Goal: Task Accomplishment & Management: Manage account settings

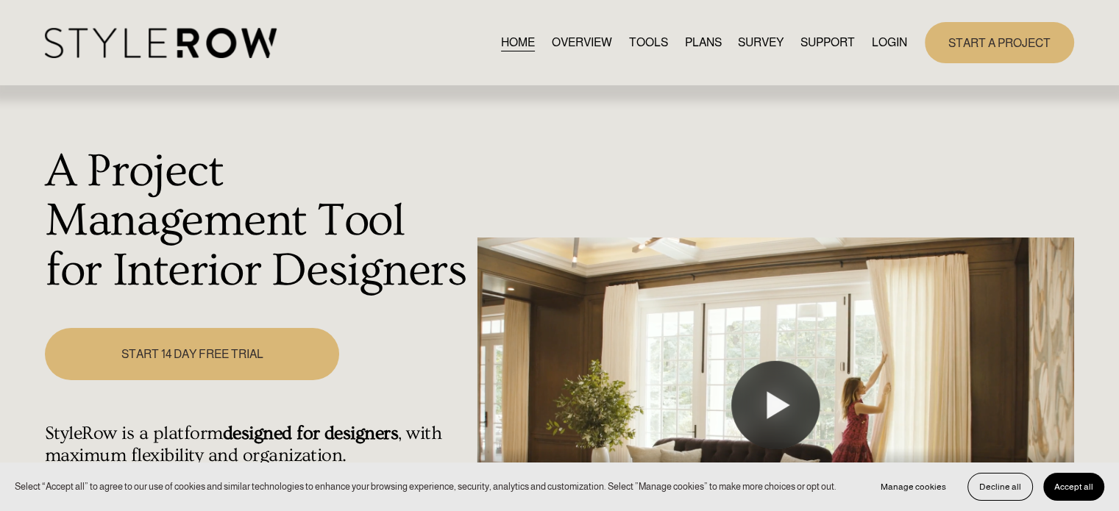
click at [882, 44] on link "LOGIN" at bounding box center [889, 42] width 35 height 20
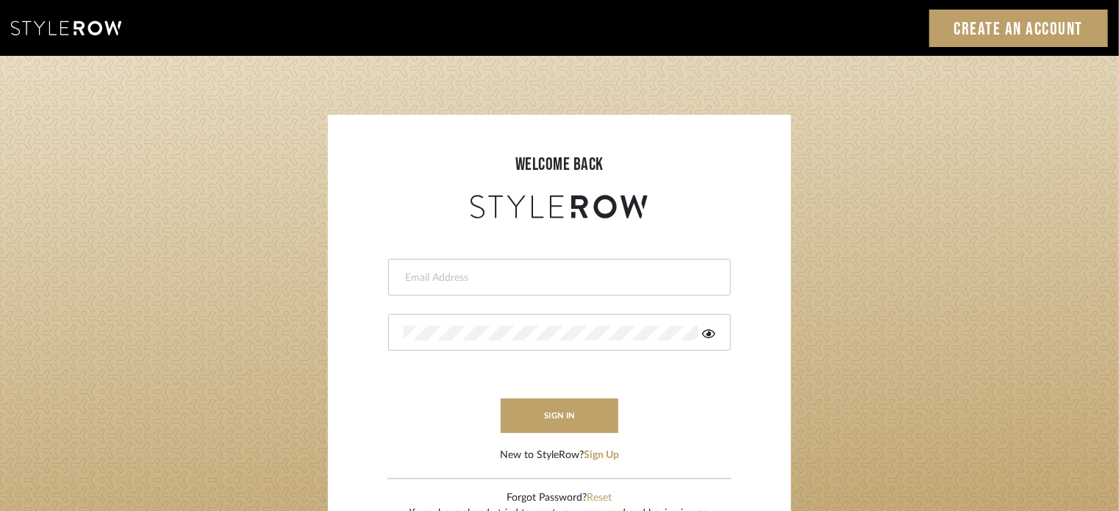
click at [428, 276] on input "email" at bounding box center [558, 278] width 308 height 15
type input "intern@meyerinteriors.com"
click at [471, 318] on div at bounding box center [559, 332] width 343 height 37
click at [727, 328] on icon at bounding box center [733, 334] width 13 height 12
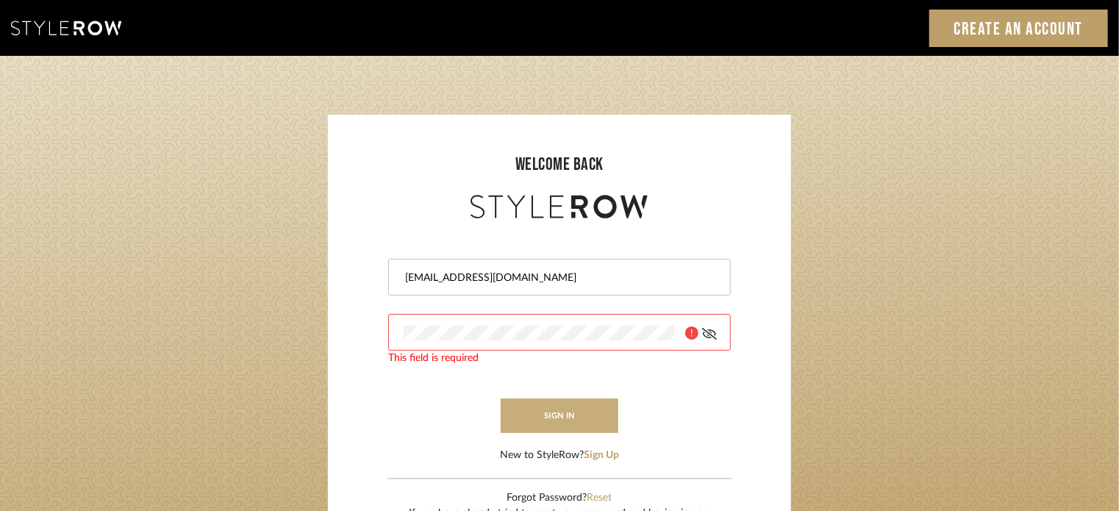
click at [524, 414] on button "sign in" at bounding box center [560, 416] width 118 height 35
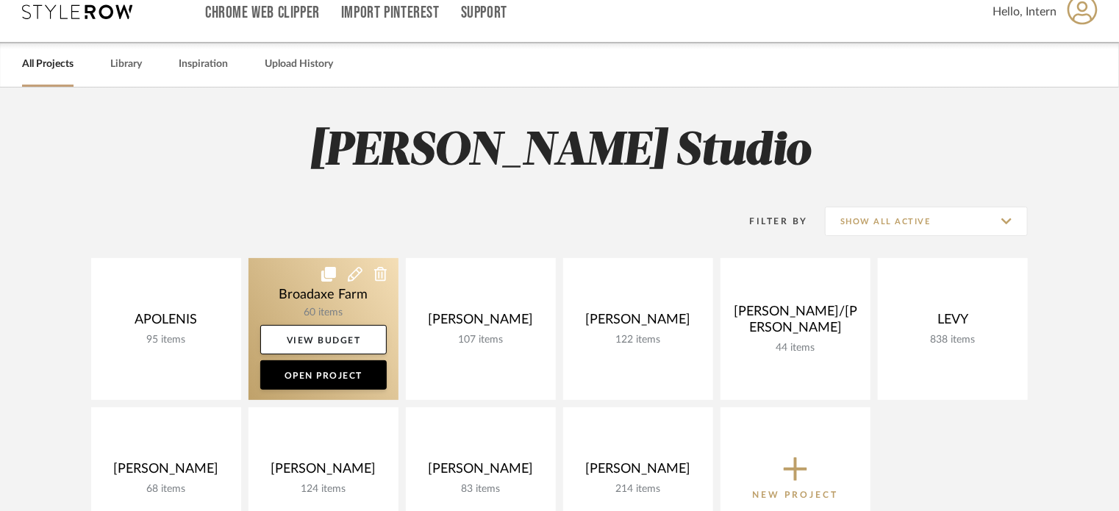
scroll to position [74, 0]
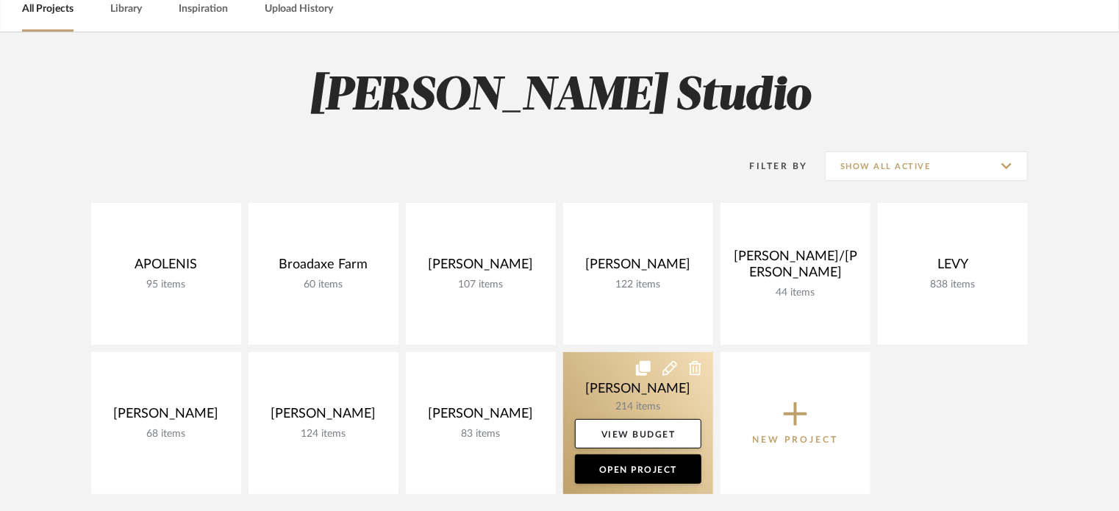
click at [569, 382] on link at bounding box center [638, 423] width 150 height 142
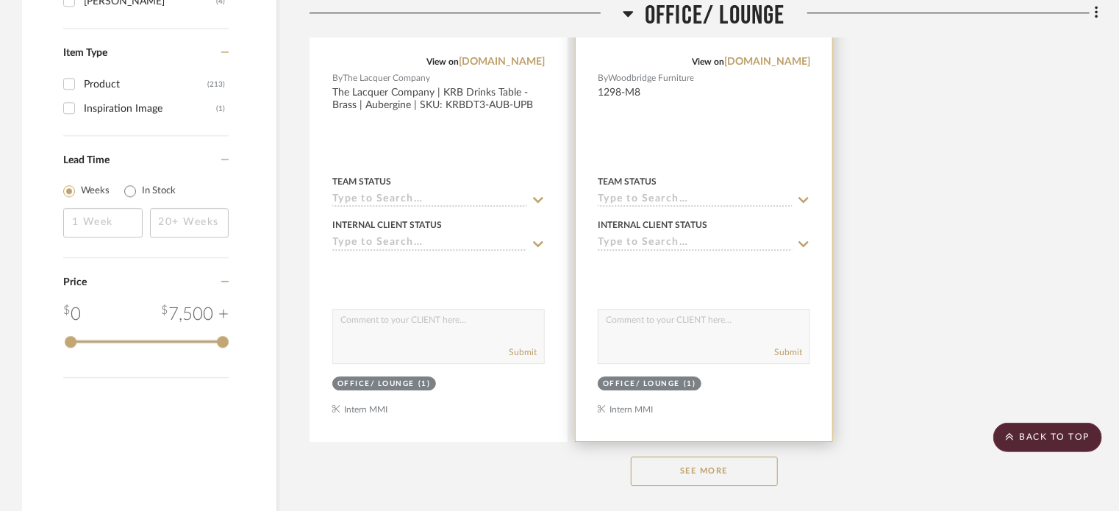
scroll to position [2059, 0]
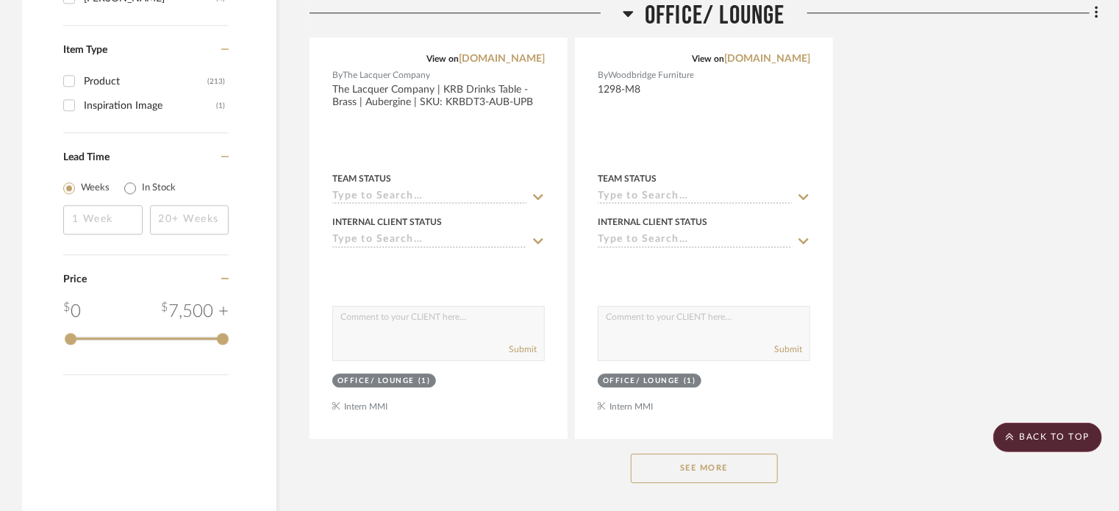
click at [699, 461] on button "See More" at bounding box center [704, 468] width 147 height 29
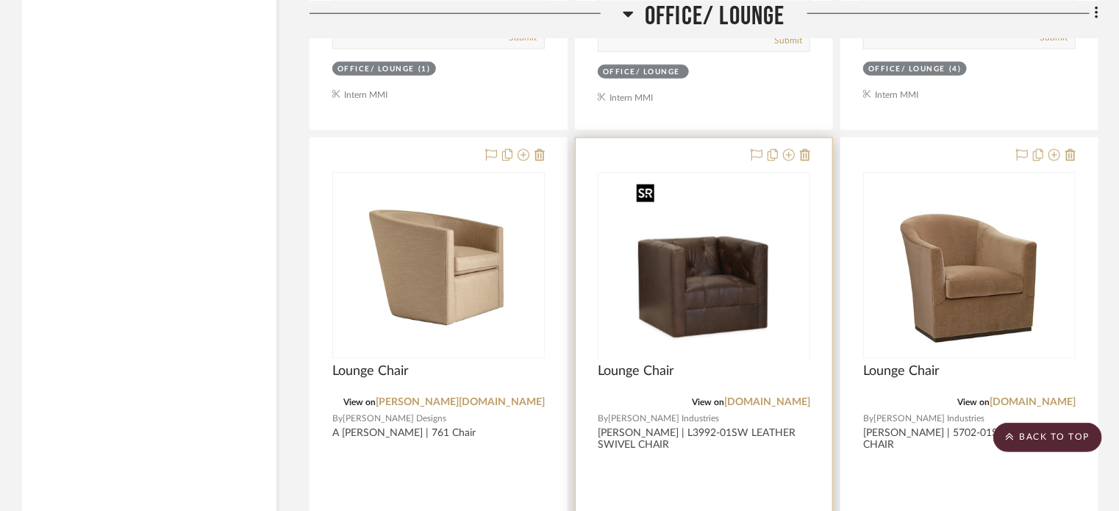
scroll to position [12123, 0]
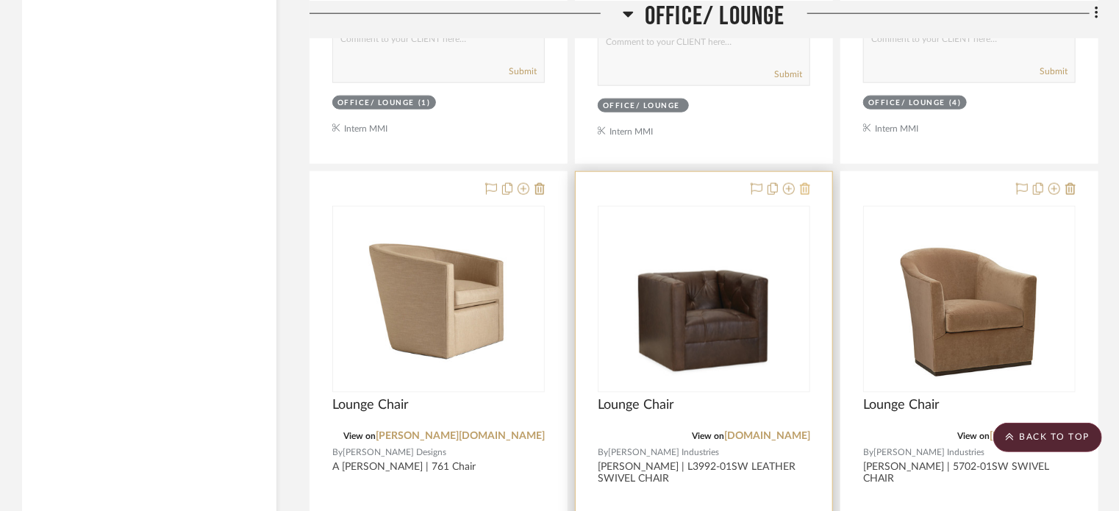
click at [803, 193] on icon at bounding box center [805, 189] width 10 height 12
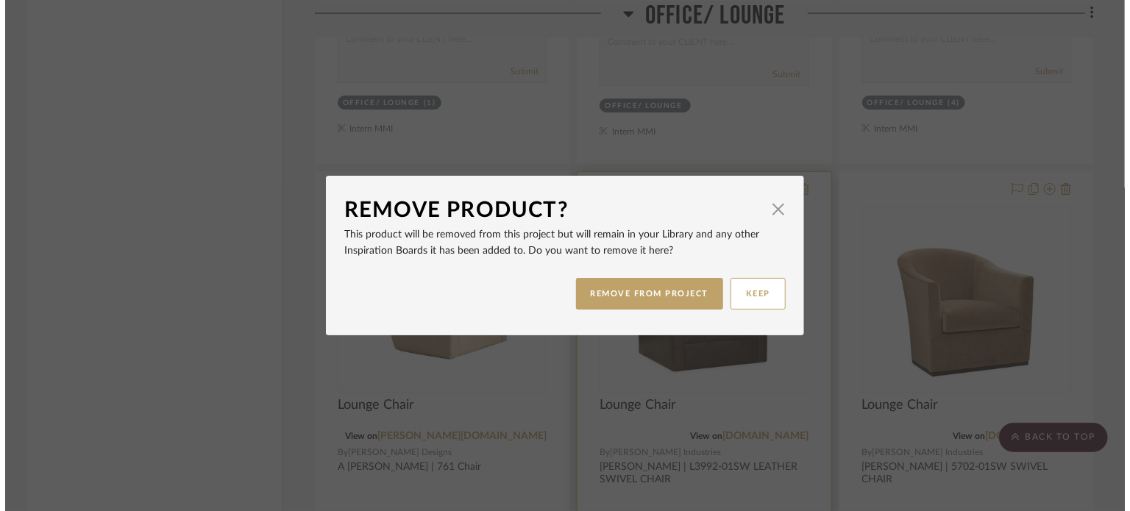
scroll to position [0, 0]
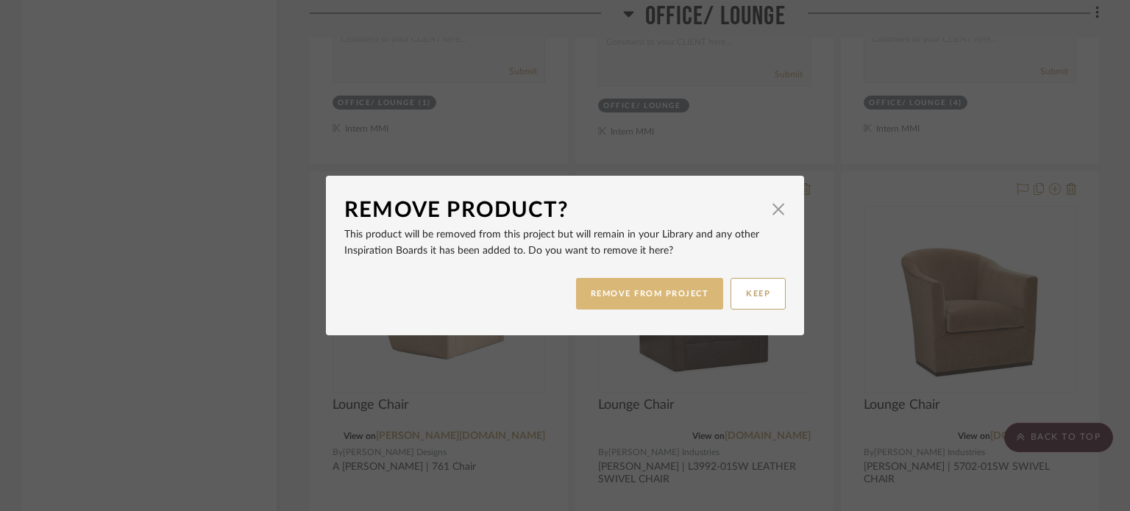
click at [674, 295] on button "REMOVE FROM PROJECT" at bounding box center [650, 294] width 148 height 32
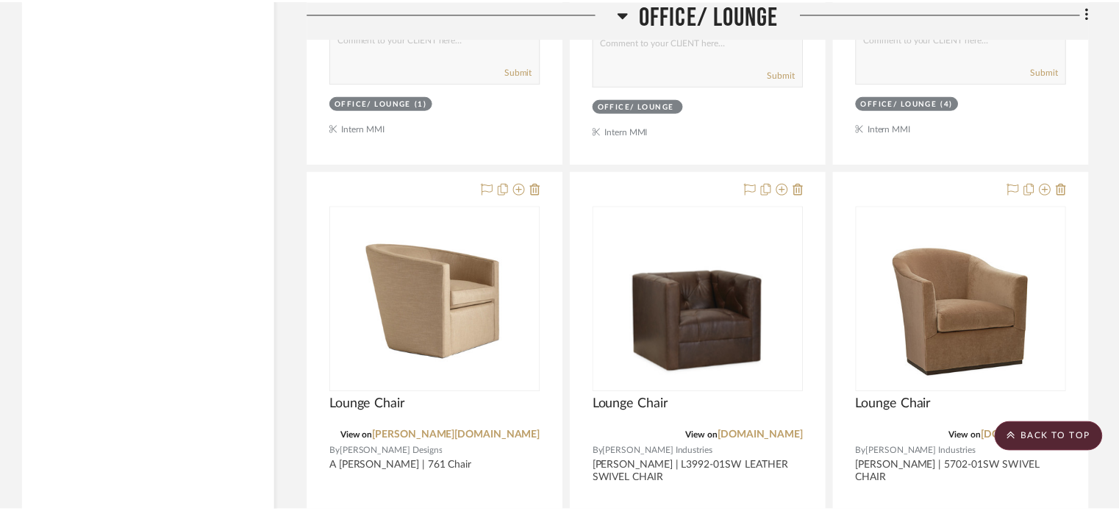
scroll to position [12123, 0]
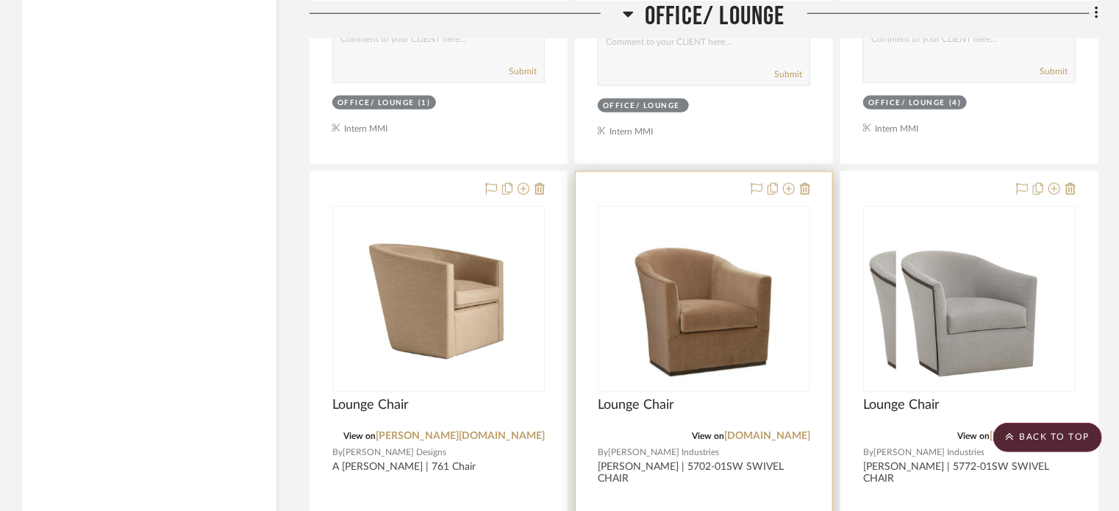
click at [814, 196] on div at bounding box center [704, 494] width 257 height 644
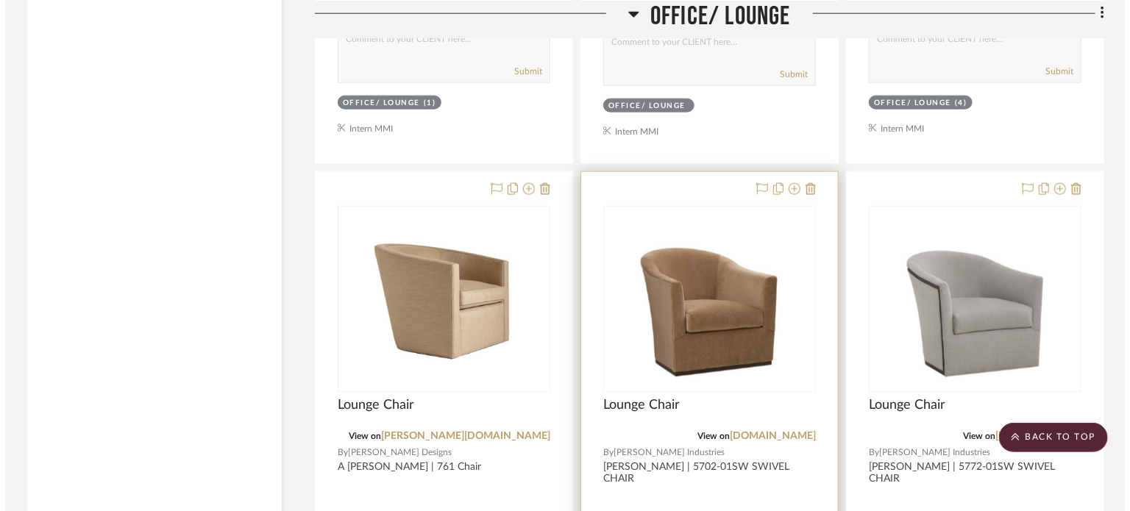
scroll to position [0, 0]
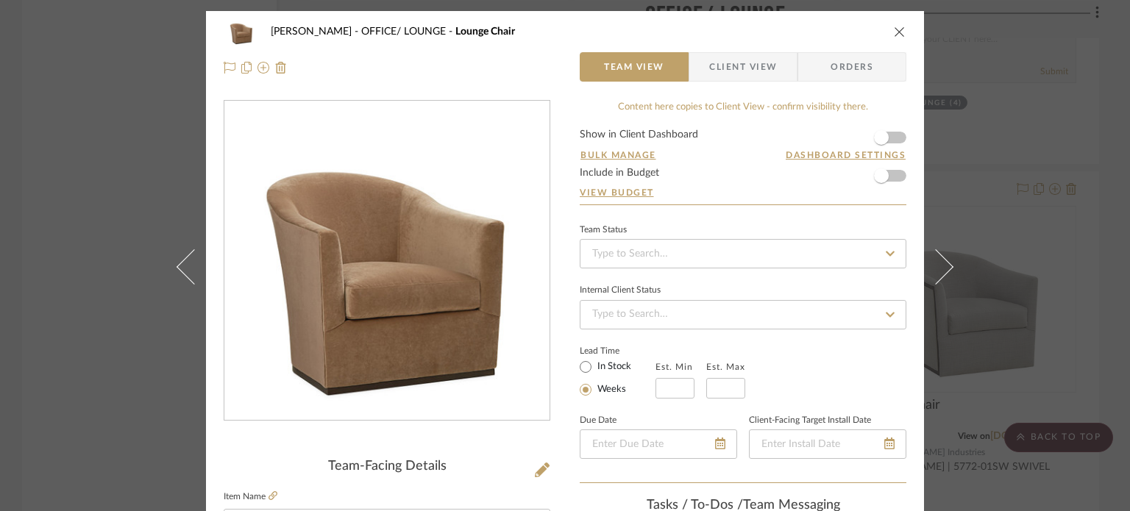
click at [107, 290] on div "[PERSON_NAME] OFFICE/ LOUNGE Lounge Chair Team View Client View Orders Team-Fac…" at bounding box center [565, 255] width 1130 height 511
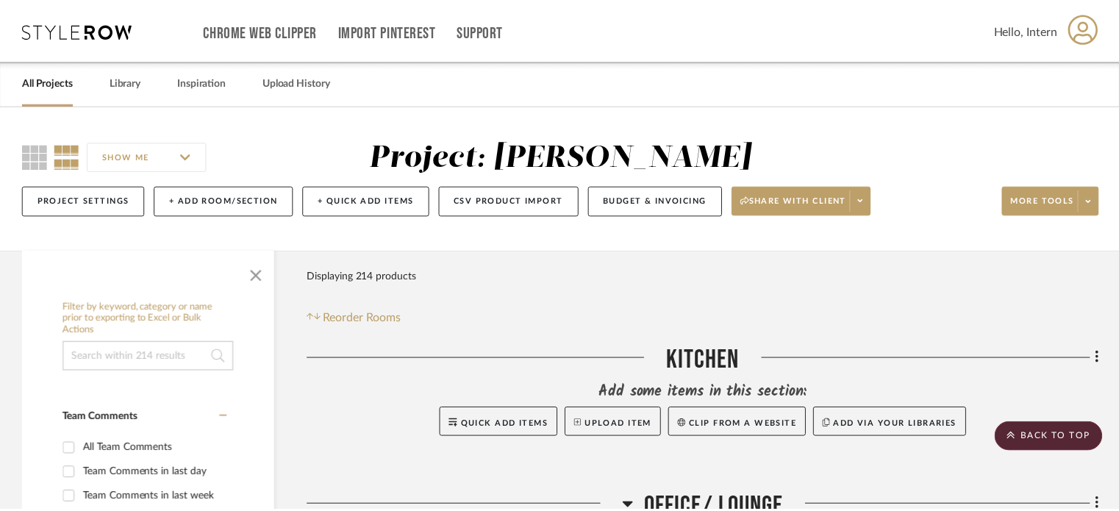
scroll to position [12123, 0]
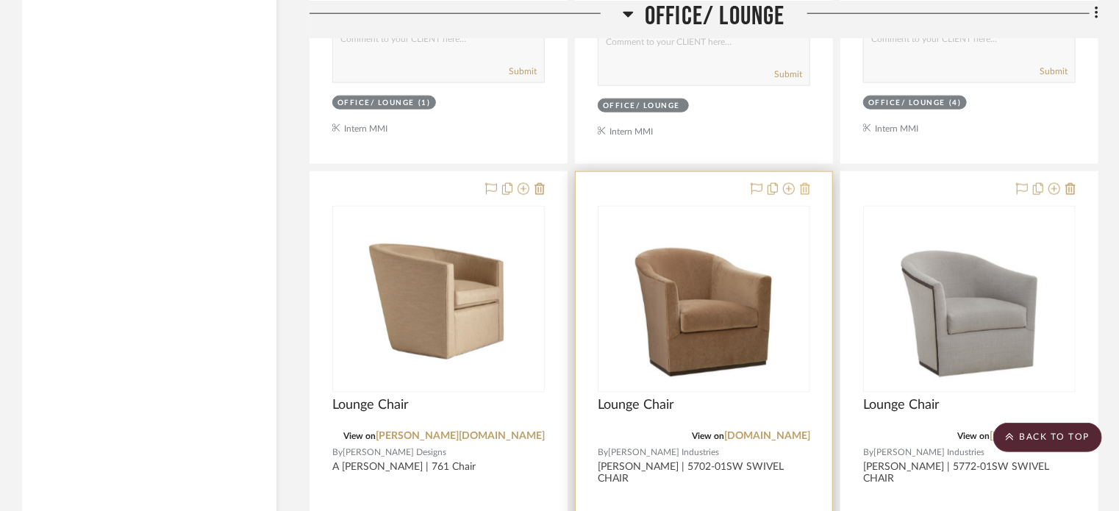
click at [802, 195] on icon at bounding box center [805, 189] width 10 height 12
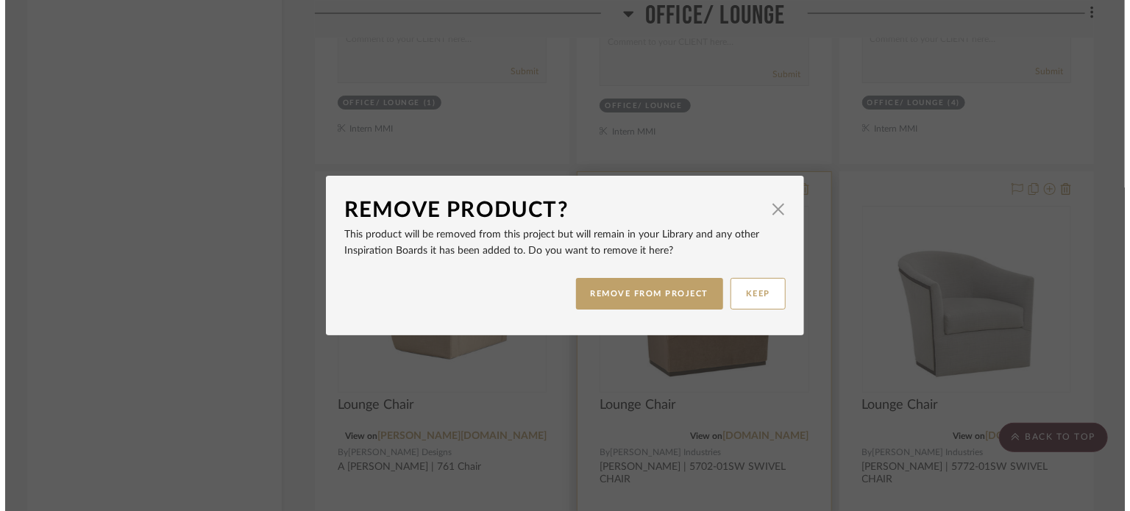
scroll to position [0, 0]
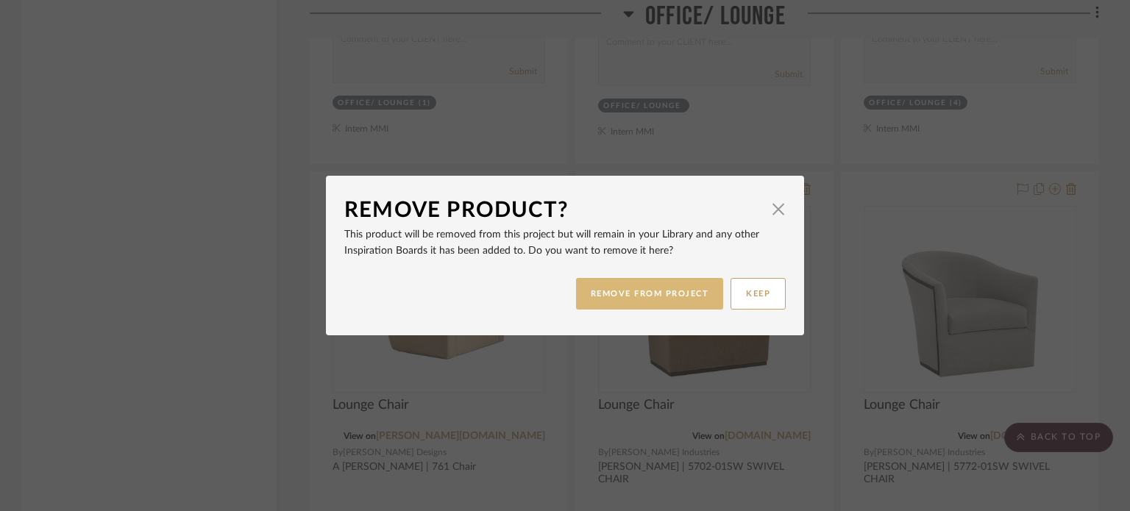
click at [639, 296] on button "REMOVE FROM PROJECT" at bounding box center [650, 294] width 148 height 32
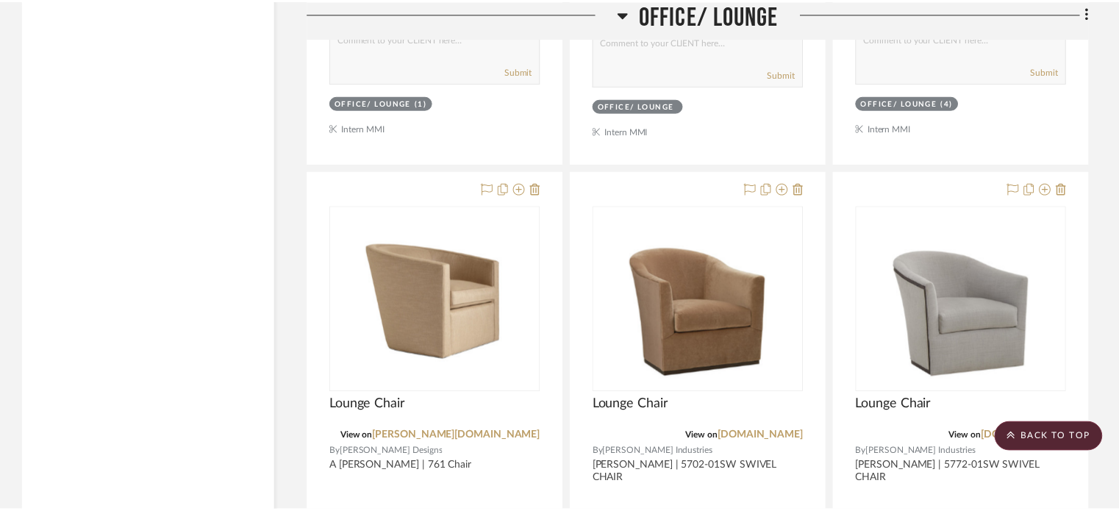
scroll to position [12123, 0]
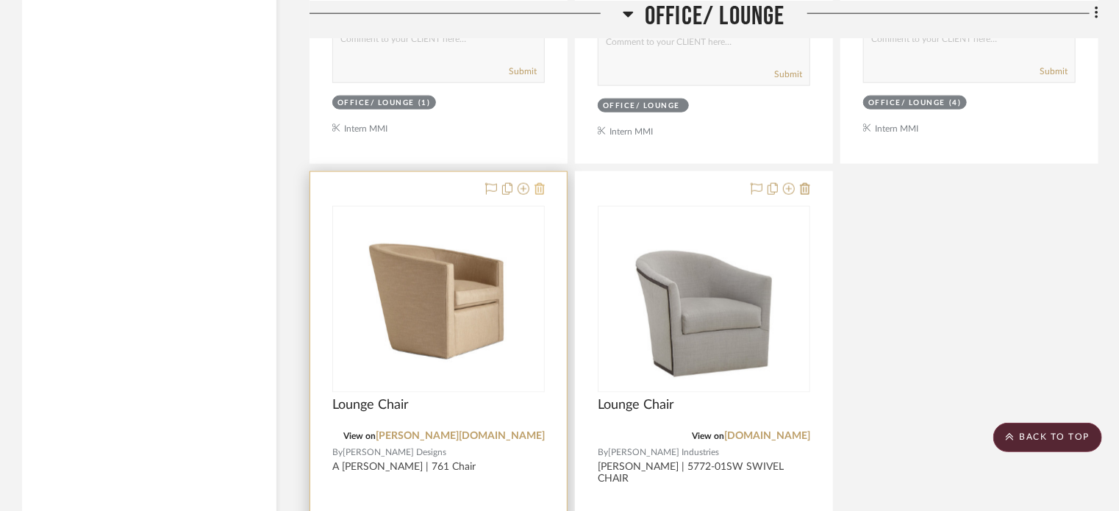
click at [540, 195] on icon at bounding box center [540, 189] width 10 height 12
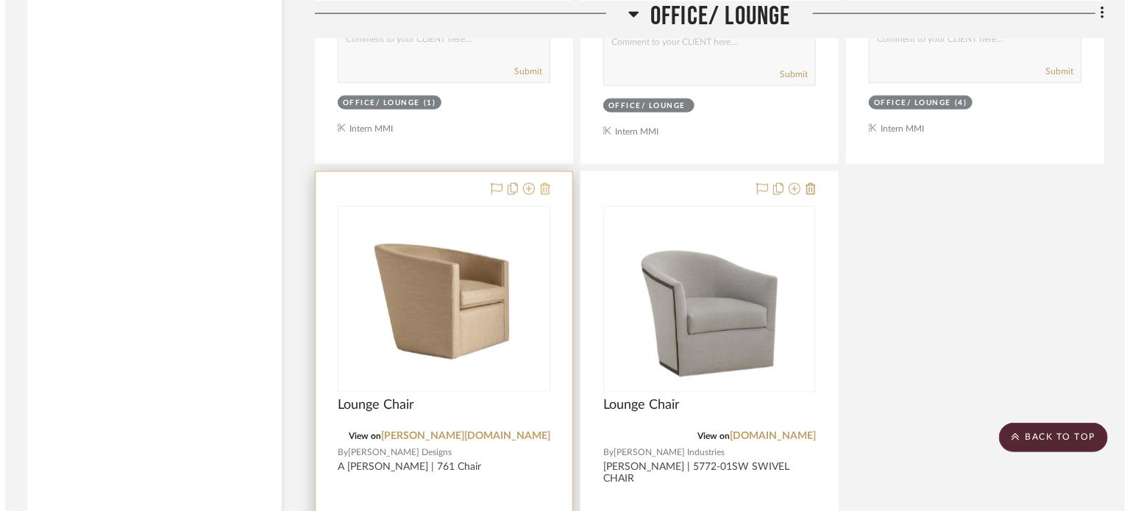
scroll to position [0, 0]
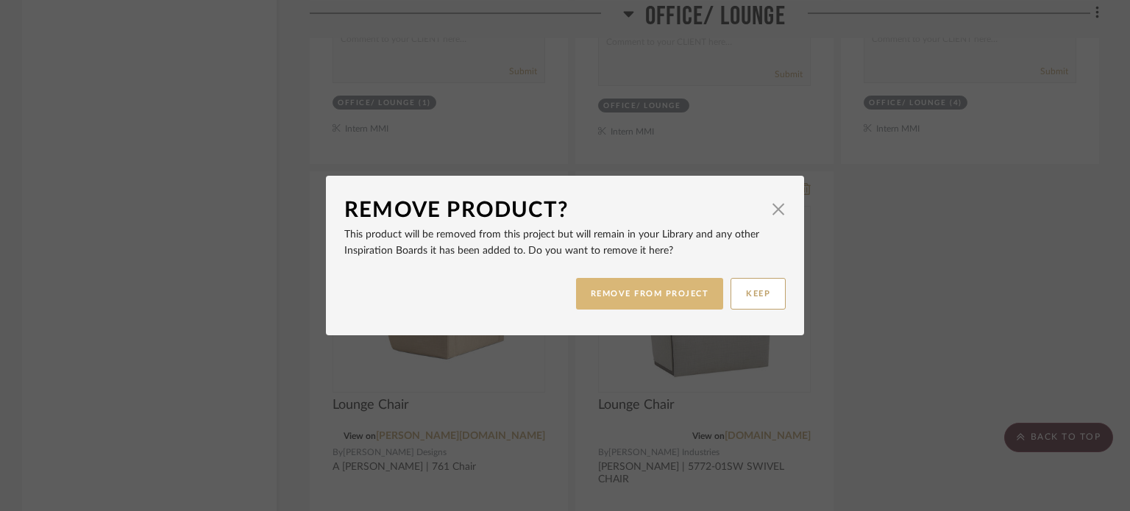
click at [659, 304] on button "REMOVE FROM PROJECT" at bounding box center [650, 294] width 148 height 32
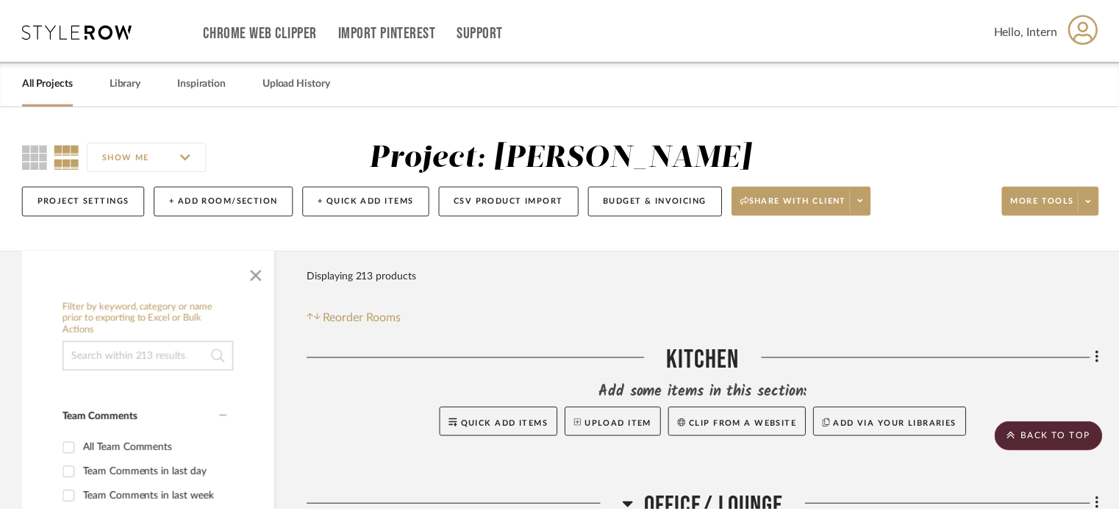
scroll to position [12123, 0]
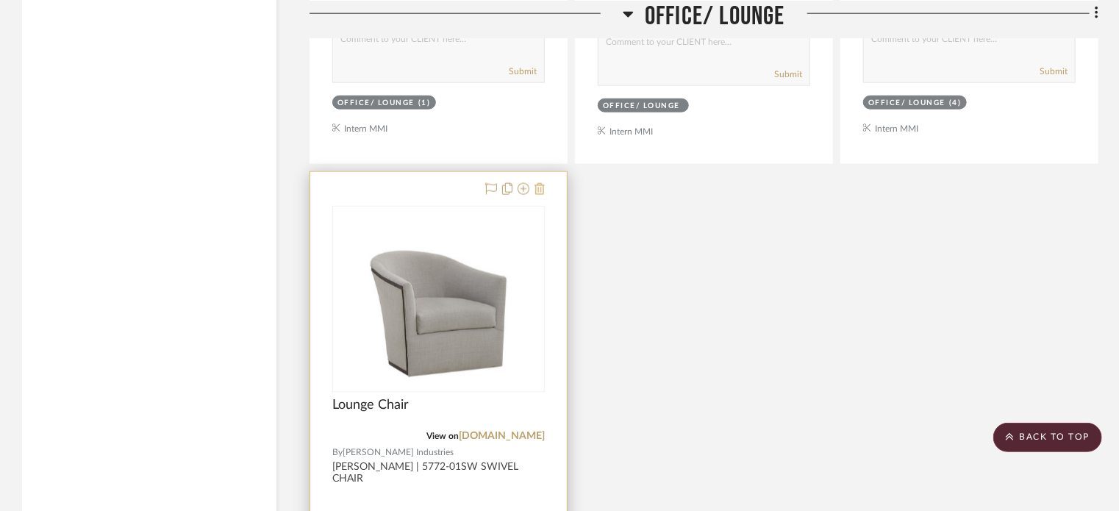
click at [538, 195] on icon at bounding box center [540, 189] width 10 height 12
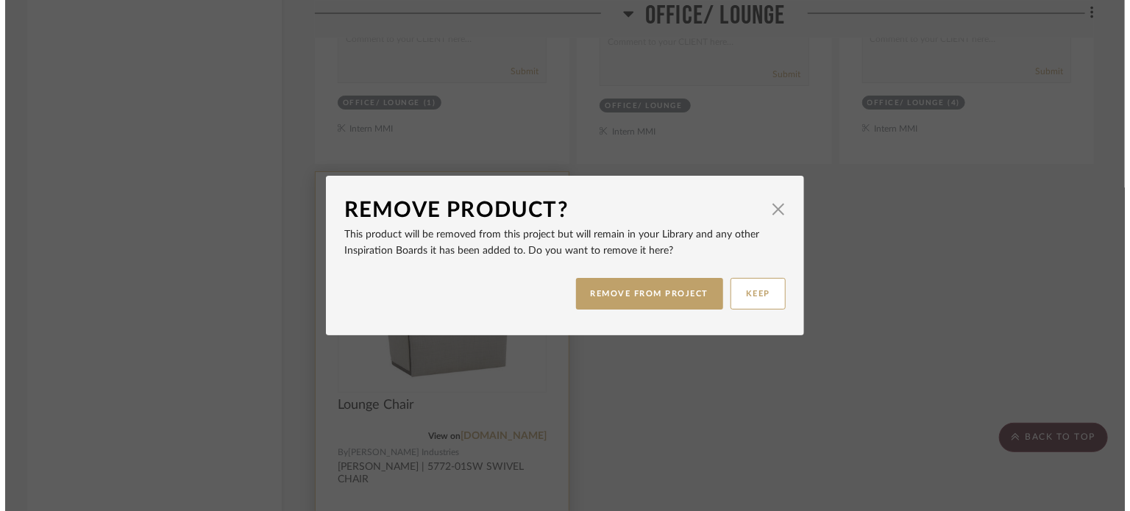
scroll to position [0, 0]
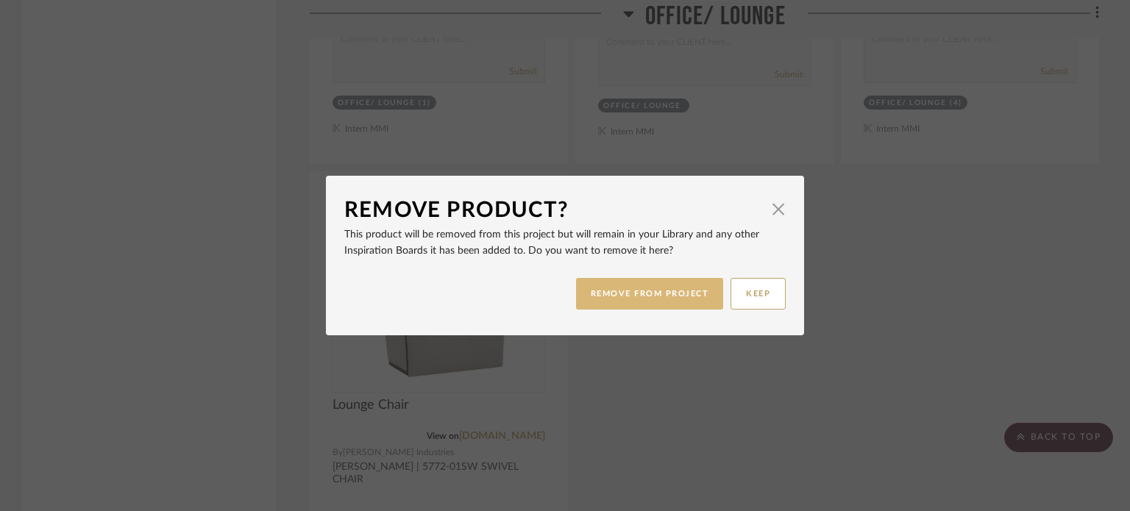
click at [623, 294] on button "REMOVE FROM PROJECT" at bounding box center [650, 294] width 148 height 32
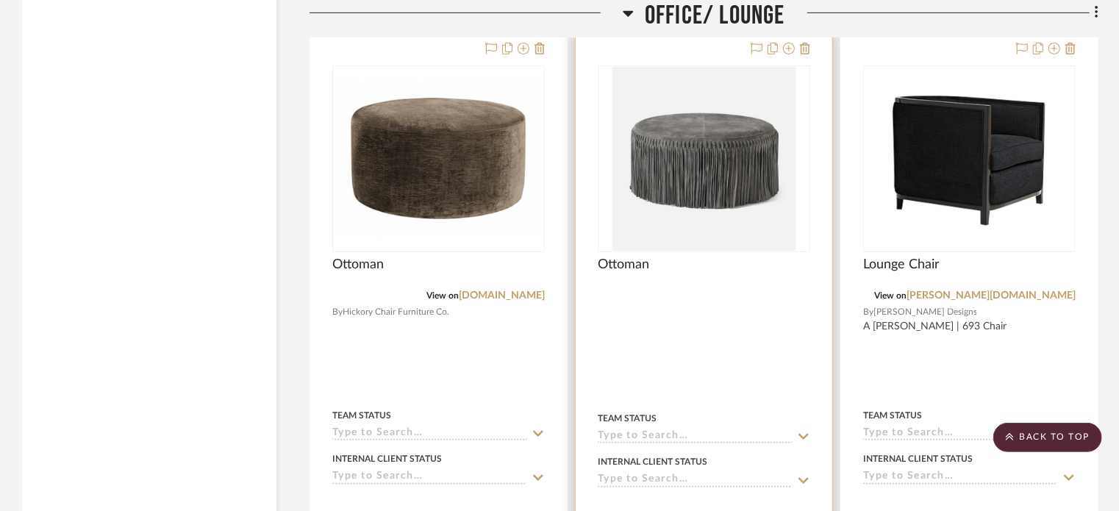
scroll to position [11535, 0]
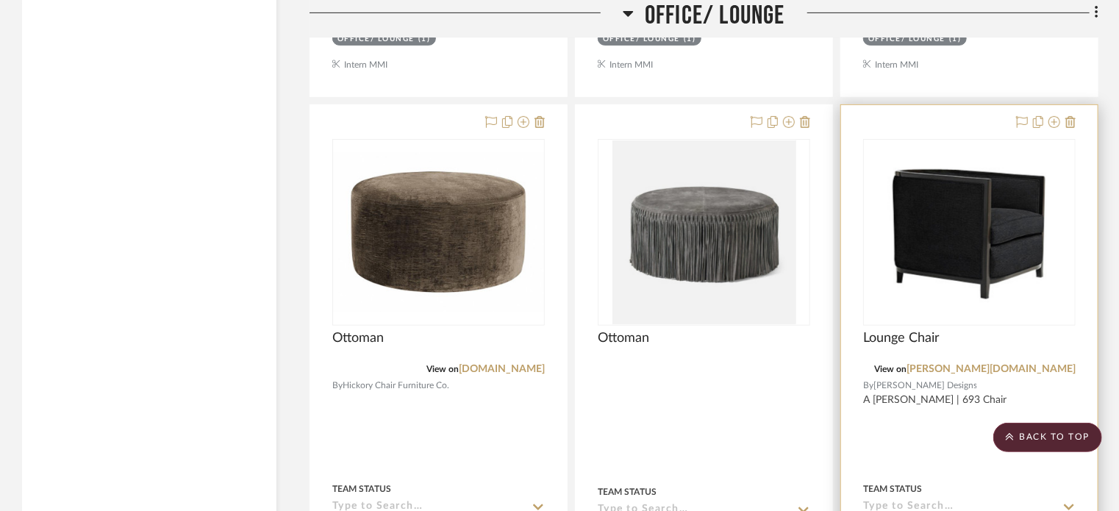
click at [1065, 131] on div at bounding box center [1043, 123] width 65 height 18
click at [1072, 127] on icon at bounding box center [1071, 122] width 10 height 12
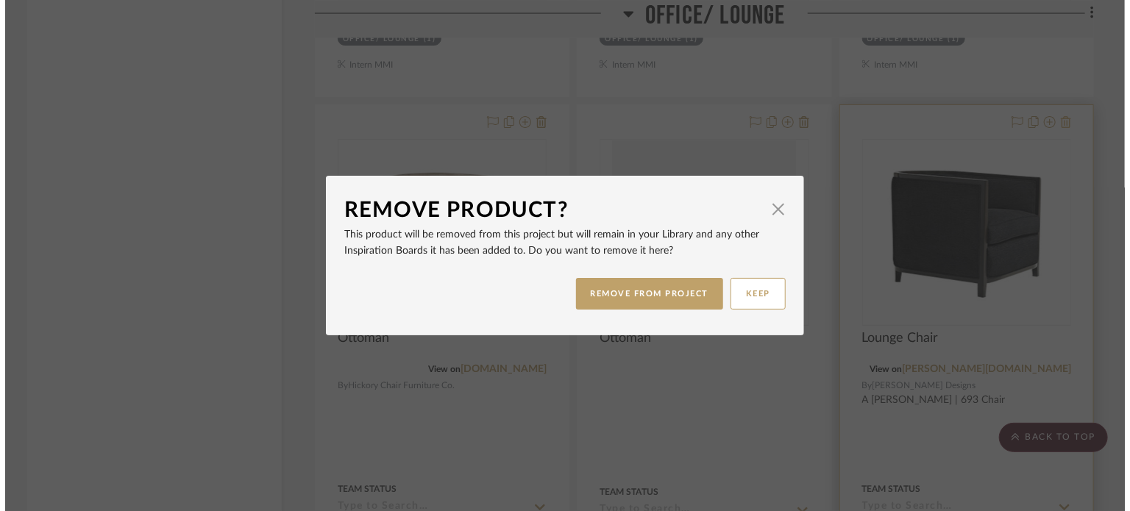
scroll to position [0, 0]
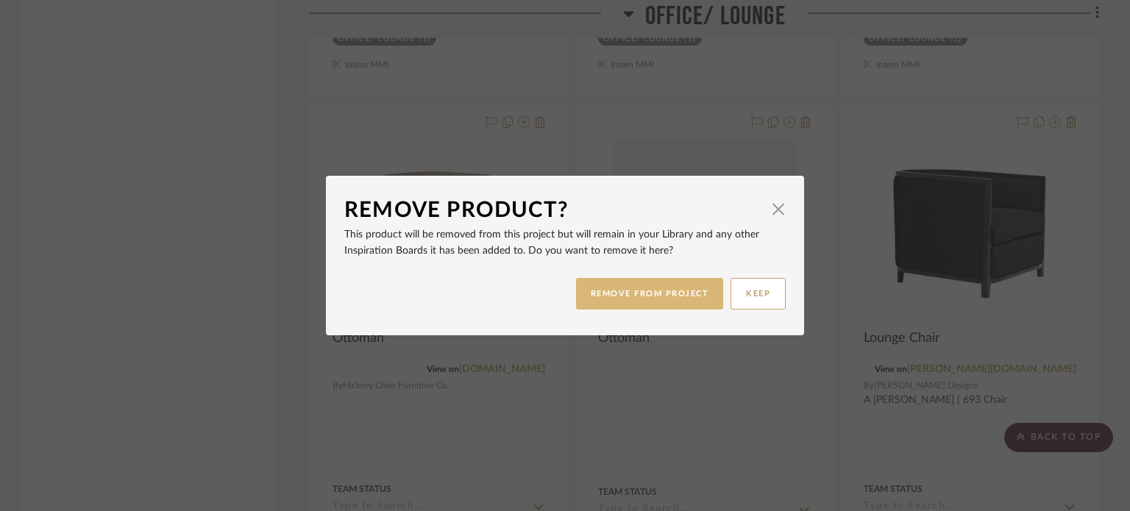
click at [659, 296] on button "REMOVE FROM PROJECT" at bounding box center [650, 294] width 148 height 32
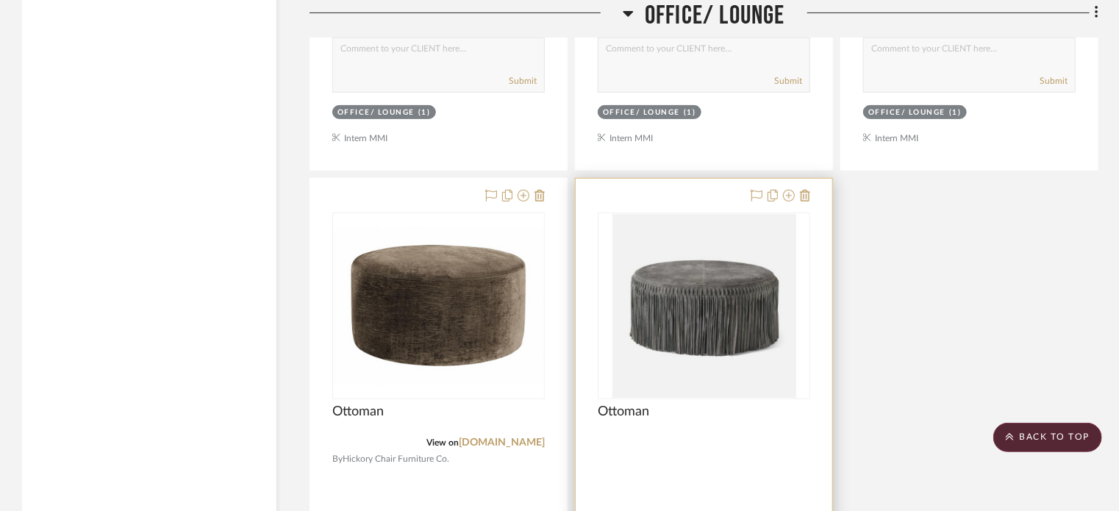
scroll to position [11608, 0]
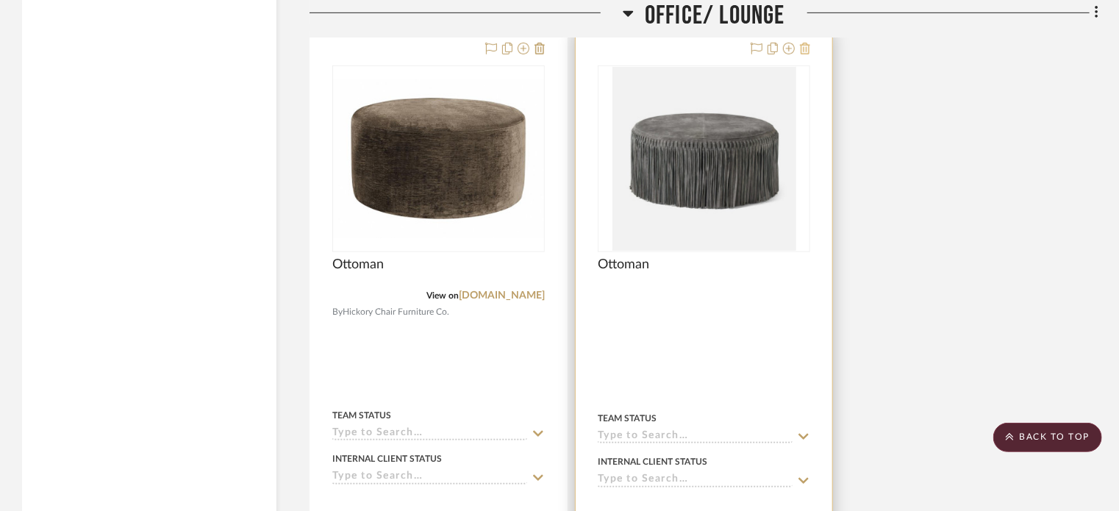
click at [804, 54] on icon at bounding box center [805, 49] width 10 height 12
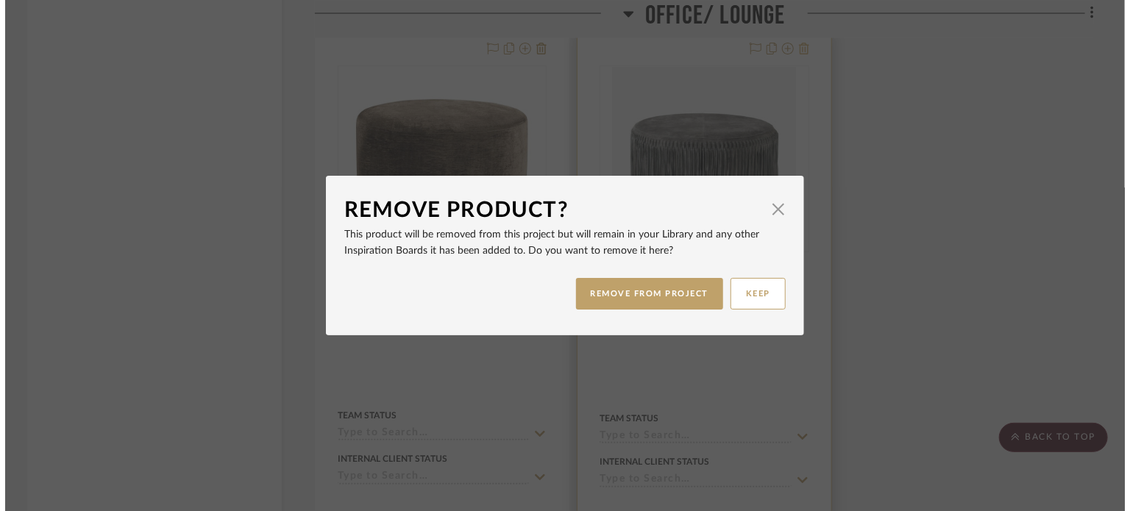
scroll to position [0, 0]
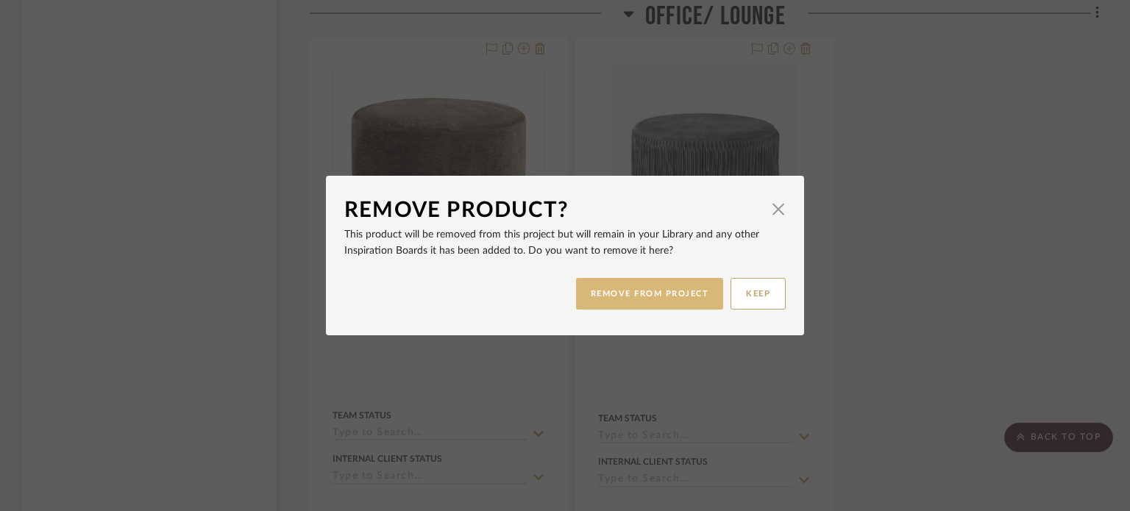
click at [618, 279] on button "REMOVE FROM PROJECT" at bounding box center [650, 294] width 148 height 32
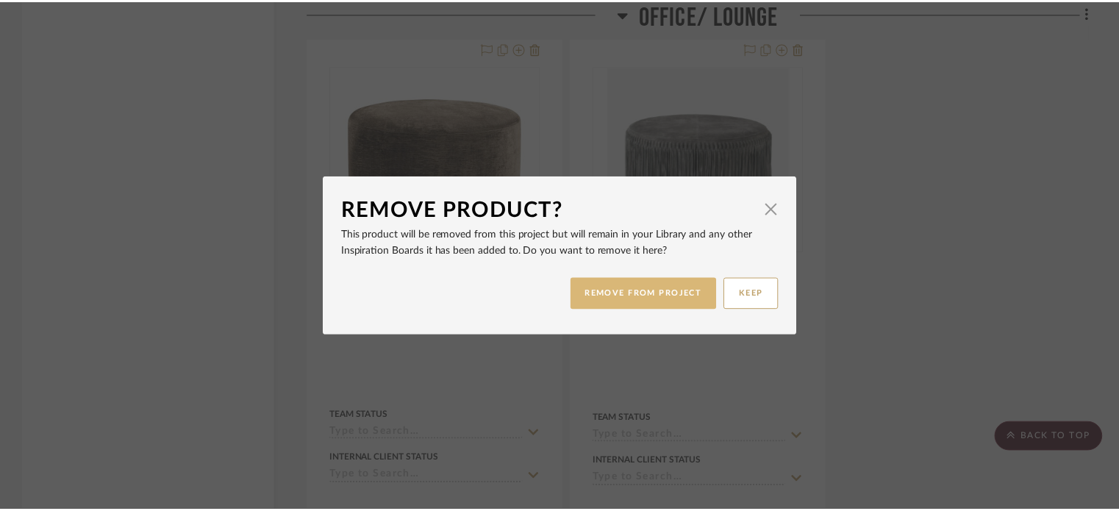
scroll to position [11608, 0]
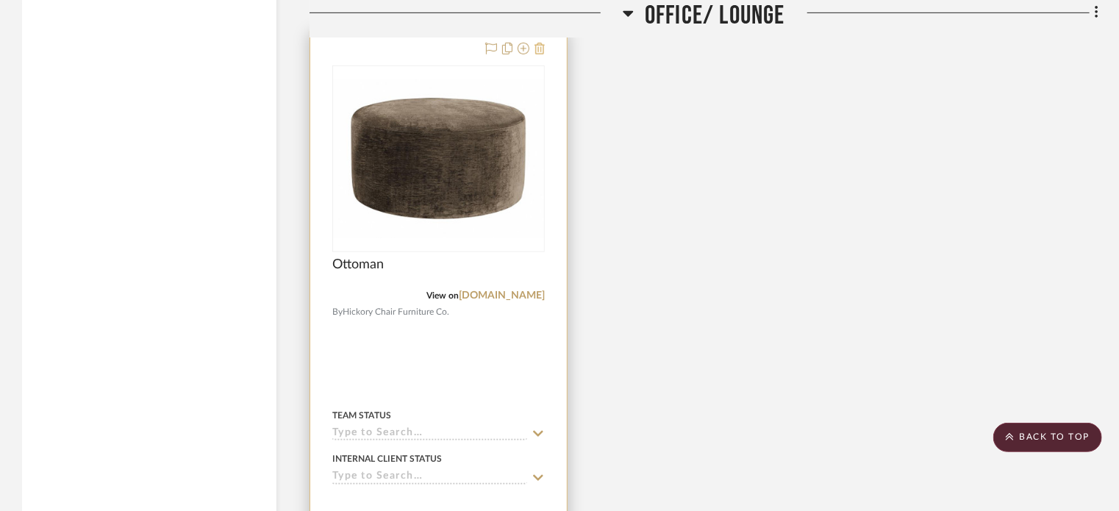
click at [538, 52] on icon at bounding box center [540, 49] width 10 height 12
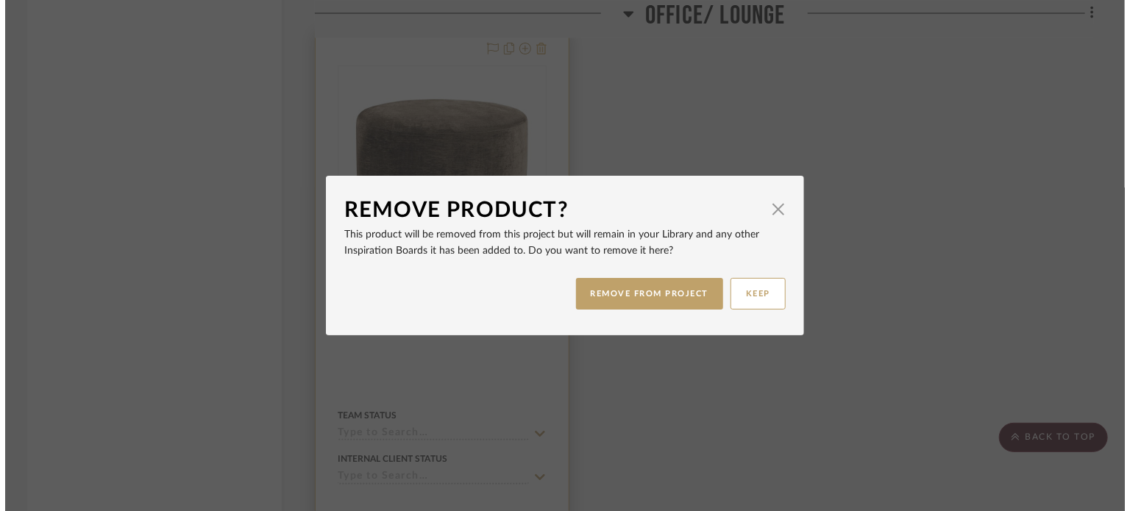
scroll to position [0, 0]
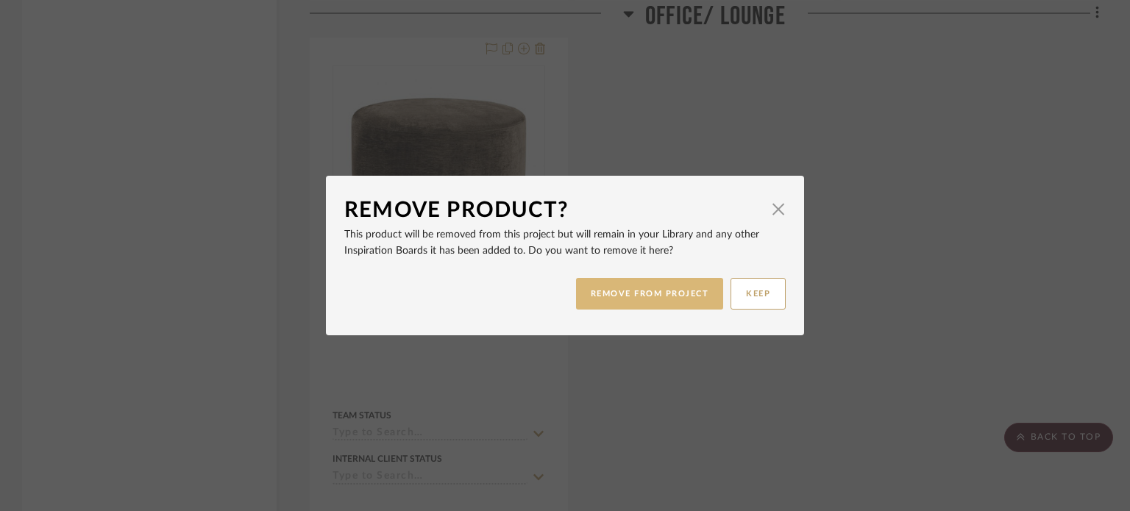
click at [649, 293] on button "REMOVE FROM PROJECT" at bounding box center [650, 294] width 148 height 32
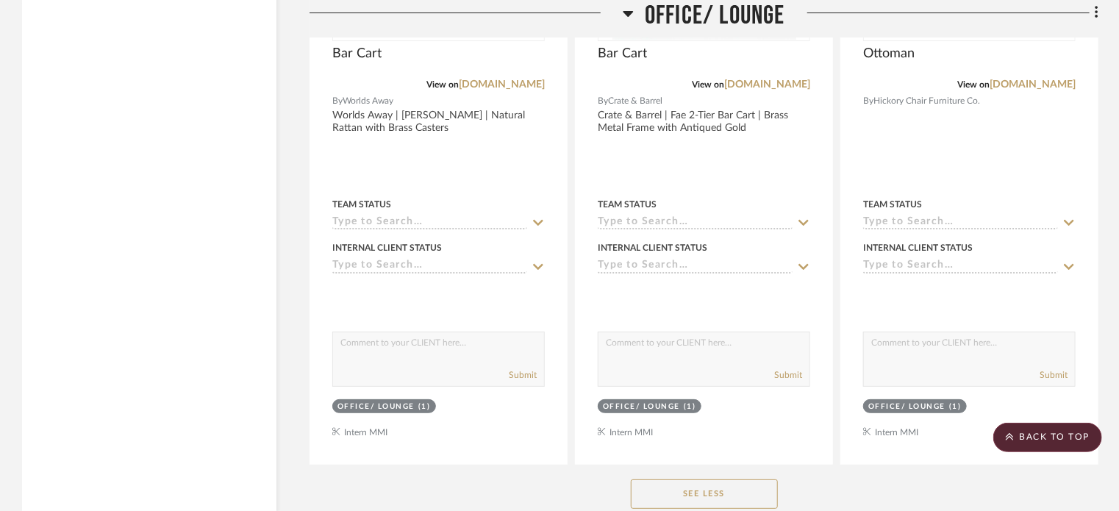
scroll to position [10946, 0]
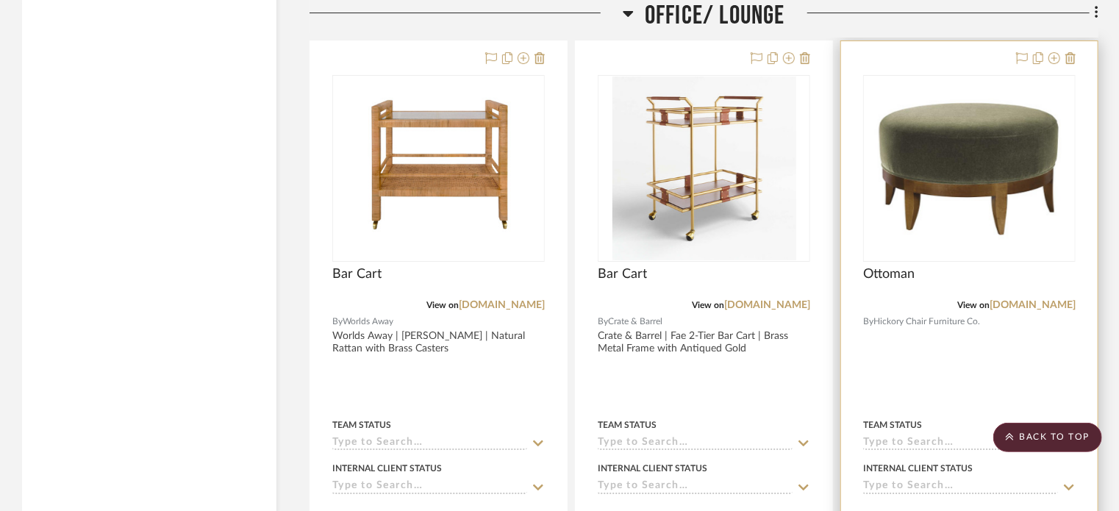
click at [1069, 53] on div at bounding box center [969, 363] width 257 height 644
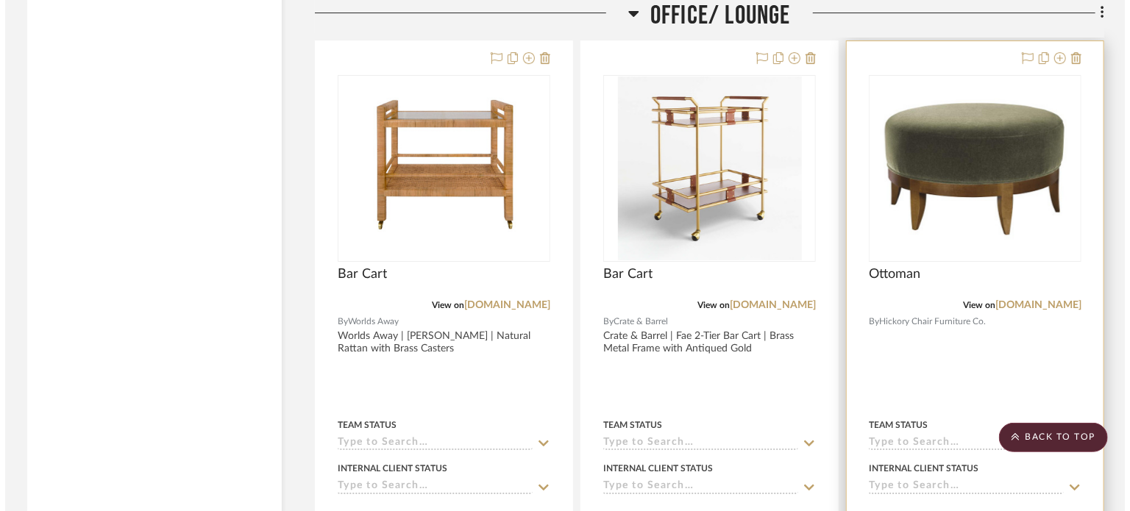
scroll to position [0, 0]
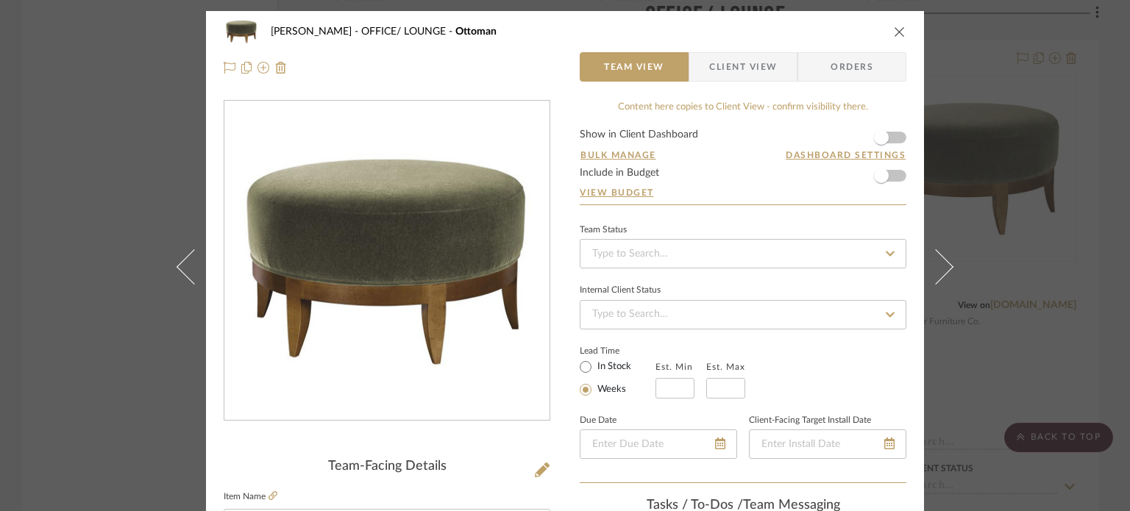
click at [900, 23] on div "[PERSON_NAME] OFFICE/ LOUNGE Ottoman" at bounding box center [565, 31] width 683 height 29
click at [894, 36] on icon "close" at bounding box center [900, 32] width 12 height 12
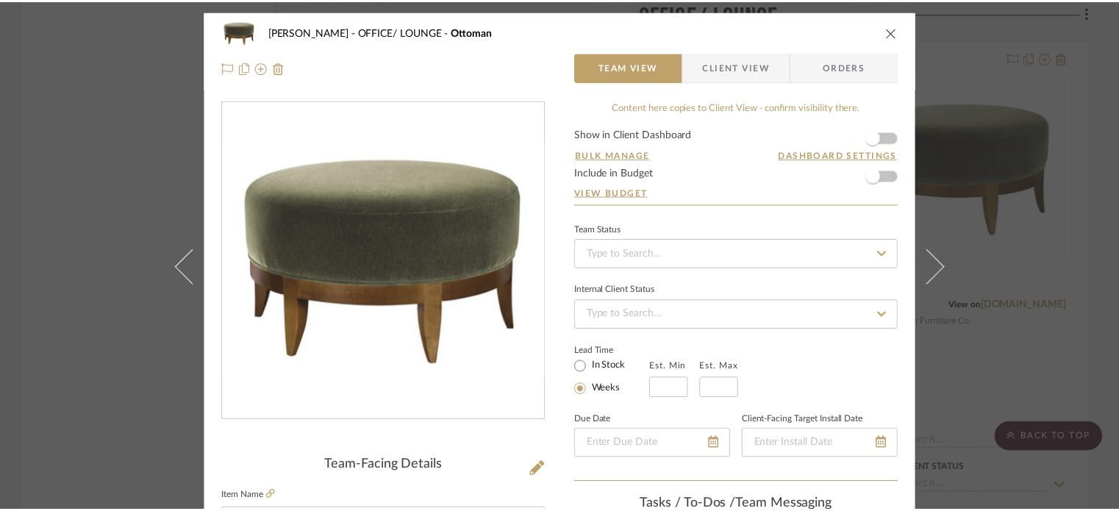
scroll to position [10946, 0]
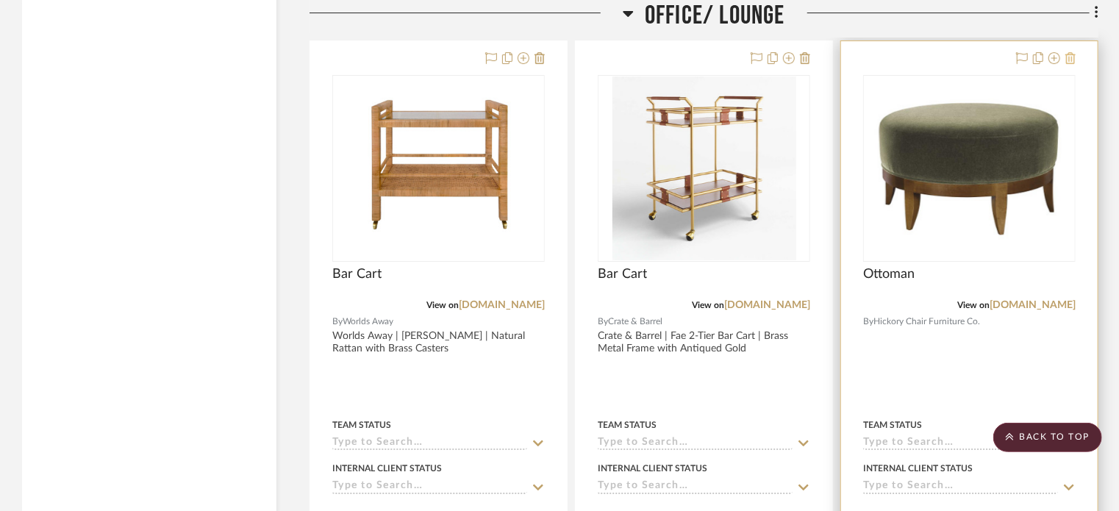
click at [1071, 64] on icon at bounding box center [1071, 58] width 10 height 12
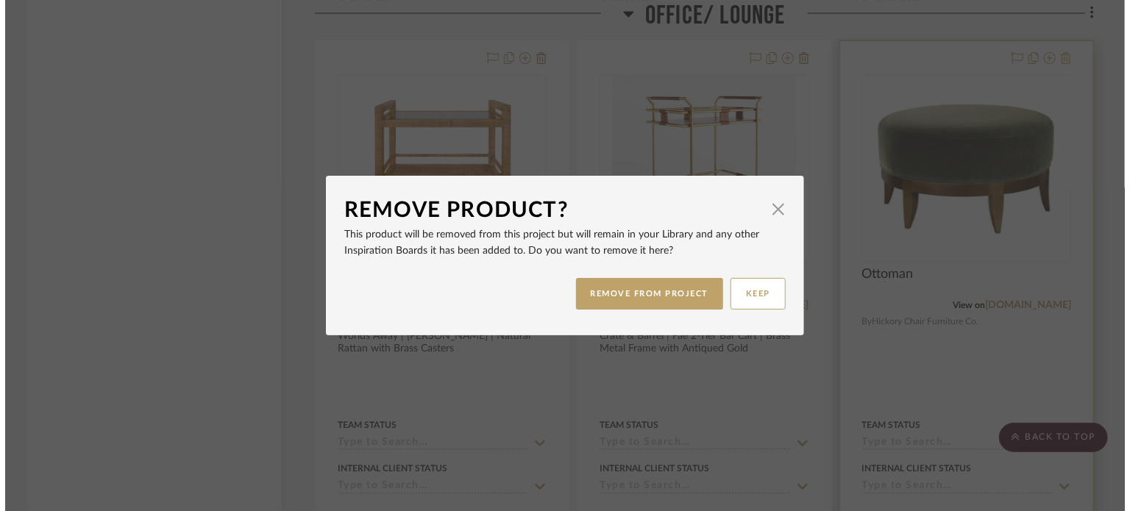
scroll to position [0, 0]
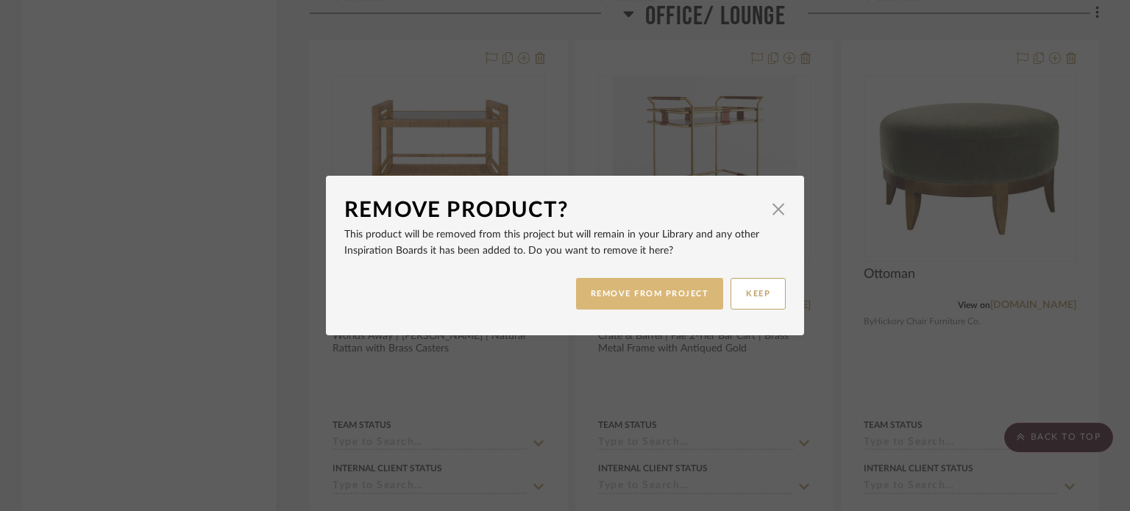
click at [613, 302] on button "REMOVE FROM PROJECT" at bounding box center [650, 294] width 148 height 32
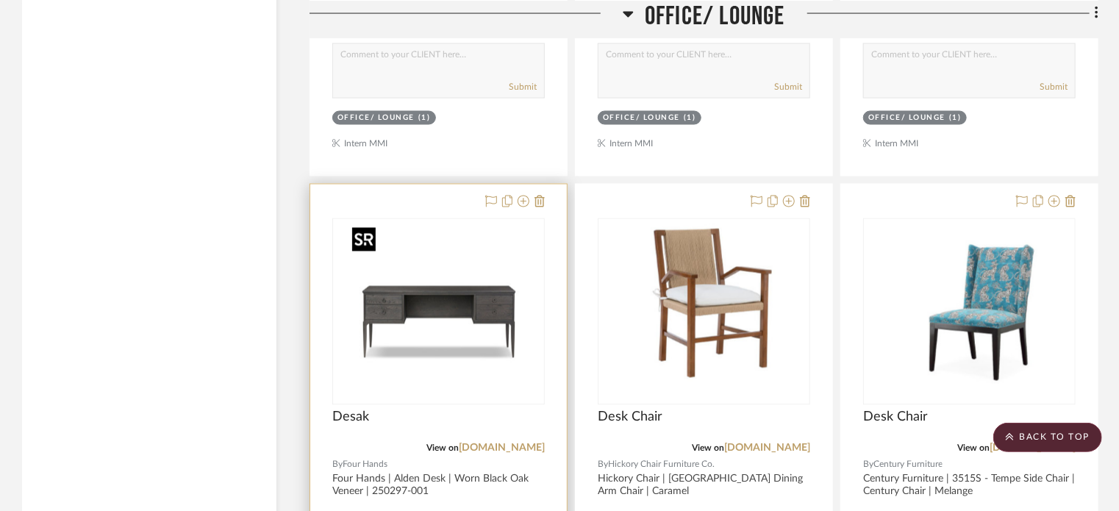
scroll to position [7031, 0]
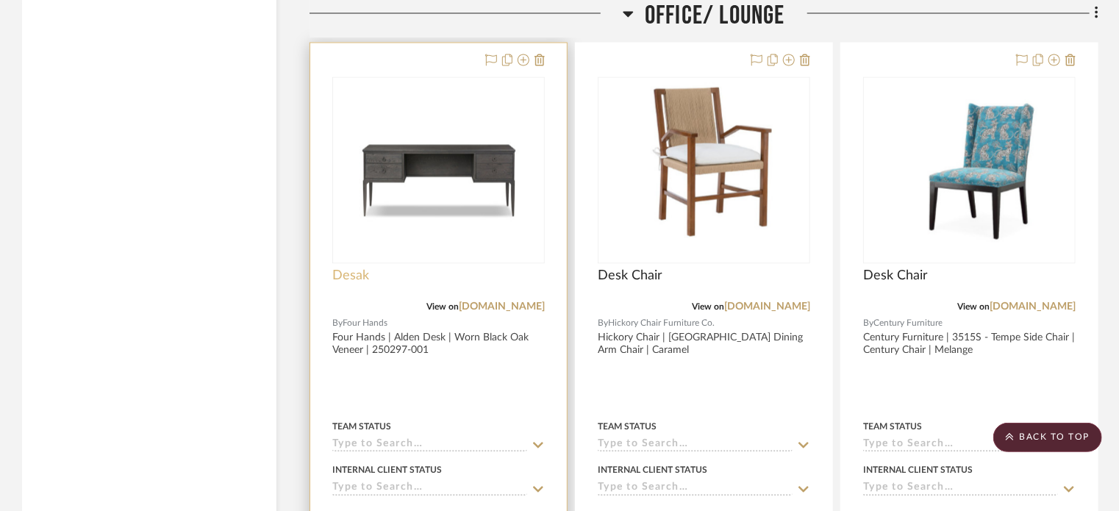
click at [335, 279] on span "Desak" at bounding box center [350, 276] width 37 height 16
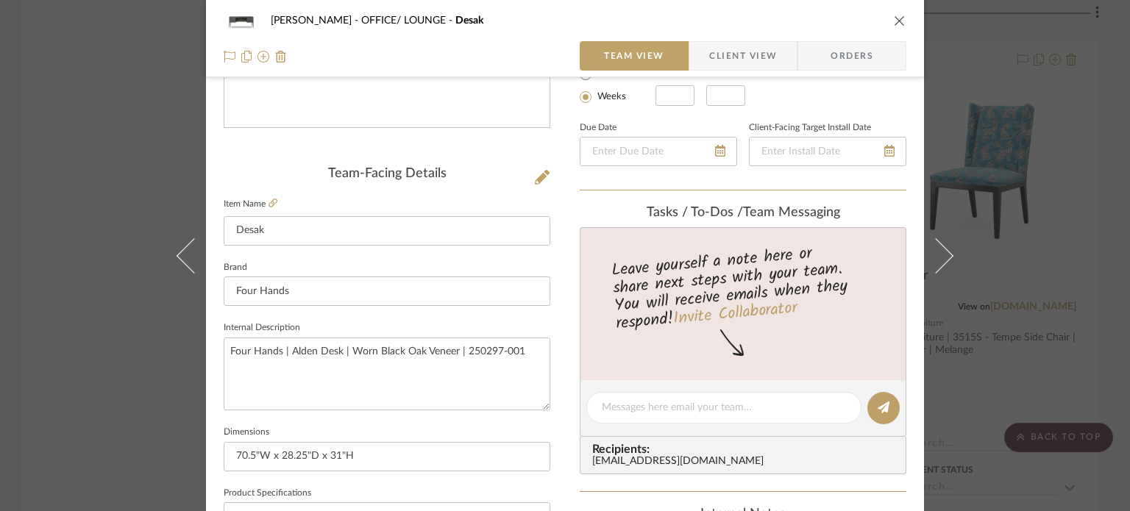
scroll to position [294, 0]
click at [250, 226] on input "Desak" at bounding box center [387, 229] width 327 height 29
type input "Desk"
click at [883, 30] on div "[PERSON_NAME] OFFICE/ LOUNGE Desak" at bounding box center [565, 20] width 683 height 29
click at [898, 18] on icon "close" at bounding box center [900, 21] width 12 height 12
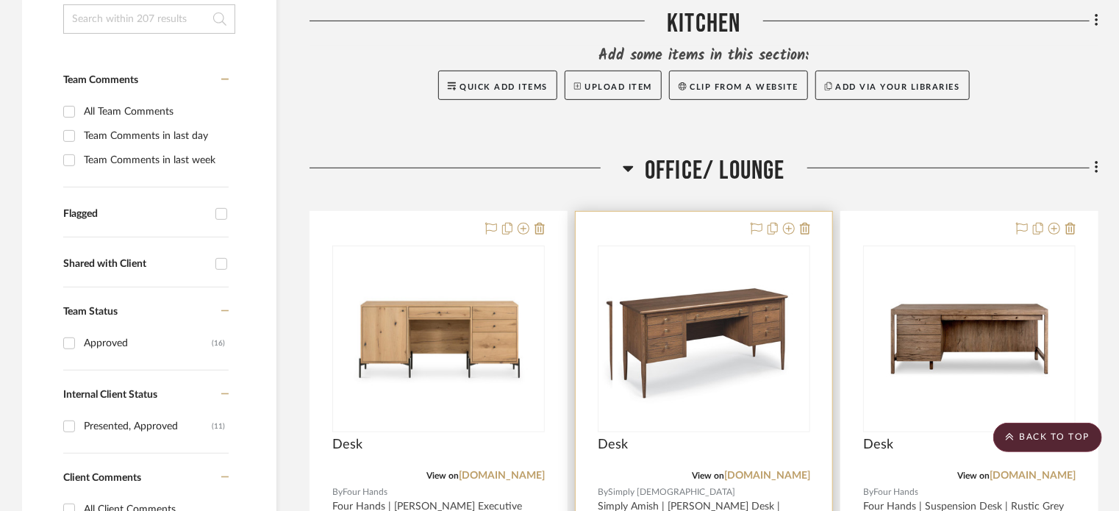
scroll to position [558, 0]
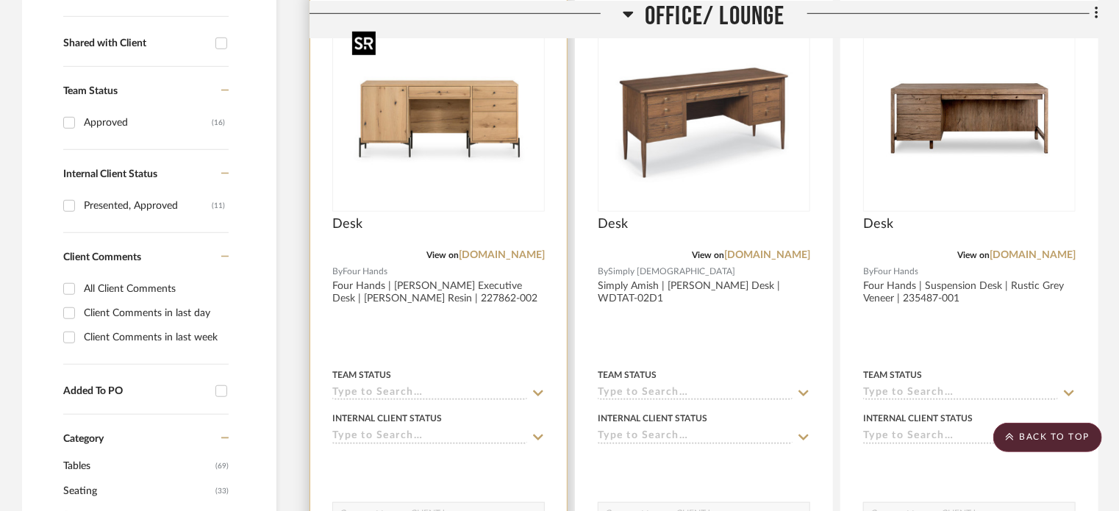
click at [366, 123] on img "0" at bounding box center [439, 118] width 184 height 184
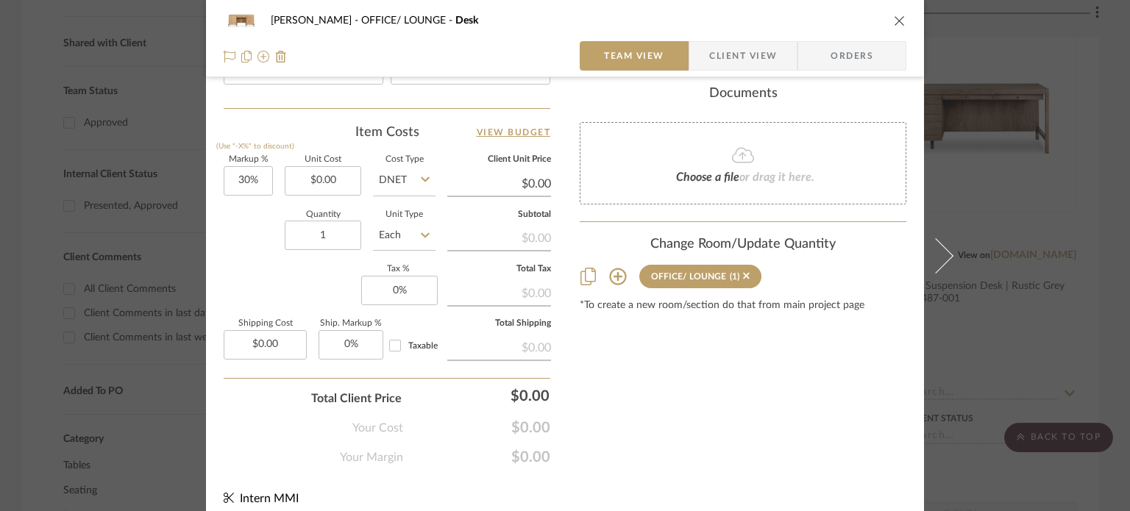
scroll to position [856, 0]
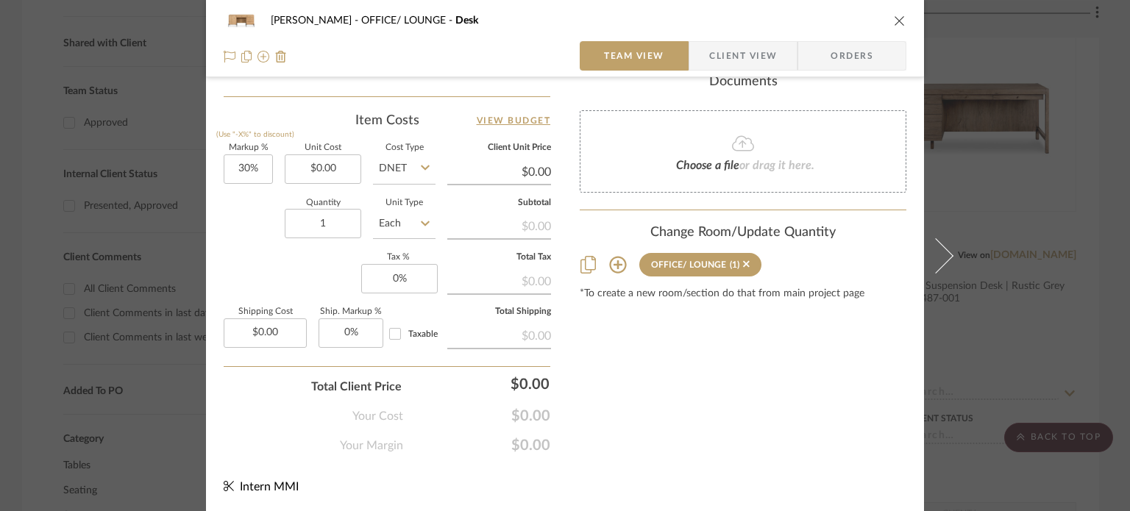
click at [0, 405] on div "[PERSON_NAME] OFFICE/ LOUNGE Desk Team View Client View Orders Team-Facing Deta…" at bounding box center [565, 255] width 1130 height 511
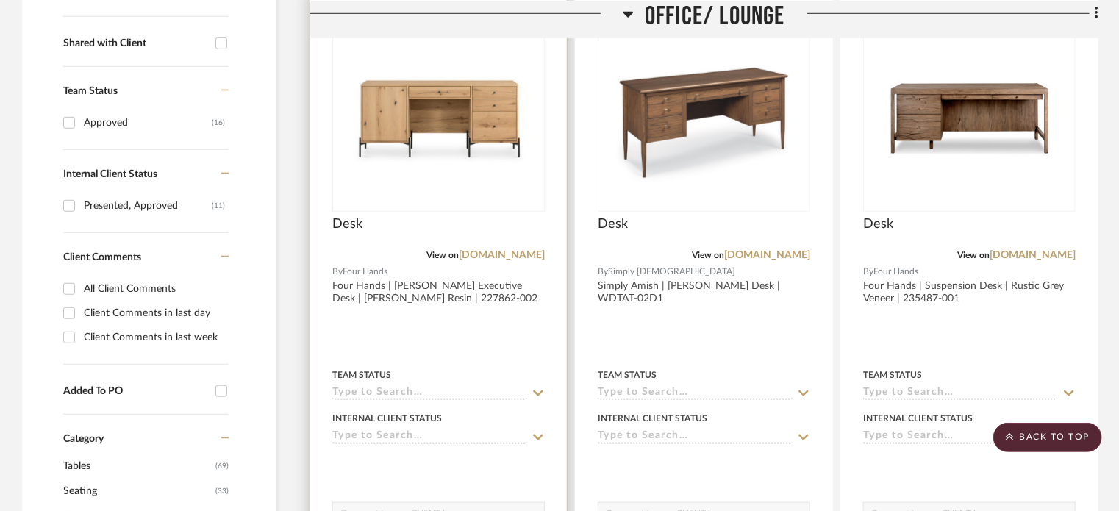
scroll to position [411, 0]
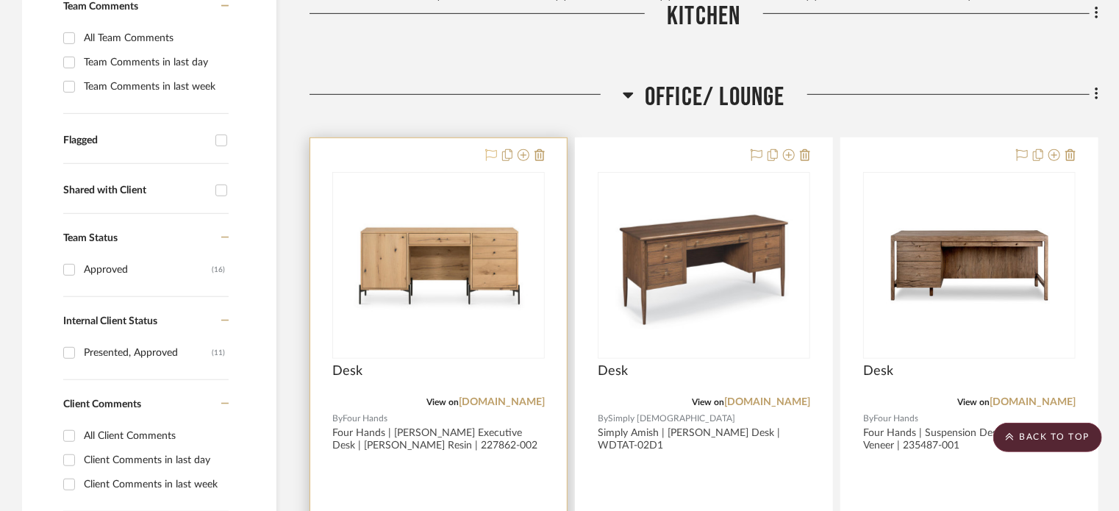
click at [491, 157] on icon at bounding box center [491, 155] width 12 height 12
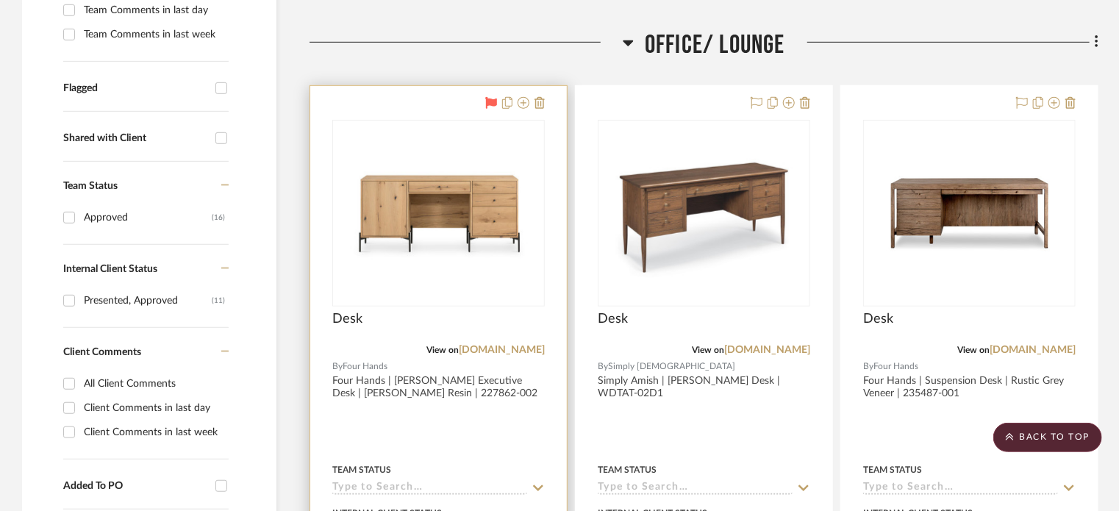
scroll to position [485, 0]
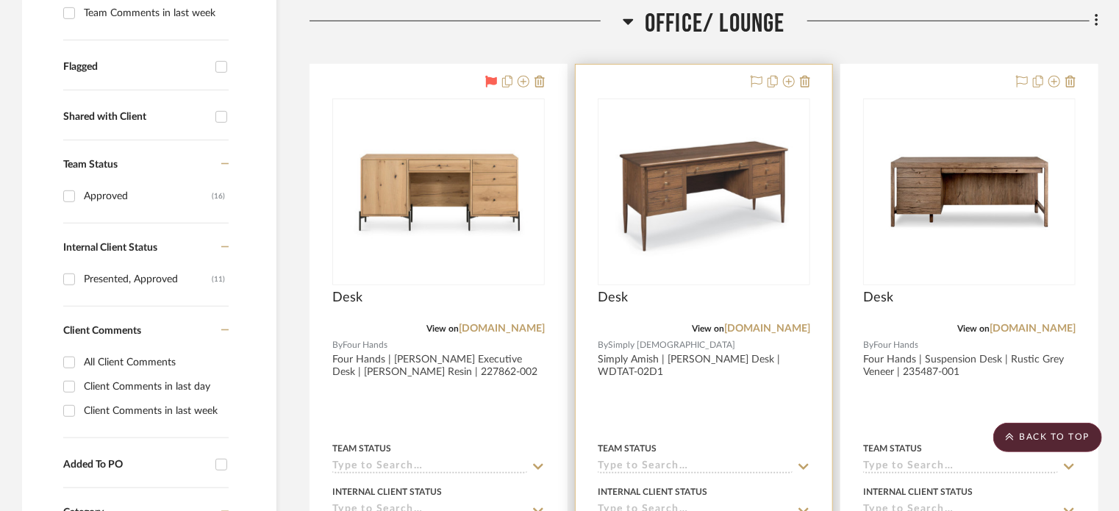
click at [724, 210] on img "0" at bounding box center [705, 192] width 184 height 184
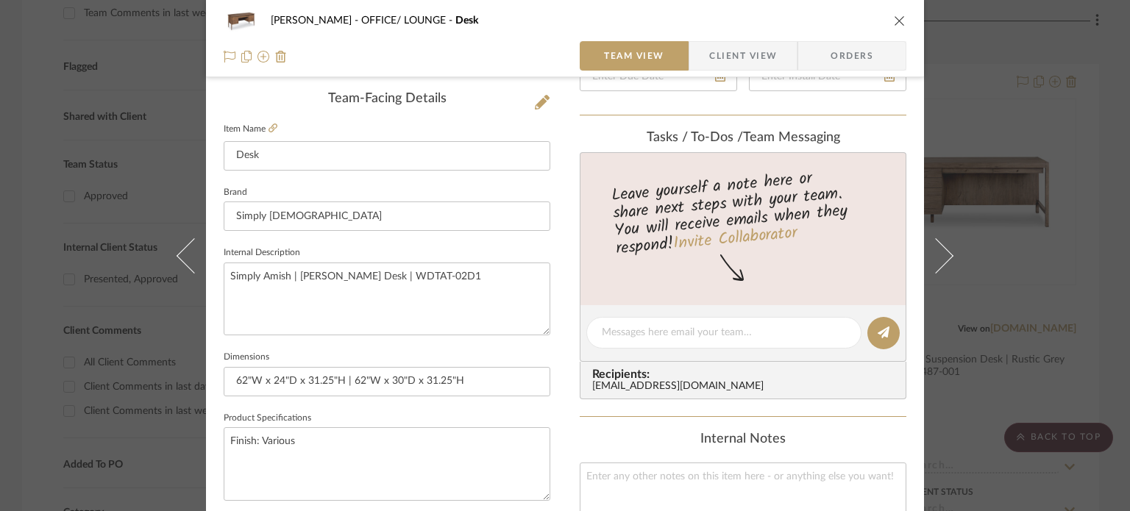
scroll to position [441, 0]
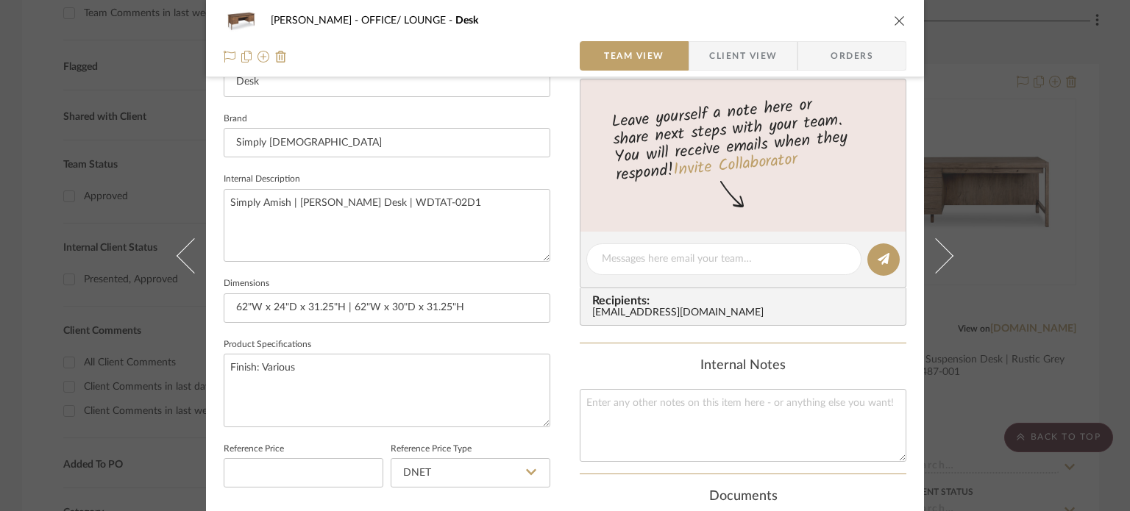
click at [71, 235] on div "[PERSON_NAME] OFFICE/ LOUNGE Desk Team View Client View Orders Team-Facing Deta…" at bounding box center [565, 255] width 1130 height 511
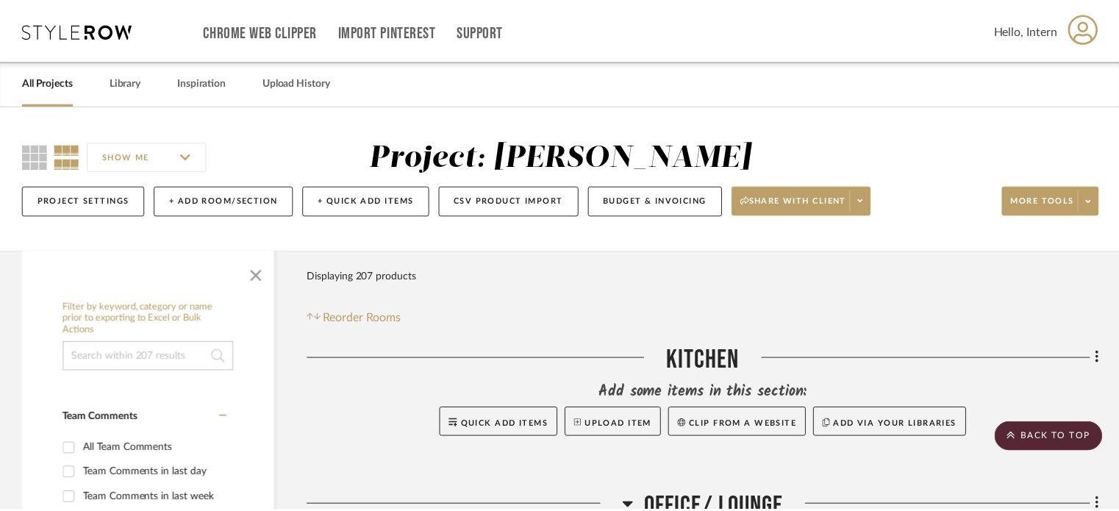
scroll to position [485, 0]
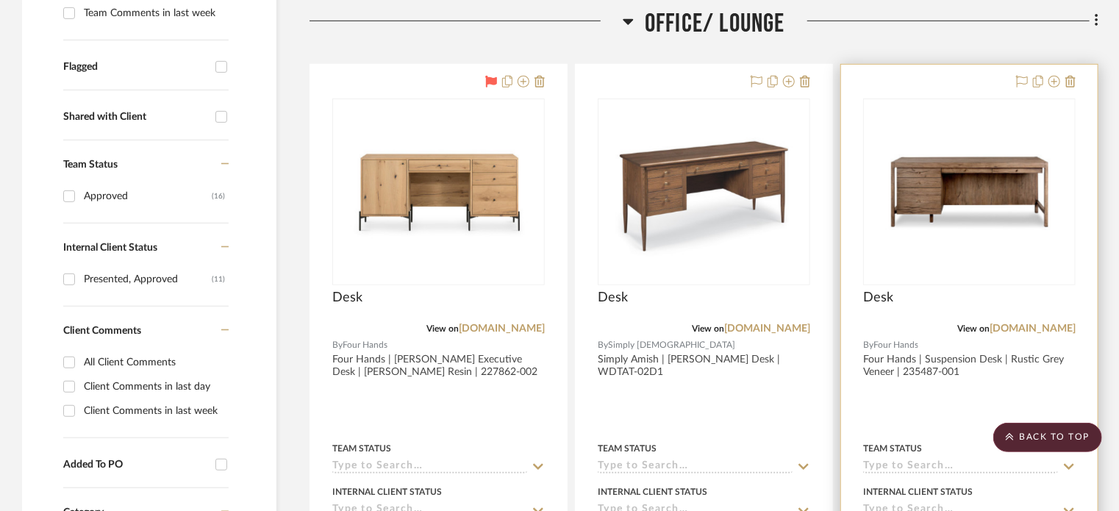
click at [966, 241] on img "0" at bounding box center [970, 192] width 184 height 184
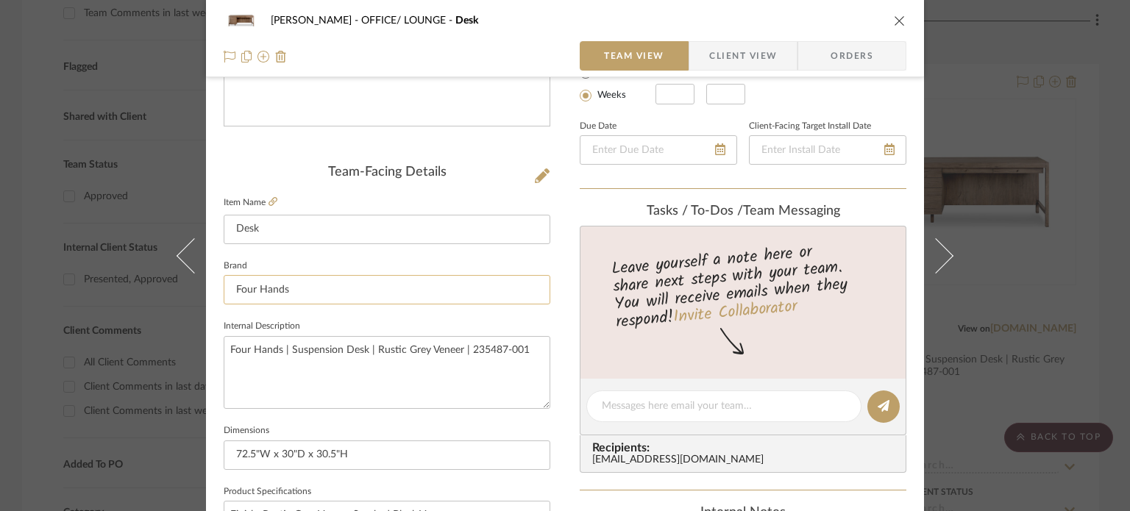
scroll to position [0, 0]
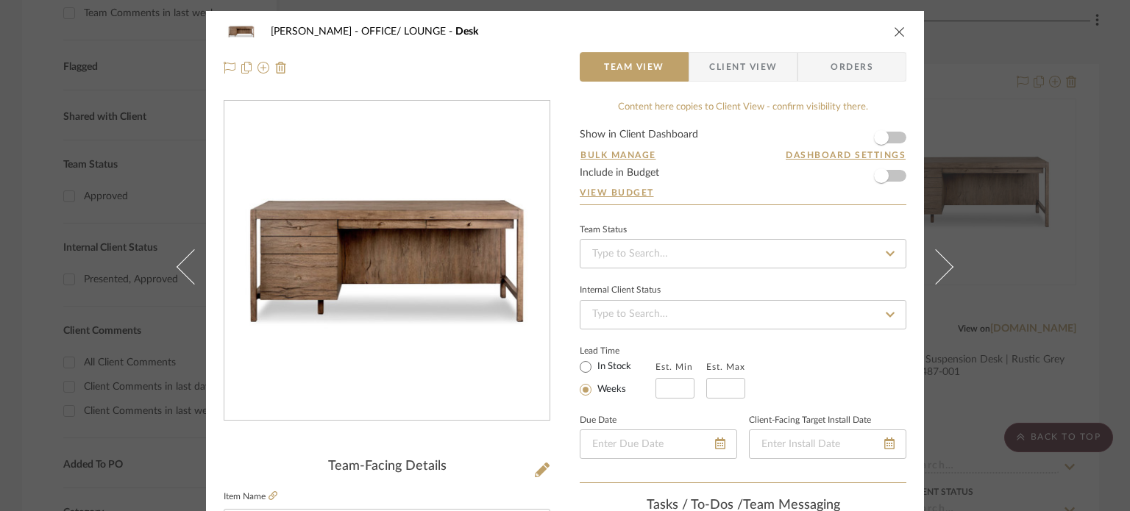
click at [894, 29] on icon "close" at bounding box center [900, 32] width 12 height 12
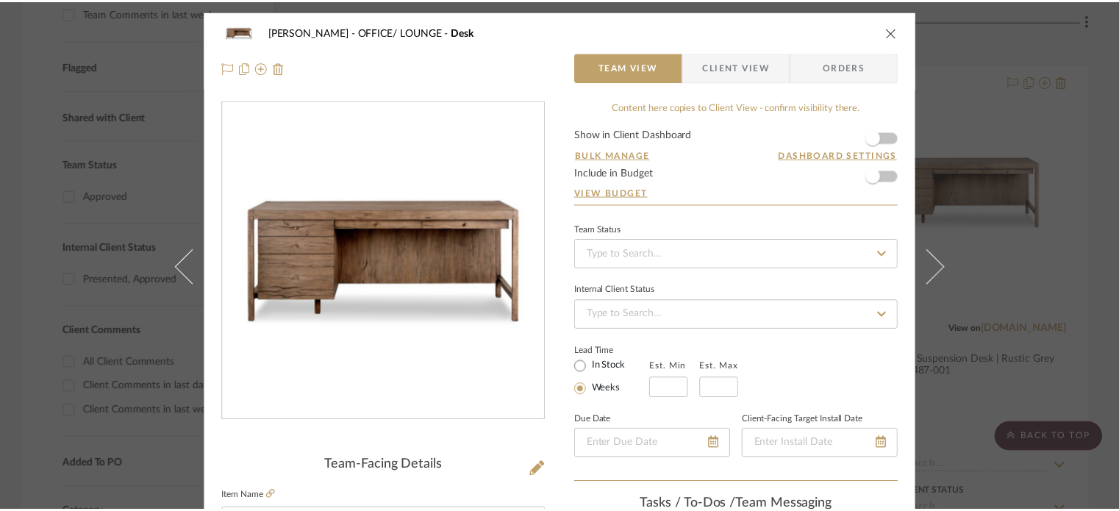
scroll to position [485, 0]
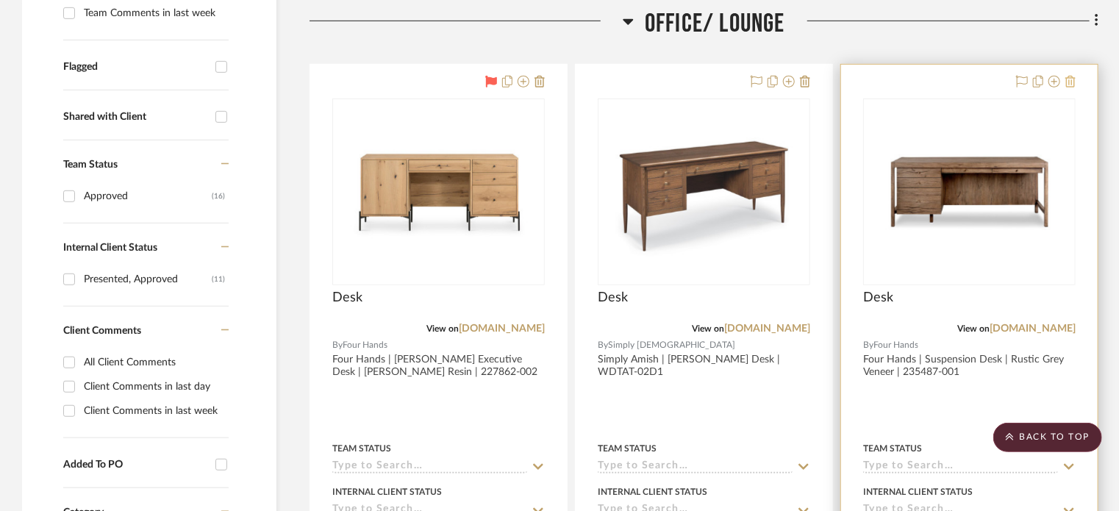
click at [1066, 82] on icon at bounding box center [1071, 82] width 10 height 12
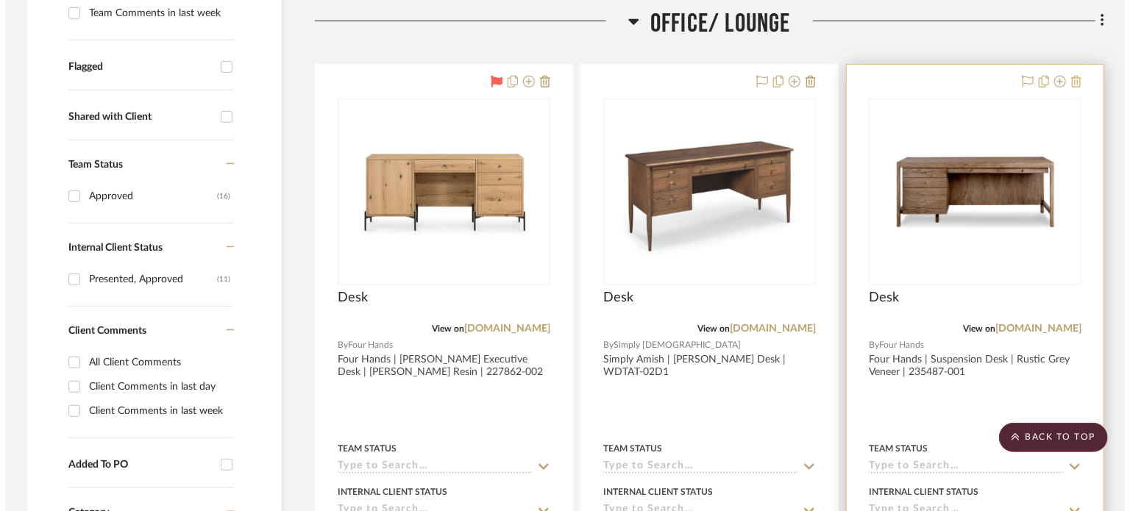
scroll to position [0, 0]
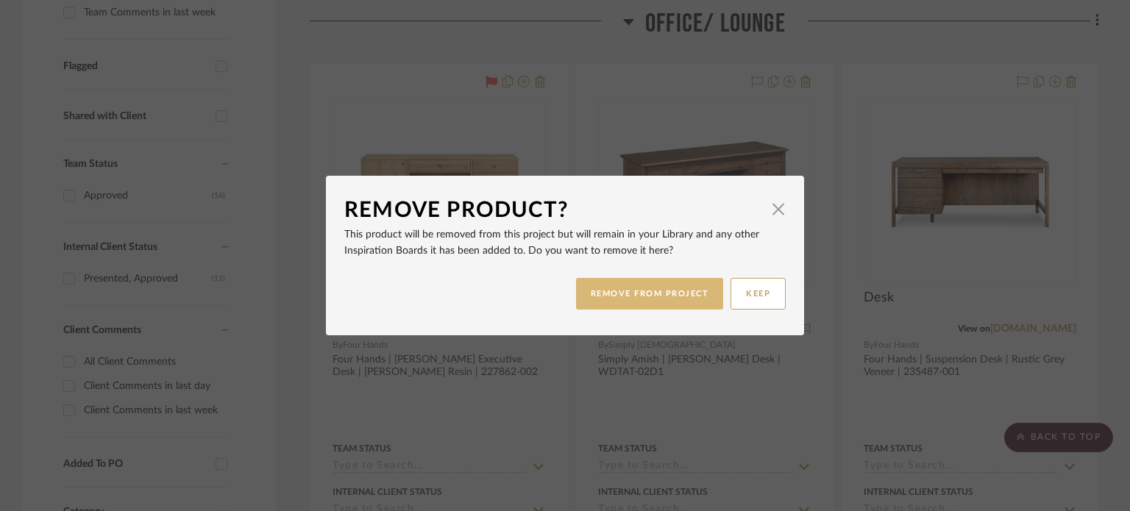
click at [662, 287] on button "REMOVE FROM PROJECT" at bounding box center [650, 294] width 148 height 32
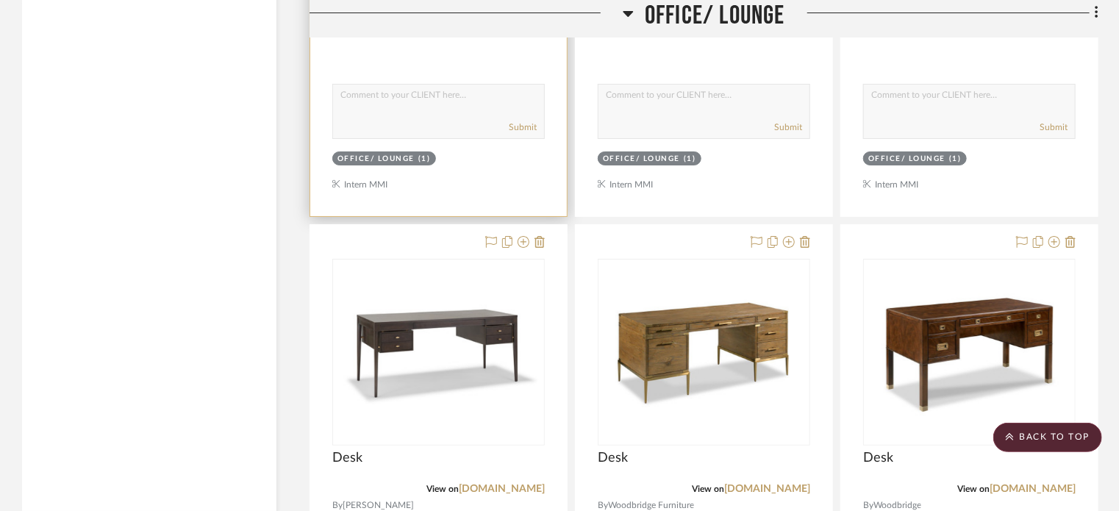
scroll to position [5663, 0]
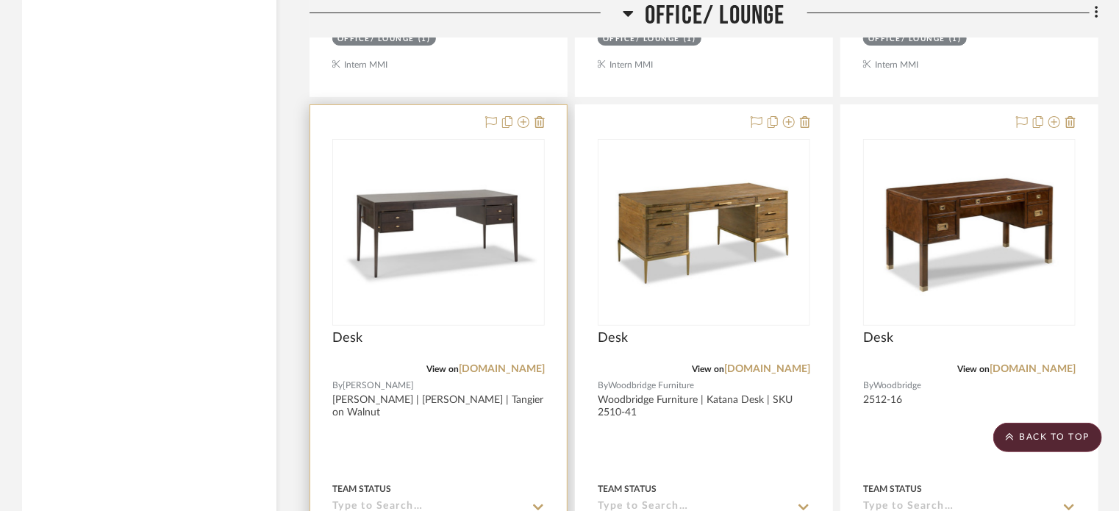
click at [455, 222] on img "0" at bounding box center [439, 232] width 210 height 143
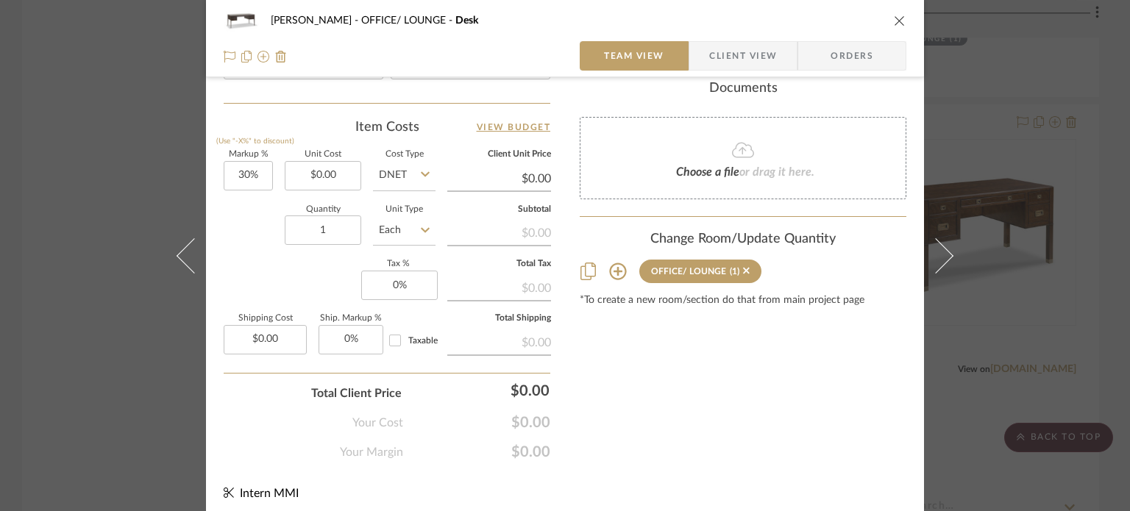
scroll to position [856, 0]
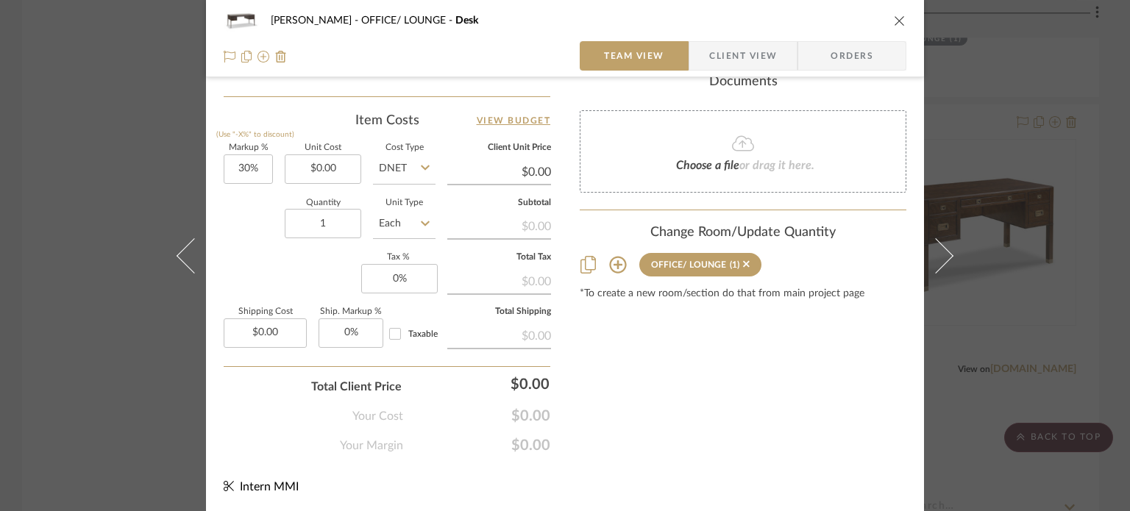
click at [149, 411] on div "[PERSON_NAME] OFFICE/ LOUNGE Desk Team View Client View Orders Team-Facing Deta…" at bounding box center [565, 255] width 1130 height 511
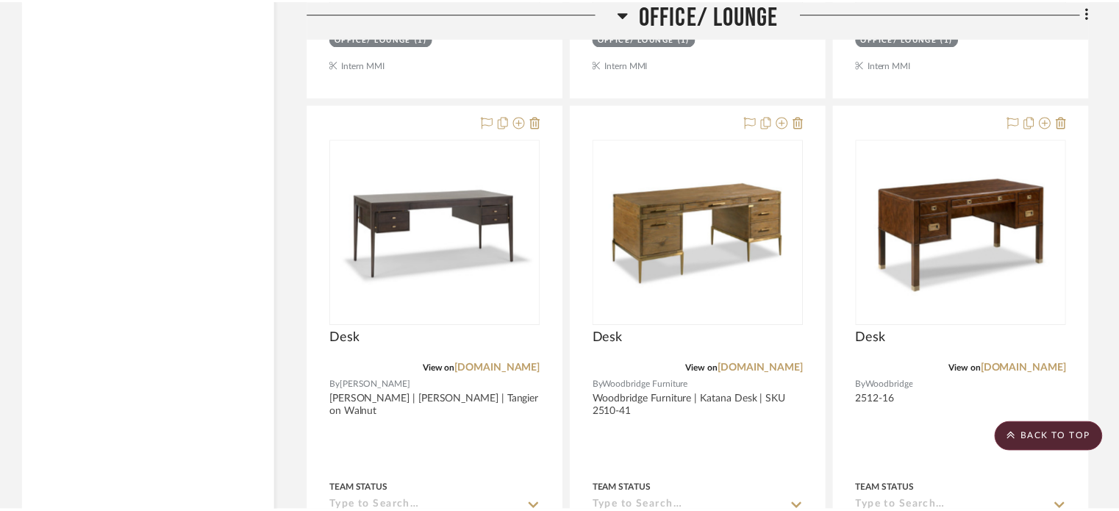
scroll to position [5663, 0]
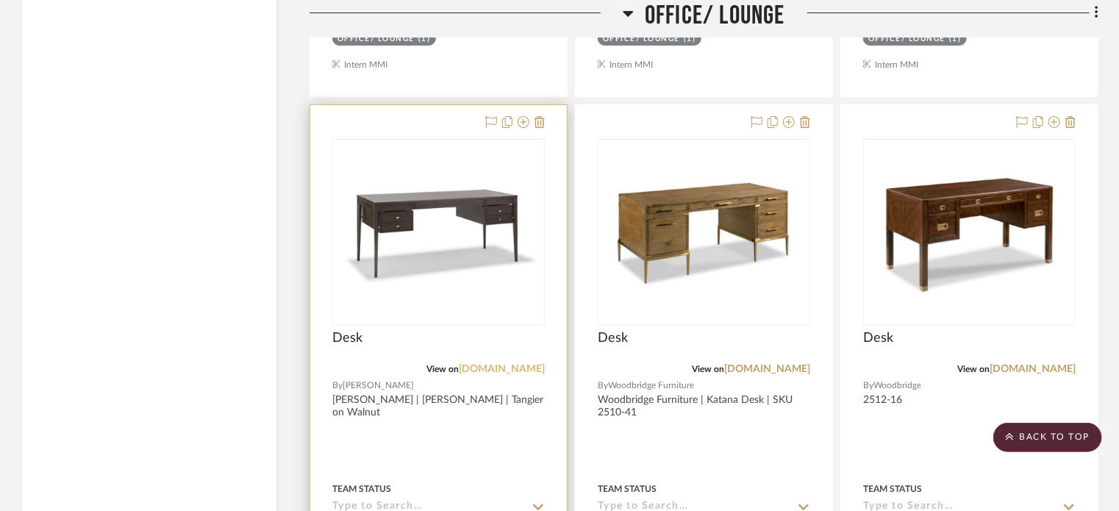
click at [478, 370] on link "[DOMAIN_NAME]" at bounding box center [502, 369] width 86 height 10
click at [488, 117] on icon at bounding box center [491, 122] width 12 height 12
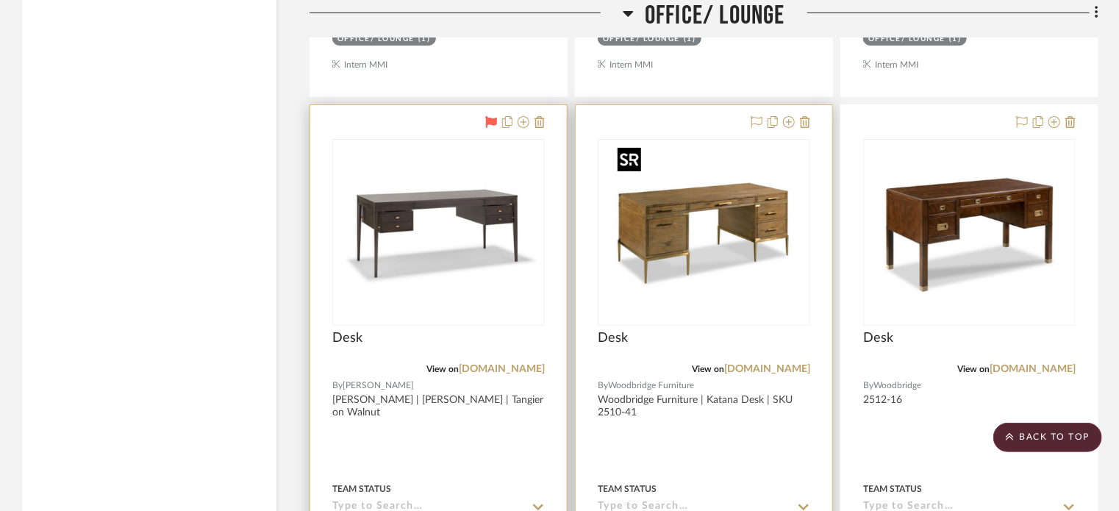
click at [656, 243] on img "0" at bounding box center [705, 232] width 184 height 184
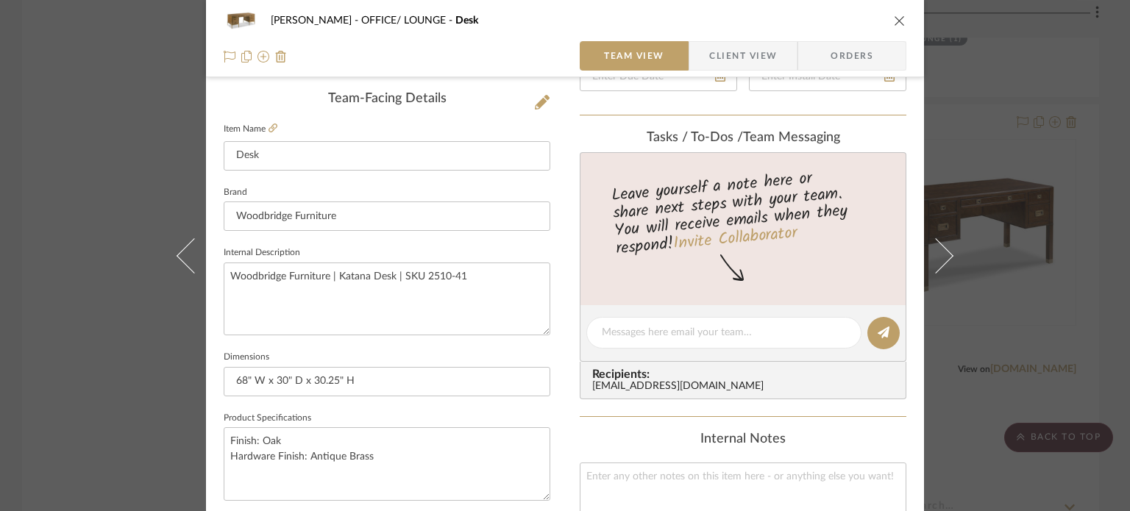
scroll to position [0, 0]
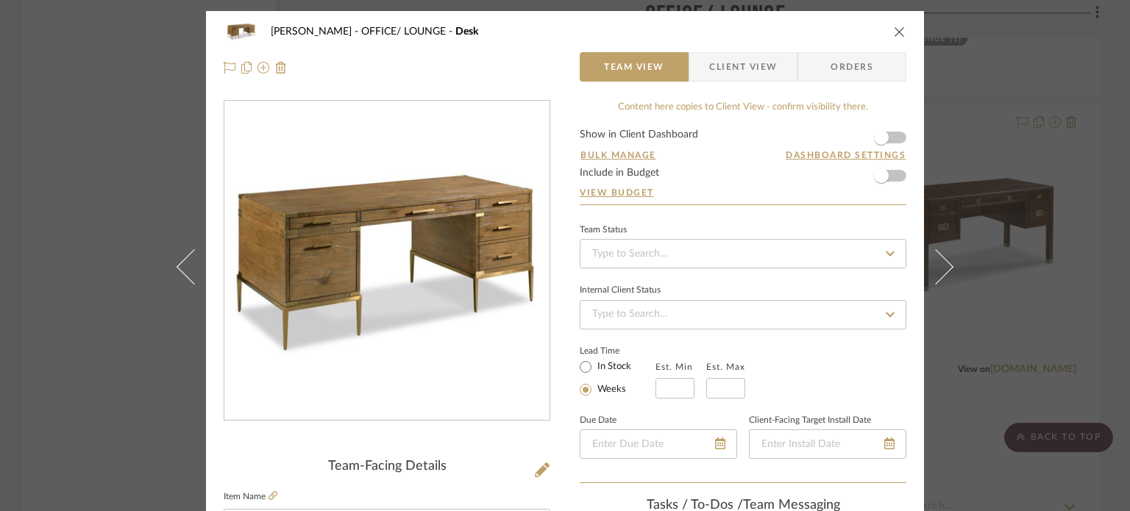
click at [101, 257] on div "[PERSON_NAME] OFFICE/ LOUNGE Desk Team View Client View Orders Team-Facing Deta…" at bounding box center [565, 255] width 1130 height 511
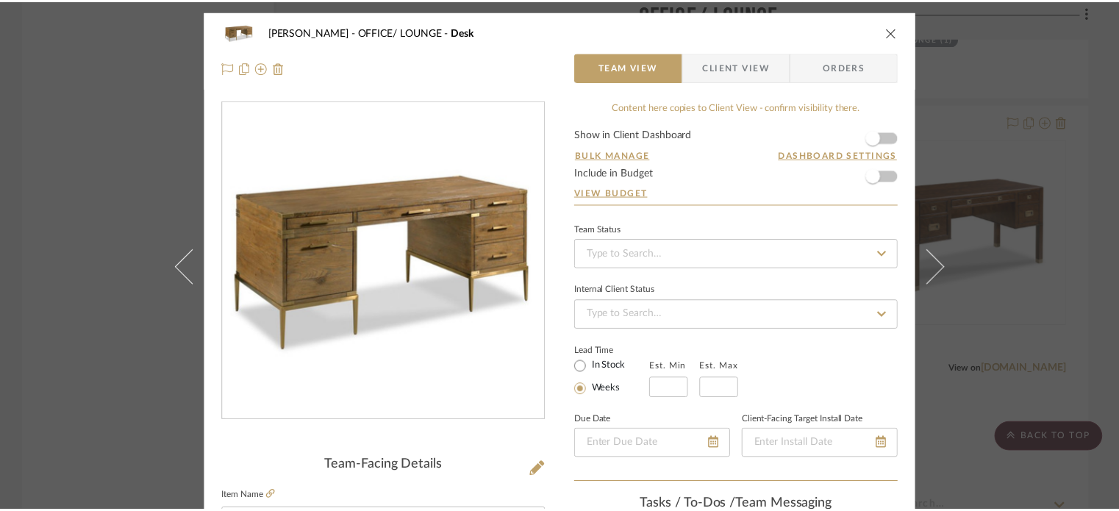
scroll to position [5663, 0]
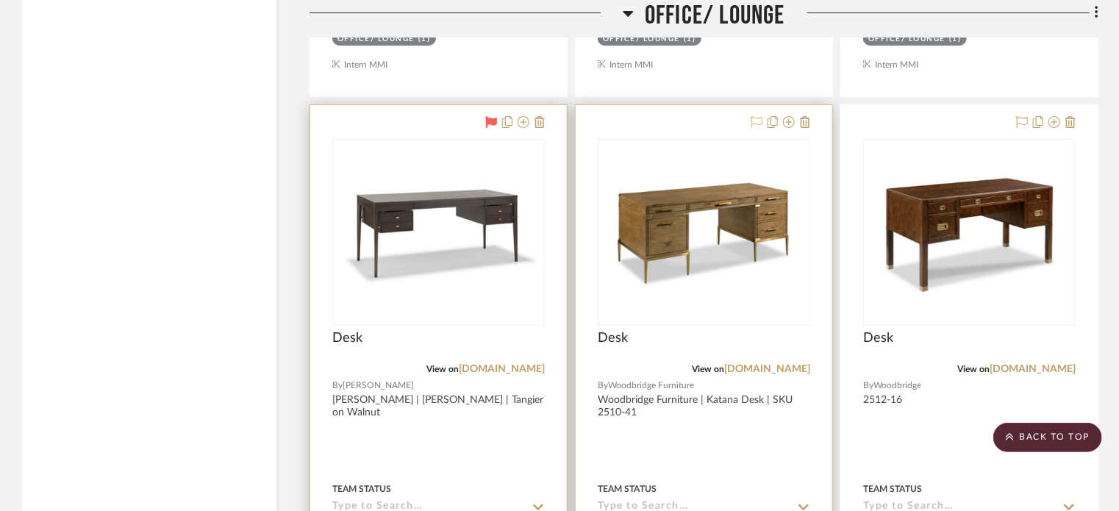
click at [755, 126] on icon at bounding box center [757, 122] width 12 height 12
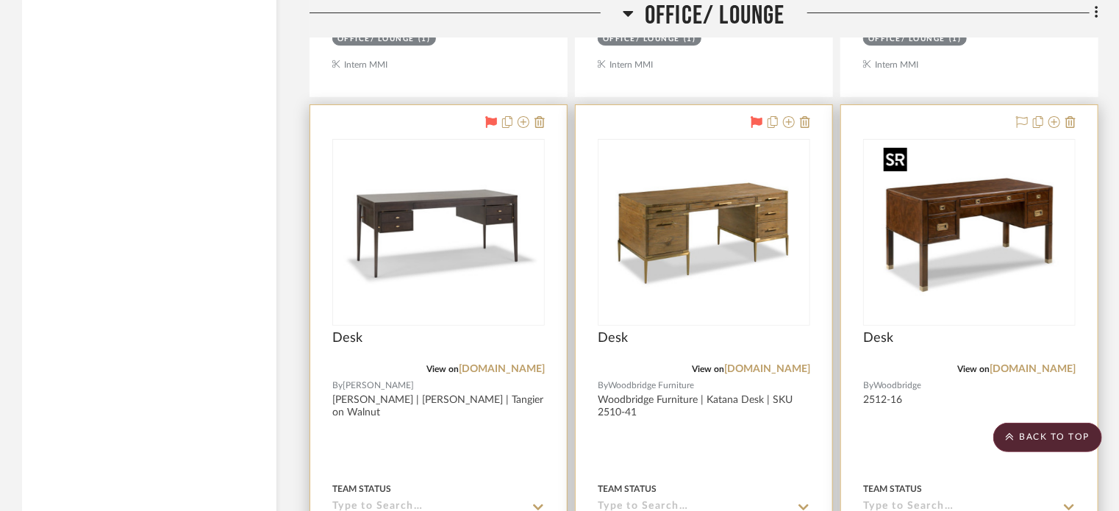
click at [880, 165] on img "0" at bounding box center [970, 232] width 184 height 184
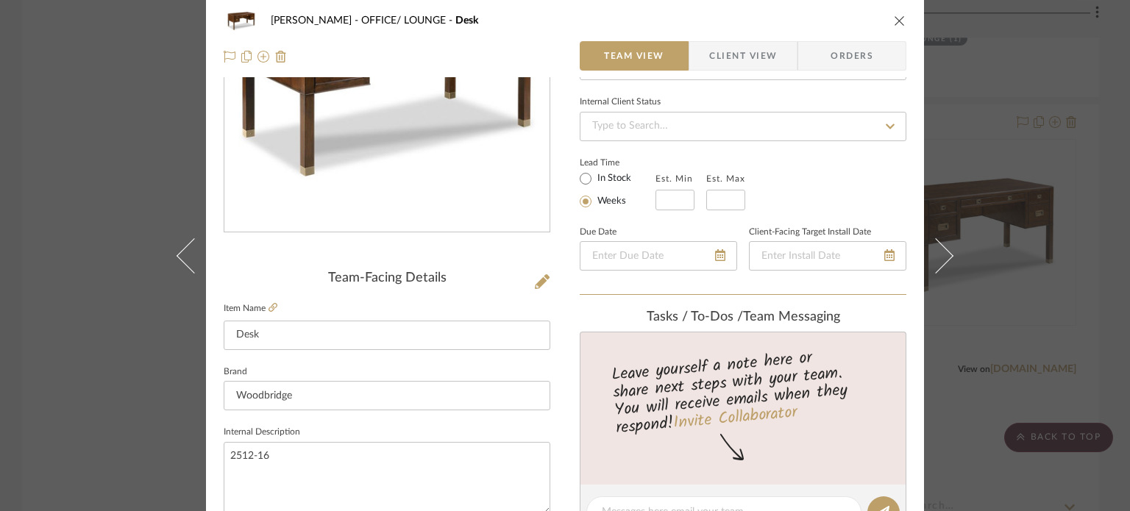
scroll to position [294, 0]
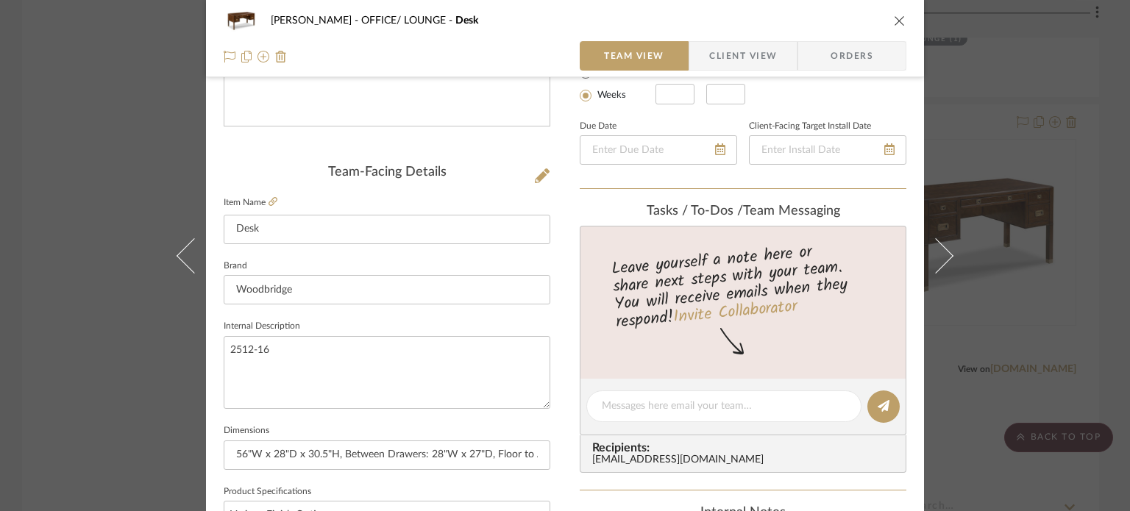
click at [95, 316] on div "[PERSON_NAME] OFFICE/ LOUNGE Desk Team View Client View Orders Team-Facing Deta…" at bounding box center [565, 255] width 1130 height 511
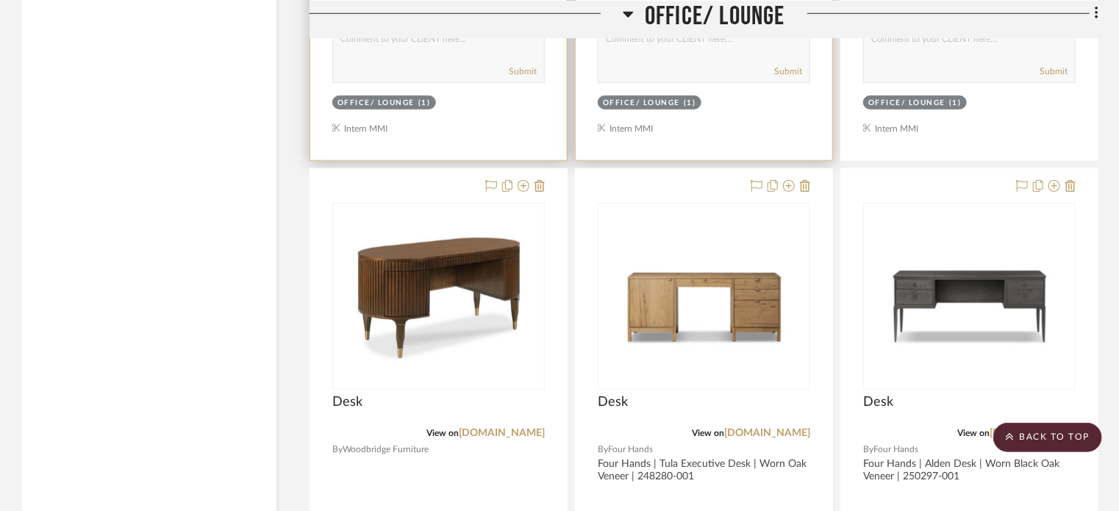
scroll to position [6472, 0]
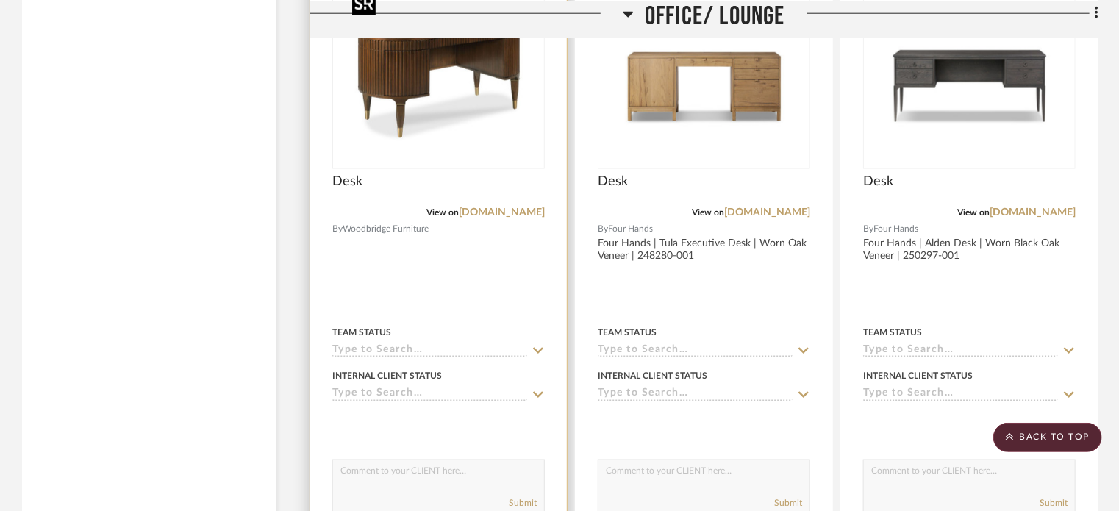
click at [424, 124] on img "0" at bounding box center [439, 76] width 184 height 184
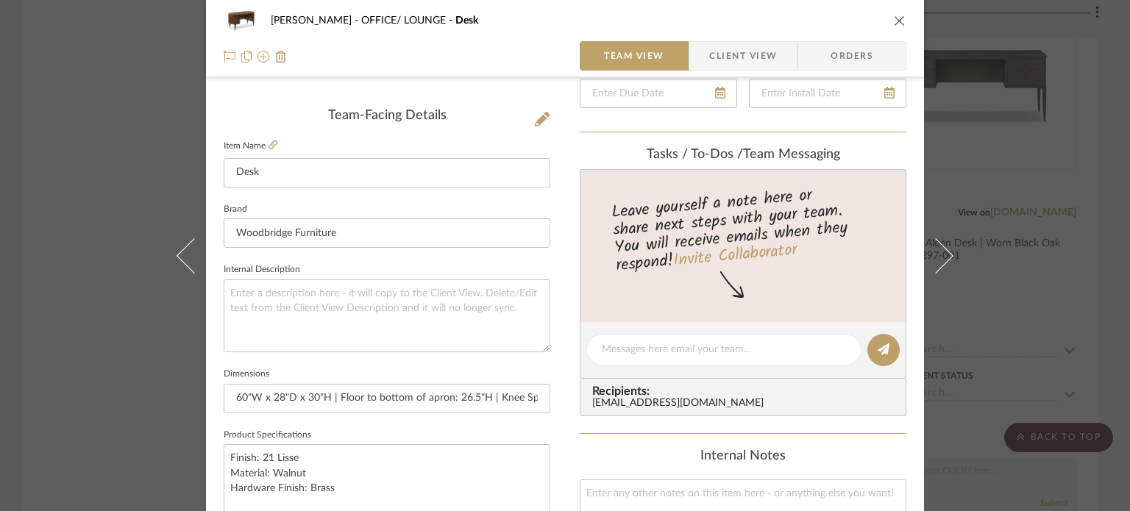
scroll to position [368, 0]
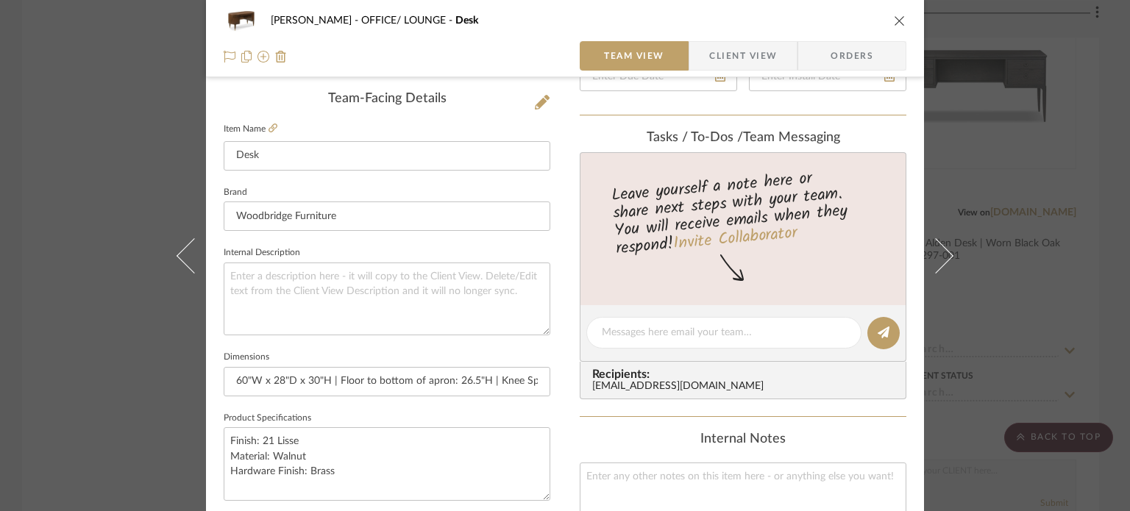
click at [121, 352] on div "[PERSON_NAME] OFFICE/ LOUNGE Desk Team View Client View Orders Team-Facing Deta…" at bounding box center [565, 255] width 1130 height 511
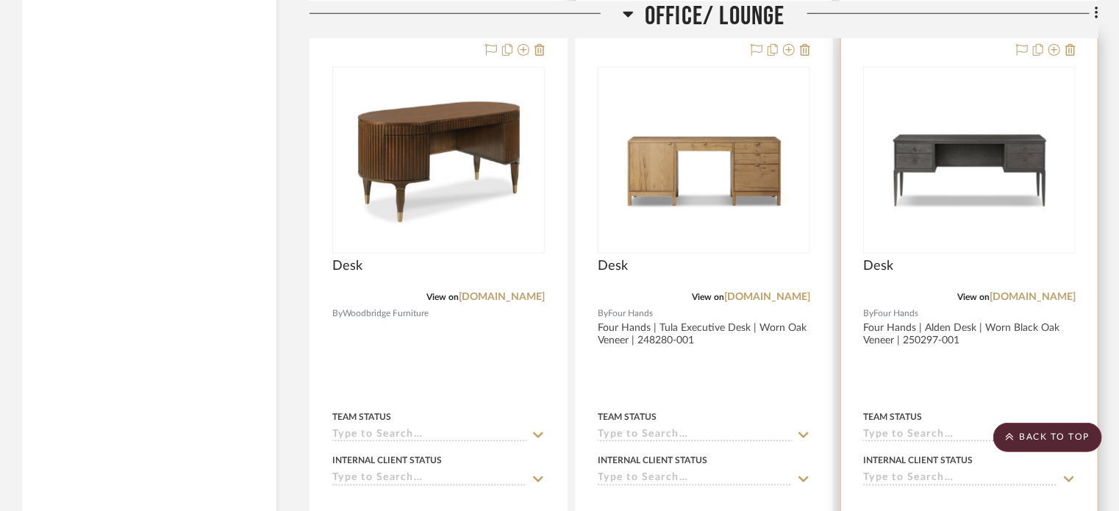
scroll to position [6325, 0]
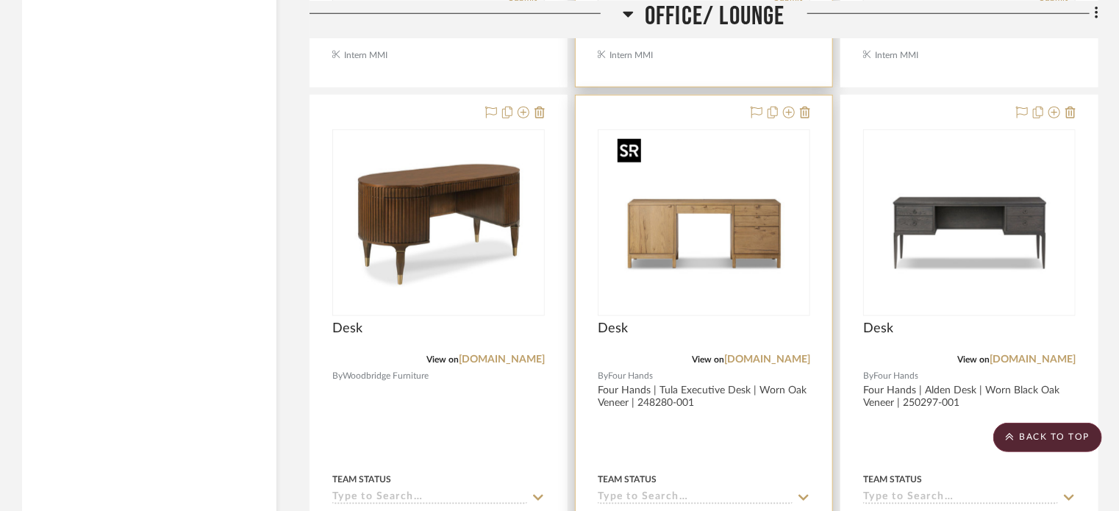
click at [652, 239] on img "0" at bounding box center [705, 223] width 184 height 184
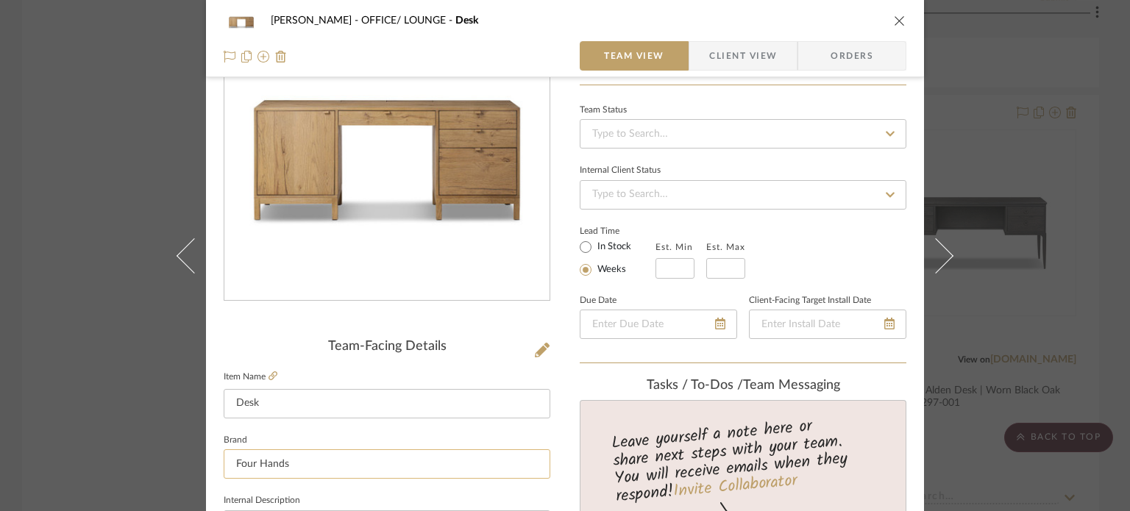
scroll to position [0, 0]
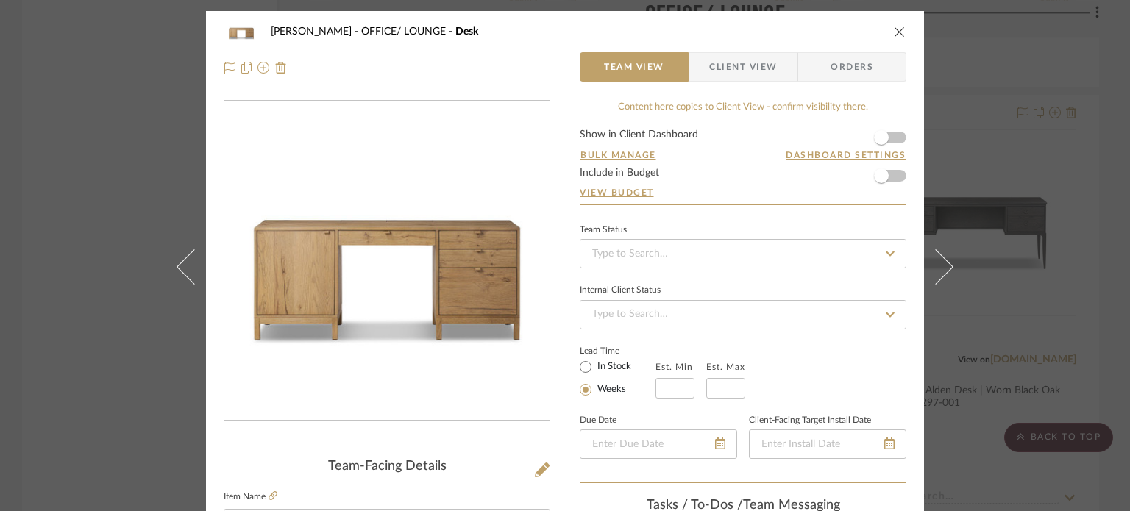
click at [29, 218] on div "[PERSON_NAME] OFFICE/ LOUNGE Desk Team View Client View Orders Team-Facing Deta…" at bounding box center [565, 255] width 1130 height 511
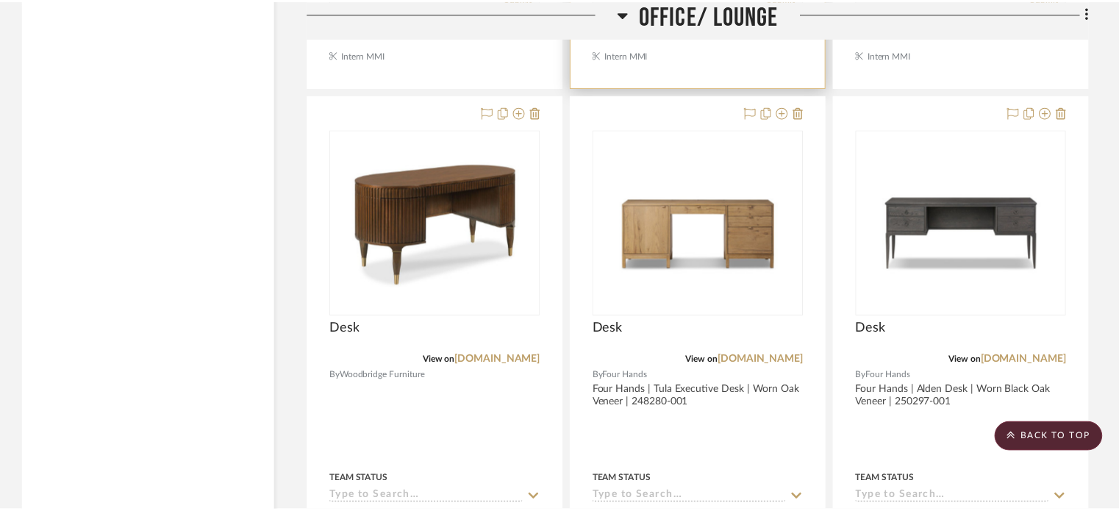
scroll to position [6325, 0]
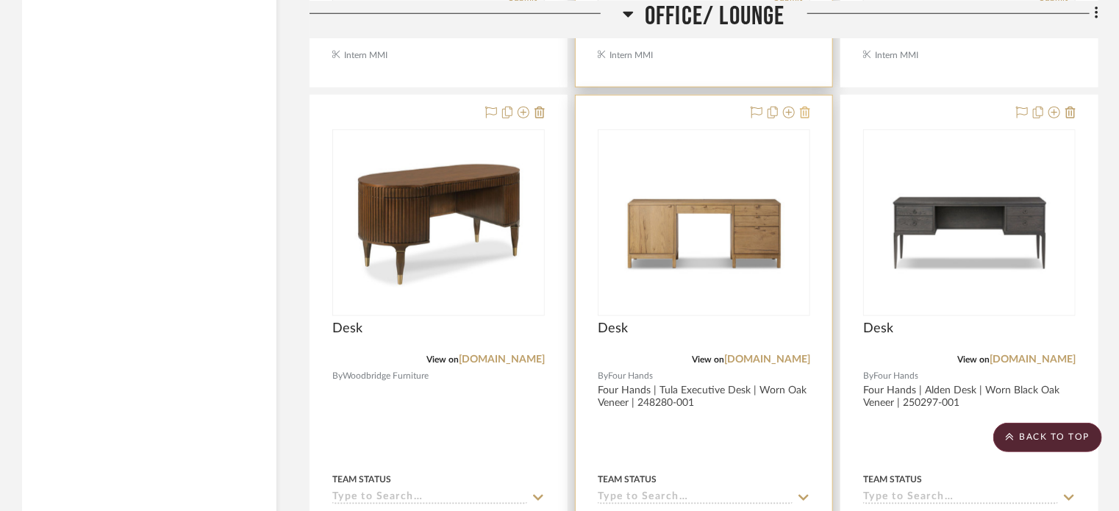
click at [801, 114] on icon at bounding box center [805, 113] width 10 height 12
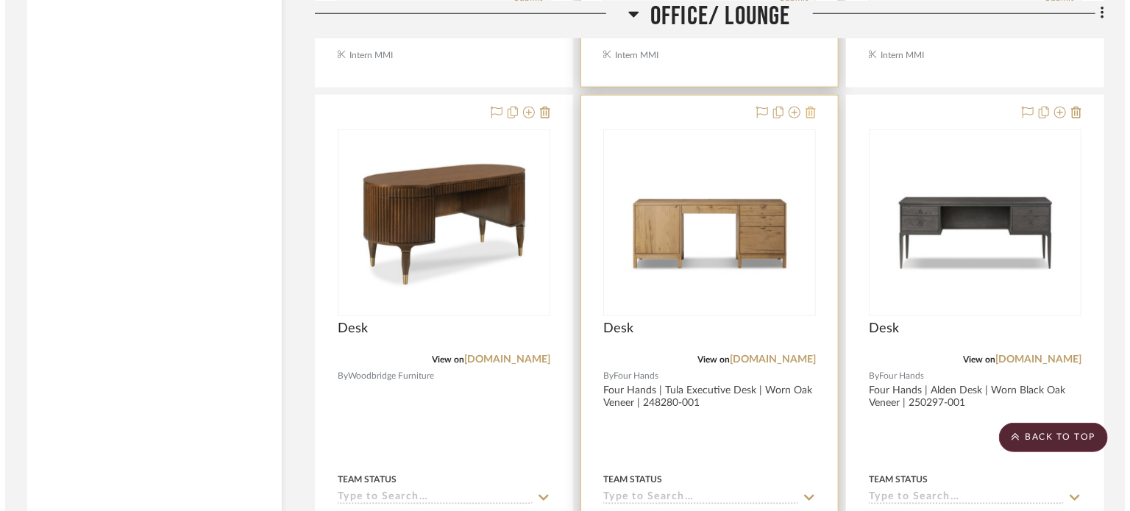
scroll to position [0, 0]
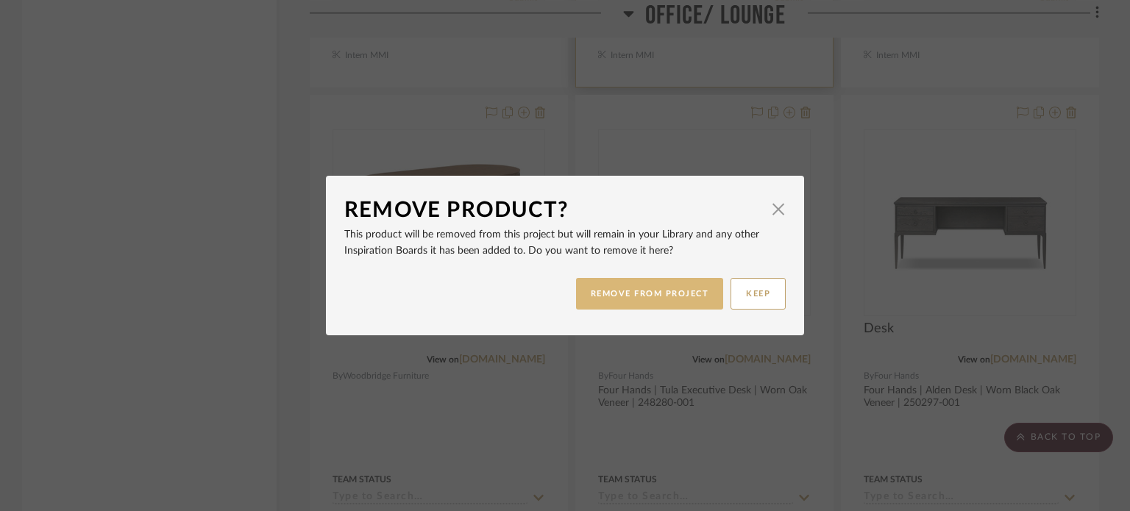
click at [672, 286] on button "REMOVE FROM PROJECT" at bounding box center [650, 294] width 148 height 32
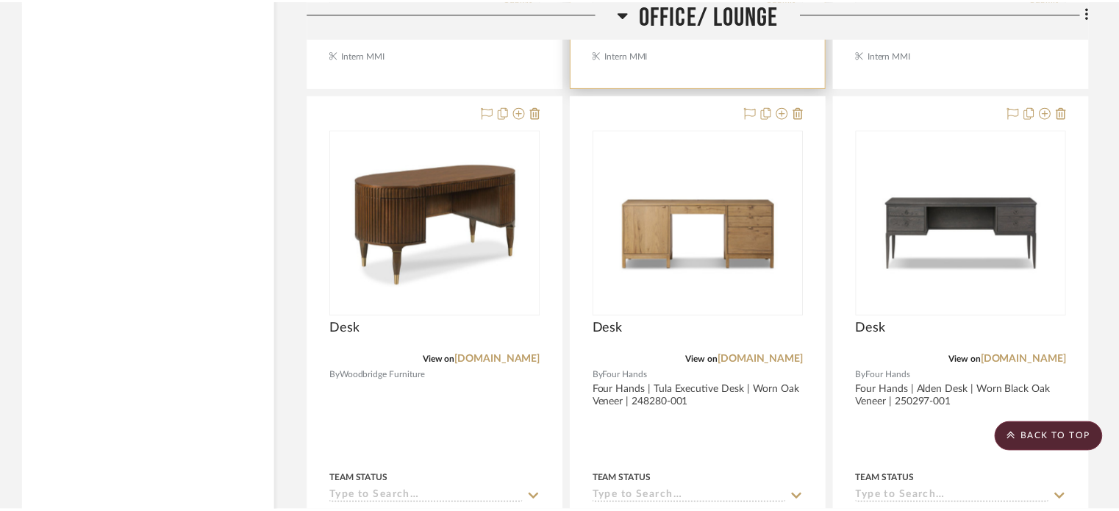
scroll to position [6325, 0]
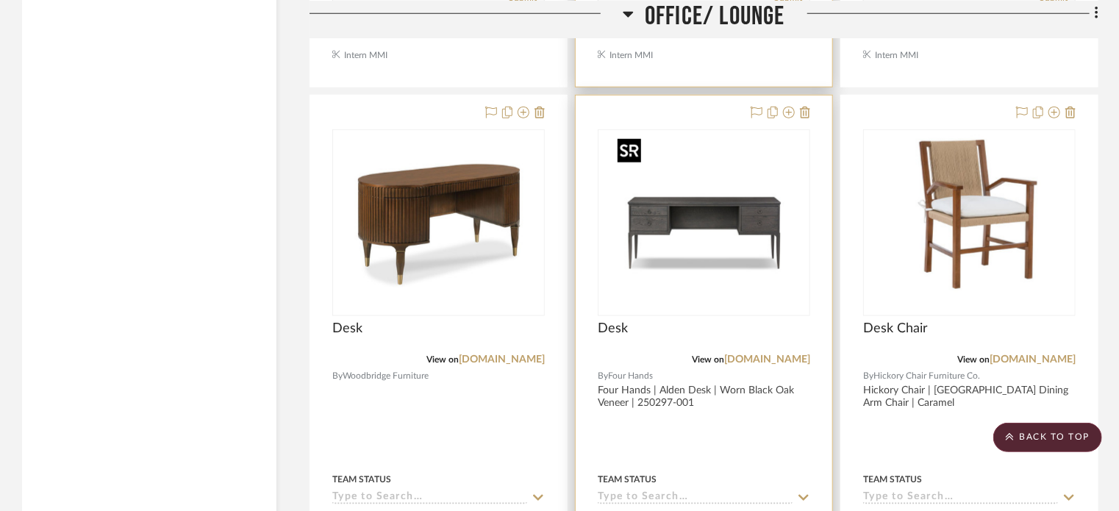
click at [692, 241] on img "0" at bounding box center [705, 223] width 184 height 184
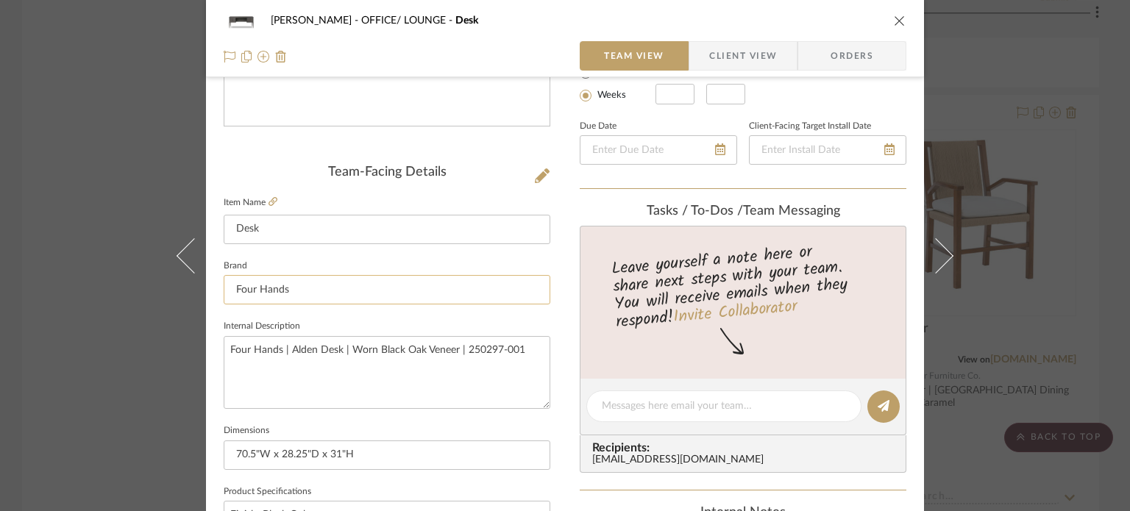
scroll to position [0, 0]
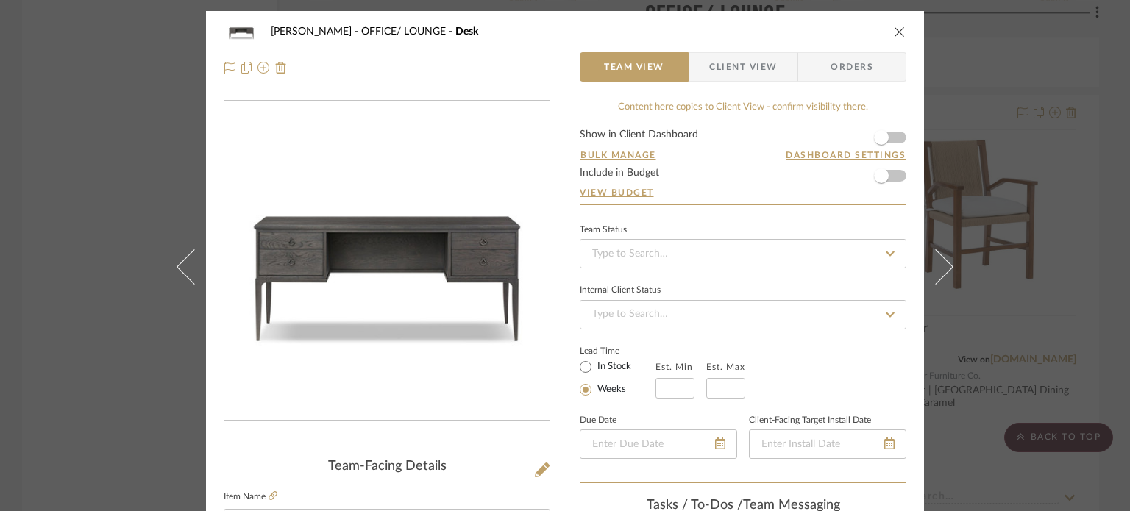
click at [894, 33] on icon "close" at bounding box center [900, 32] width 12 height 12
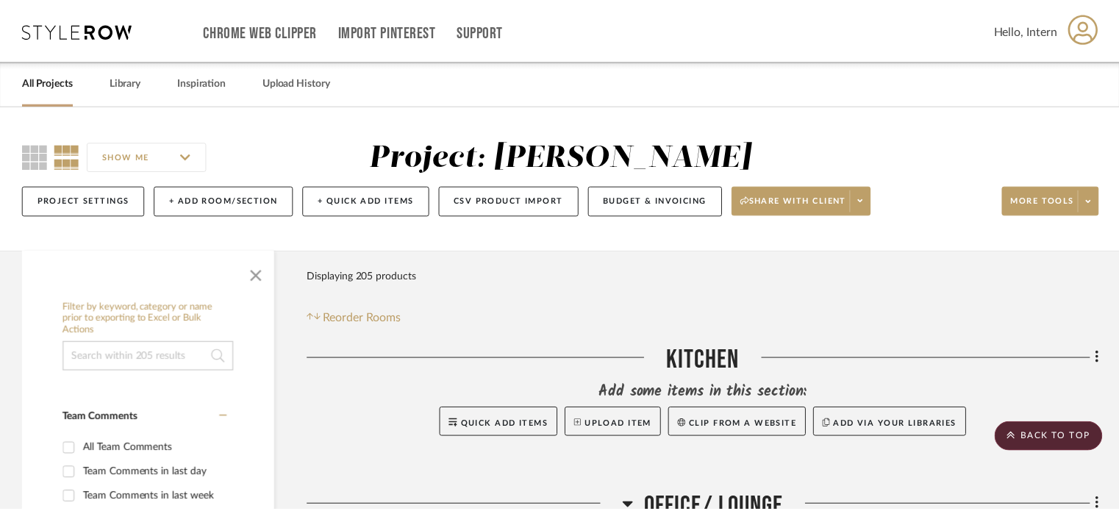
scroll to position [6325, 0]
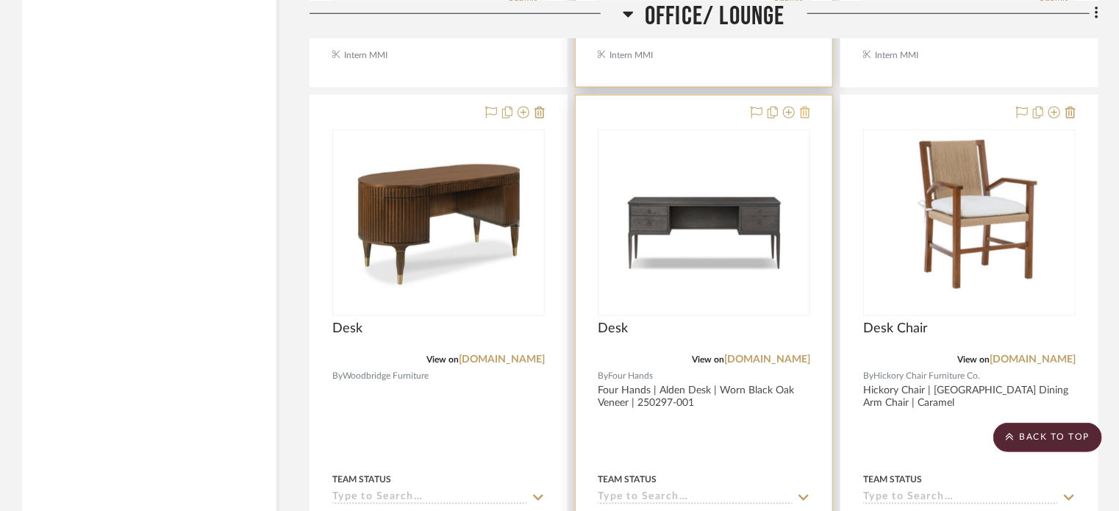
click at [810, 116] on icon at bounding box center [805, 113] width 10 height 12
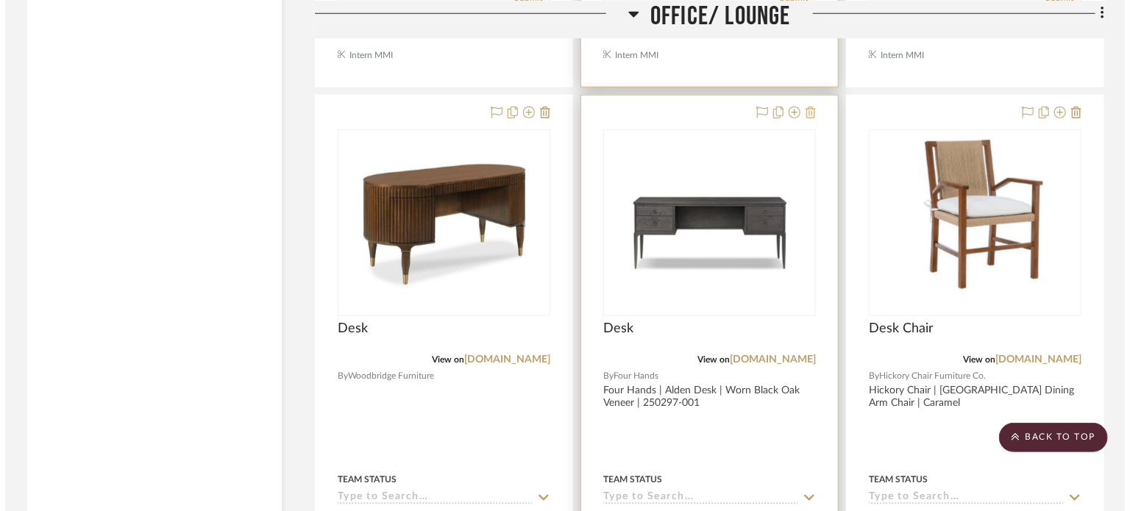
scroll to position [0, 0]
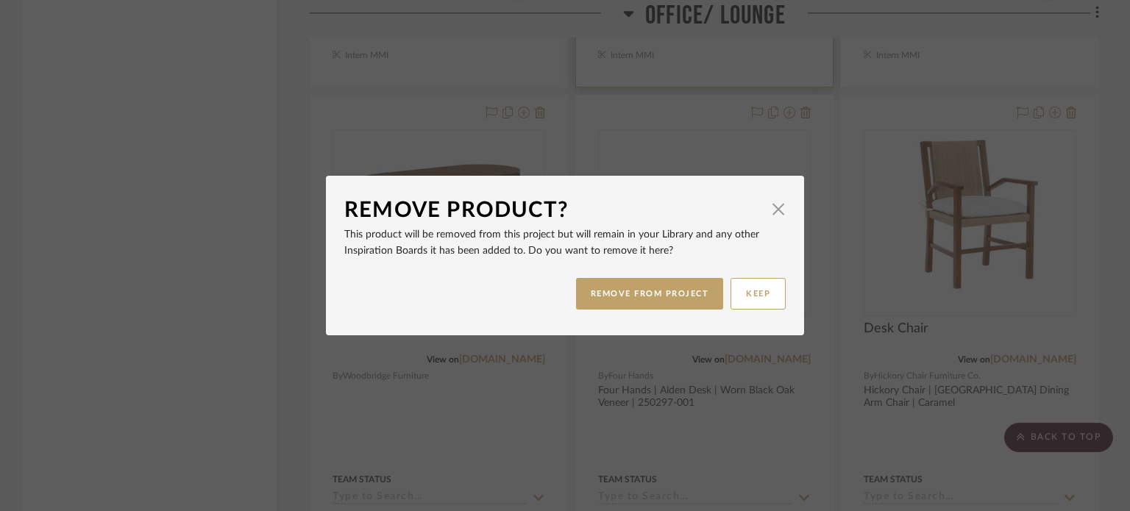
click at [646, 270] on mat-dialog-content "Remove Product? × This product will be removed from this project but will remai…" at bounding box center [564, 255] width 441 height 123
click at [646, 285] on button "REMOVE FROM PROJECT" at bounding box center [650, 294] width 148 height 32
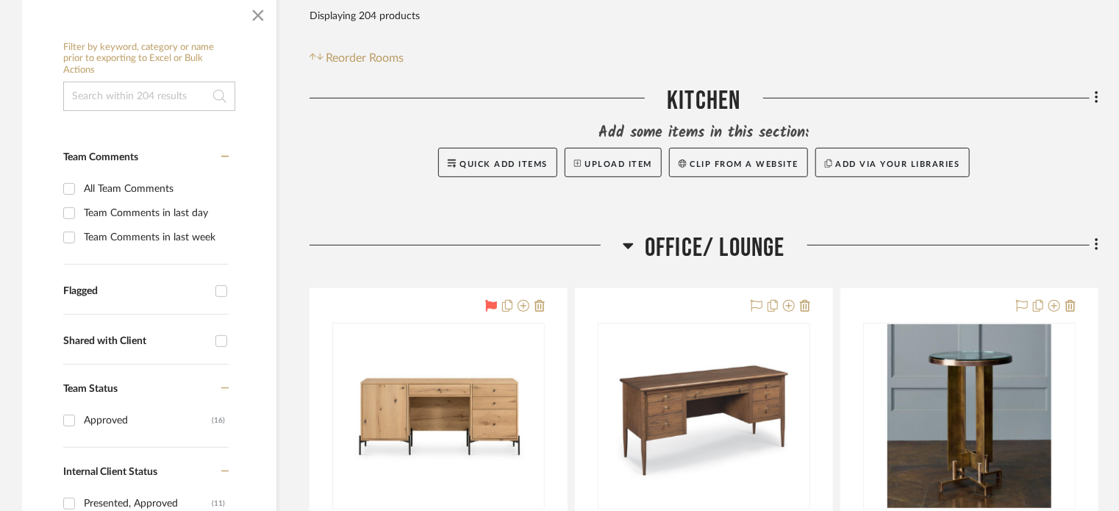
scroll to position [515, 0]
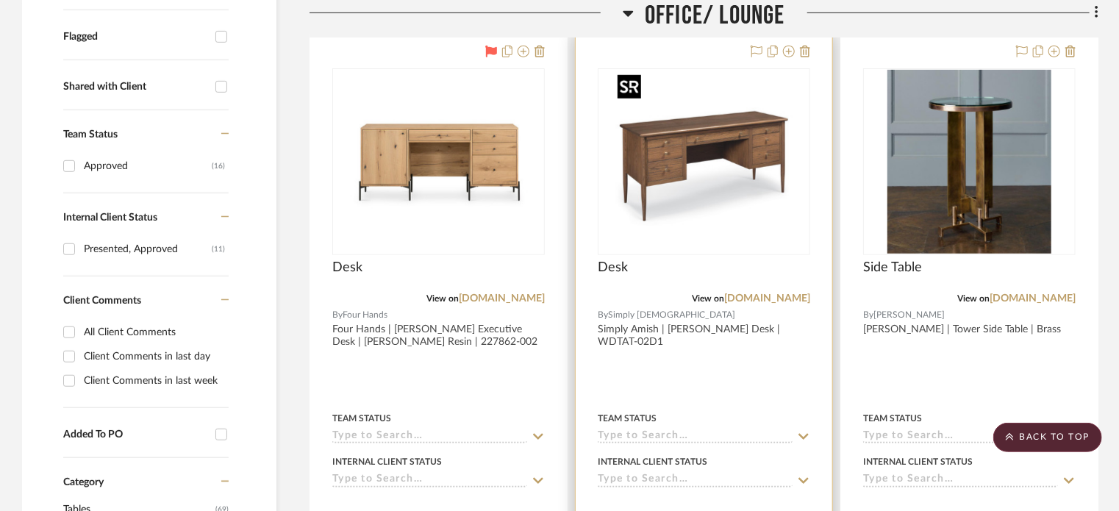
click at [665, 179] on img "0" at bounding box center [705, 162] width 184 height 184
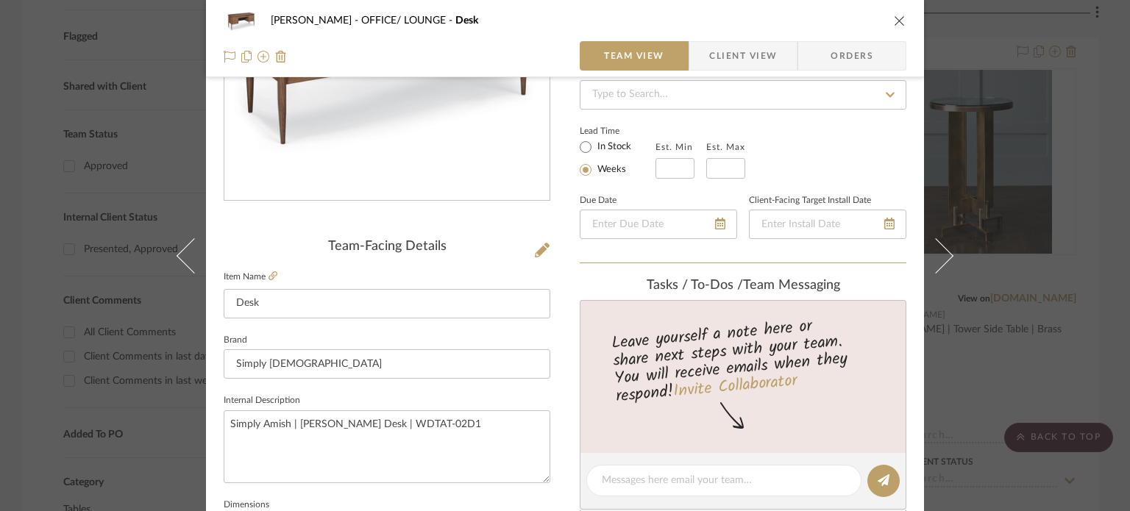
scroll to position [441, 0]
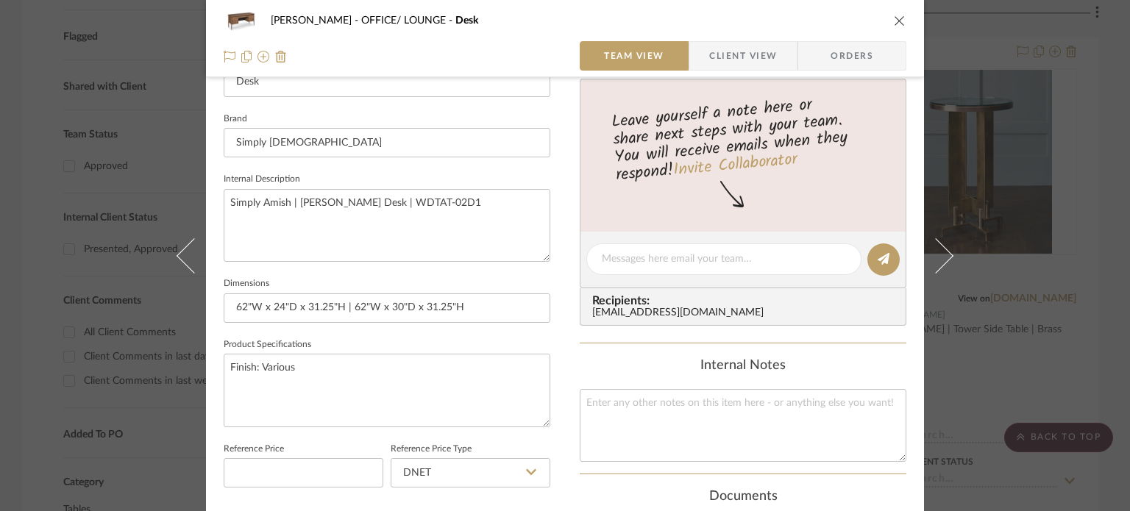
click at [32, 355] on div "[PERSON_NAME] OFFICE/ LOUNGE Desk Team View Client View Orders Team-Facing Deta…" at bounding box center [565, 255] width 1130 height 511
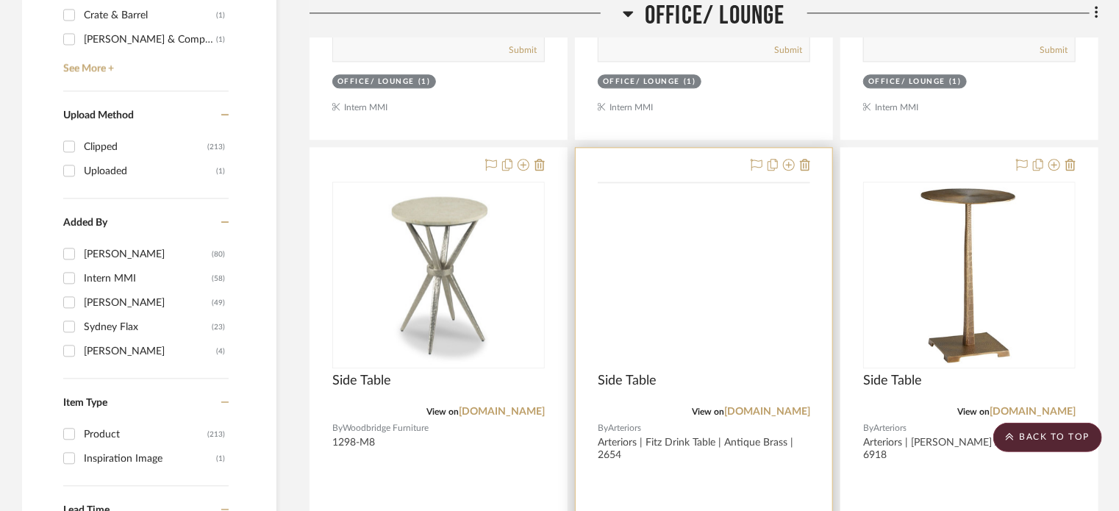
scroll to position [1708, 0]
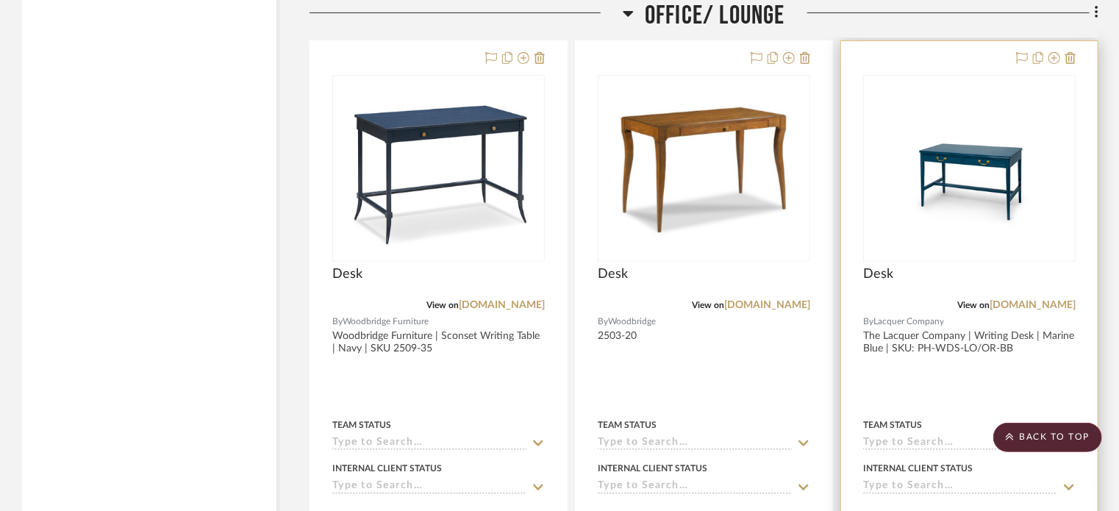
scroll to position [0, 0]
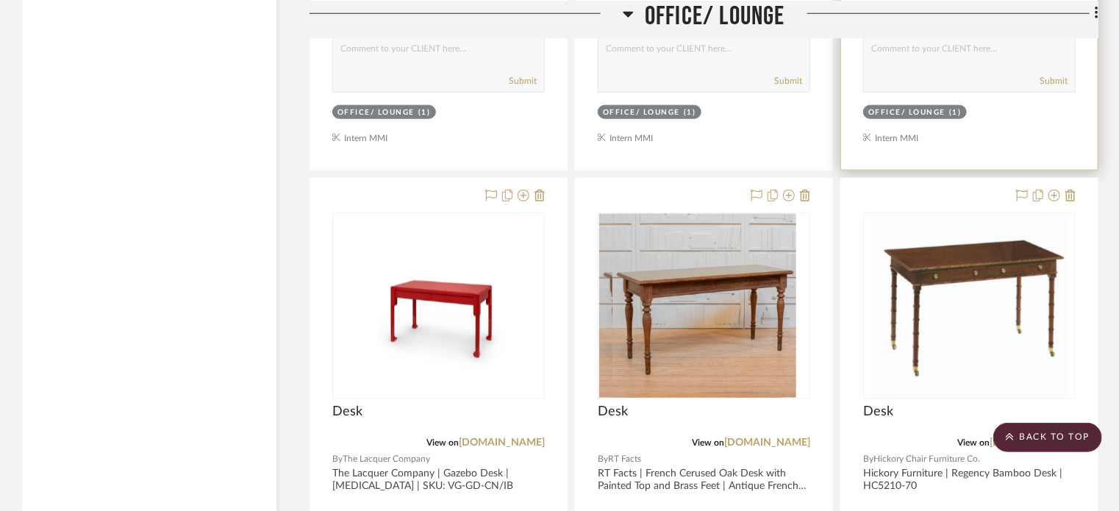
drag, startPoint x: 838, startPoint y: 157, endPoint x: 843, endPoint y: 163, distance: 8.0
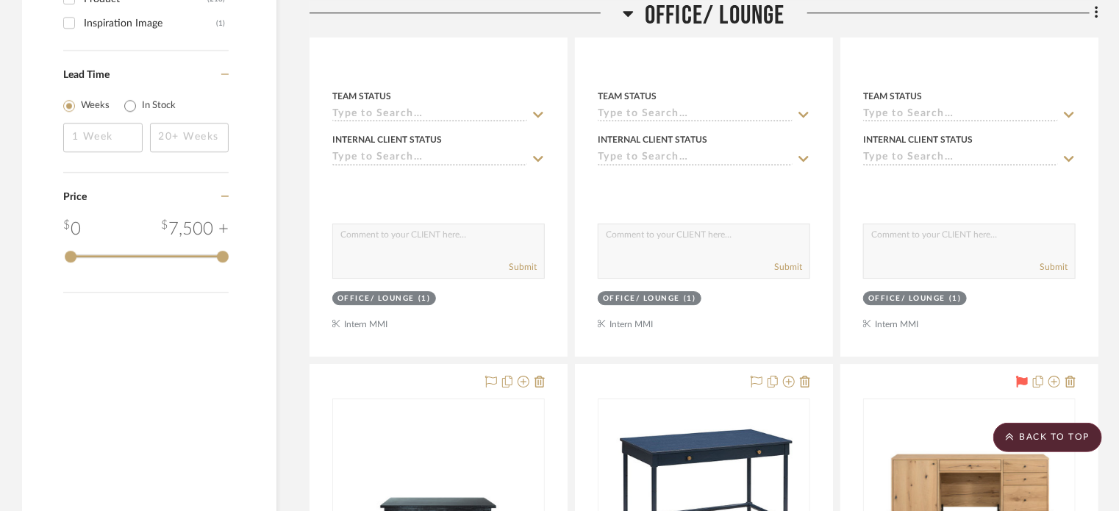
scroll to position [2149, 0]
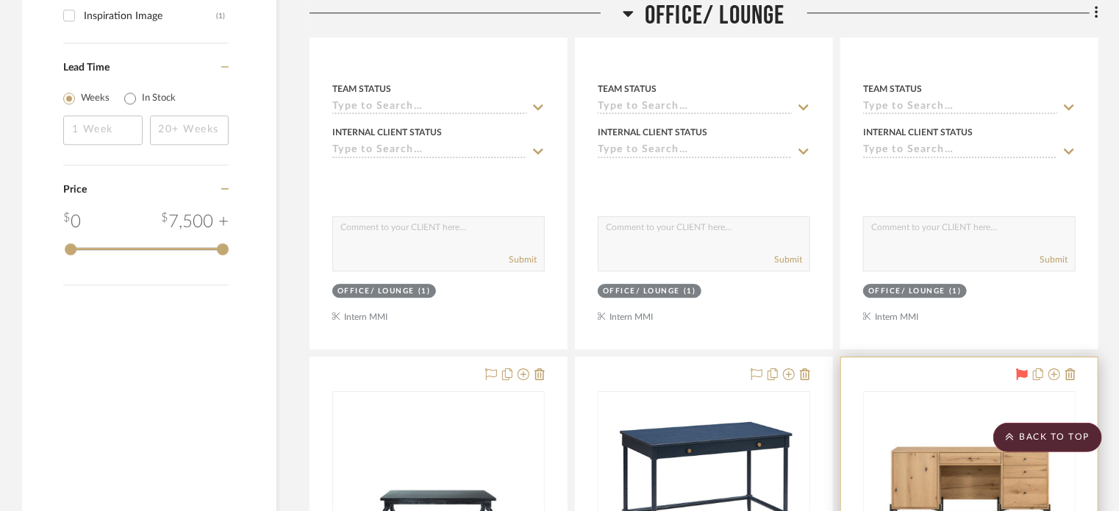
drag, startPoint x: 874, startPoint y: 401, endPoint x: 873, endPoint y: 436, distance: 35.3
click at [873, 436] on div "0" at bounding box center [969, 484] width 211 height 185
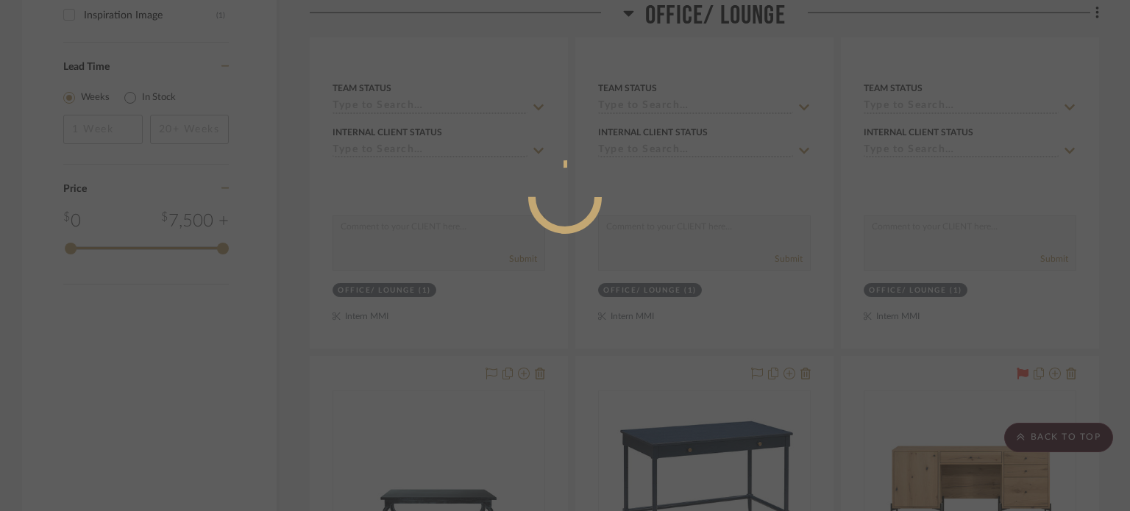
scroll to position [132, 0]
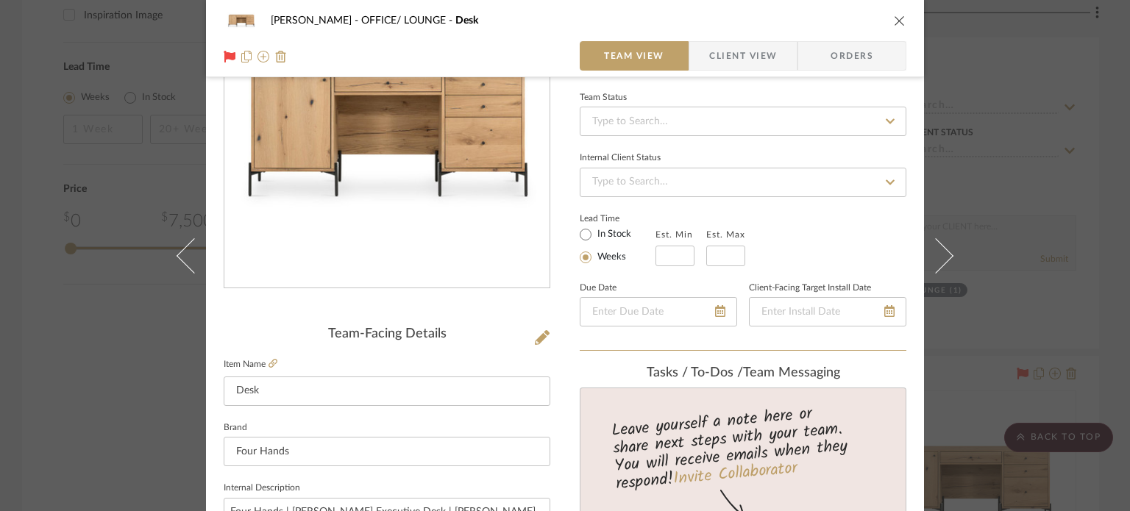
click at [127, 346] on div "[PERSON_NAME] OFFICE/ LOUNGE Desk Team View Client View Orders Team-Facing Deta…" at bounding box center [565, 255] width 1130 height 511
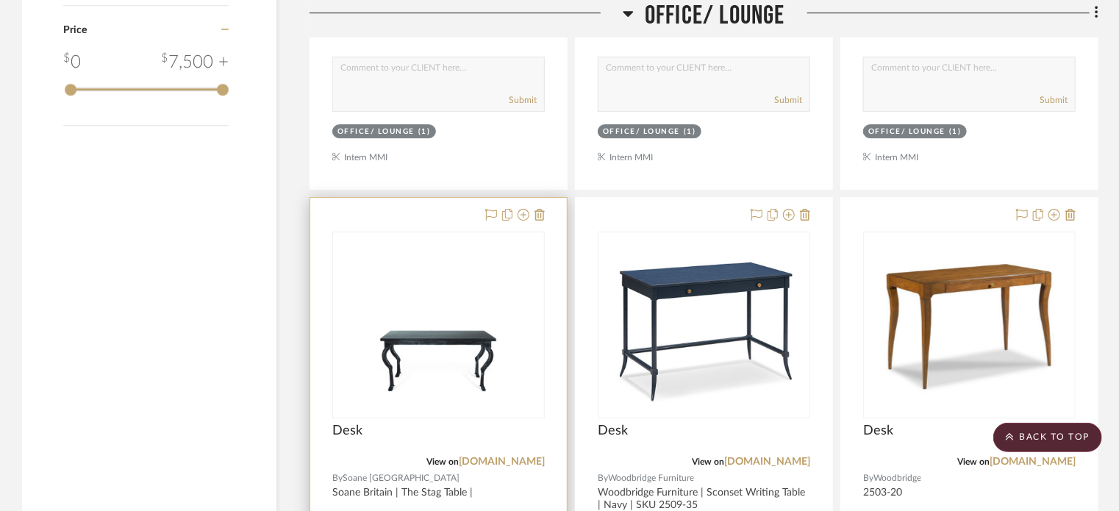
scroll to position [2501, 0]
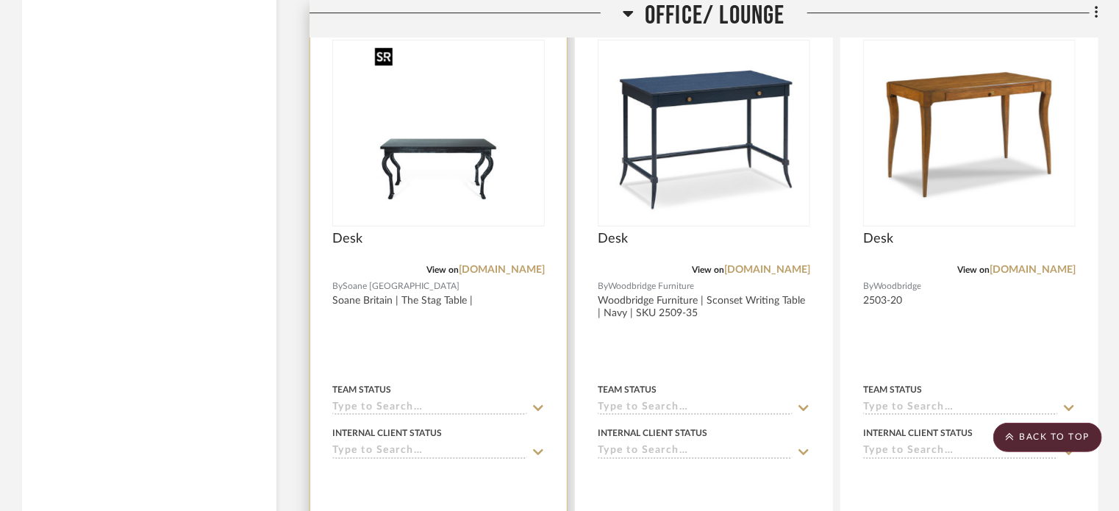
click at [469, 161] on img "0" at bounding box center [438, 133] width 139 height 184
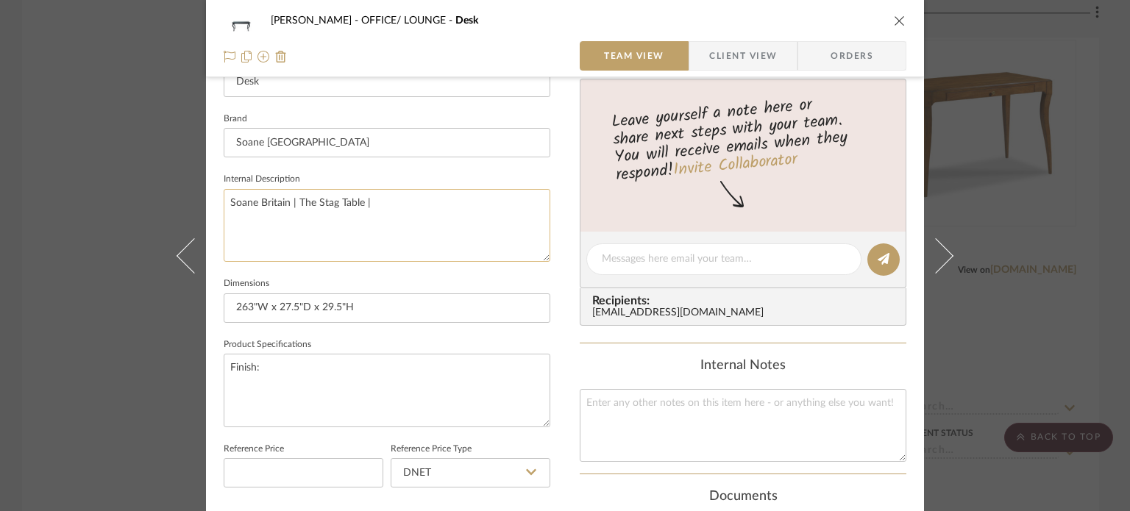
scroll to position [0, 0]
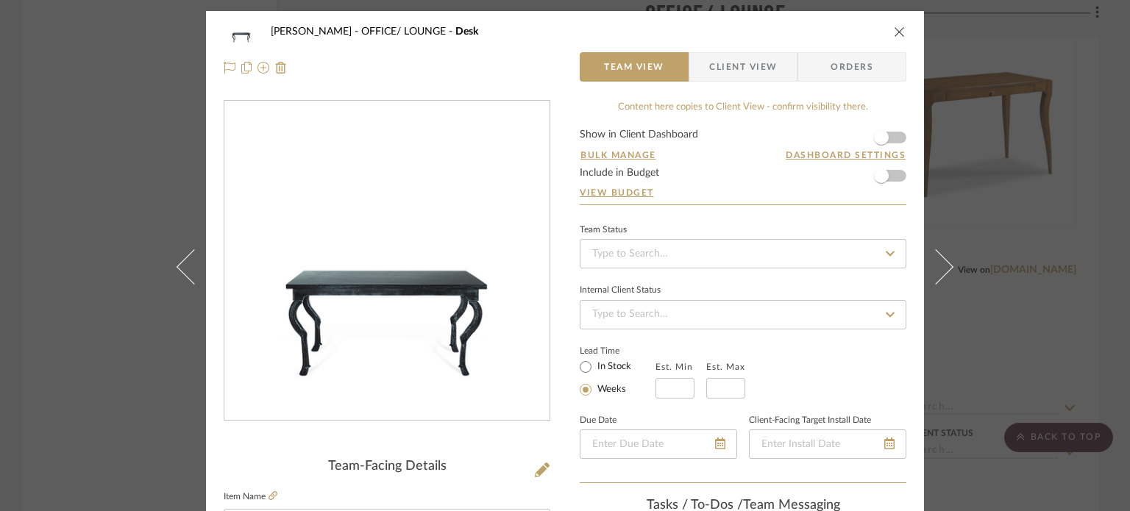
click at [888, 24] on div "[PERSON_NAME] OFFICE/ LOUNGE Desk" at bounding box center [565, 31] width 683 height 29
click at [894, 30] on icon "close" at bounding box center [900, 32] width 12 height 12
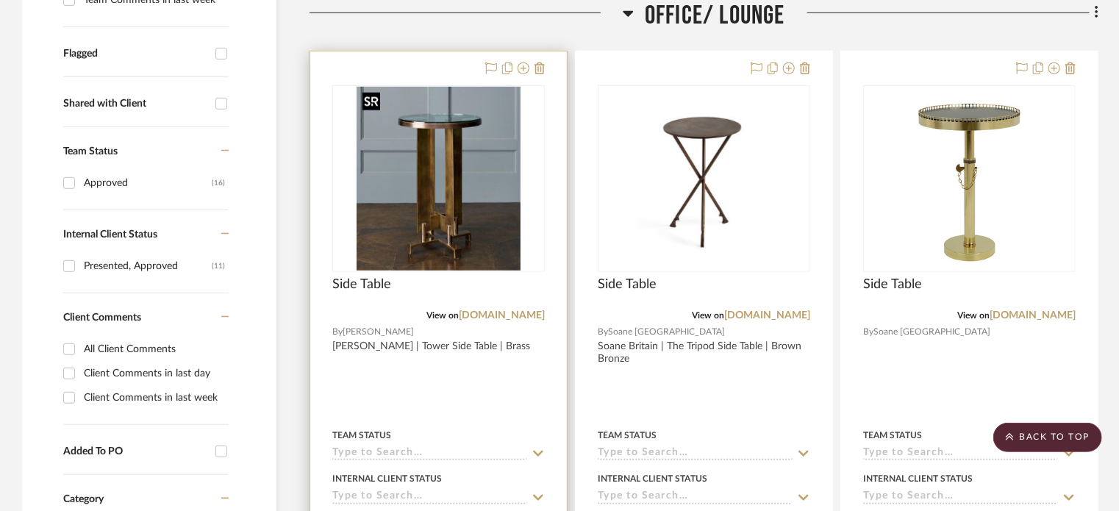
scroll to position [515, 0]
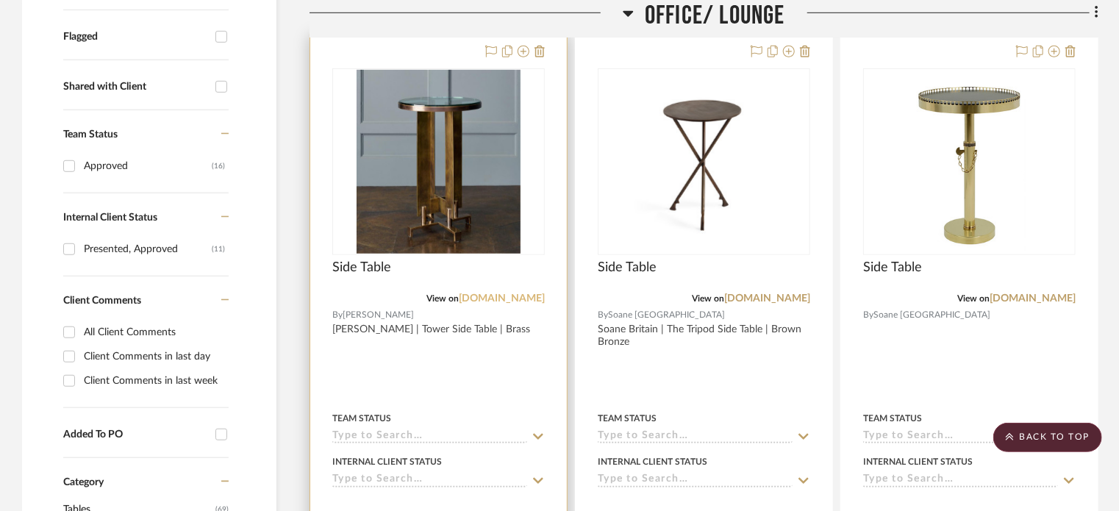
click at [505, 302] on link "[DOMAIN_NAME]" at bounding box center [502, 298] width 86 height 10
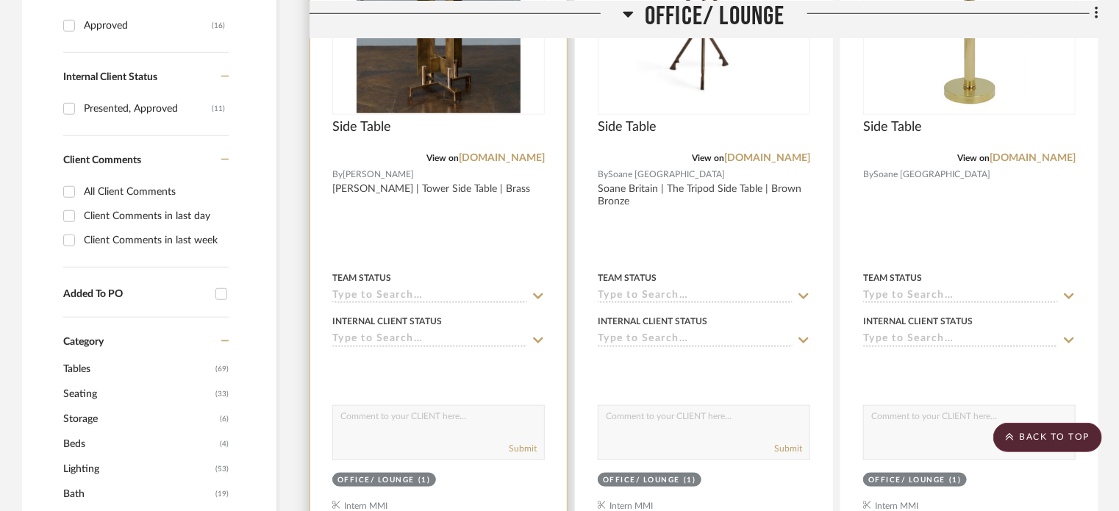
scroll to position [662, 0]
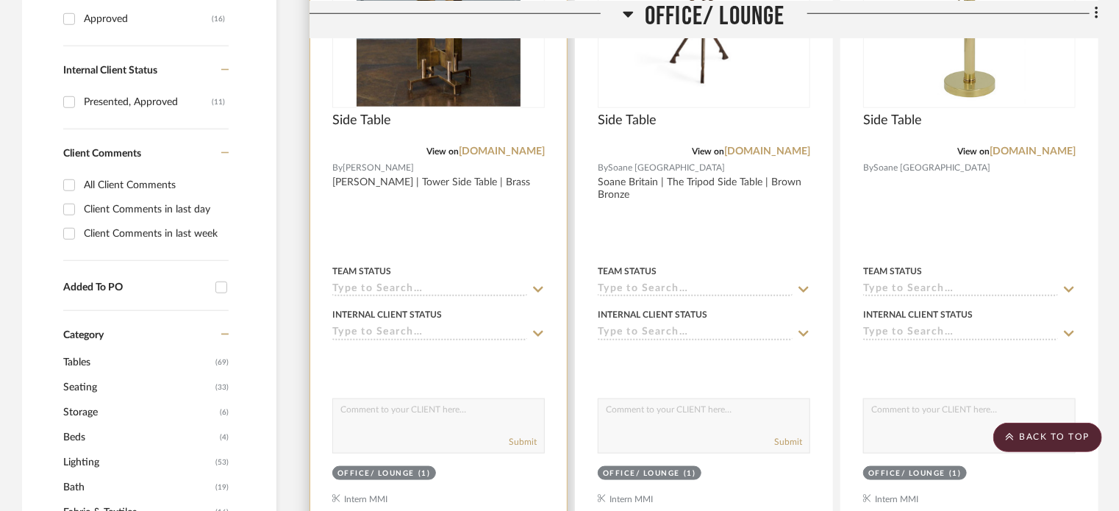
click at [374, 214] on div at bounding box center [438, 209] width 257 height 644
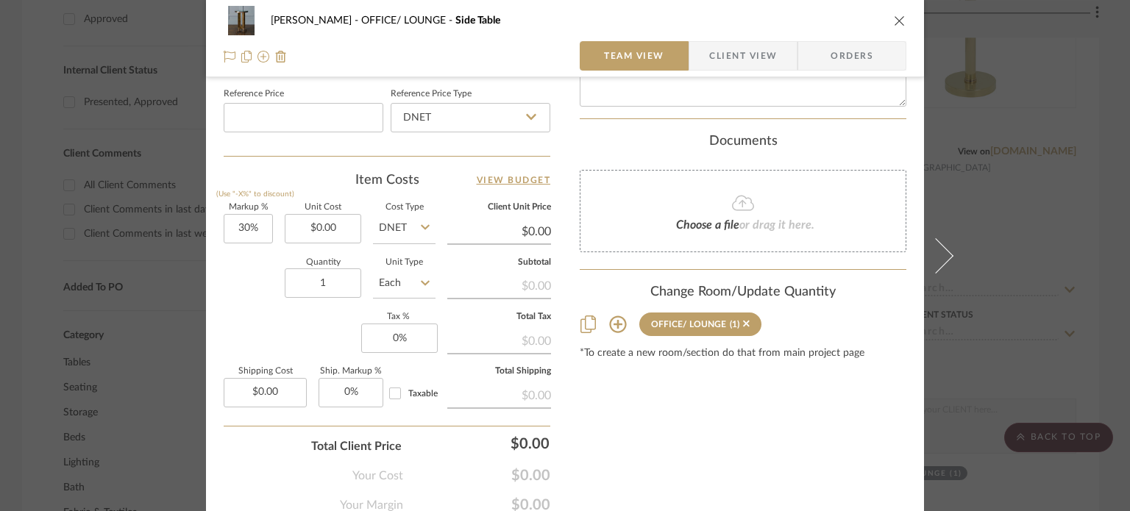
scroll to position [809, 0]
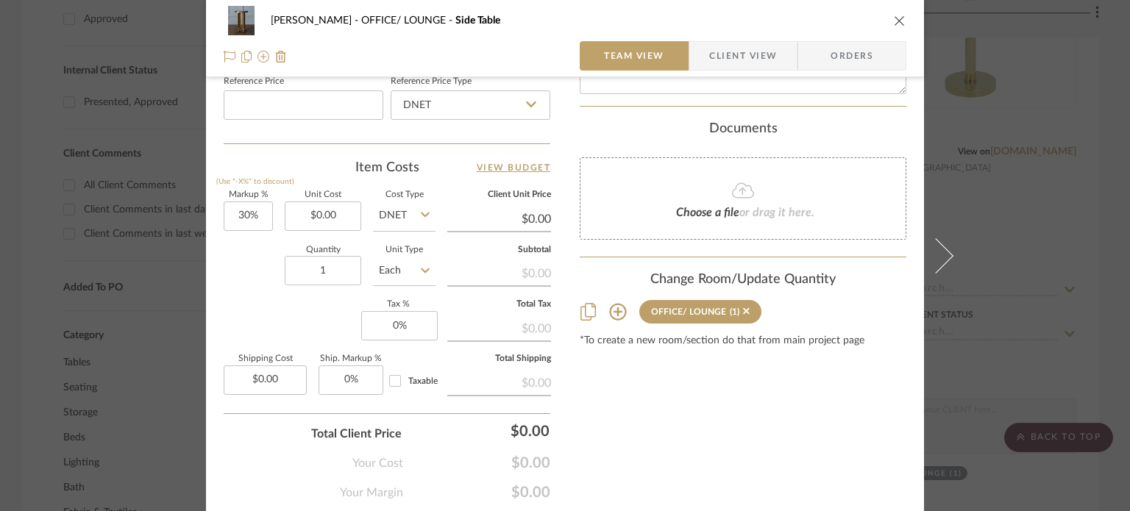
click at [153, 278] on div "[PERSON_NAME] OFFICE/ LOUNGE Side Table Team View Client View Orders Team-Facin…" at bounding box center [565, 255] width 1130 height 511
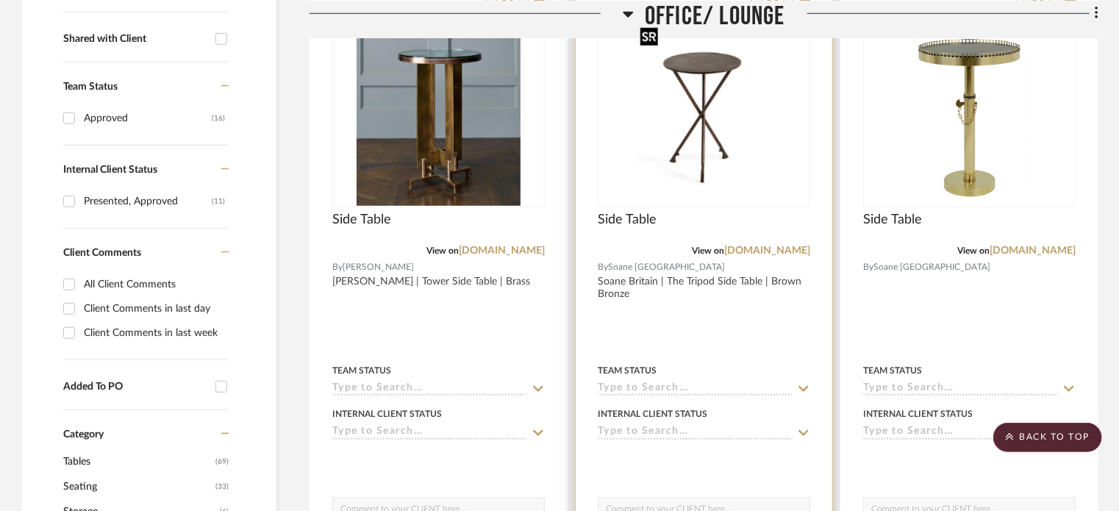
scroll to position [588, 0]
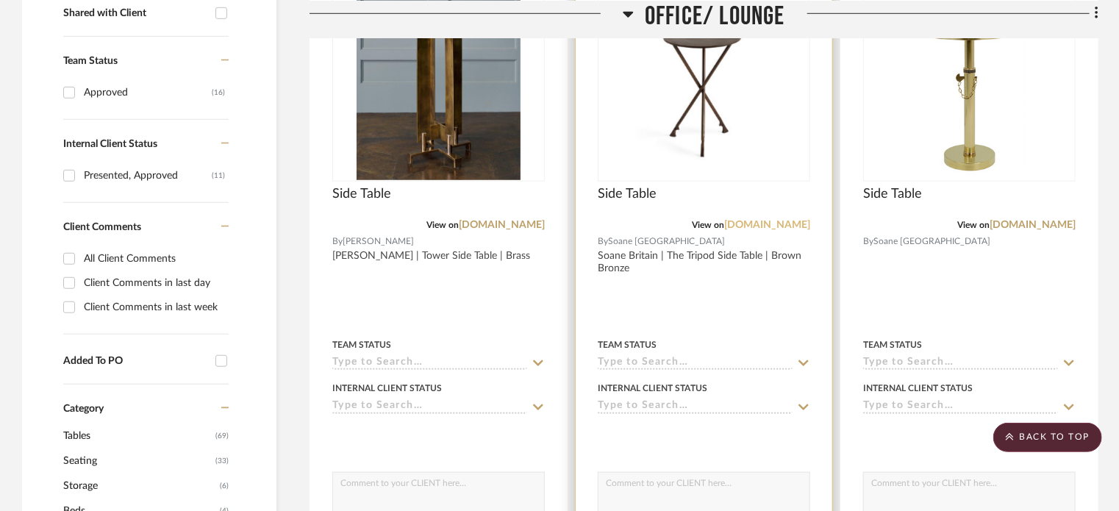
click at [788, 220] on link "[DOMAIN_NAME]" at bounding box center [767, 225] width 86 height 10
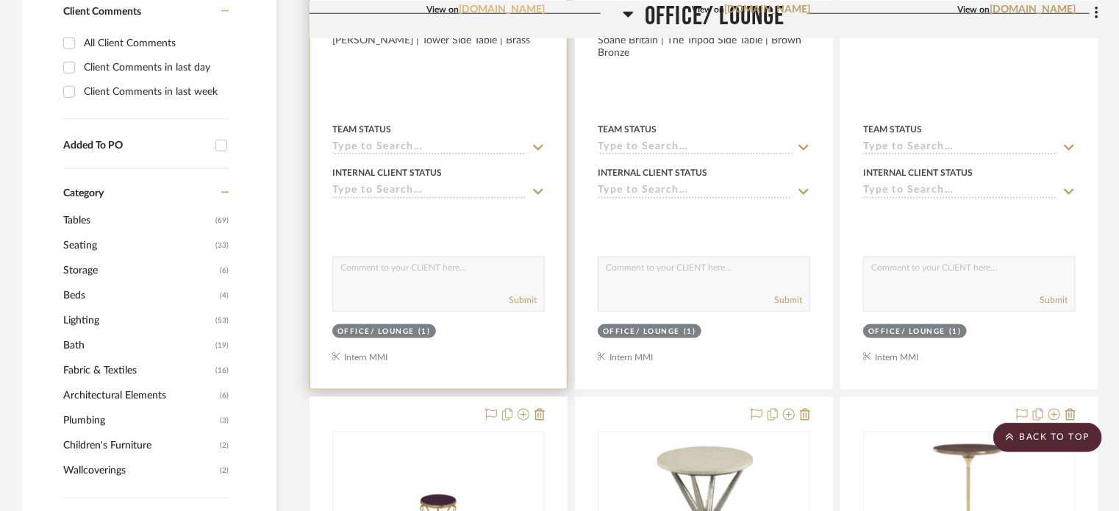
scroll to position [809, 0]
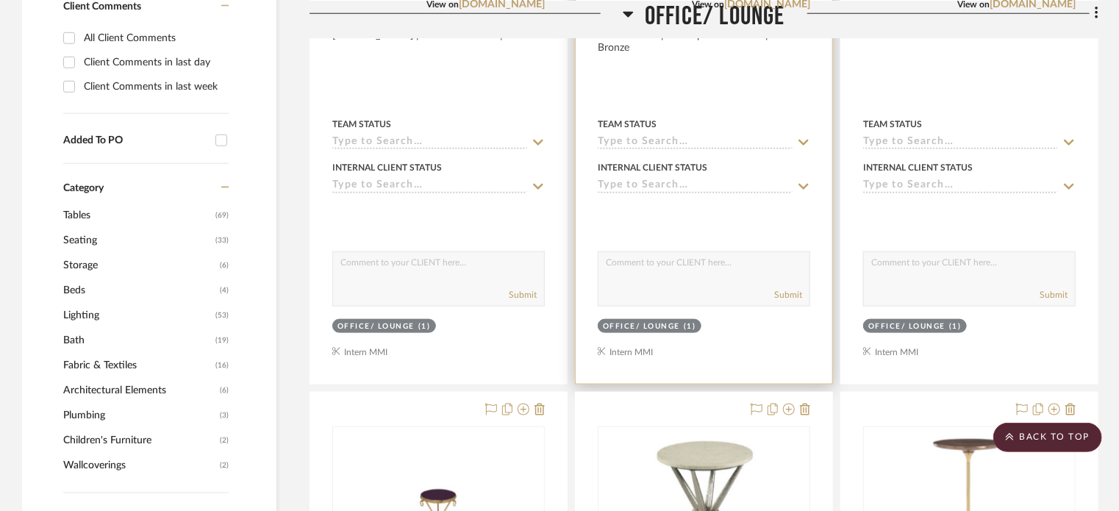
click at [664, 43] on div at bounding box center [704, 62] width 257 height 644
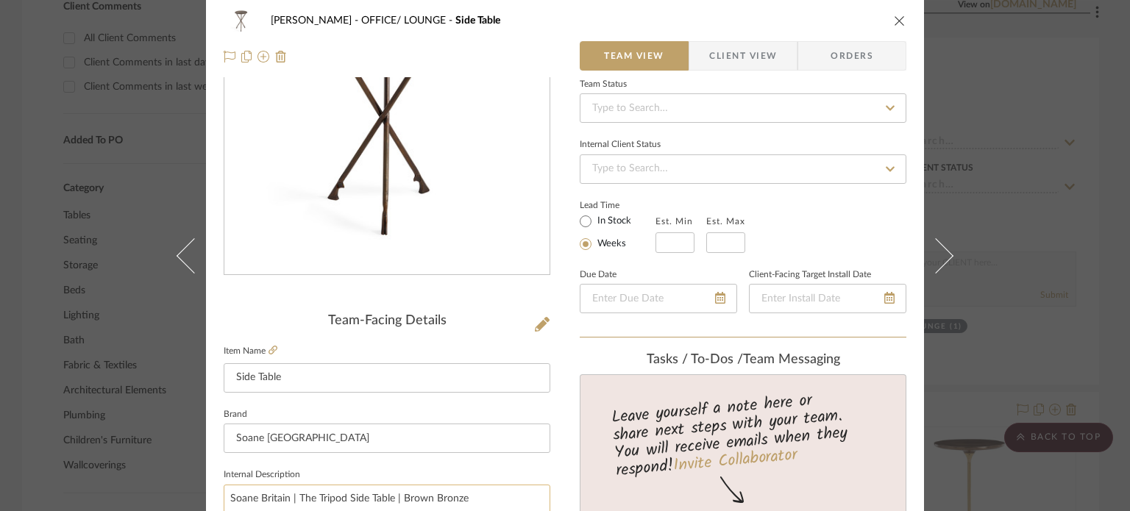
scroll to position [0, 0]
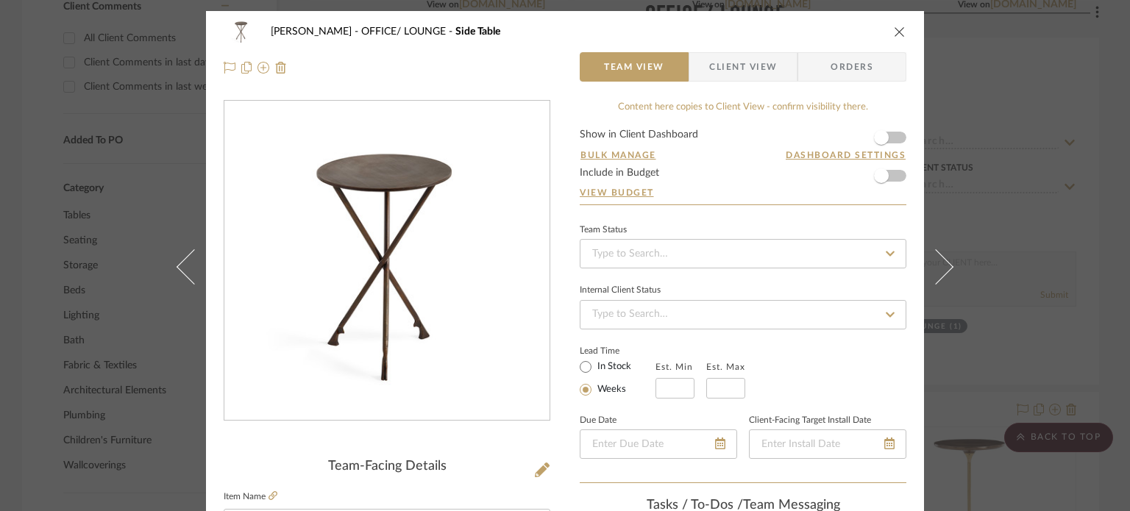
click at [715, 66] on span "Client View" at bounding box center [743, 66] width 68 height 29
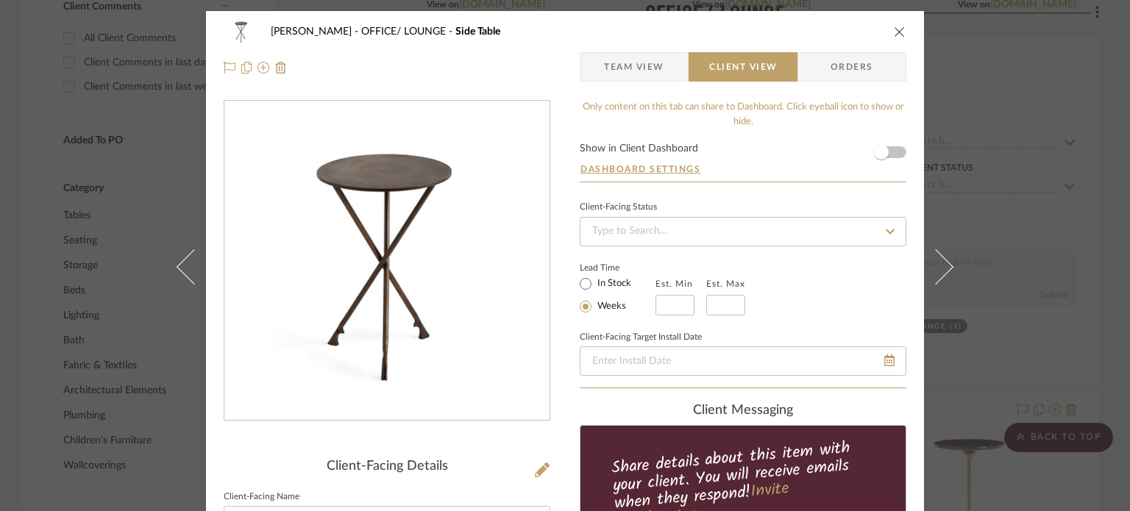
click at [619, 61] on span "Team View" at bounding box center [634, 66] width 60 height 29
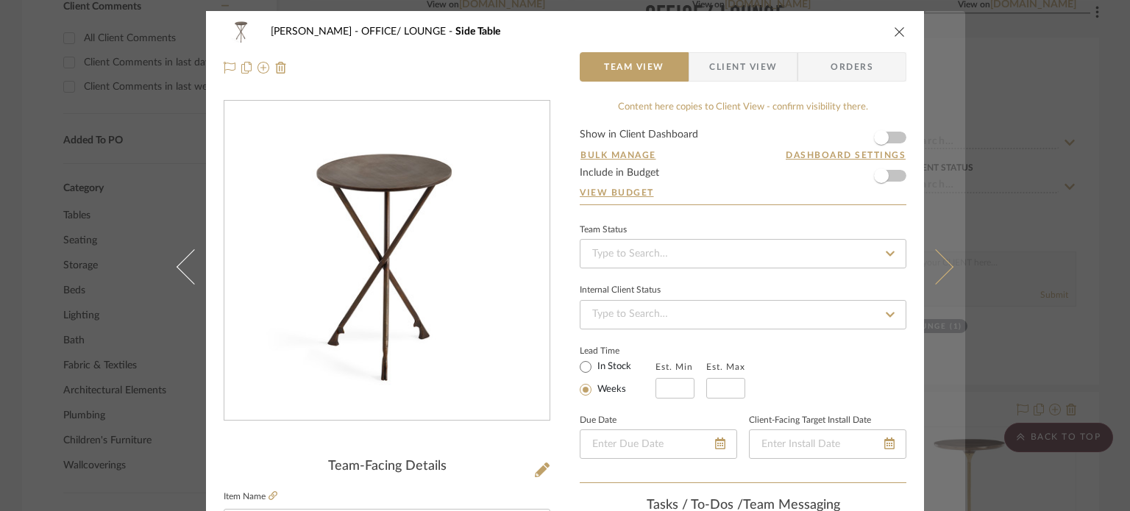
click at [938, 246] on button at bounding box center [944, 266] width 41 height 511
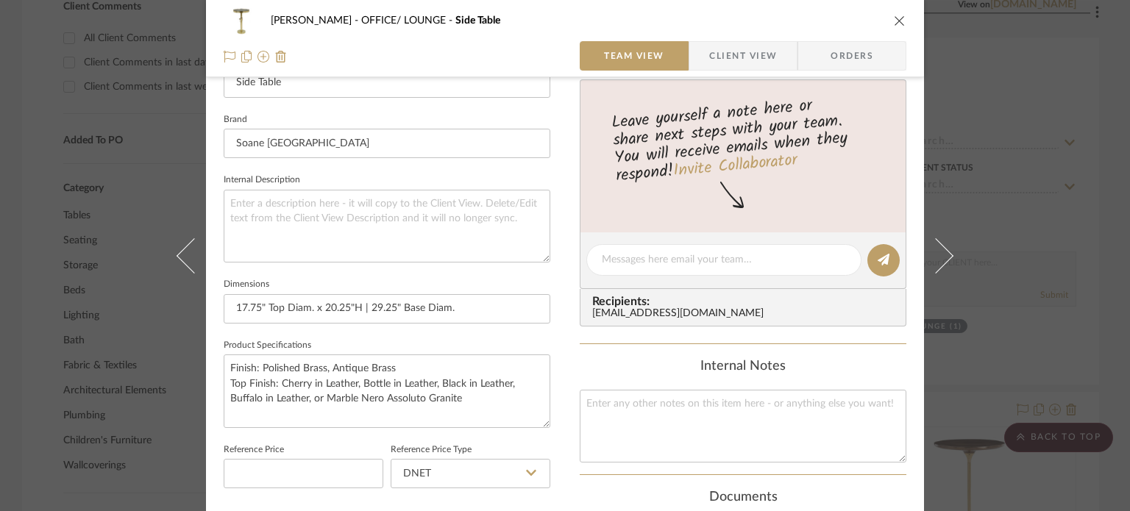
scroll to position [441, 0]
click at [122, 396] on div "[PERSON_NAME] OFFICE/ LOUNGE Side Table Team View Client View Orders Team-Facin…" at bounding box center [565, 255] width 1130 height 511
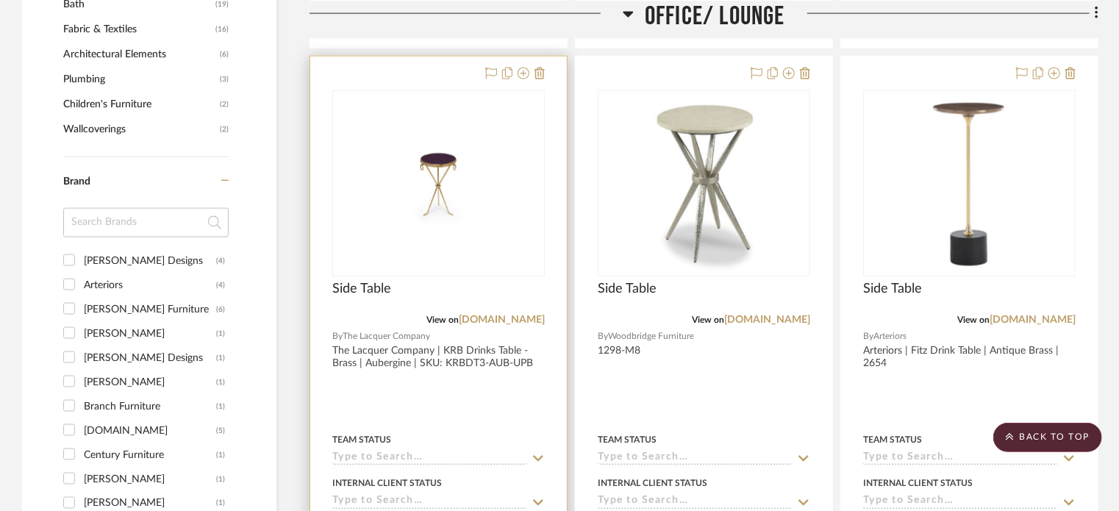
scroll to position [1177, 0]
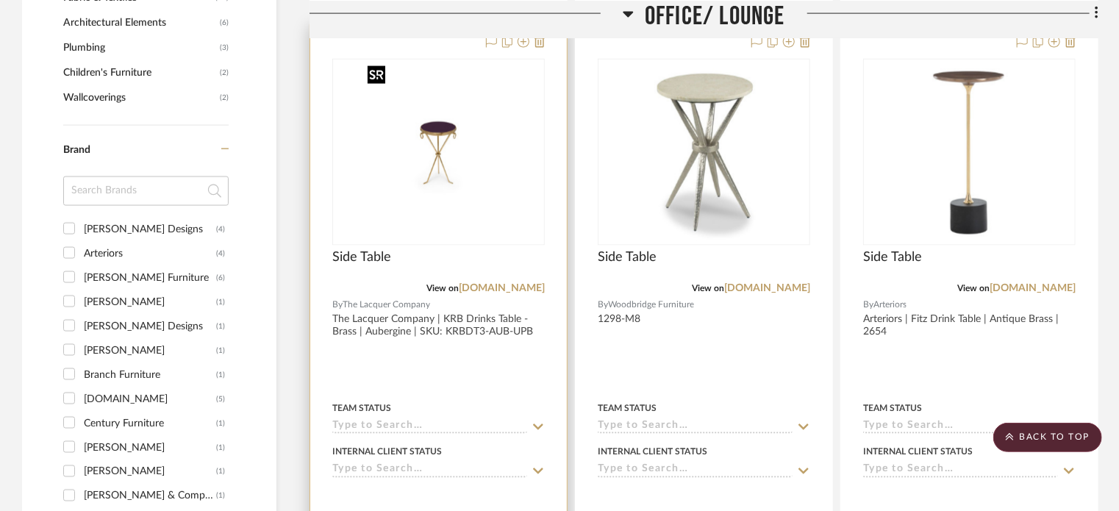
click at [401, 215] on img "0" at bounding box center [439, 152] width 154 height 184
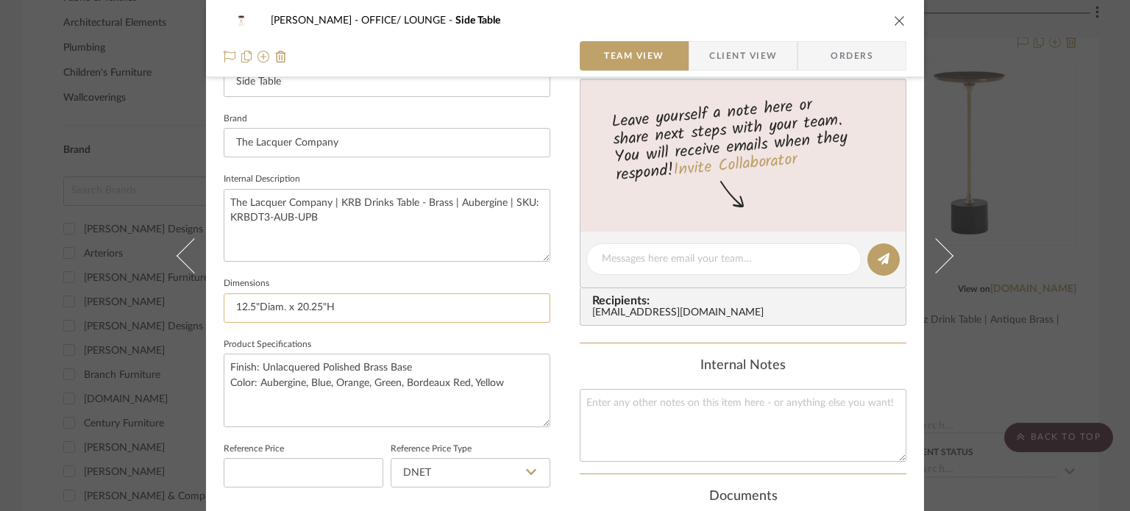
scroll to position [588, 0]
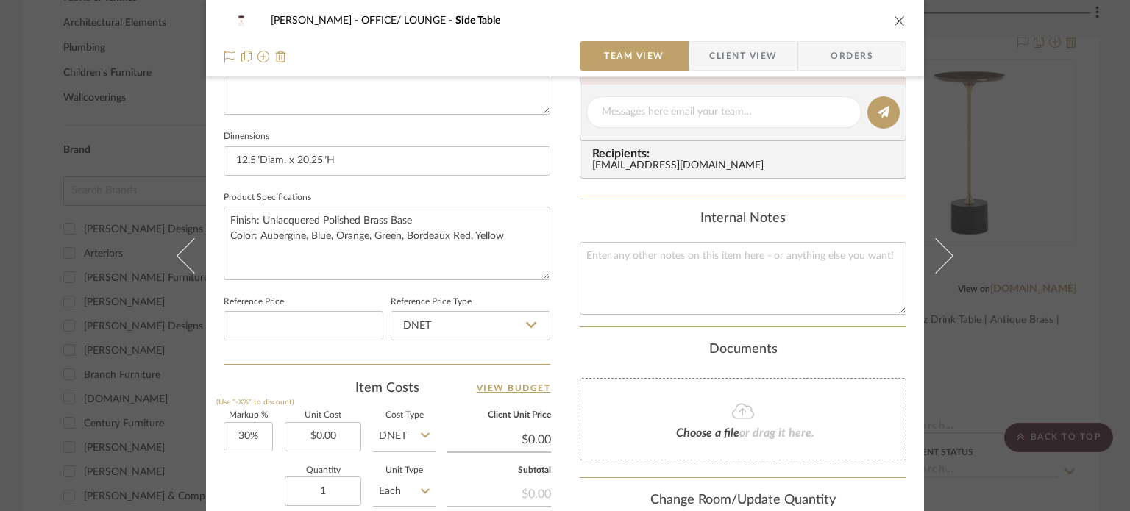
click at [85, 298] on div "[PERSON_NAME] OFFICE/ LOUNGE Side Table Team View Client View Orders Team-Facin…" at bounding box center [565, 255] width 1130 height 511
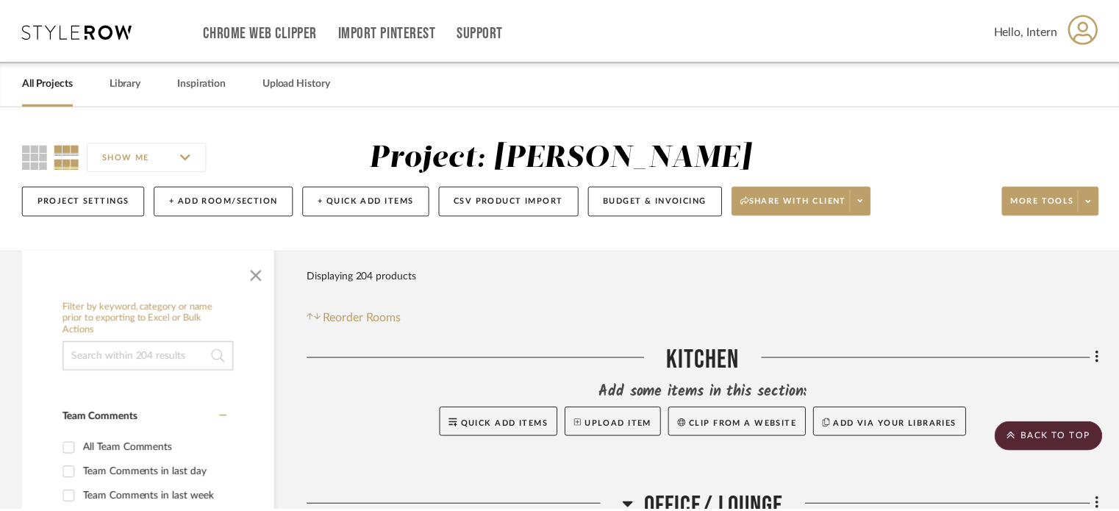
scroll to position [1177, 0]
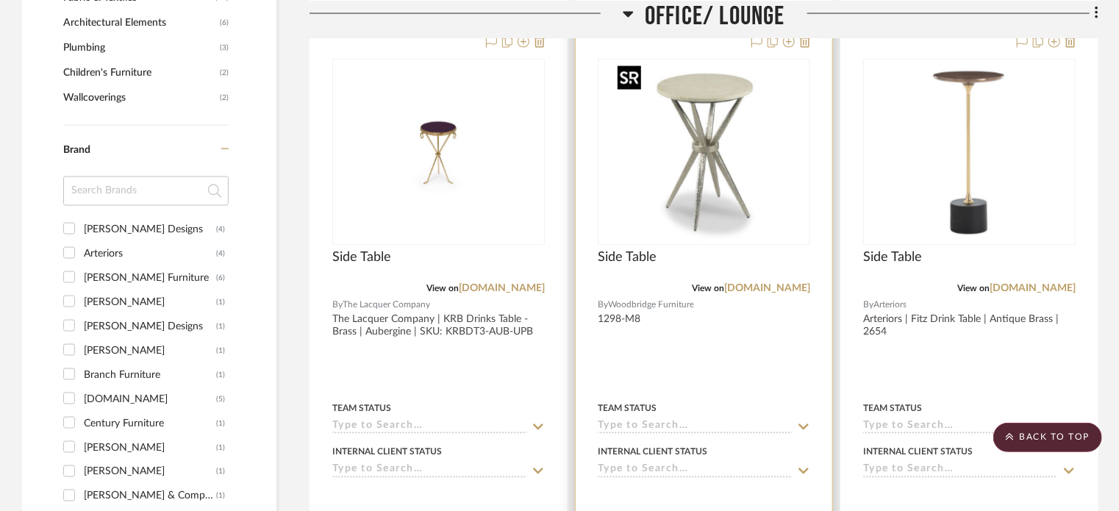
click at [644, 199] on img "0" at bounding box center [705, 152] width 184 height 184
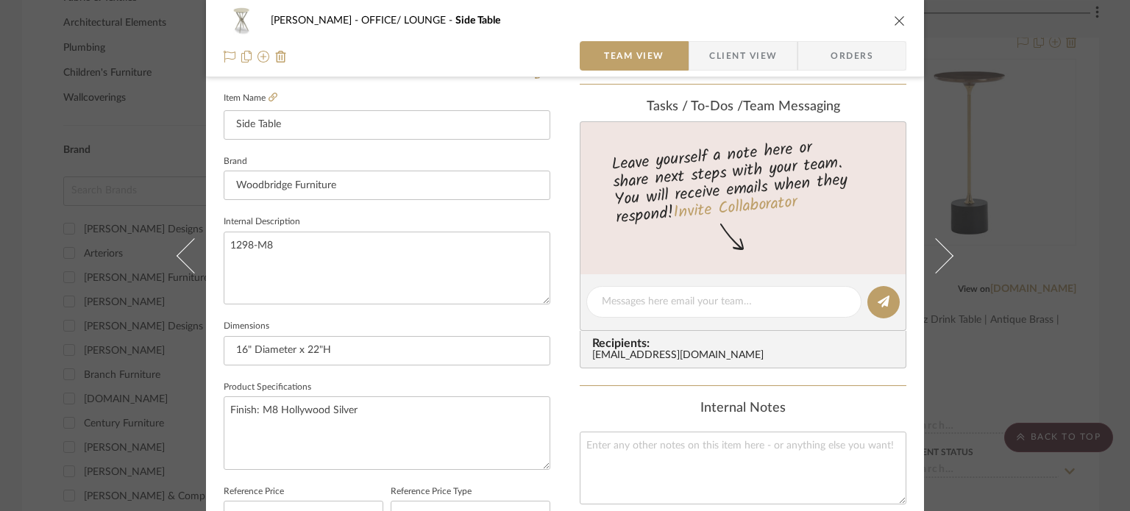
scroll to position [441, 0]
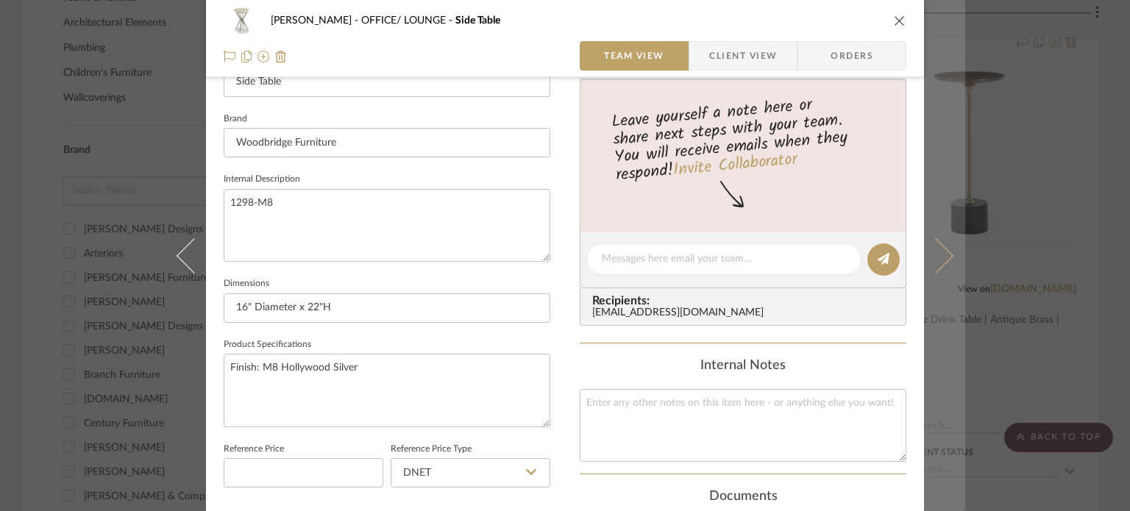
click at [935, 259] on icon at bounding box center [935, 255] width 35 height 35
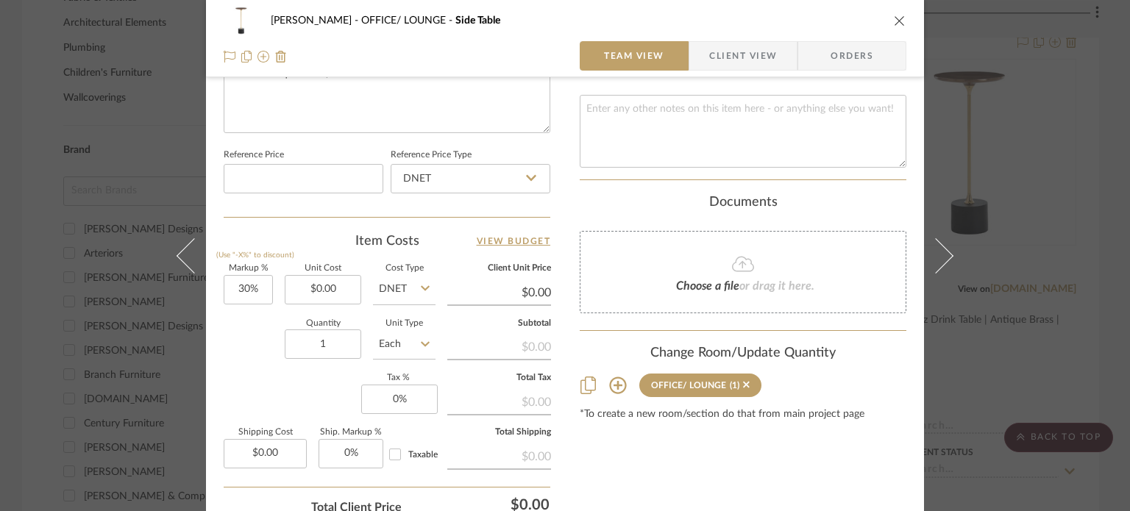
scroll to position [515, 0]
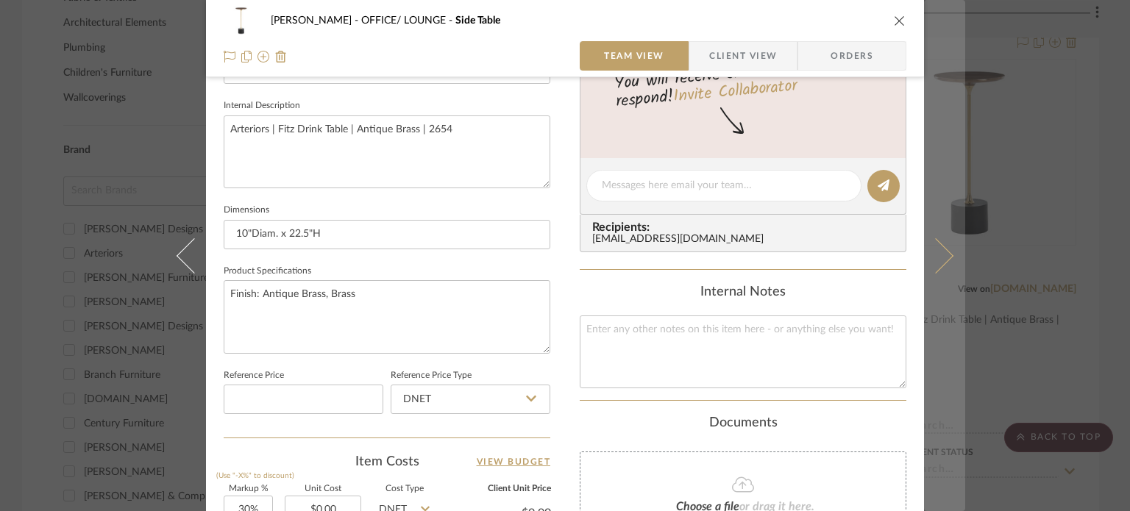
click at [928, 249] on icon at bounding box center [935, 255] width 35 height 35
click at [939, 246] on icon at bounding box center [935, 255] width 35 height 35
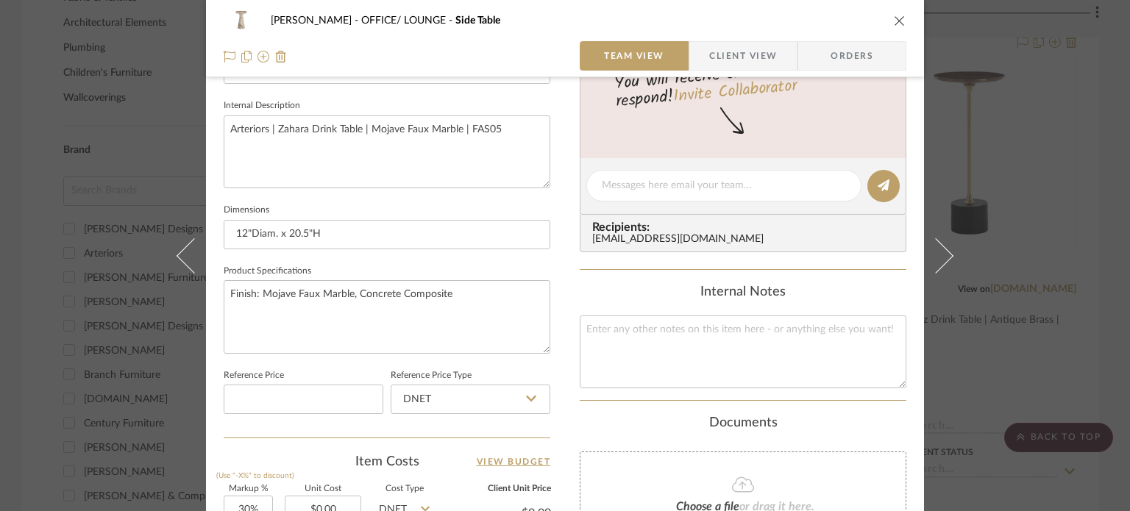
click at [939, 246] on icon at bounding box center [935, 255] width 35 height 35
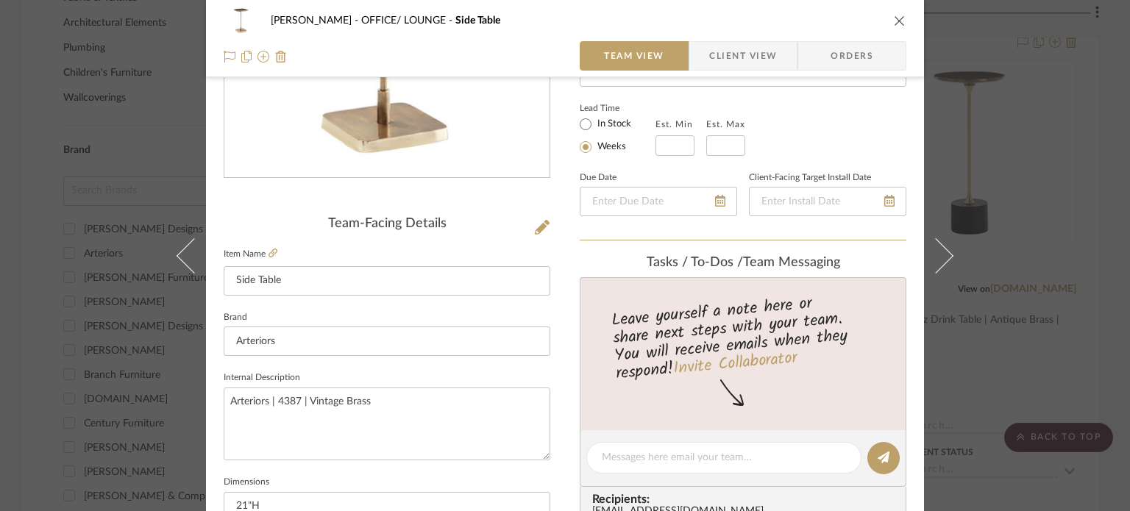
scroll to position [0, 0]
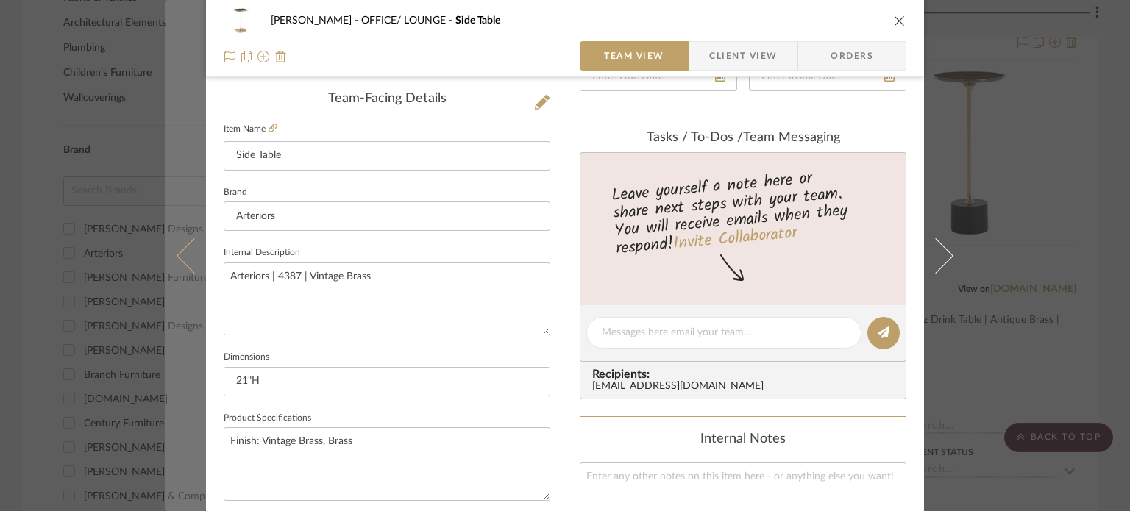
click at [184, 303] on button at bounding box center [185, 255] width 41 height 511
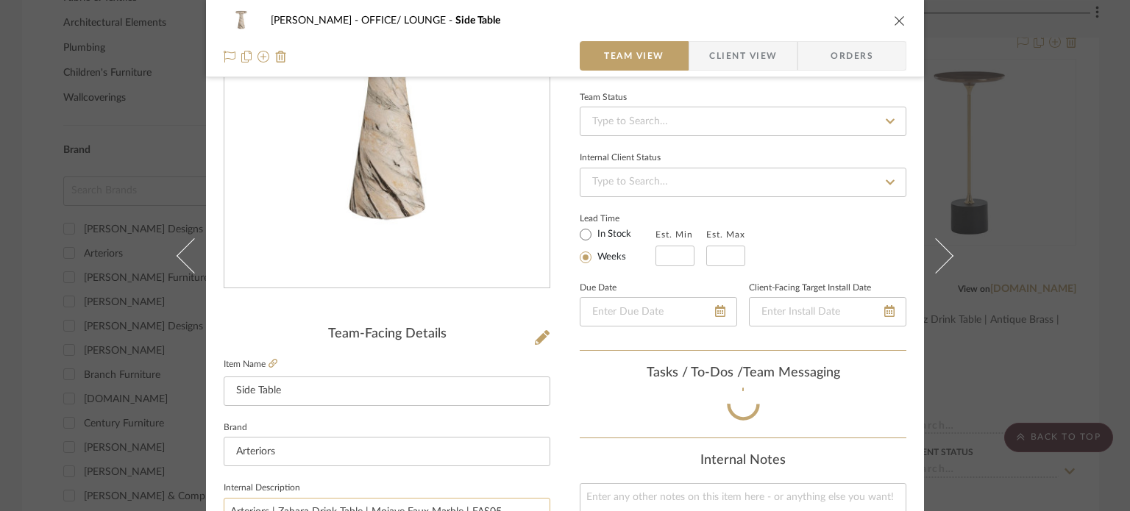
scroll to position [368, 0]
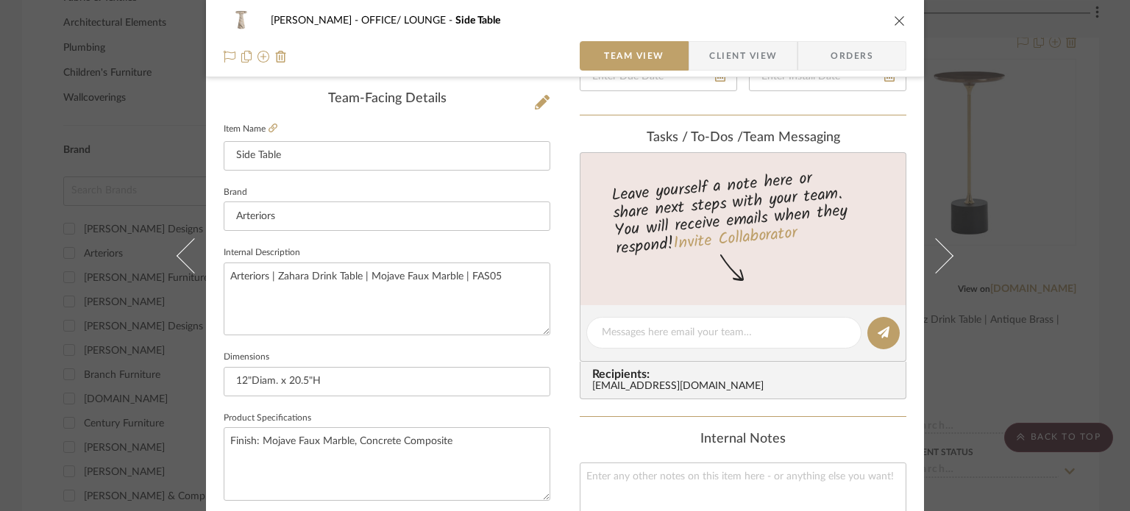
click at [4, 254] on div "[PERSON_NAME] OFFICE/ LOUNGE Side Table Team View Client View Orders Team-Facin…" at bounding box center [565, 255] width 1130 height 511
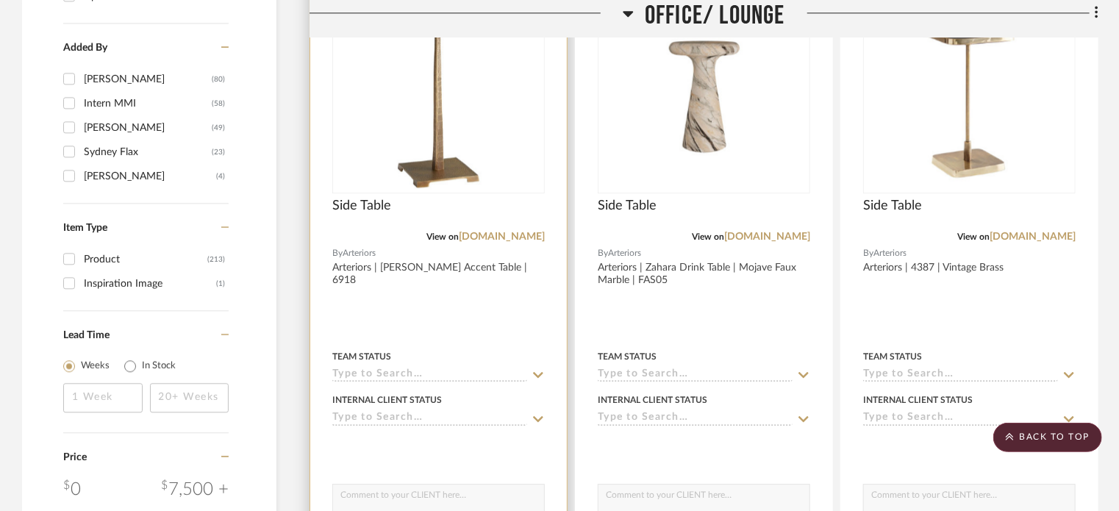
scroll to position [1986, 0]
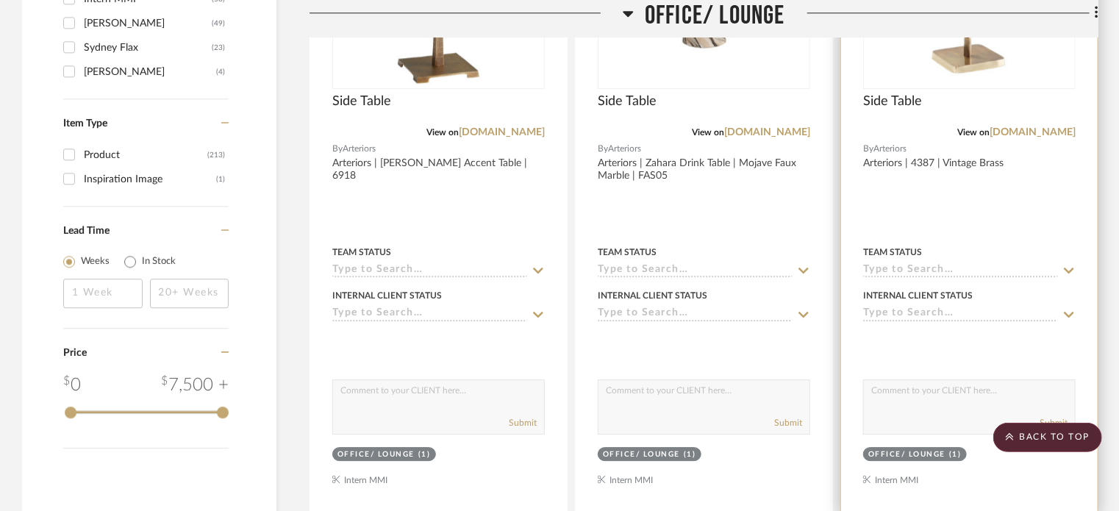
click at [1019, 140] on div at bounding box center [969, 190] width 257 height 644
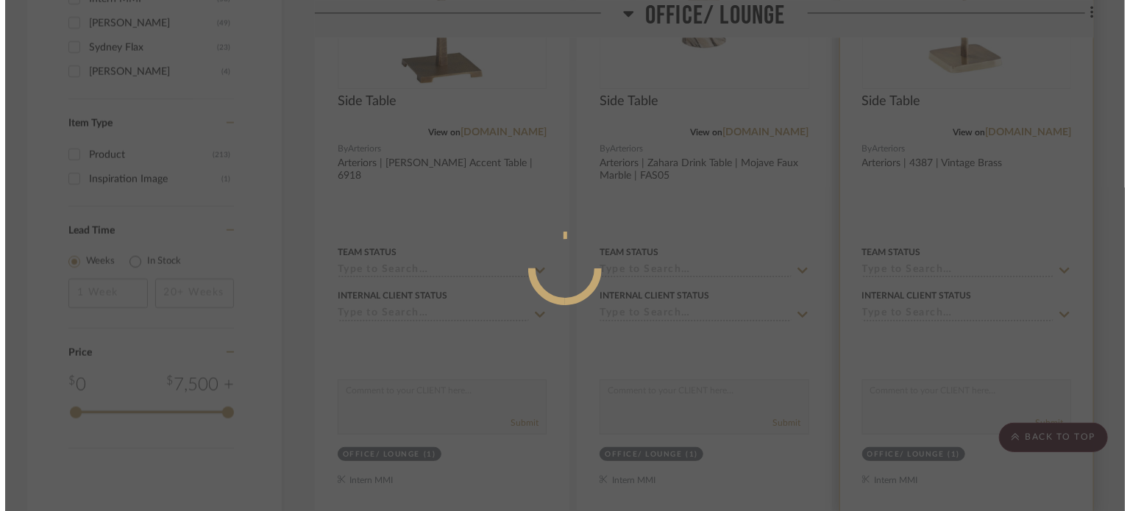
scroll to position [0, 0]
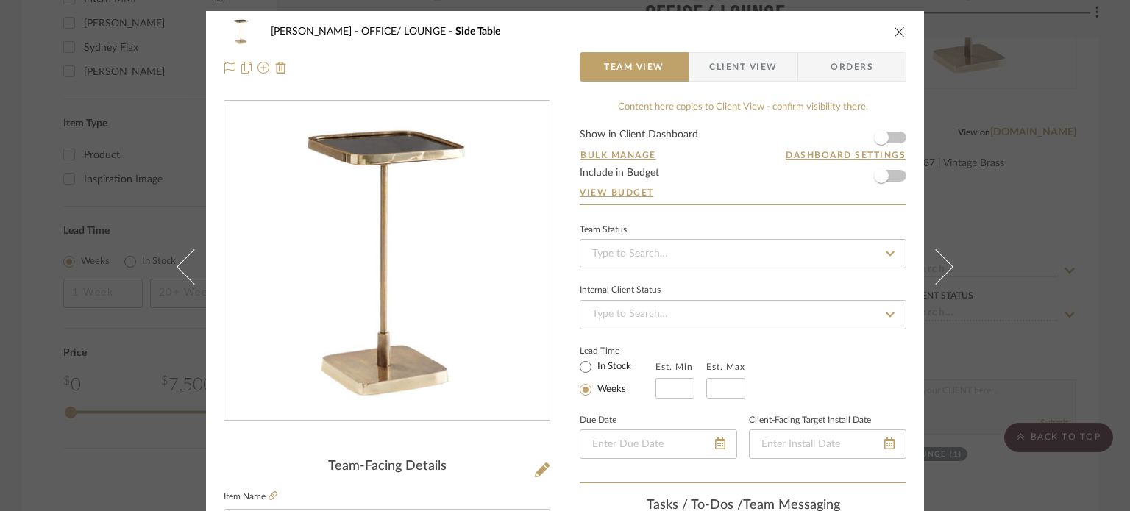
click at [1021, 129] on div "[PERSON_NAME] OFFICE/ LOUNGE Side Table Team View Client View Orders Team-Facin…" at bounding box center [565, 255] width 1130 height 511
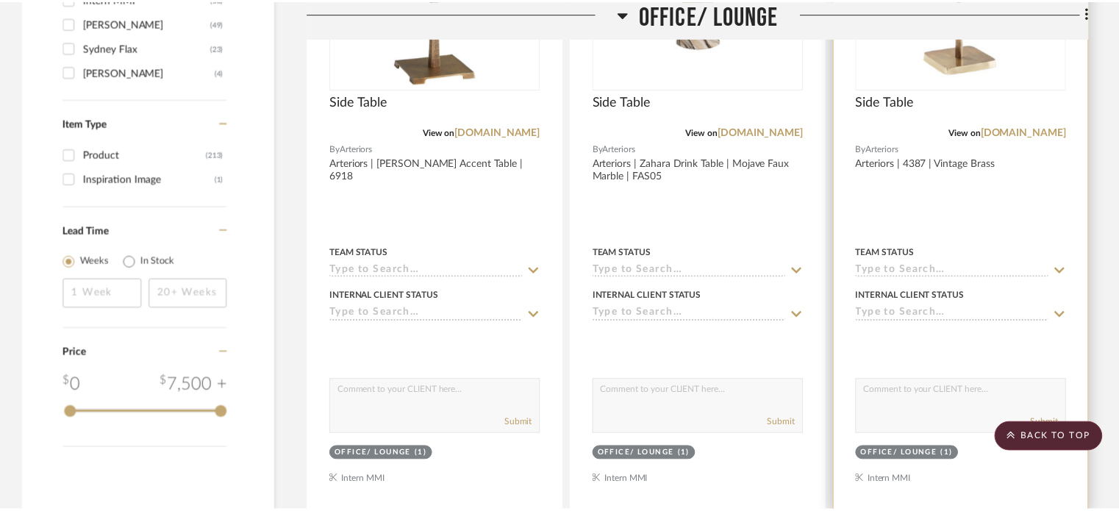
scroll to position [1986, 0]
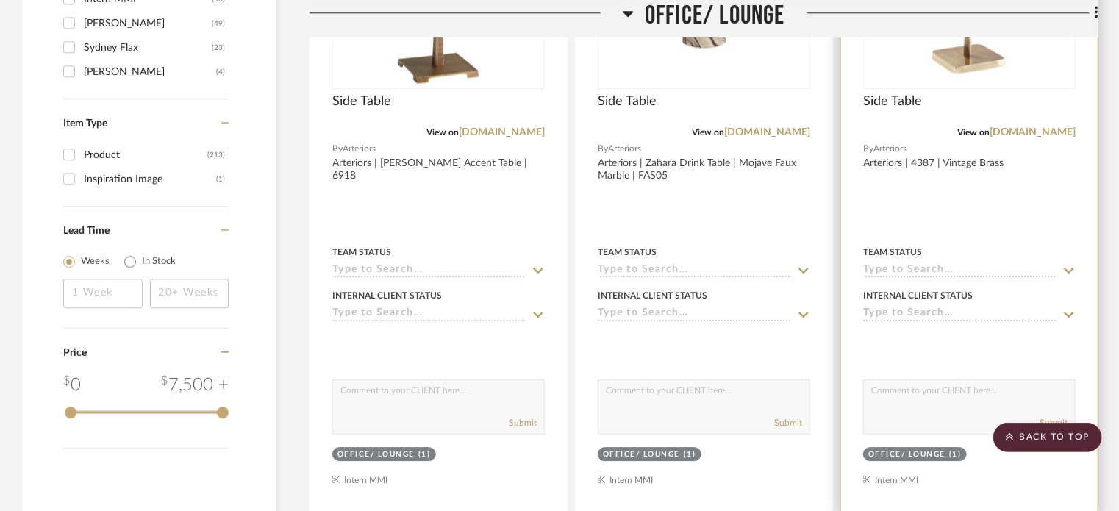
click at [1007, 138] on div "View on [DOMAIN_NAME]" at bounding box center [969, 132] width 213 height 13
click at [1008, 131] on link "[DOMAIN_NAME]" at bounding box center [1033, 132] width 86 height 10
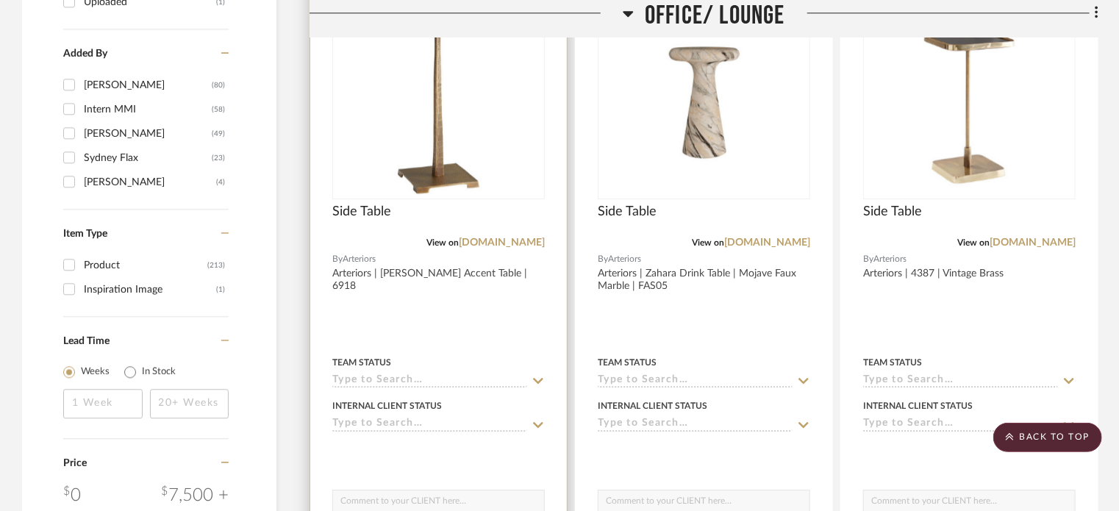
scroll to position [1765, 0]
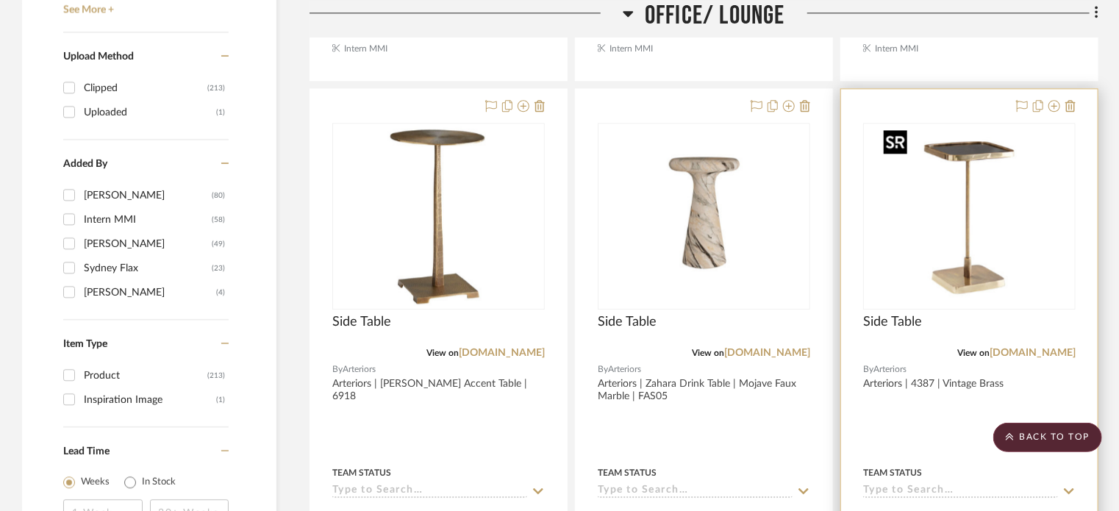
click at [1009, 234] on img "0" at bounding box center [970, 216] width 184 height 184
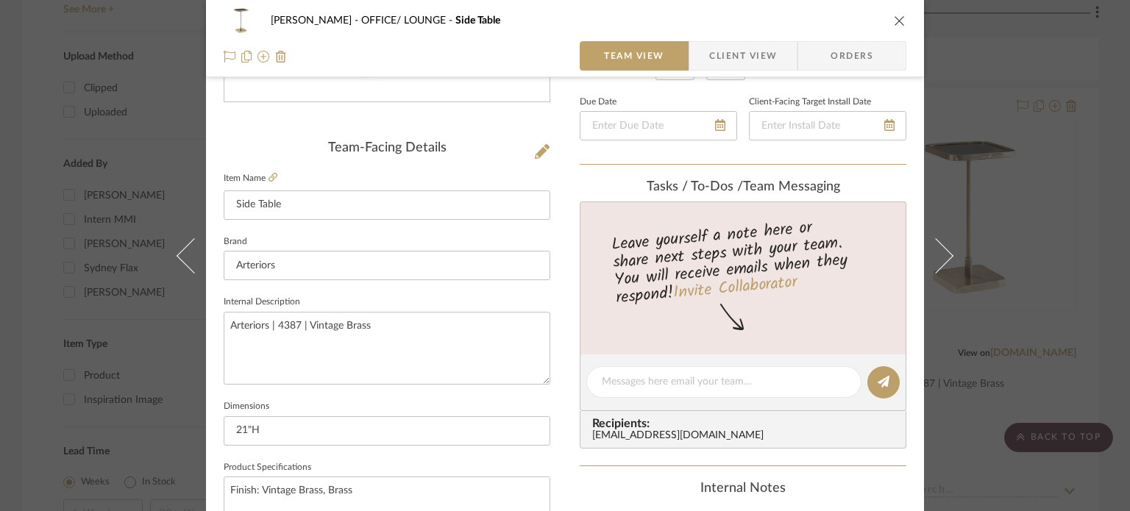
scroll to position [368, 0]
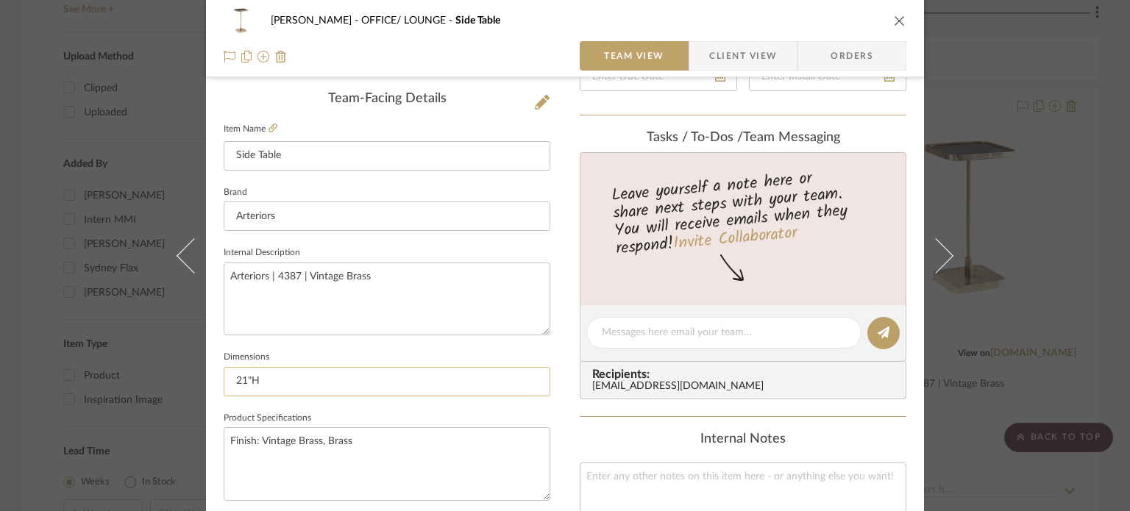
click at [297, 387] on input "21"H" at bounding box center [387, 381] width 327 height 29
type input "21"H x 11" Sq."
click at [478, 345] on sr-form-field "Internal Description Arteriors | 4387 | Vintage Brass" at bounding box center [387, 295] width 327 height 104
click at [894, 11] on div "[PERSON_NAME] OFFICE/ LOUNGE Side Table" at bounding box center [565, 20] width 683 height 29
click at [894, 15] on icon "close" at bounding box center [900, 21] width 12 height 12
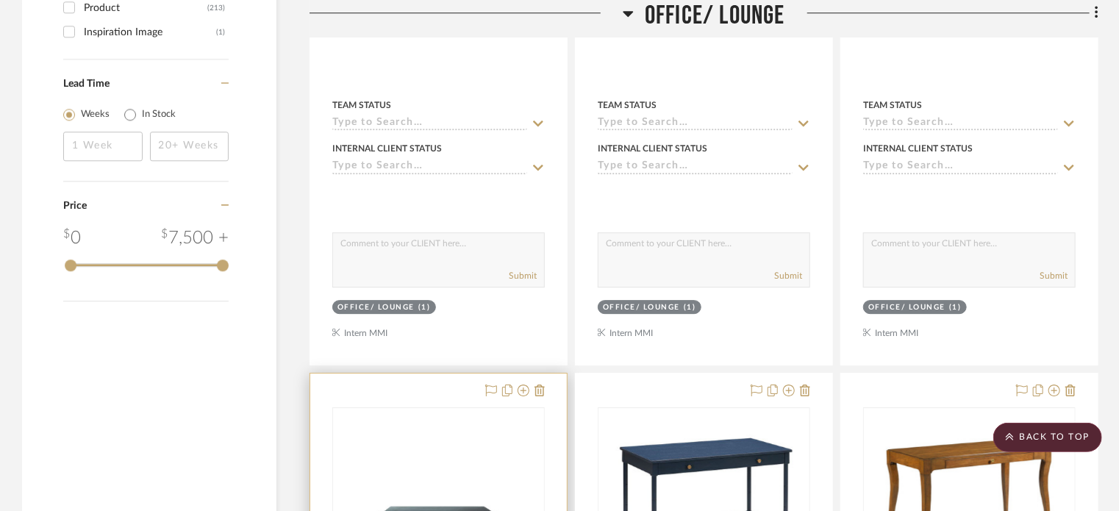
scroll to position [2427, 0]
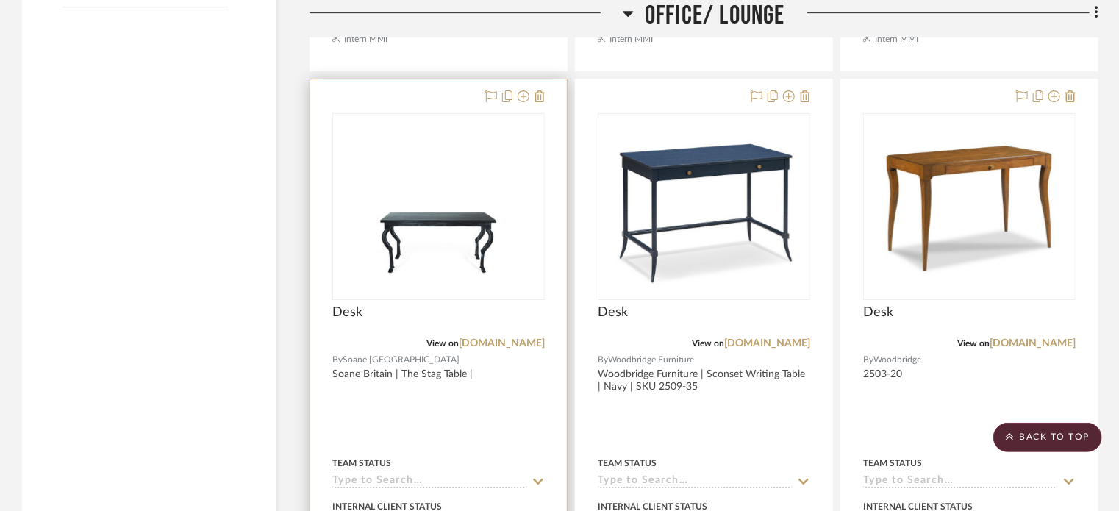
click at [521, 338] on div "View on [DOMAIN_NAME]" at bounding box center [438, 343] width 213 height 13
click at [523, 338] on link "[DOMAIN_NAME]" at bounding box center [502, 343] width 86 height 10
click at [410, 376] on div at bounding box center [438, 401] width 257 height 644
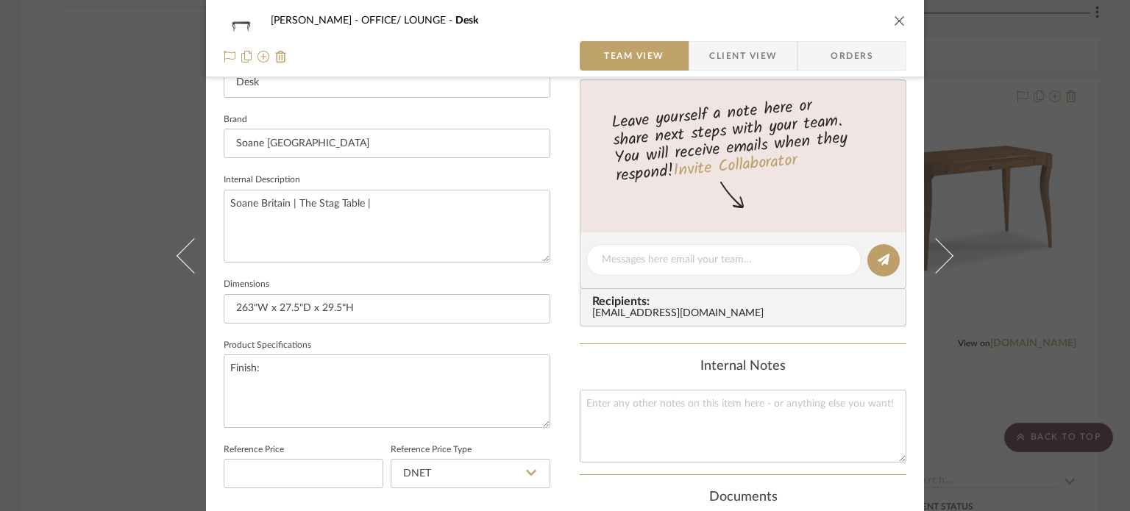
scroll to position [588, 0]
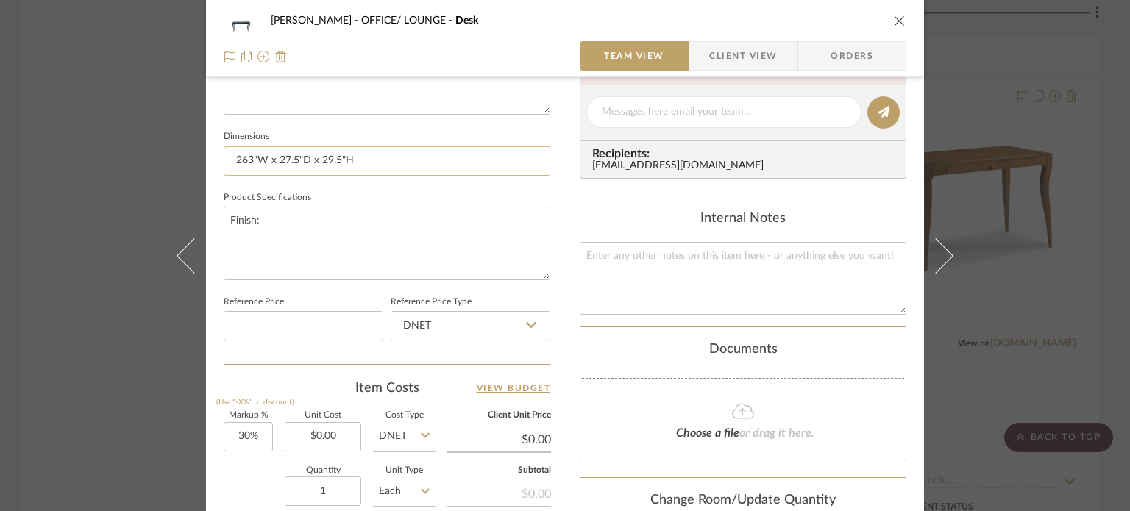
click at [288, 161] on input "263"W x 27.5"D x 29.5"H" at bounding box center [387, 160] width 327 height 29
click at [288, 160] on input "263"W x 27.5"D x 29.5"H" at bounding box center [387, 160] width 327 height 29
paste input "9½" height x 27½" depth x 63" width"
click at [285, 157] on input "29½" height x 27½" depth x 63" width" at bounding box center [387, 160] width 327 height 29
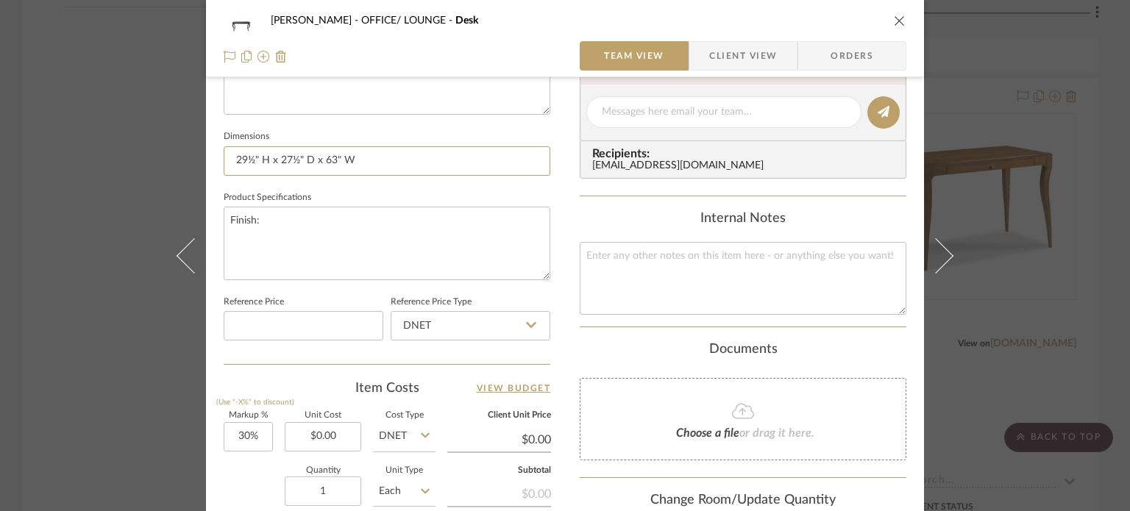
type input "29½" H x 27½" D x 63" W"
click at [310, 189] on fieldset "Product Specifications Finish:" at bounding box center [387, 234] width 327 height 93
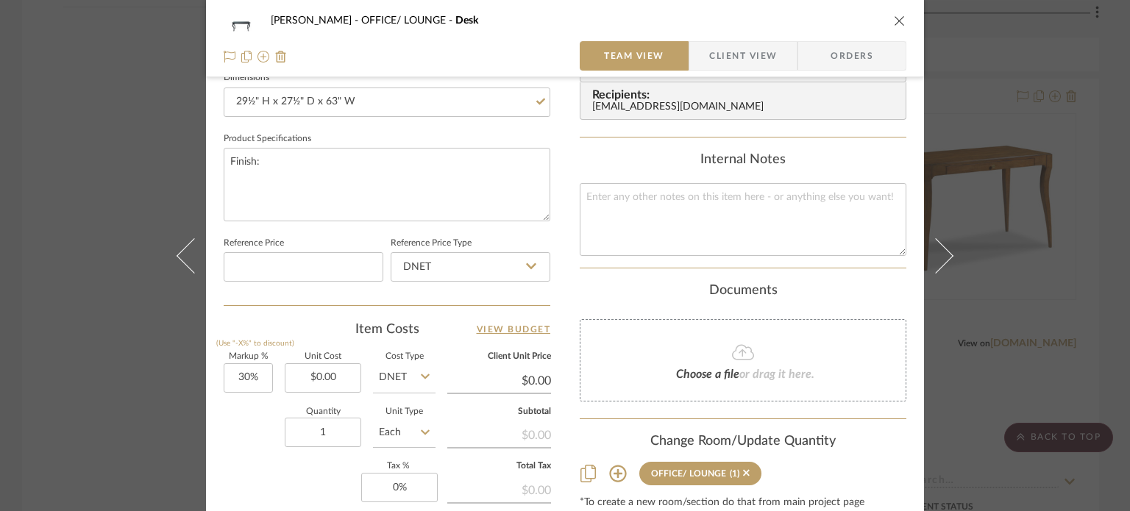
scroll to position [562, 0]
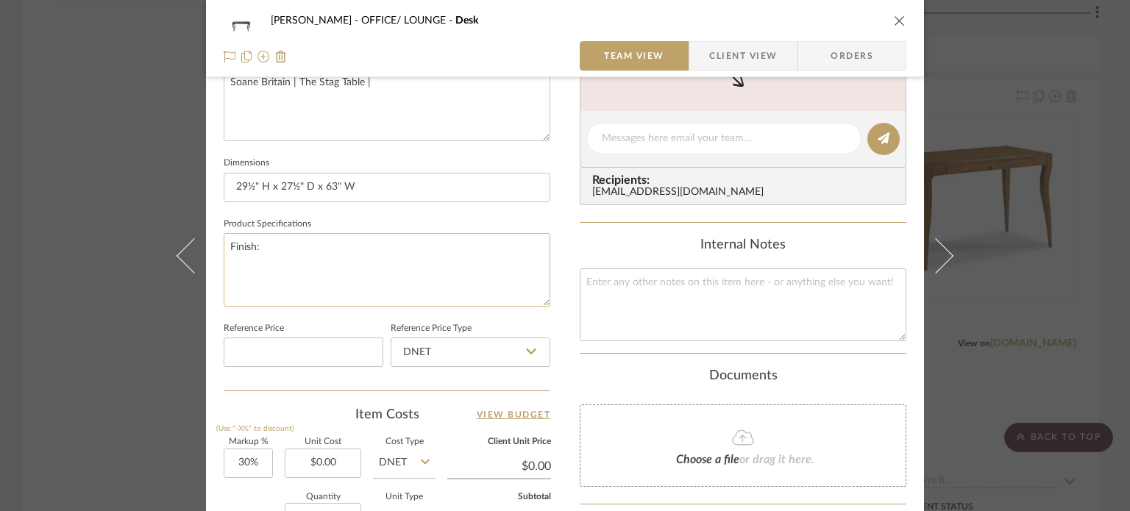
click at [296, 255] on textarea "Finish:" at bounding box center [387, 269] width 327 height 73
type textarea "Finish: Forged black or bronze"
click at [345, 318] on fieldset "Reference Price" at bounding box center [304, 342] width 160 height 49
click at [159, 308] on div "[PERSON_NAME] OFFICE/ LOUNGE Desk Team View Client View Orders Team-Facing Deta…" at bounding box center [565, 255] width 1130 height 511
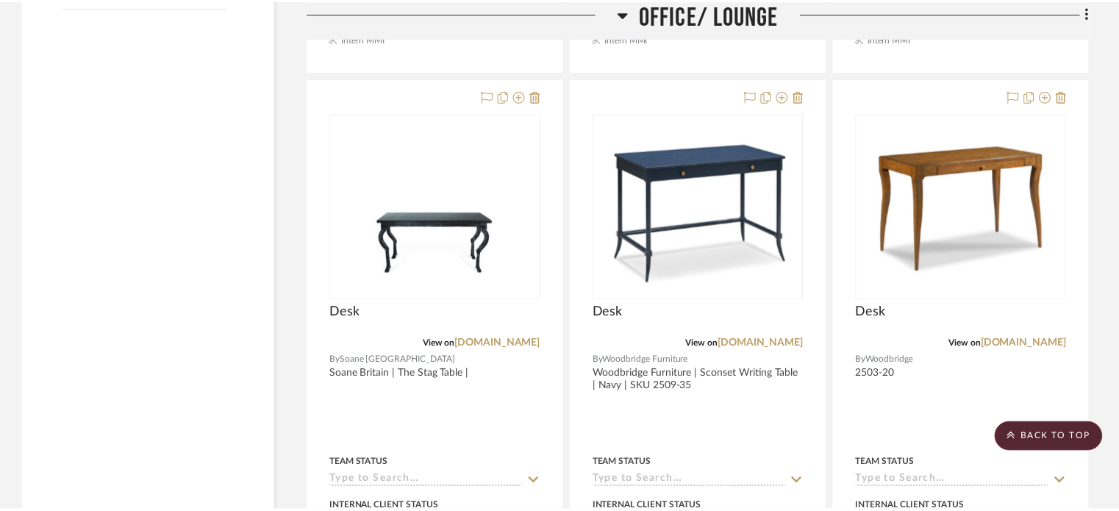
scroll to position [2427, 0]
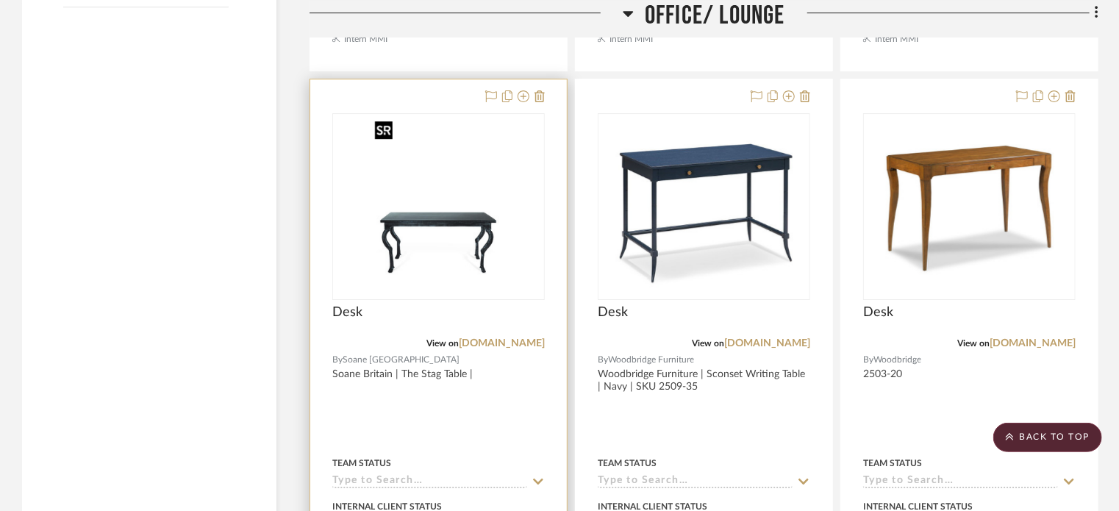
click at [456, 220] on img "0" at bounding box center [438, 207] width 139 height 184
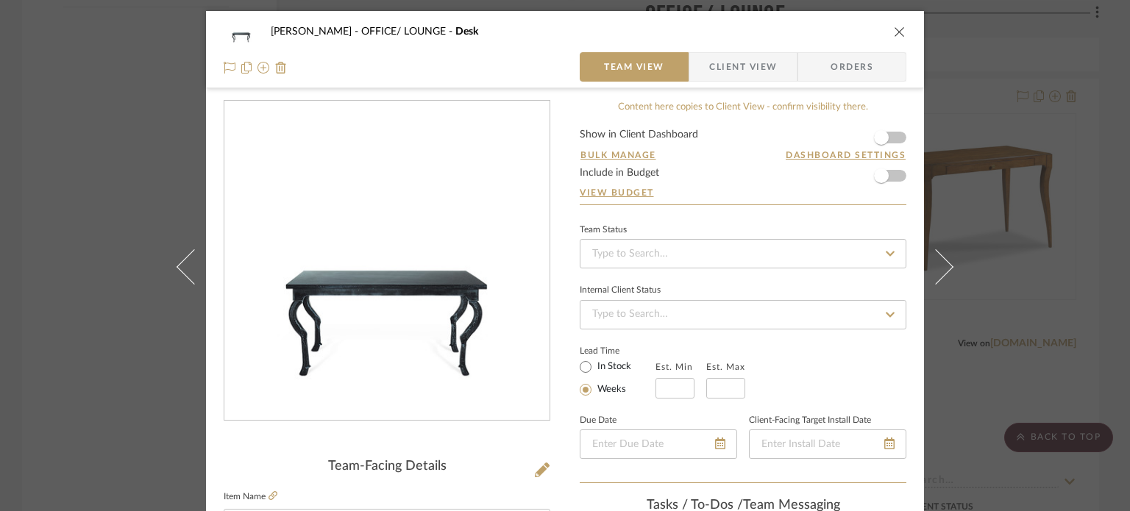
scroll to position [0, 0]
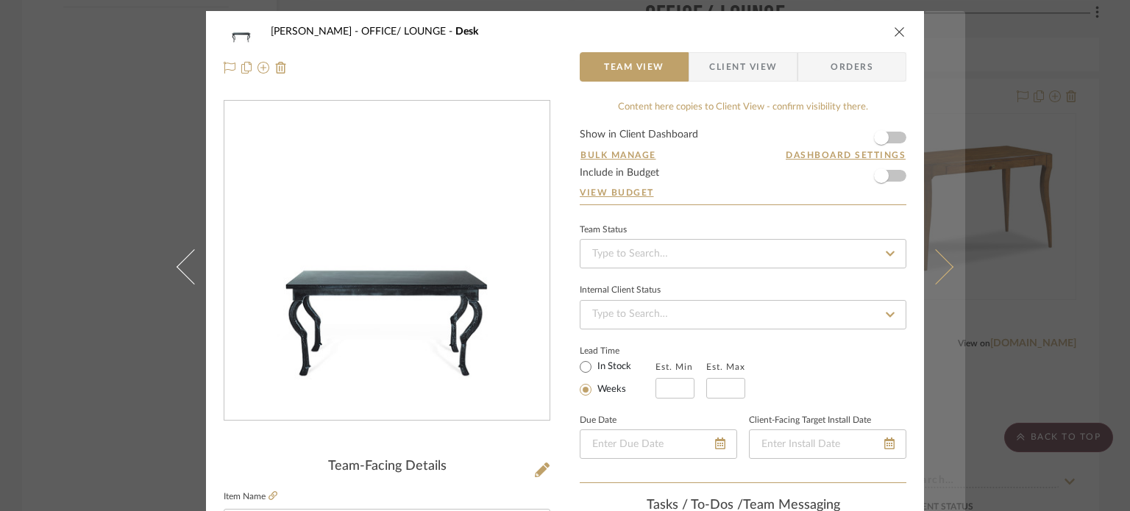
click at [938, 265] on icon at bounding box center [935, 266] width 35 height 35
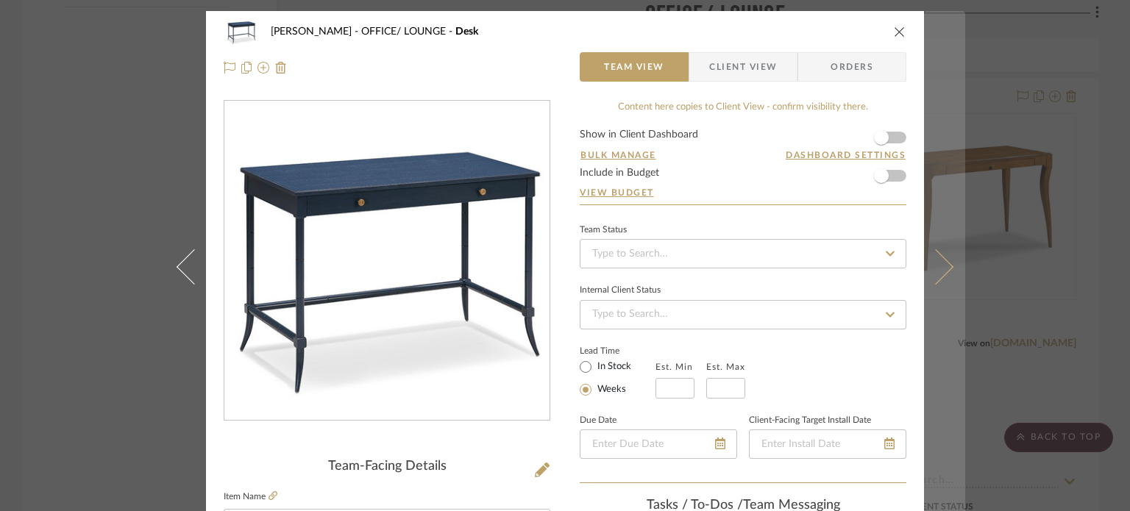
click at [927, 271] on icon at bounding box center [935, 266] width 35 height 35
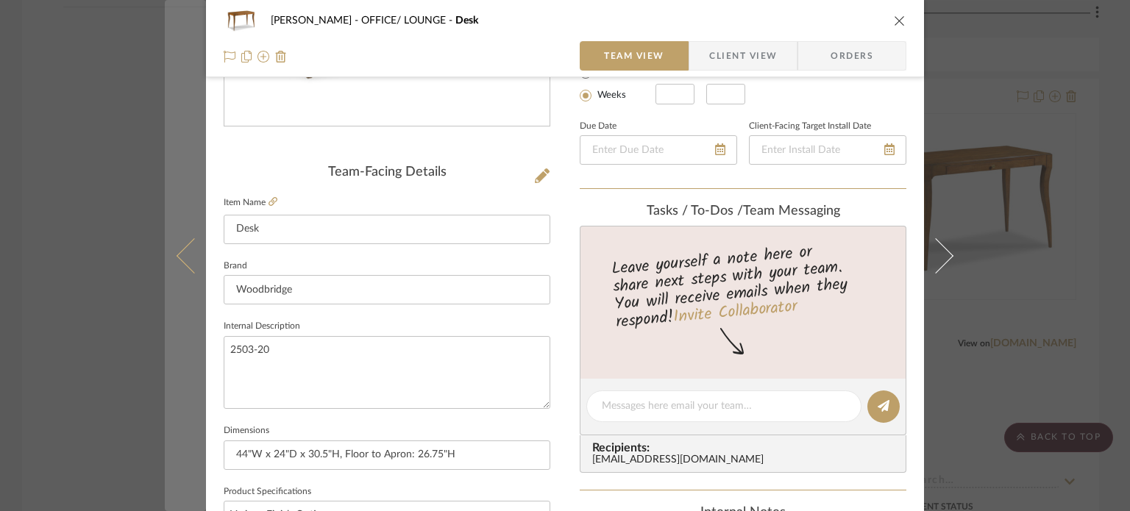
click at [174, 332] on button at bounding box center [185, 255] width 41 height 511
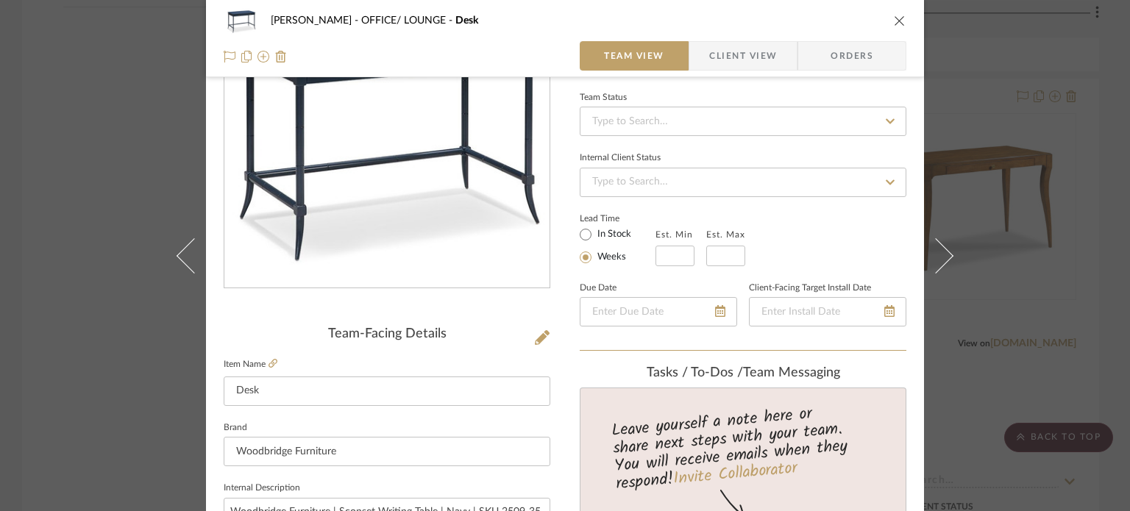
scroll to position [294, 0]
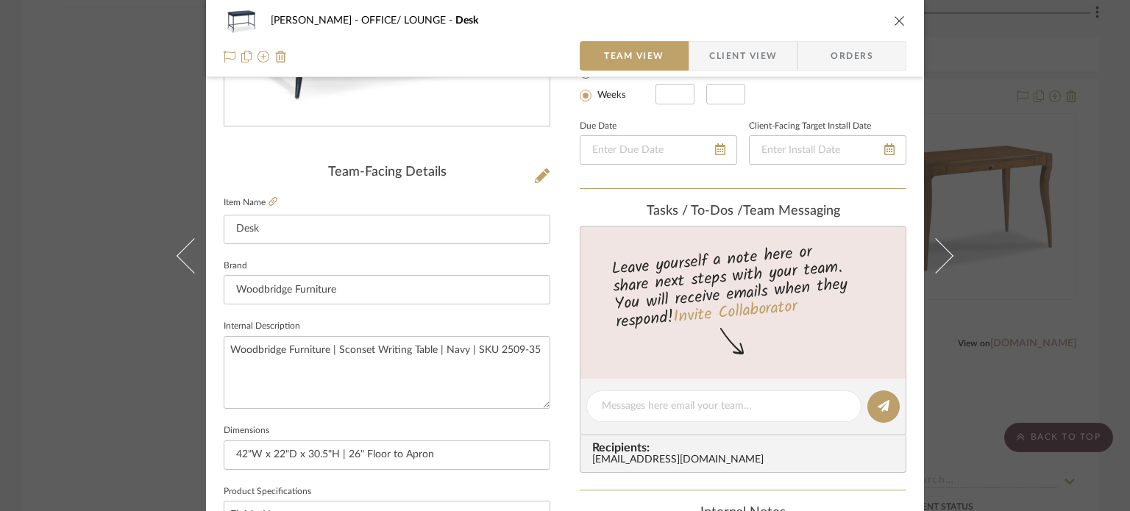
click at [102, 323] on div "[PERSON_NAME] OFFICE/ LOUNGE Desk Team View Client View Orders Team-Facing Deta…" at bounding box center [565, 255] width 1130 height 511
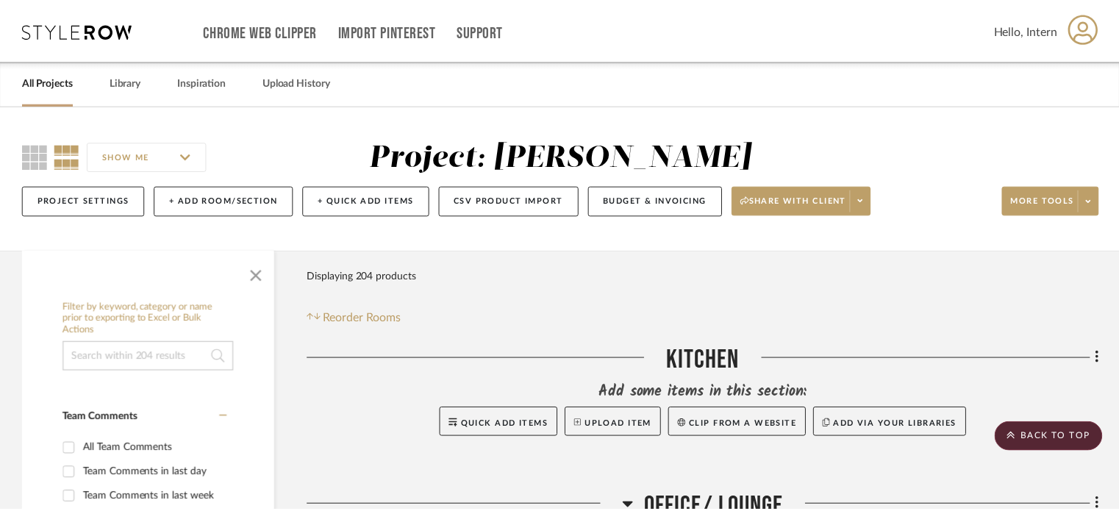
scroll to position [2427, 0]
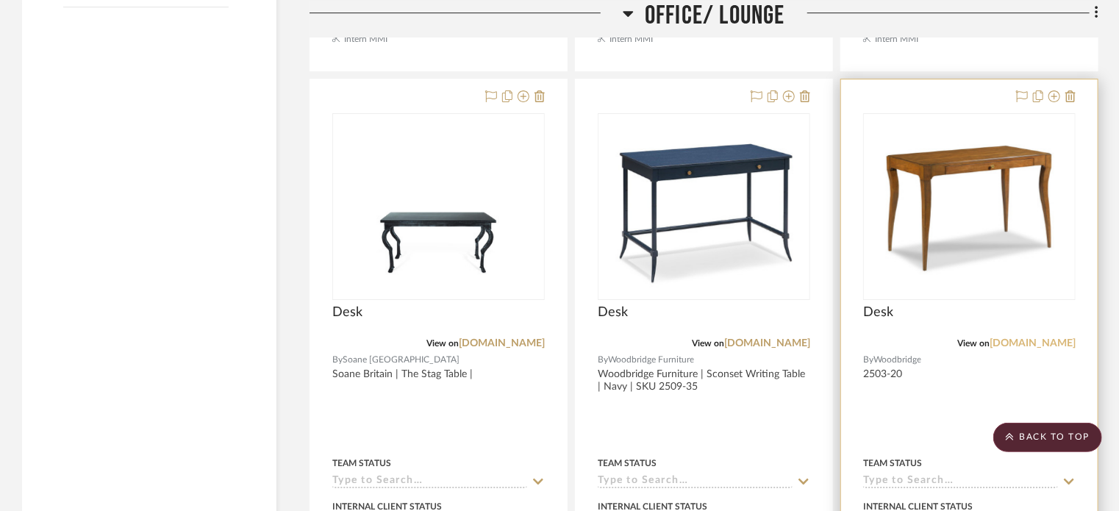
click at [992, 343] on link "[DOMAIN_NAME]" at bounding box center [1033, 343] width 86 height 10
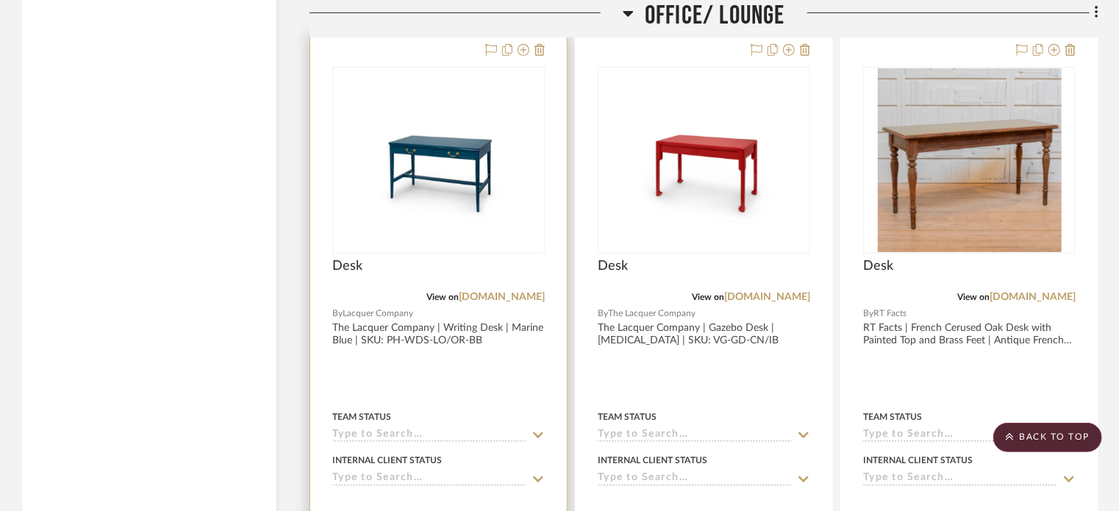
scroll to position [3163, 0]
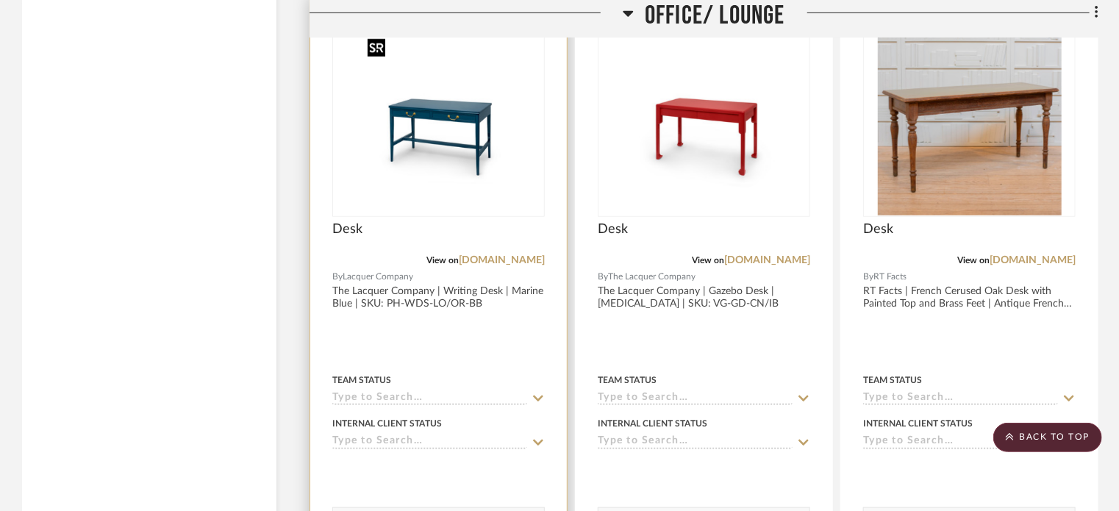
click at [377, 113] on img "0" at bounding box center [439, 124] width 154 height 184
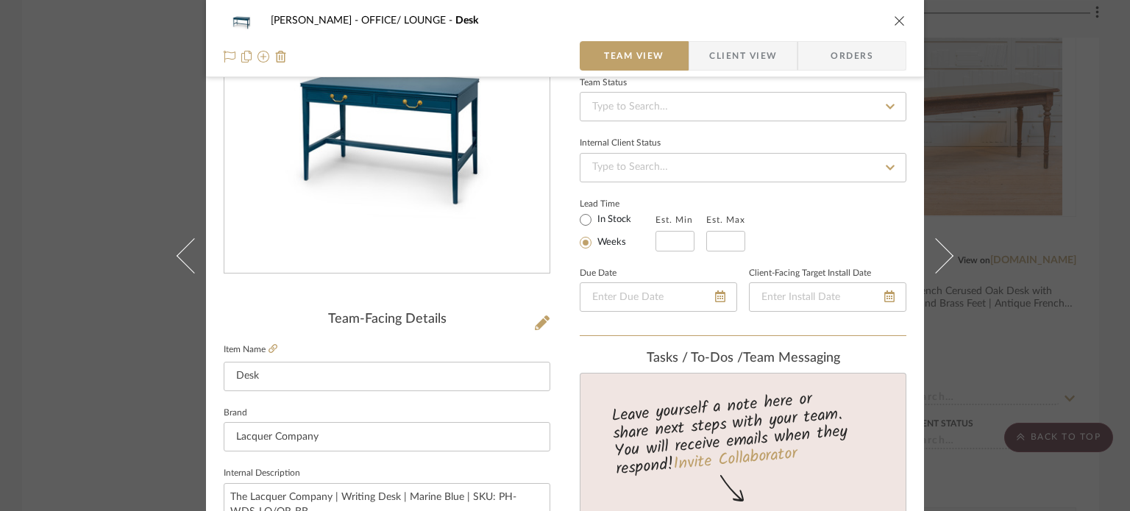
scroll to position [0, 0]
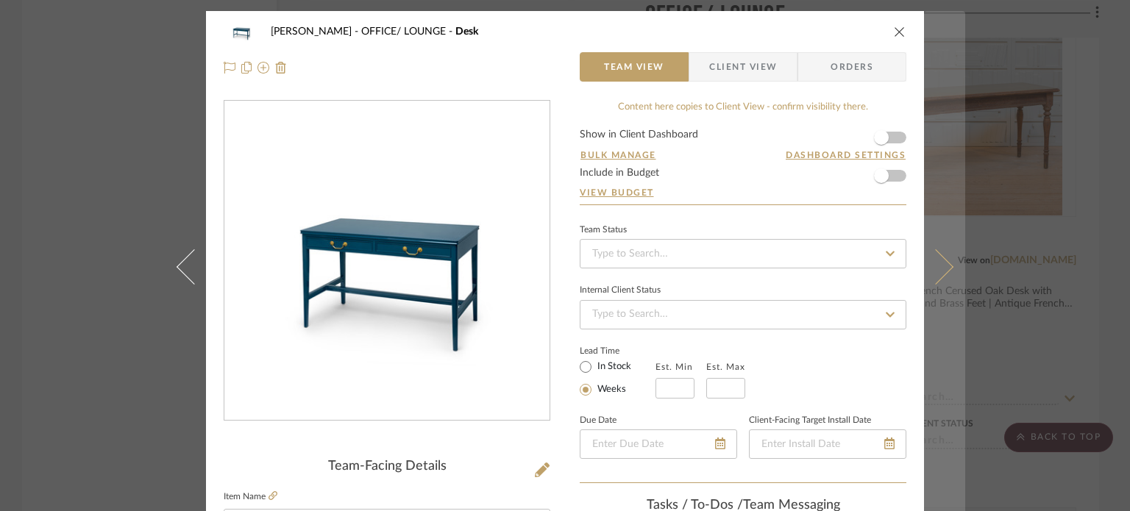
click at [938, 264] on icon at bounding box center [935, 266] width 35 height 35
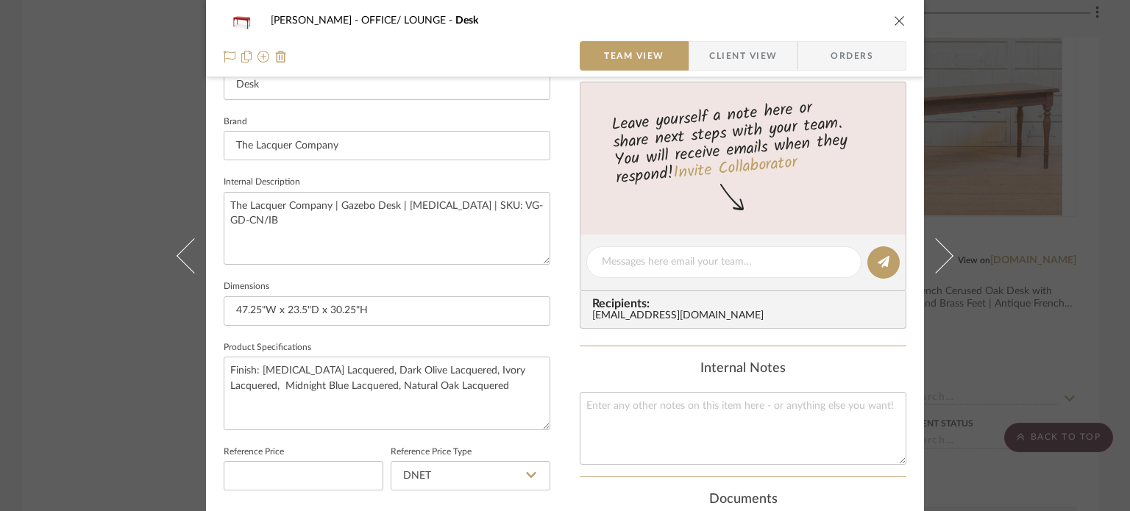
scroll to position [441, 0]
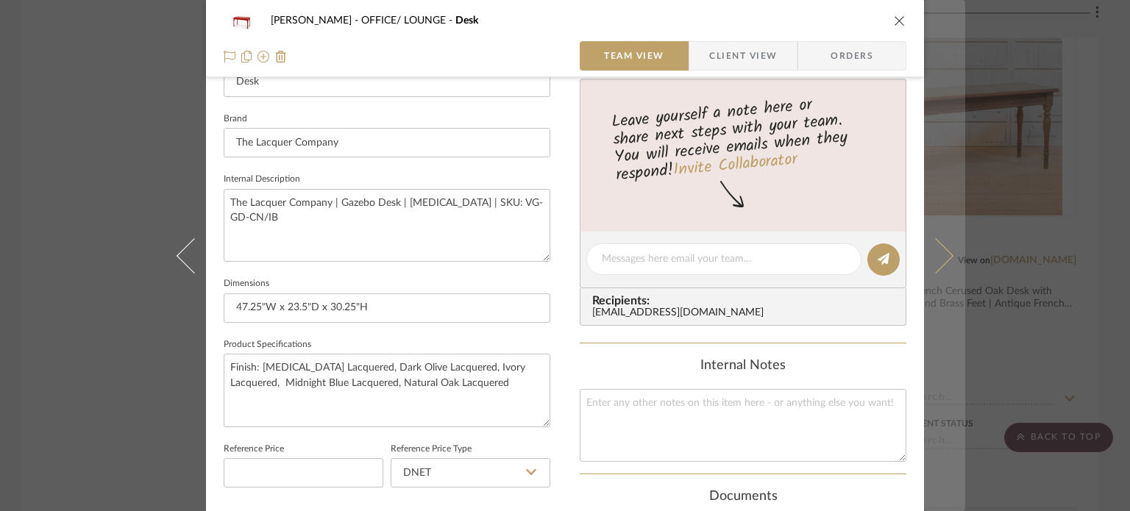
click at [931, 249] on icon at bounding box center [935, 255] width 35 height 35
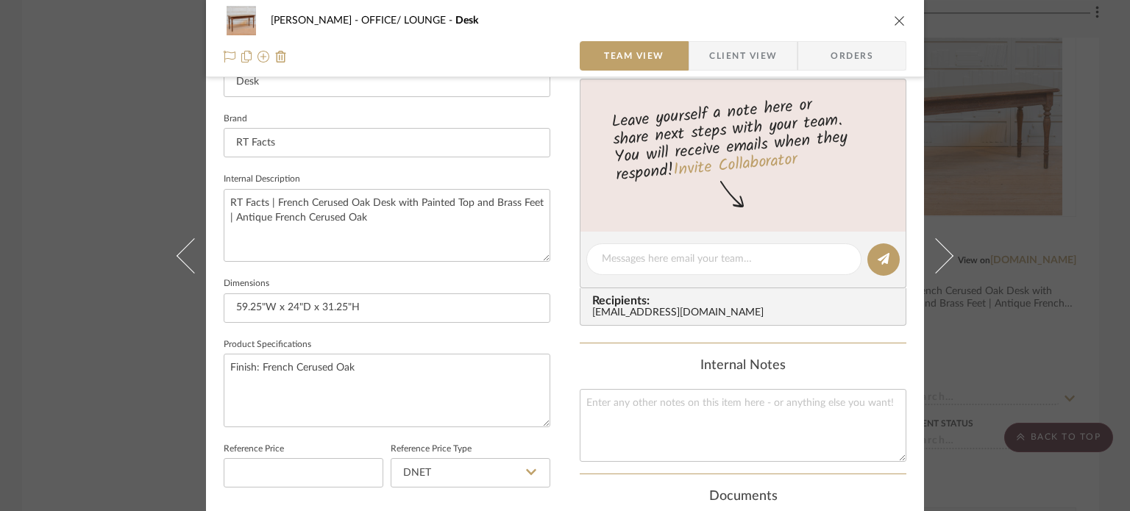
click at [126, 356] on div "[PERSON_NAME] OFFICE/ LOUNGE Desk Team View Client View Orders Team-Facing Deta…" at bounding box center [565, 255] width 1130 height 511
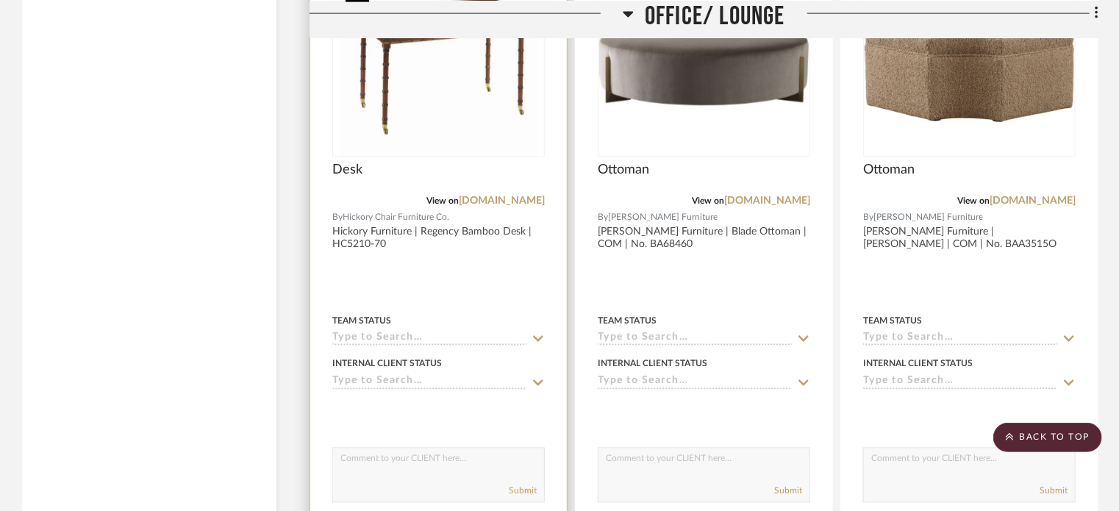
scroll to position [3898, 0]
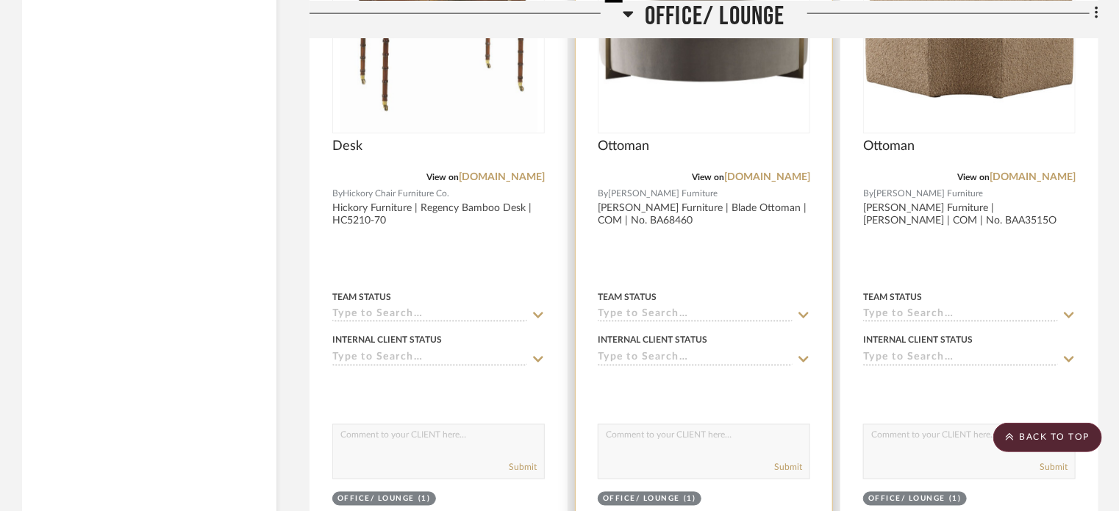
click at [606, 79] on img "0" at bounding box center [704, 40] width 210 height 124
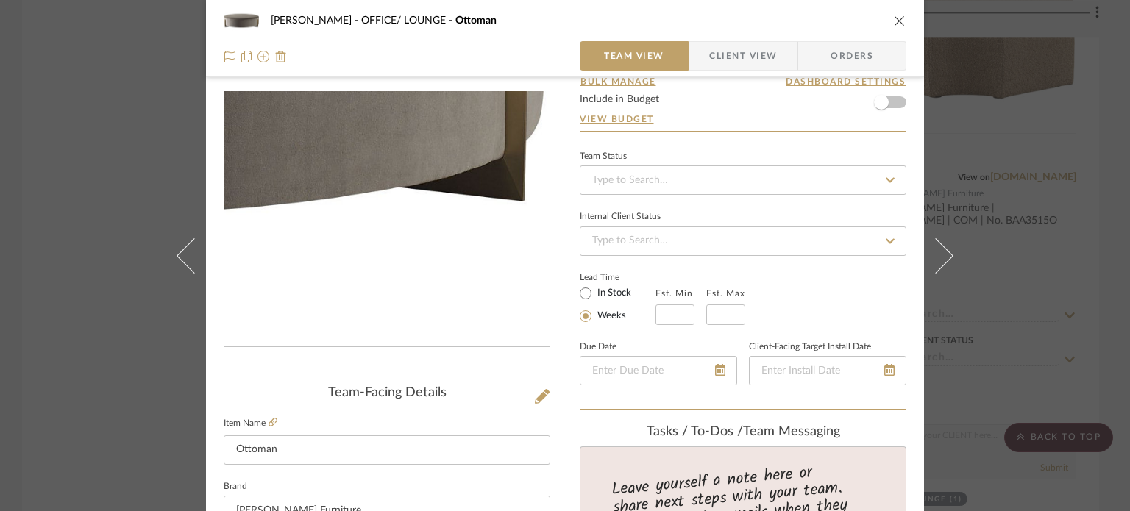
scroll to position [0, 0]
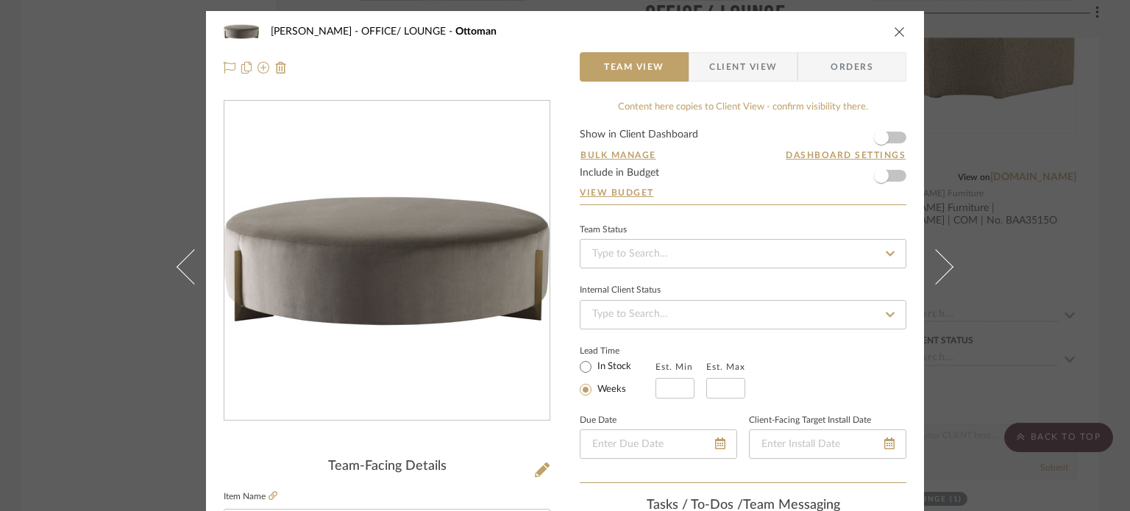
click at [1003, 160] on div "[PERSON_NAME] OFFICE/ LOUNGE Ottoman Team View Client View Orders Team-Facing D…" at bounding box center [565, 255] width 1130 height 511
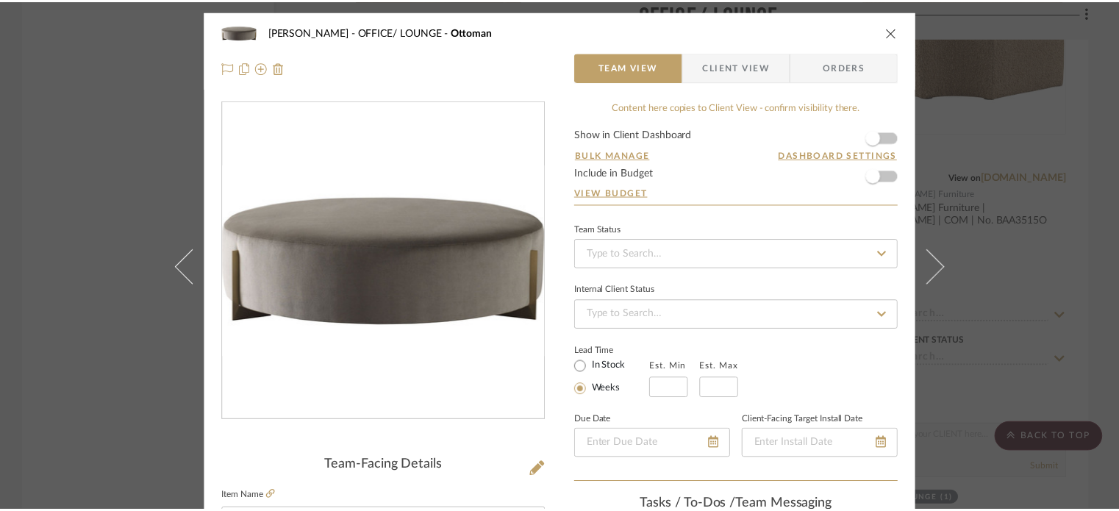
scroll to position [3898, 0]
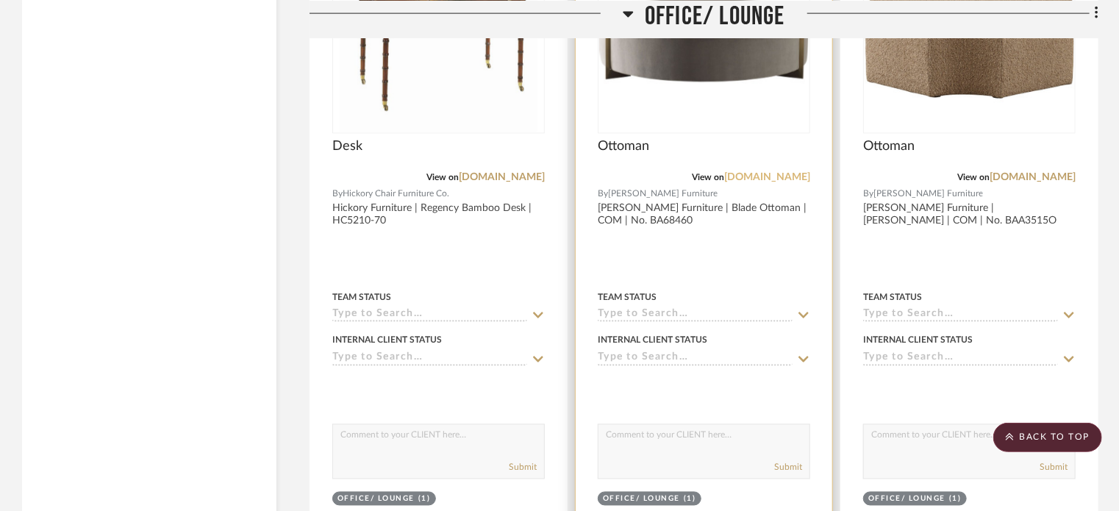
click at [765, 176] on link "[DOMAIN_NAME]" at bounding box center [767, 177] width 86 height 10
click at [656, 88] on img "0" at bounding box center [704, 40] width 210 height 124
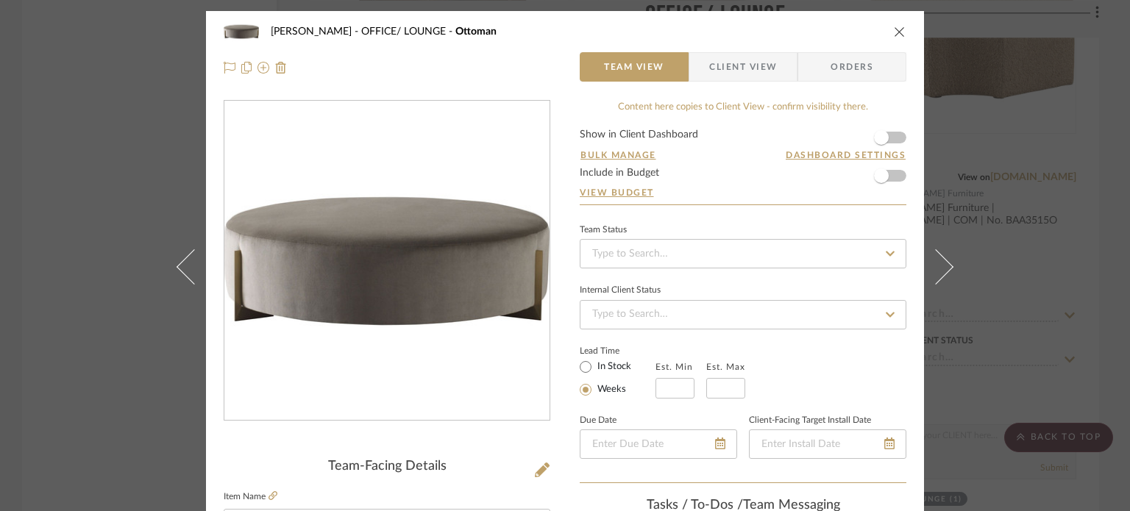
scroll to position [441, 0]
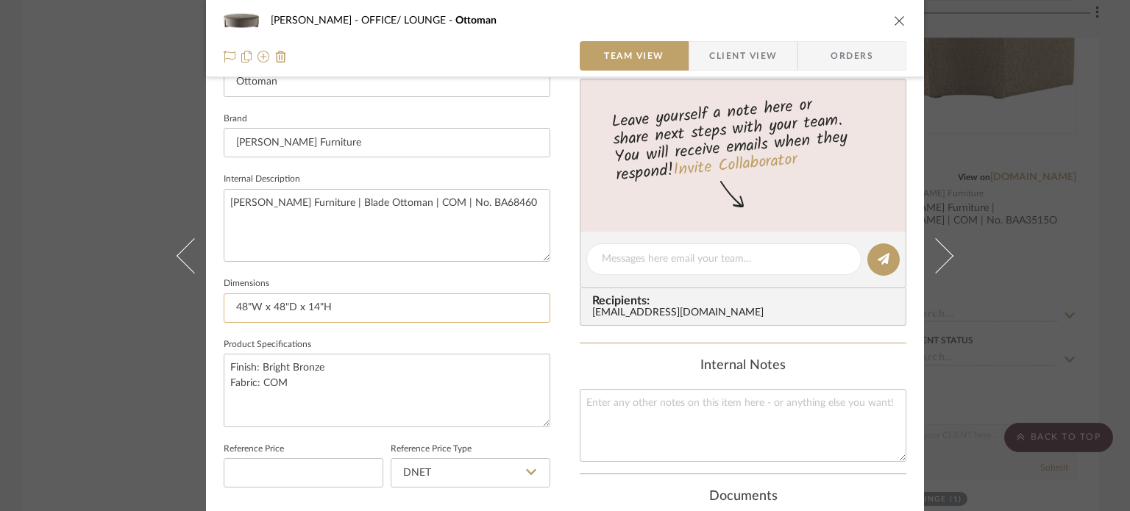
click at [377, 311] on input "48"W x 48"D x 14"H" at bounding box center [387, 307] width 327 height 29
drag, startPoint x: 396, startPoint y: 308, endPoint x: 98, endPoint y: 308, distance: 298.6
click at [98, 308] on div "[PERSON_NAME] OFFICE/ LOUNGE Ottoman Team View Client View Orders Team-Facing D…" at bounding box center [565, 255] width 1130 height 511
type input "Custom Sizing"
click at [394, 279] on fieldset "Dimensions Custom Sizing" at bounding box center [387, 298] width 327 height 49
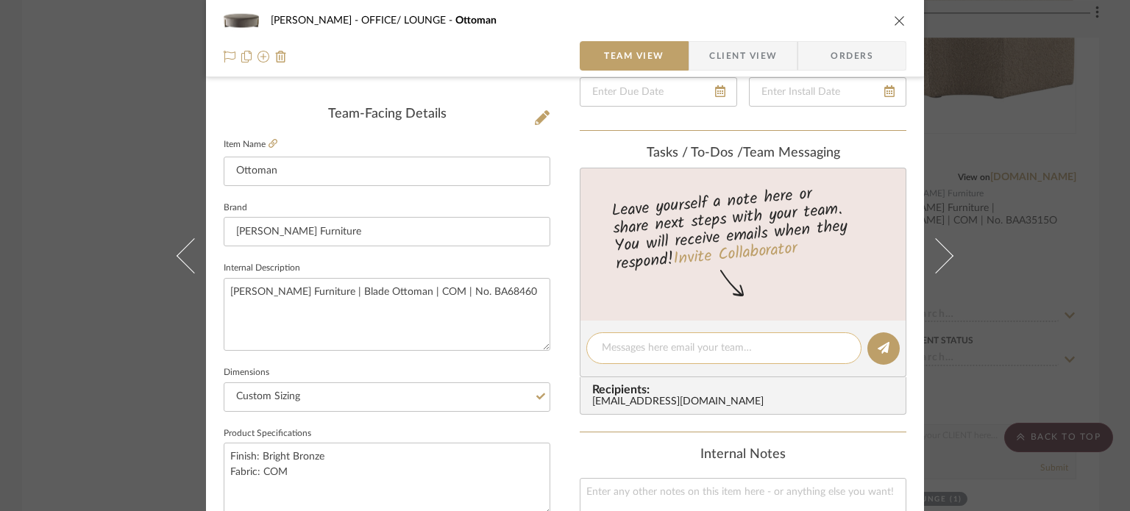
scroll to position [0, 0]
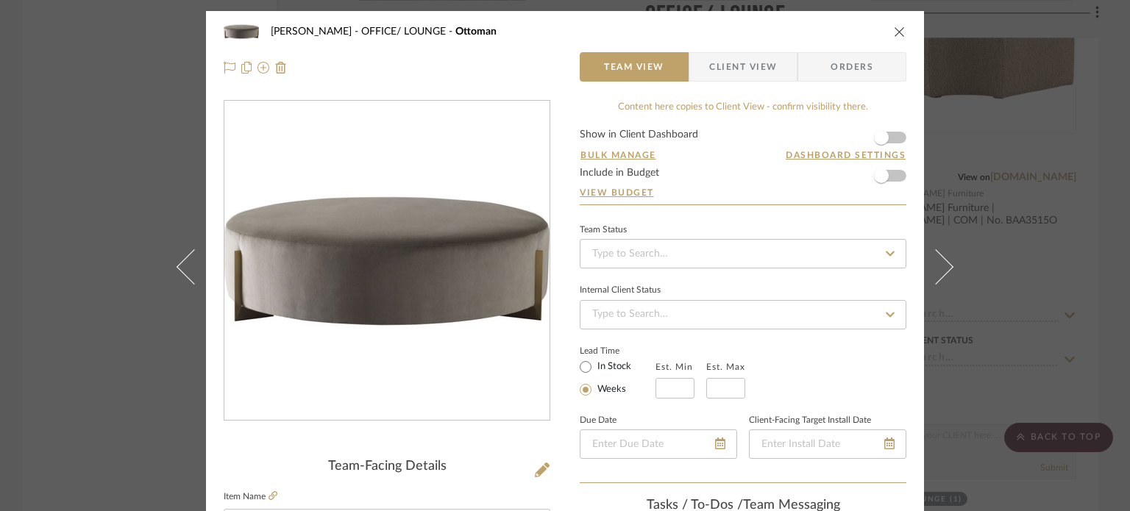
click at [900, 26] on icon "close" at bounding box center [900, 32] width 12 height 12
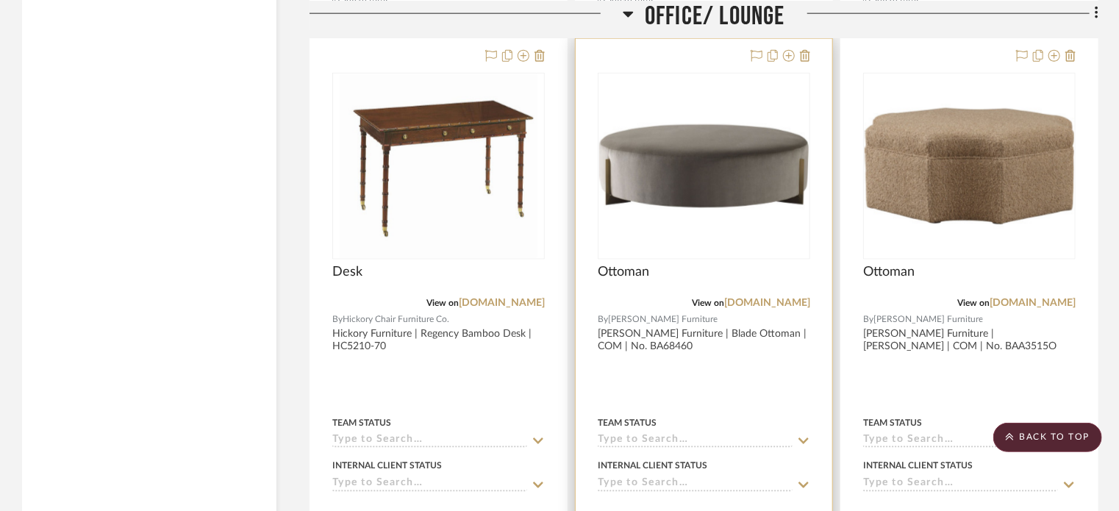
scroll to position [3751, 0]
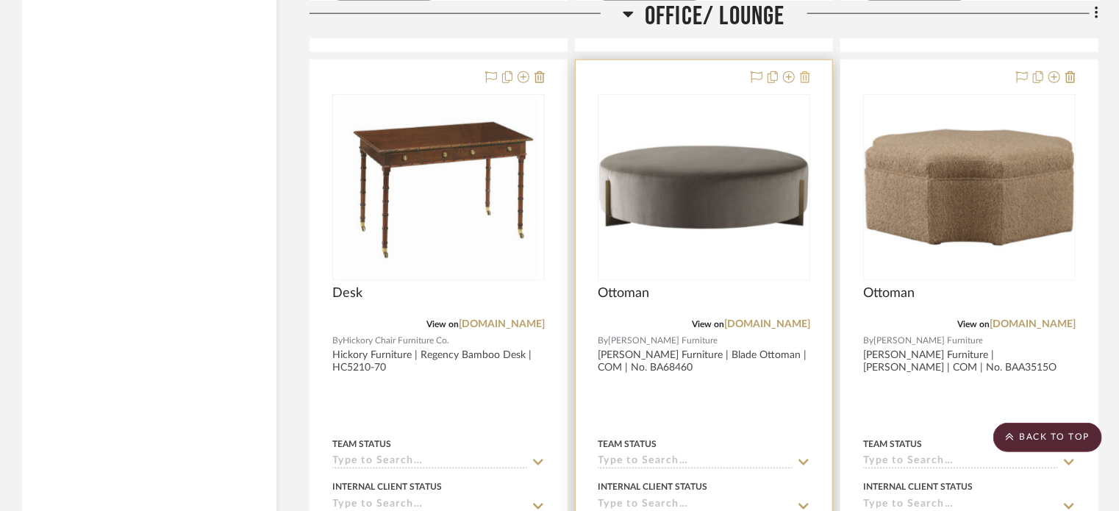
click at [806, 79] on icon at bounding box center [805, 77] width 10 height 12
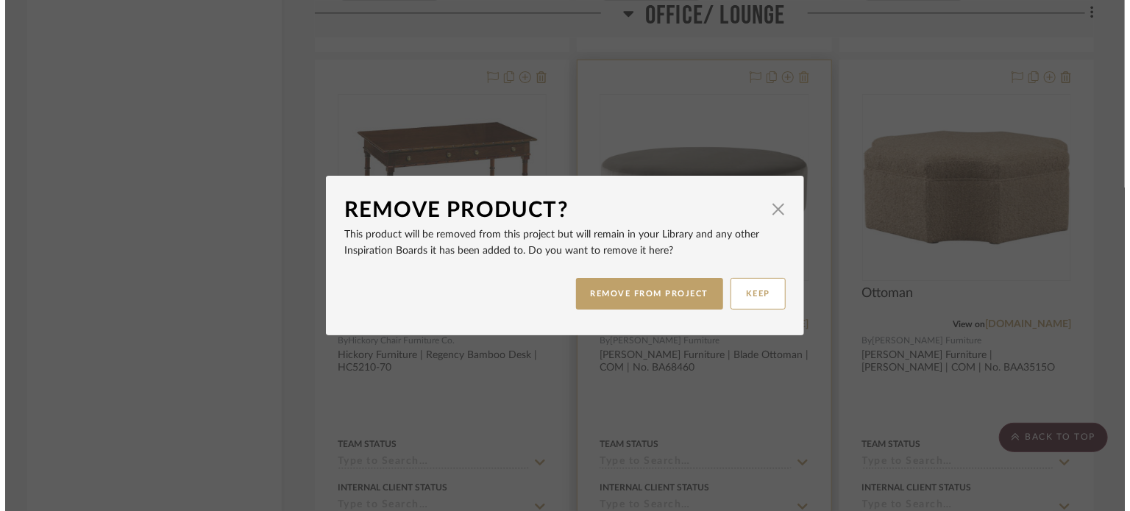
scroll to position [0, 0]
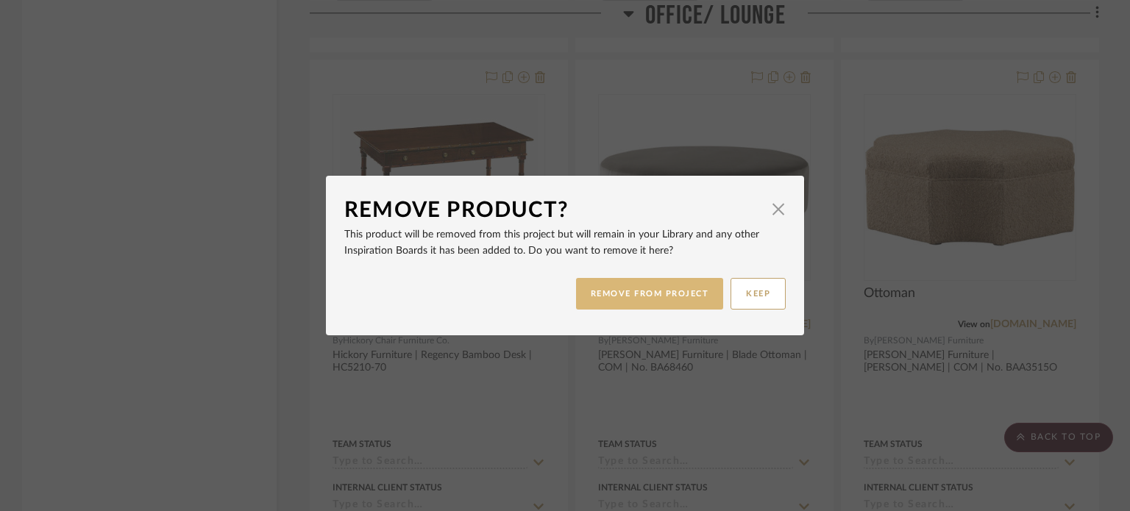
click at [648, 292] on button "REMOVE FROM PROJECT" at bounding box center [650, 294] width 148 height 32
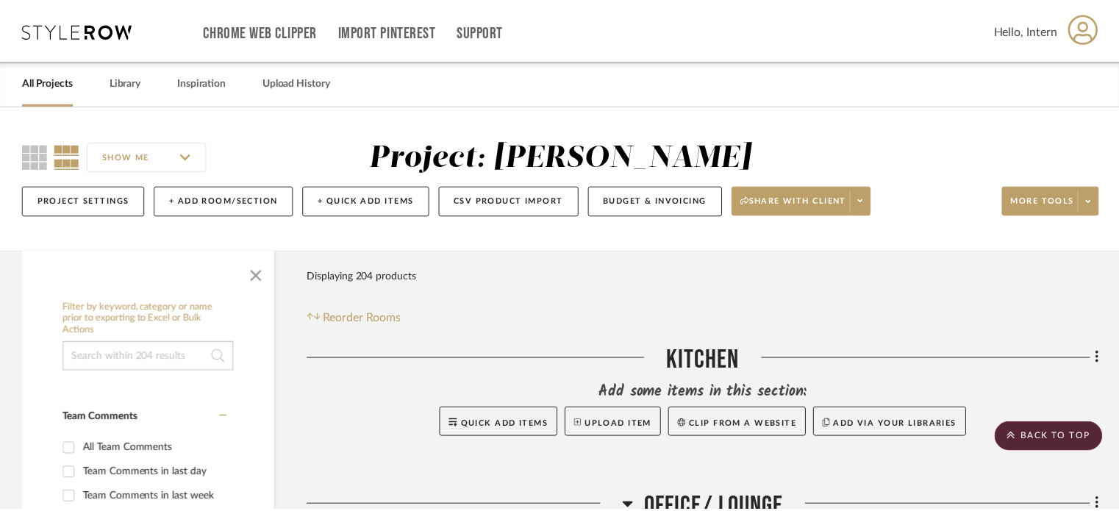
scroll to position [3751, 0]
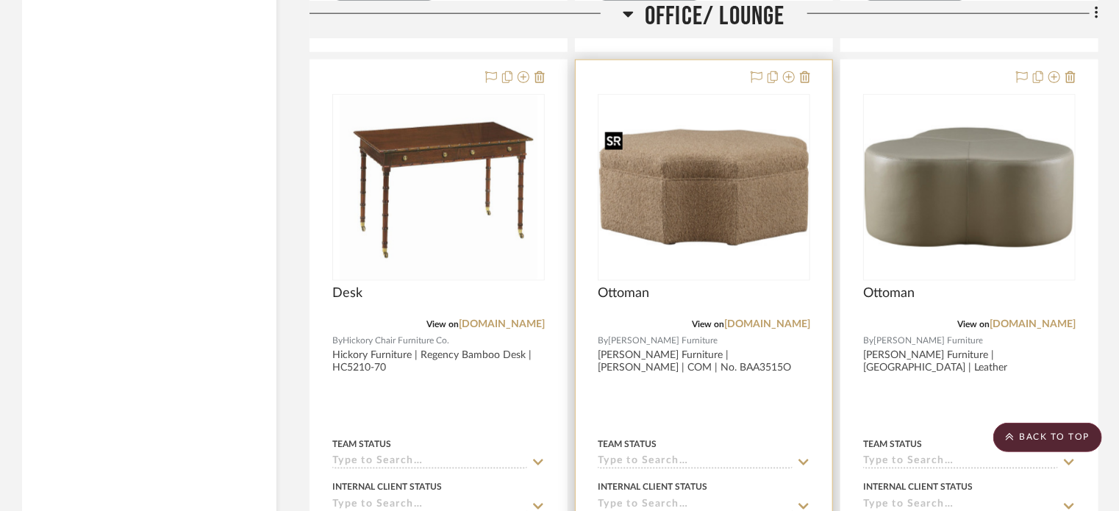
click at [683, 232] on img "0" at bounding box center [704, 187] width 210 height 124
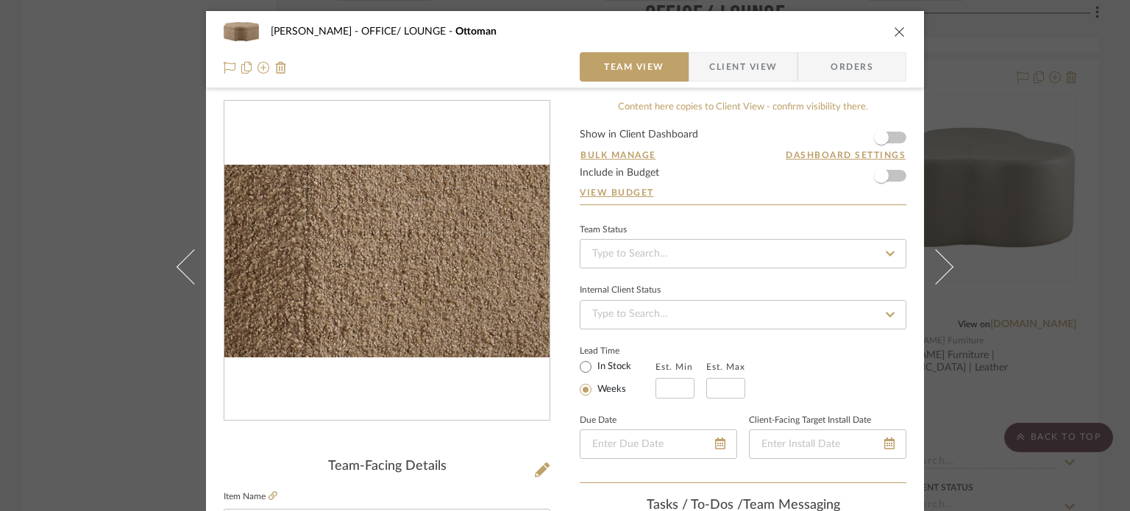
scroll to position [441, 0]
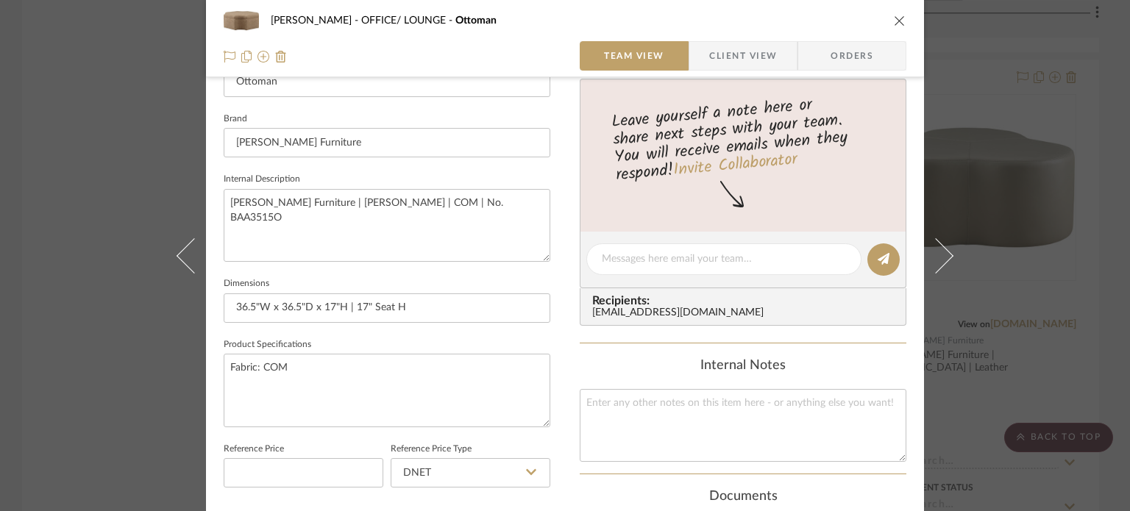
click at [5, 307] on div "[PERSON_NAME] OFFICE/ LOUNGE Ottoman Team View Client View Orders Team-Facing D…" at bounding box center [565, 255] width 1130 height 511
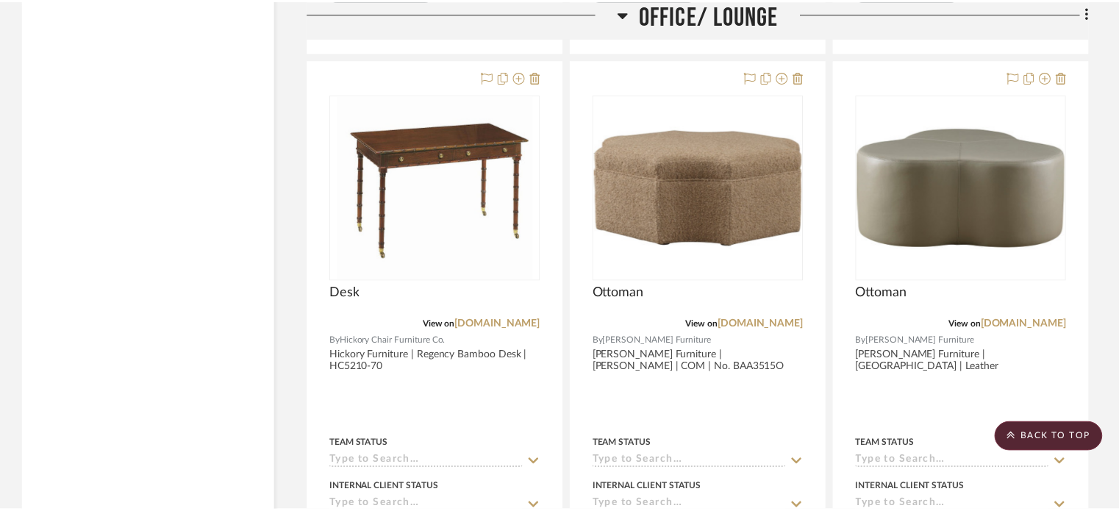
scroll to position [3751, 0]
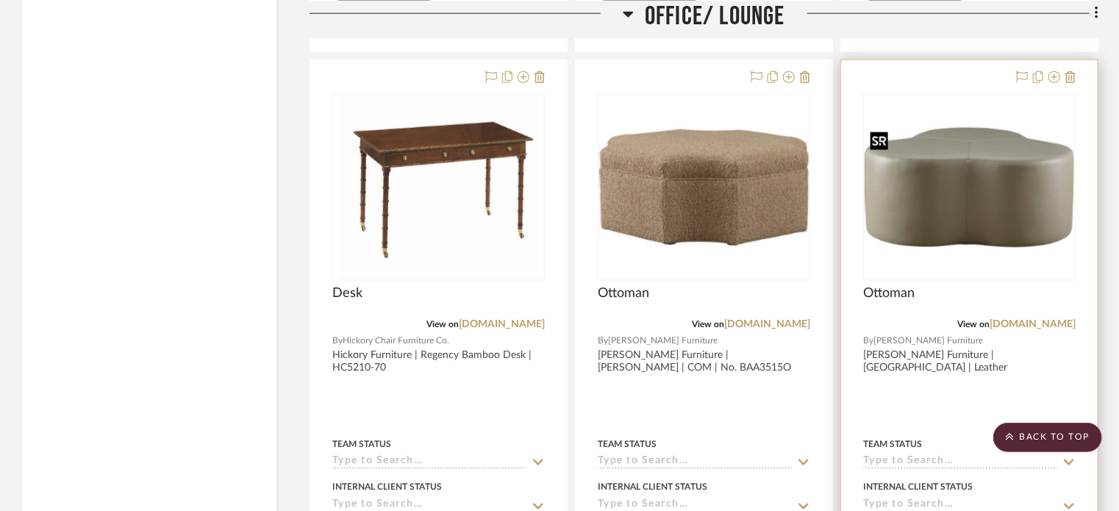
click at [953, 221] on img "0" at bounding box center [970, 187] width 210 height 124
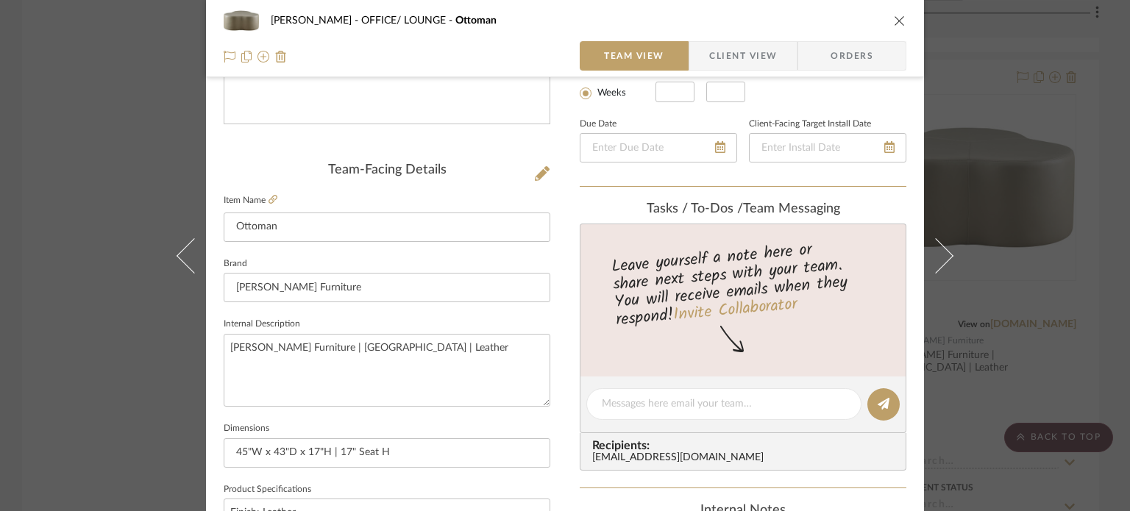
scroll to position [74, 0]
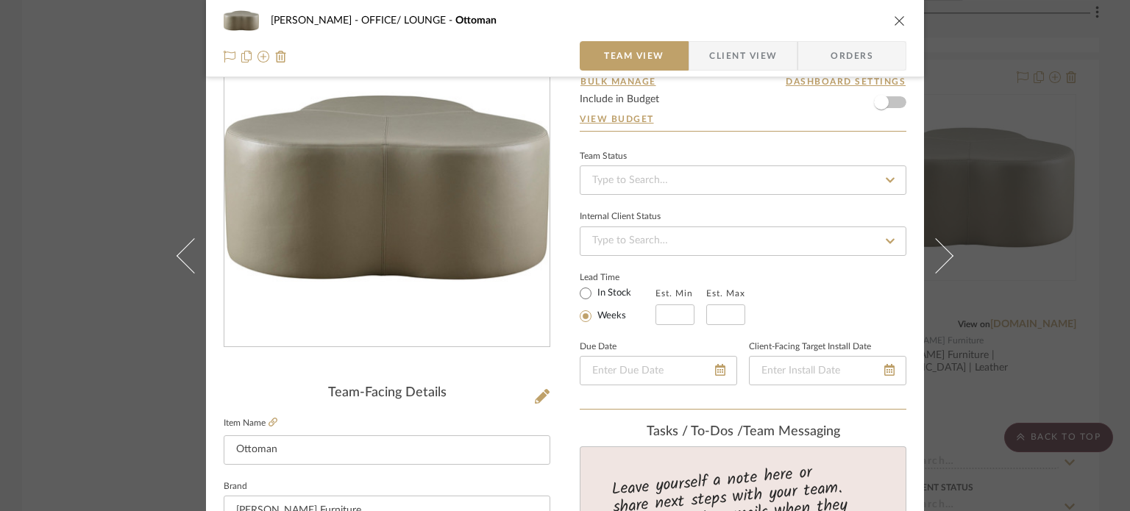
click at [104, 364] on div "[PERSON_NAME] OFFICE/ LOUNGE Ottoman Team View Client View Orders Team-Facing D…" at bounding box center [565, 255] width 1130 height 511
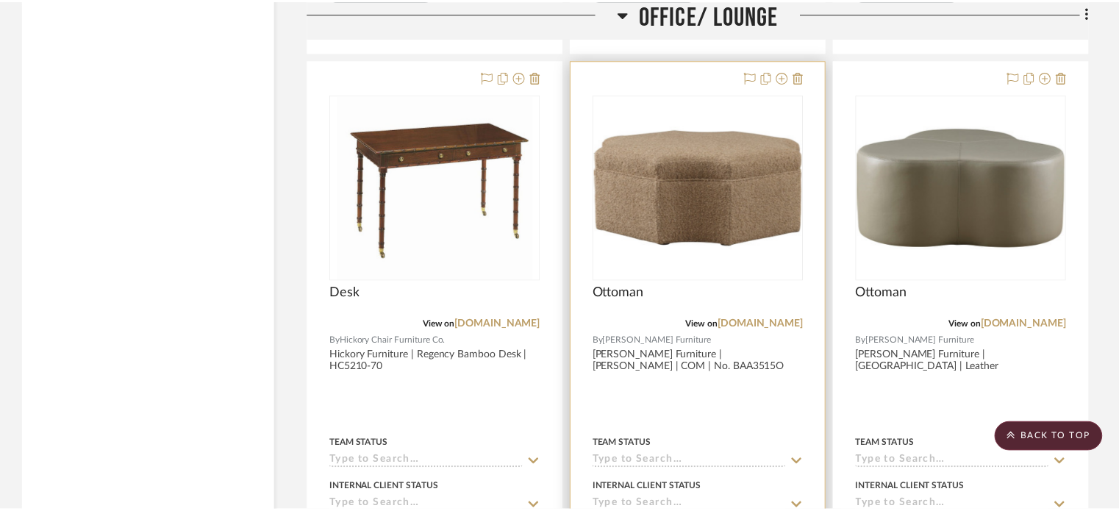
scroll to position [3751, 0]
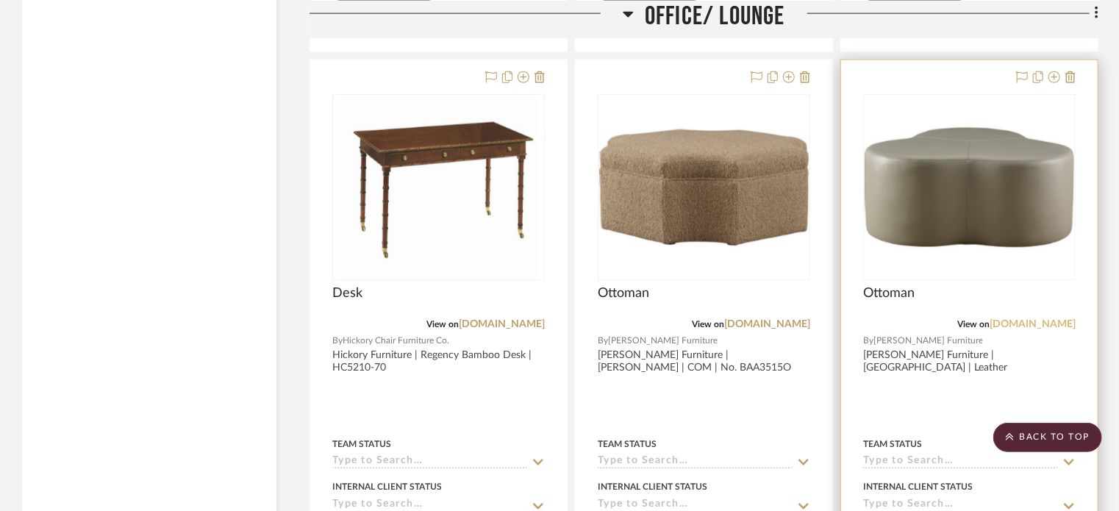
click at [1047, 321] on link "[DOMAIN_NAME]" at bounding box center [1033, 324] width 86 height 10
click at [952, 210] on img "0" at bounding box center [970, 187] width 210 height 124
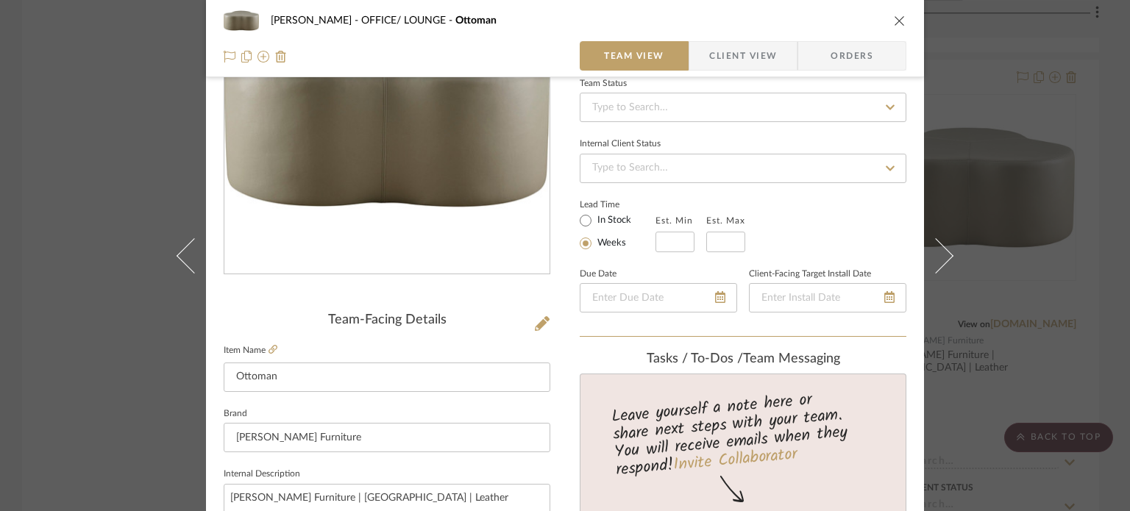
scroll to position [147, 0]
click at [268, 349] on icon at bounding box center [272, 348] width 9 height 9
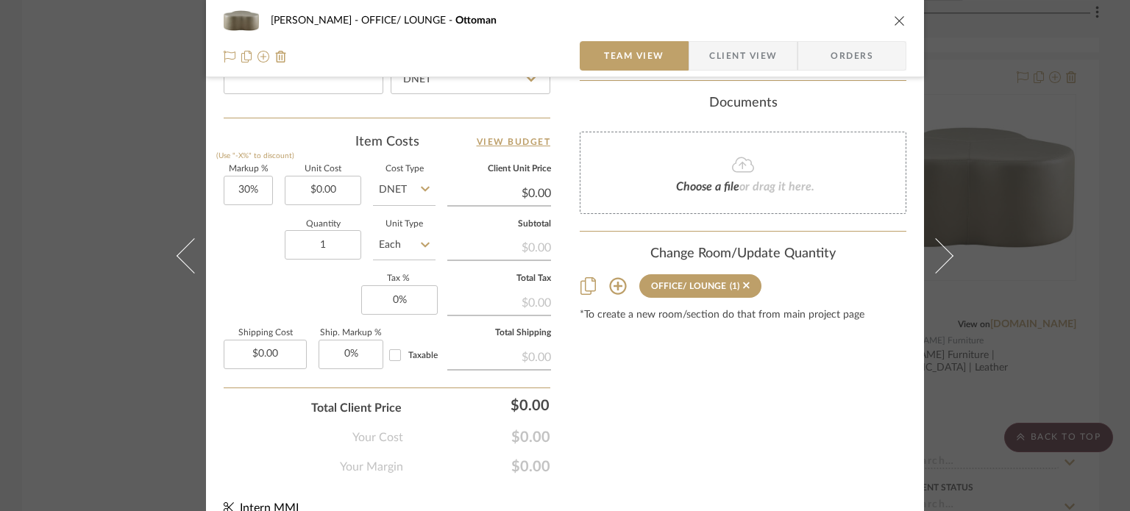
scroll to position [856, 0]
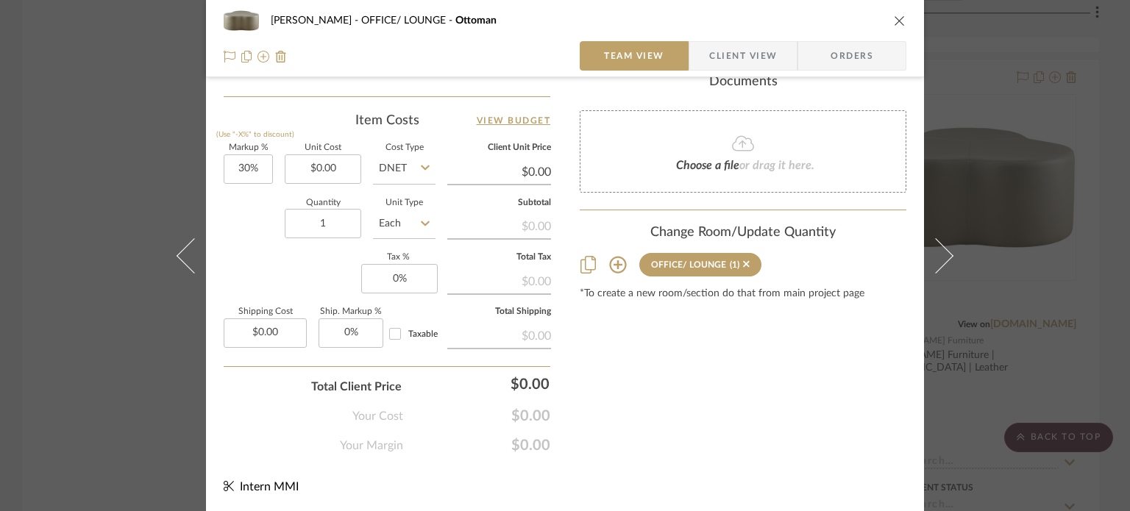
click at [129, 419] on div "[PERSON_NAME] OFFICE/ LOUNGE Ottoman Team View Client View Orders Team-Facing D…" at bounding box center [565, 255] width 1130 height 511
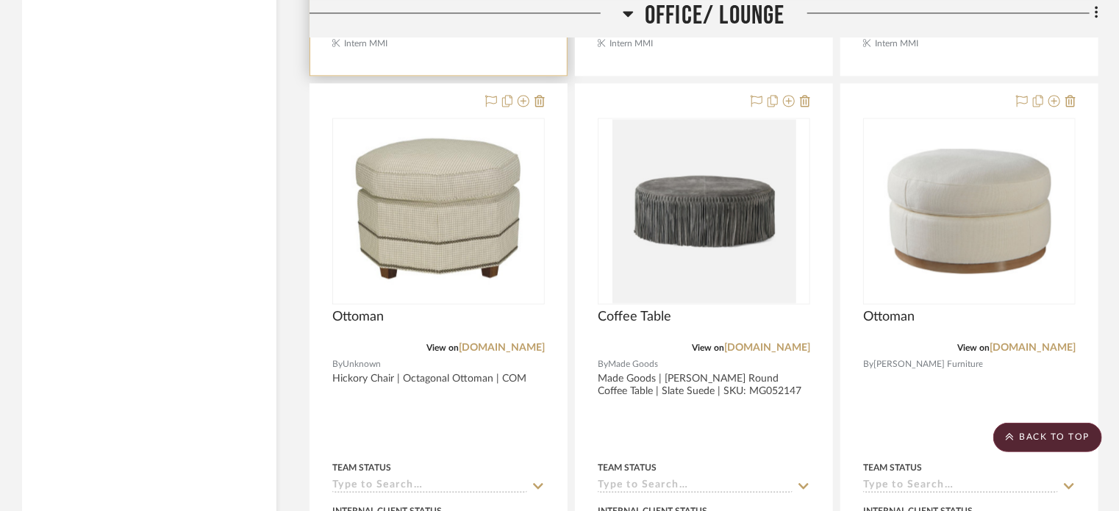
scroll to position [4413, 0]
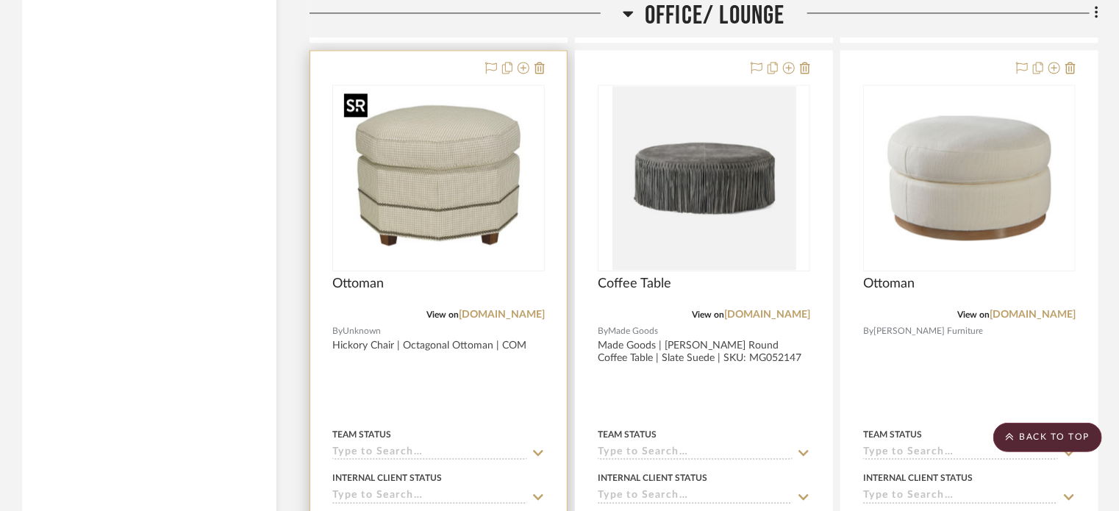
click at [424, 193] on img "0" at bounding box center [439, 178] width 200 height 184
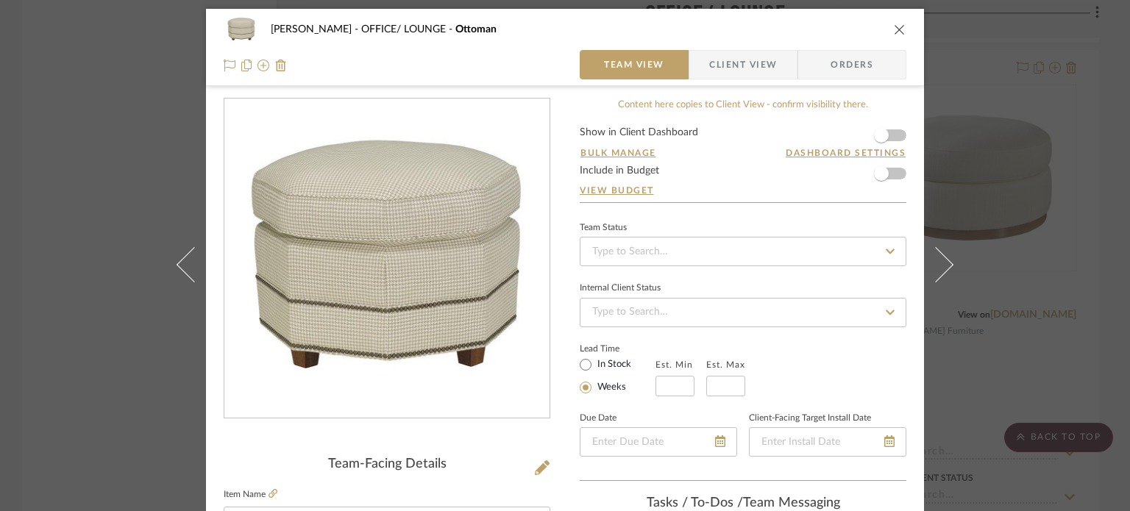
scroll to position [0, 0]
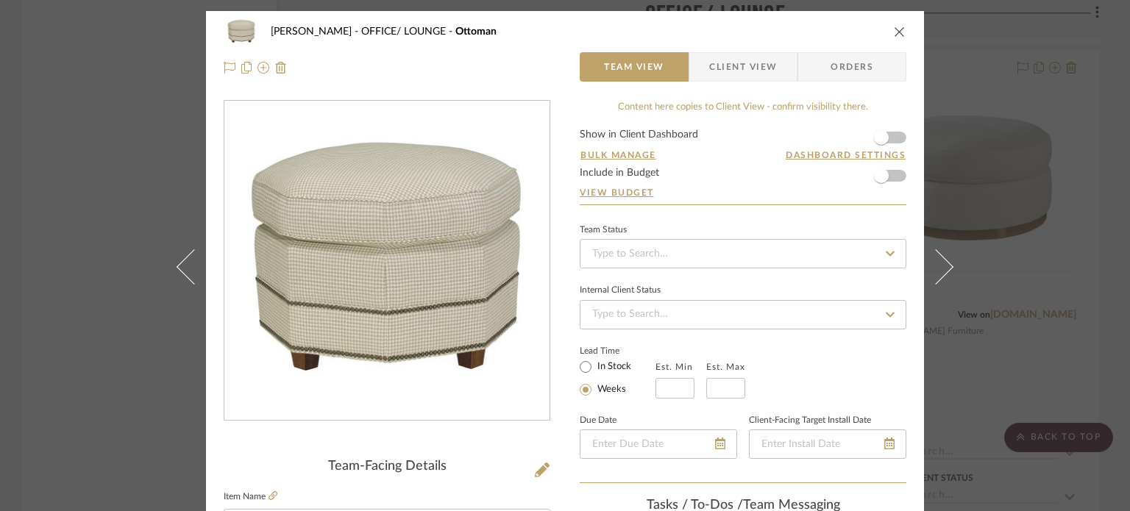
click at [0, 199] on div "[PERSON_NAME] OFFICE/ LOUNGE Ottoman Team View Client View Orders Team-Facing D…" at bounding box center [565, 255] width 1130 height 511
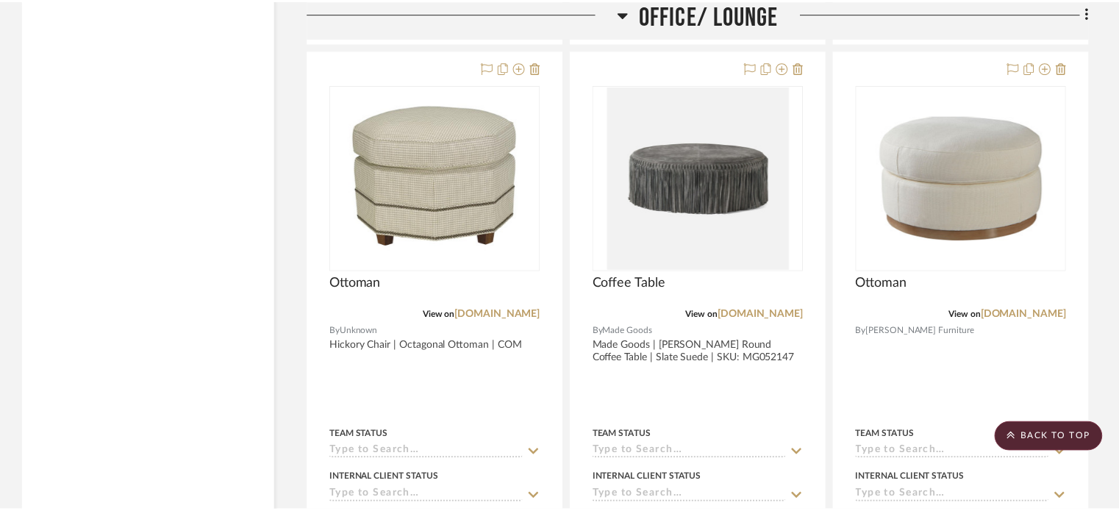
scroll to position [4413, 0]
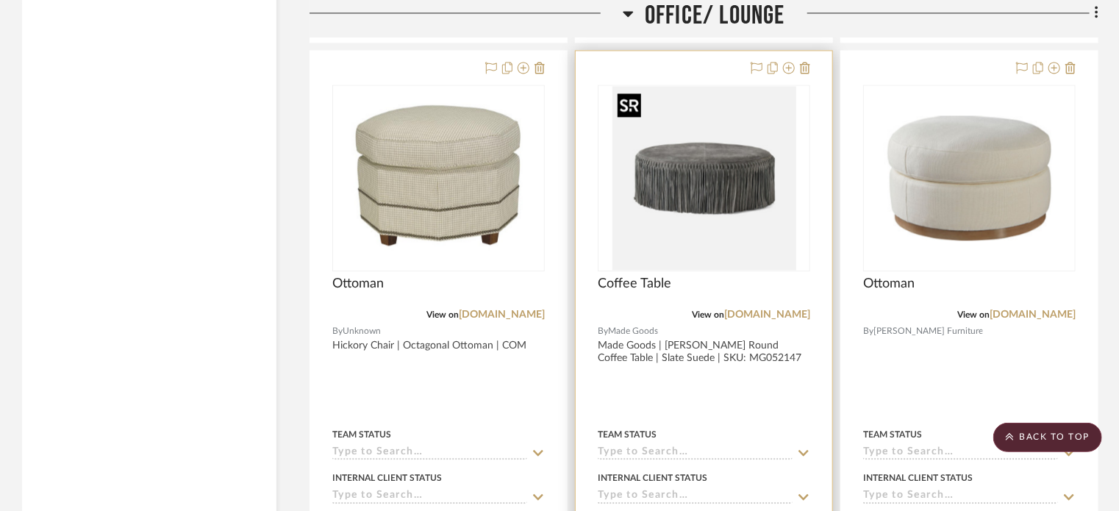
click at [639, 207] on img "0" at bounding box center [705, 178] width 184 height 184
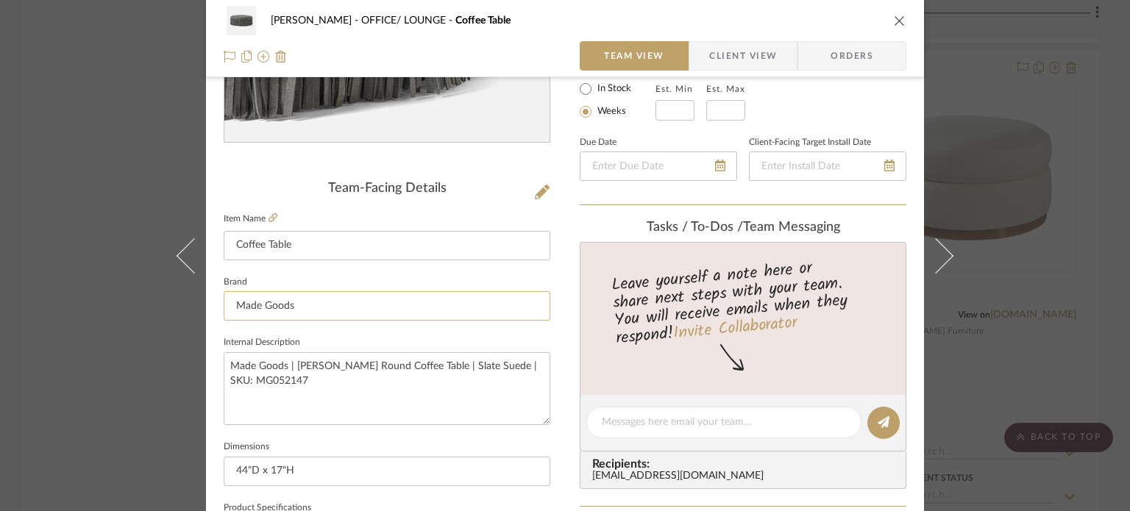
scroll to position [368, 0]
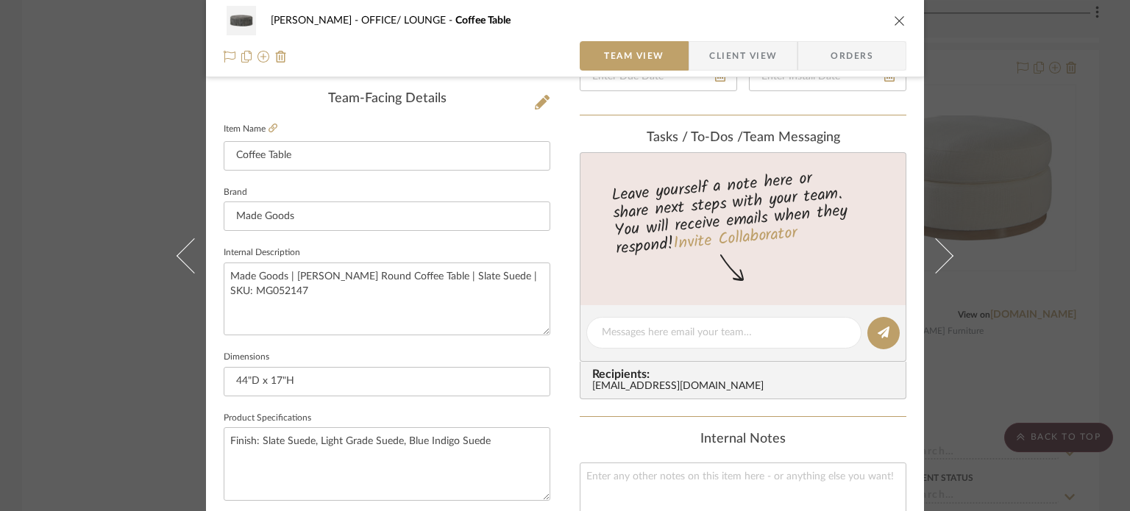
click at [130, 333] on div "[PERSON_NAME] OFFICE/ LOUNGE Coffee Table Team View Client View Orders Team-Fac…" at bounding box center [565, 255] width 1130 height 511
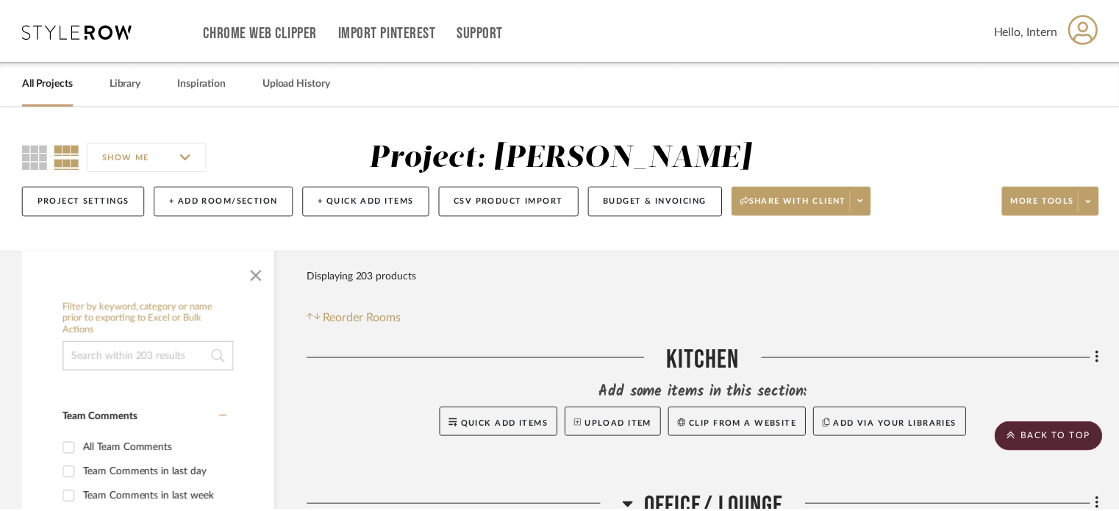
scroll to position [4413, 0]
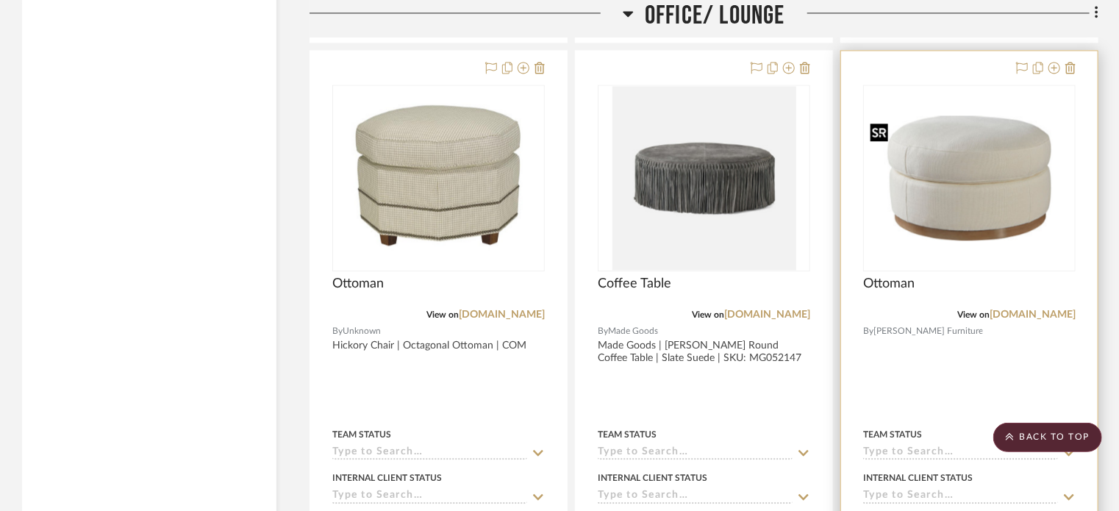
click at [915, 223] on img "0" at bounding box center [970, 177] width 210 height 124
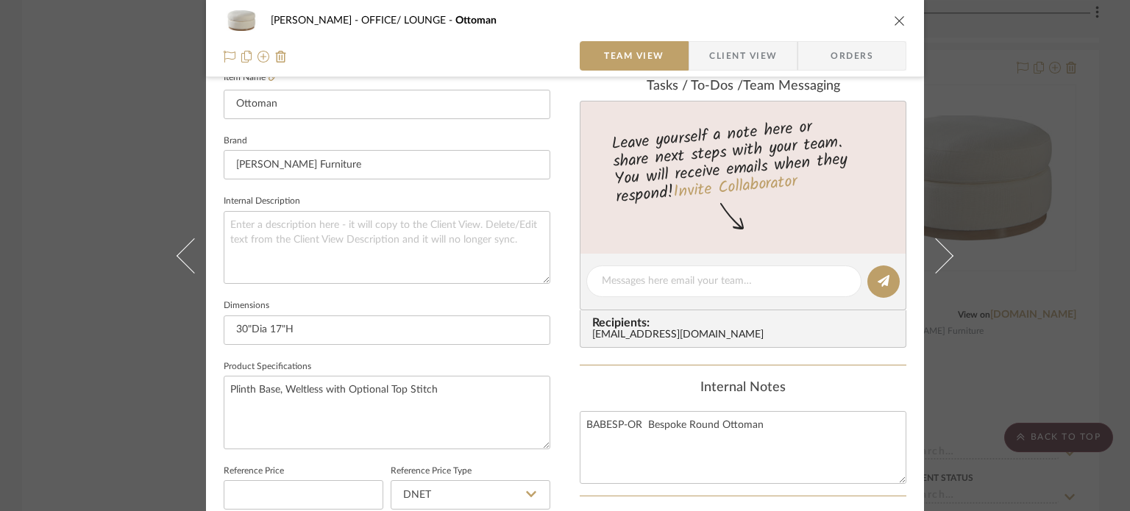
scroll to position [441, 0]
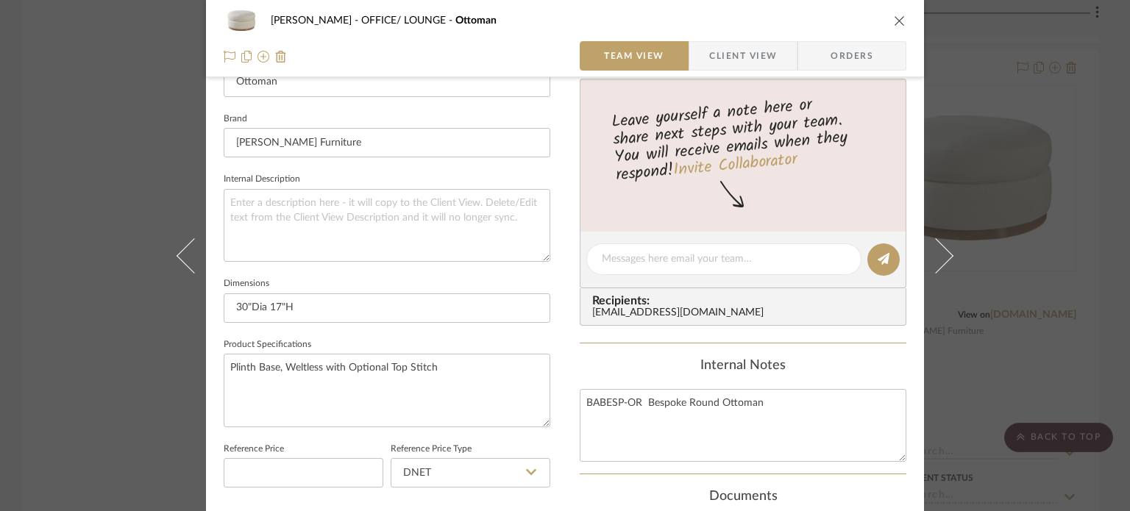
click at [138, 299] on div "[PERSON_NAME] OFFICE/ LOUNGE Ottoman Team View Client View Orders Team-Facing D…" at bounding box center [565, 255] width 1130 height 511
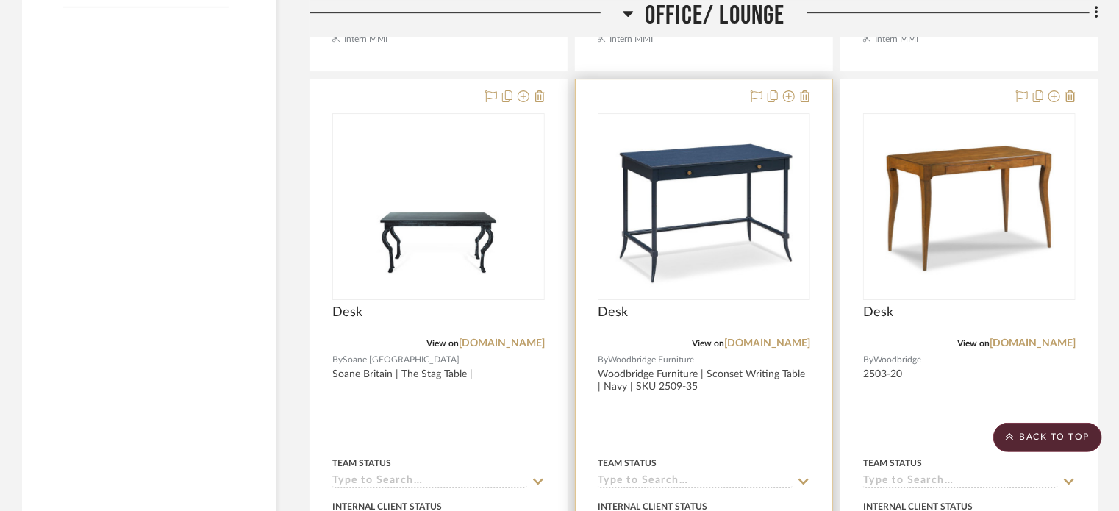
scroll to position [2501, 0]
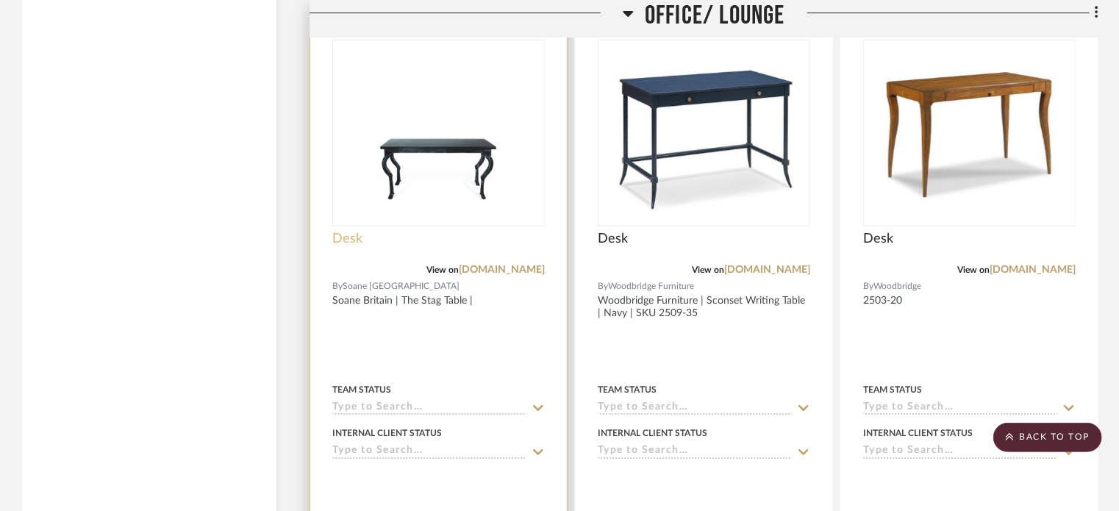
click at [335, 238] on span "Desk" at bounding box center [347, 239] width 30 height 16
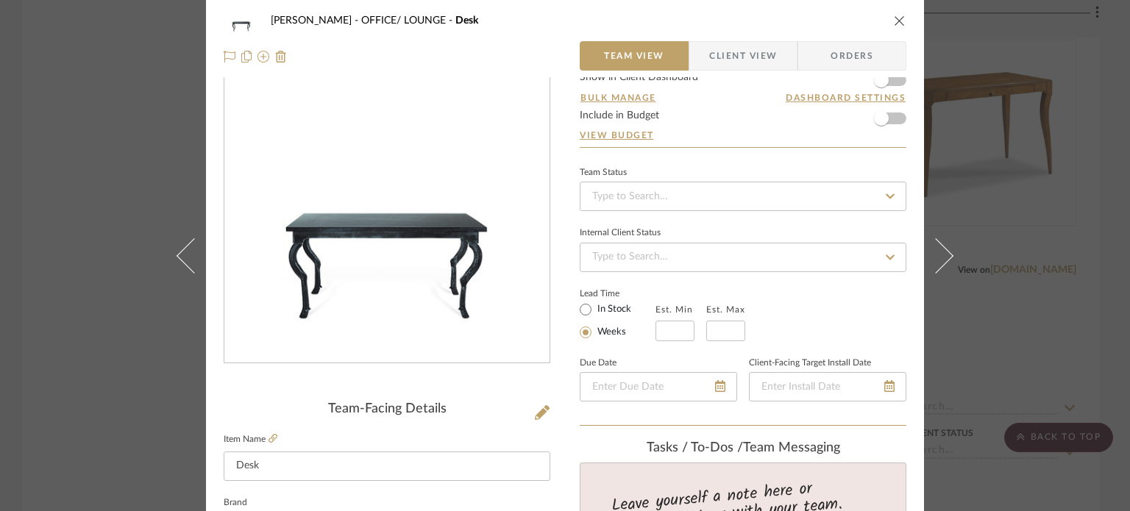
scroll to position [221, 0]
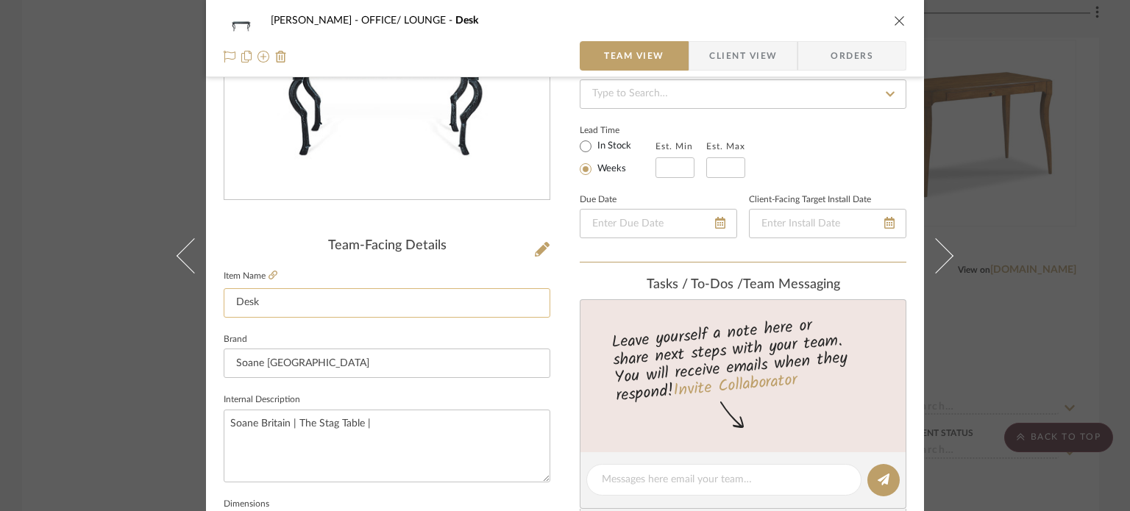
click at [235, 302] on input "Desk" at bounding box center [387, 302] width 327 height 29
type input "Accent Desk"
click at [293, 228] on div "Team-Facing Details Item Name Accent Desk Brand Soane Britain Internal Descript…" at bounding box center [387, 484] width 327 height 1211
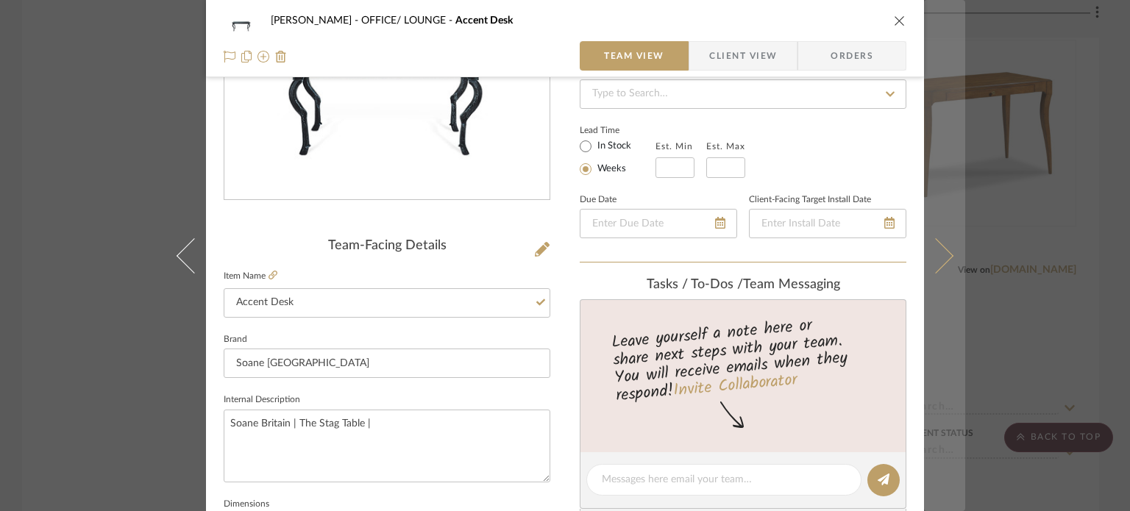
click at [932, 243] on icon at bounding box center [935, 255] width 35 height 35
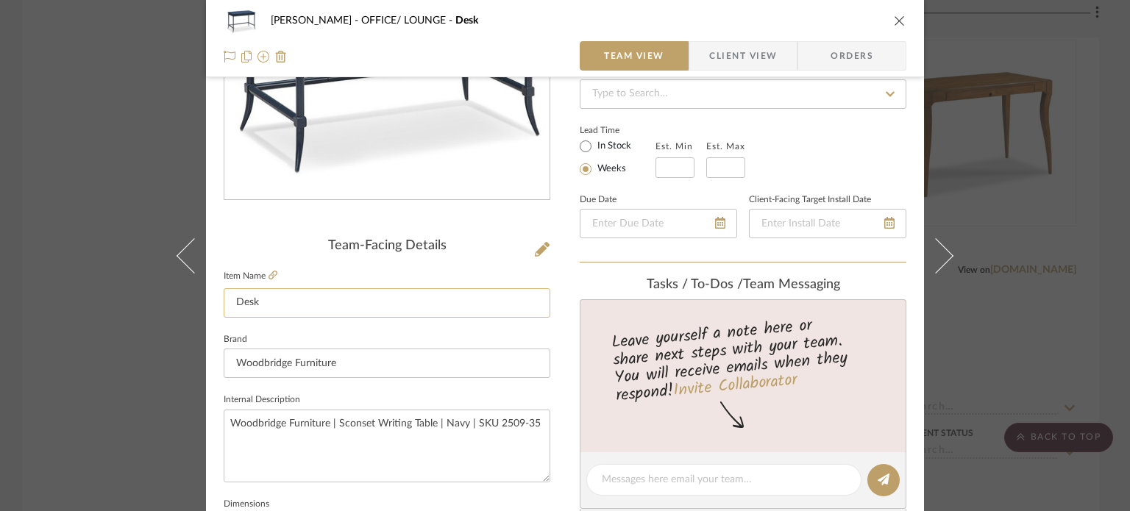
click at [225, 296] on input "Desk" at bounding box center [387, 302] width 327 height 29
click at [285, 309] on input "Accent Desk" at bounding box center [387, 302] width 327 height 29
type input "Accent Desk"
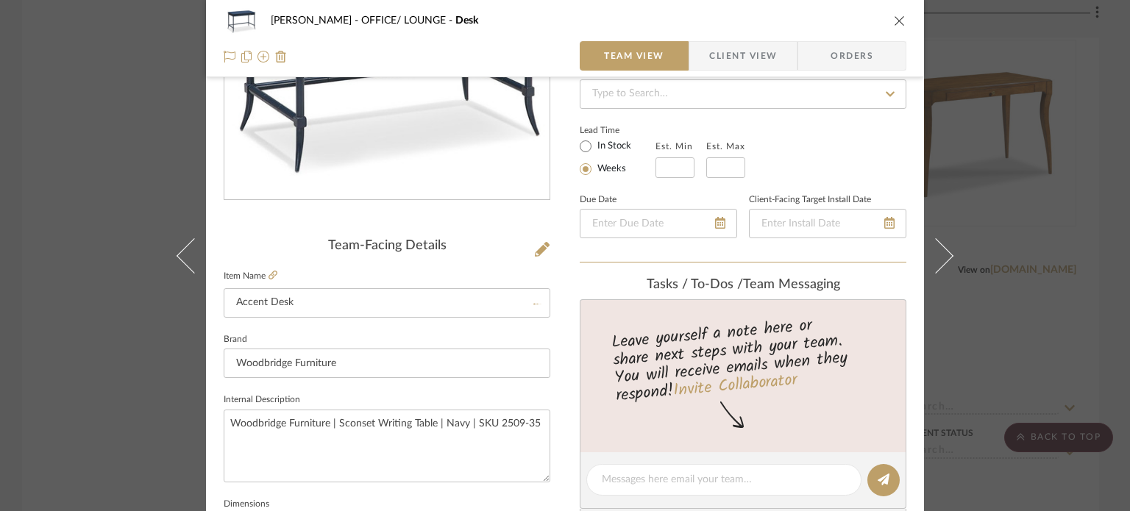
click at [381, 257] on div "Team-Facing Details Item Name Accent Desk Brand Woodbridge Furniture Internal D…" at bounding box center [387, 485] width 327 height 494
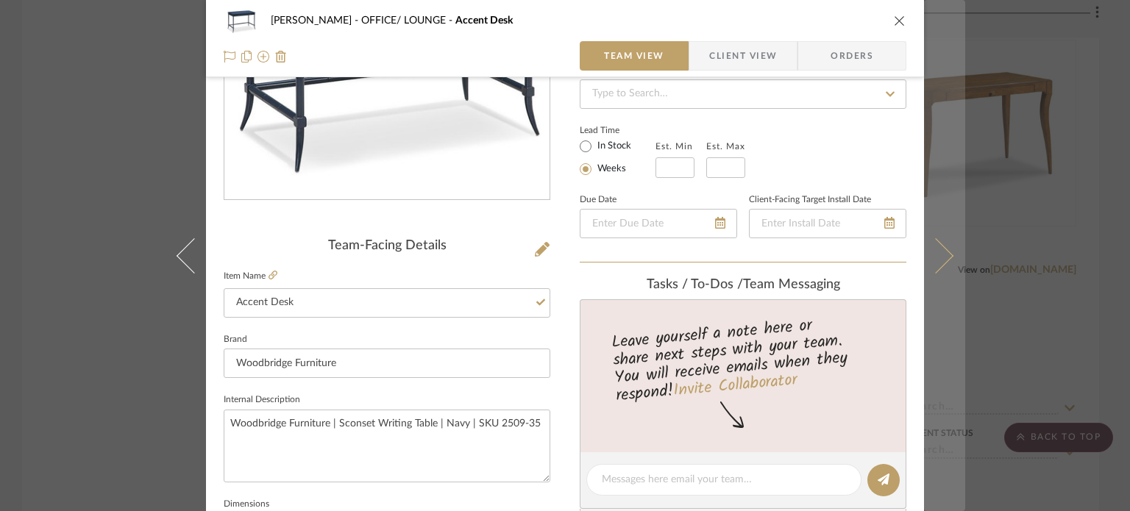
click at [944, 249] on button at bounding box center [944, 255] width 41 height 511
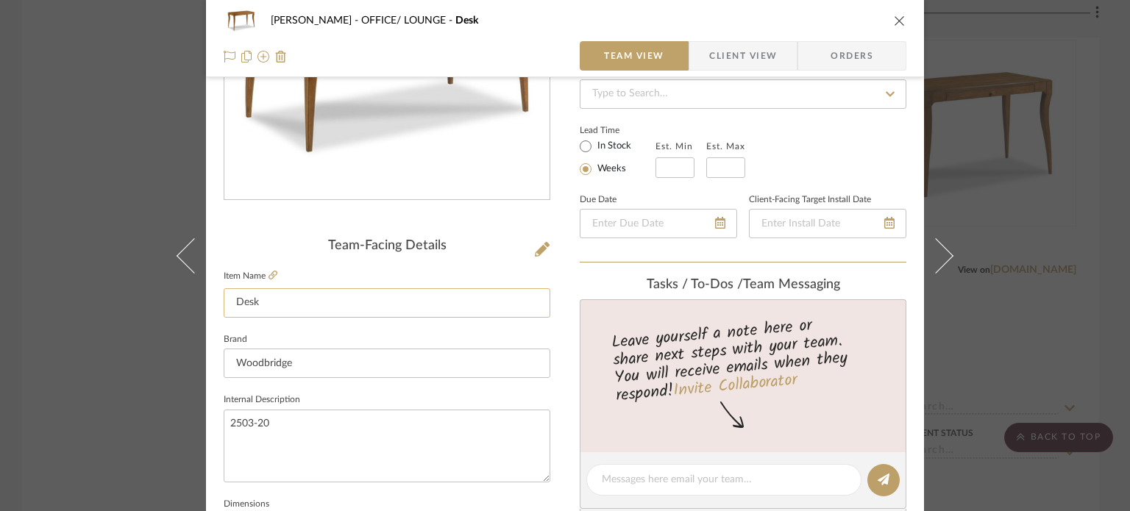
click at [291, 294] on input "Desk" at bounding box center [387, 302] width 327 height 29
paste input "Accent"
type input "Accent Desk"
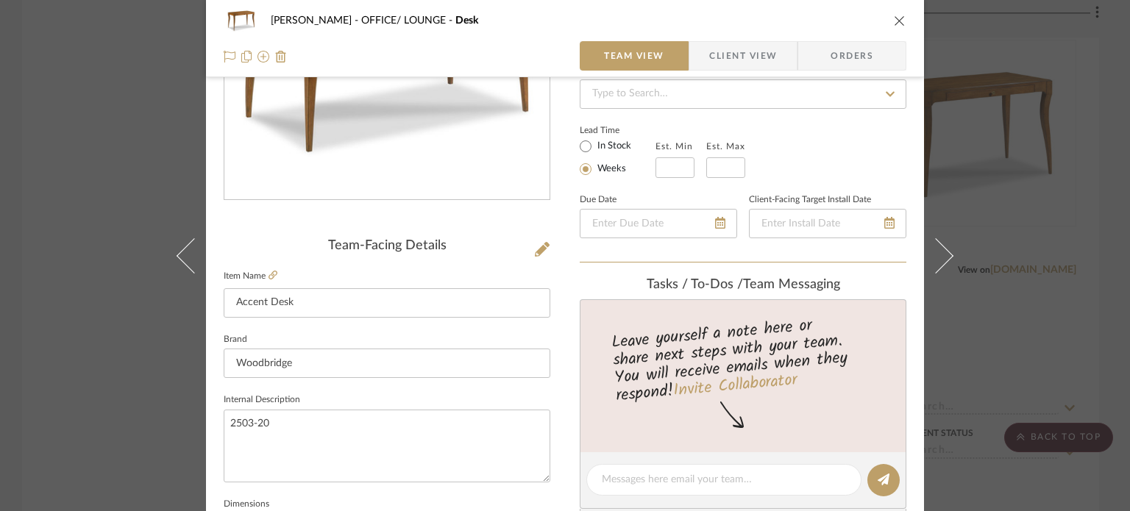
click at [456, 238] on div "Team-Facing Details" at bounding box center [387, 246] width 327 height 16
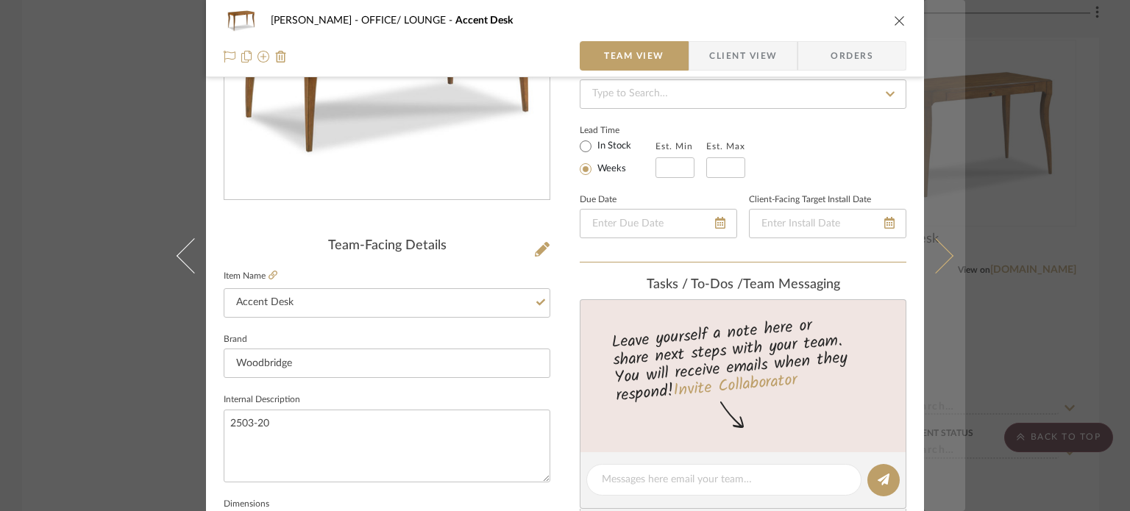
click at [938, 250] on icon at bounding box center [935, 255] width 35 height 35
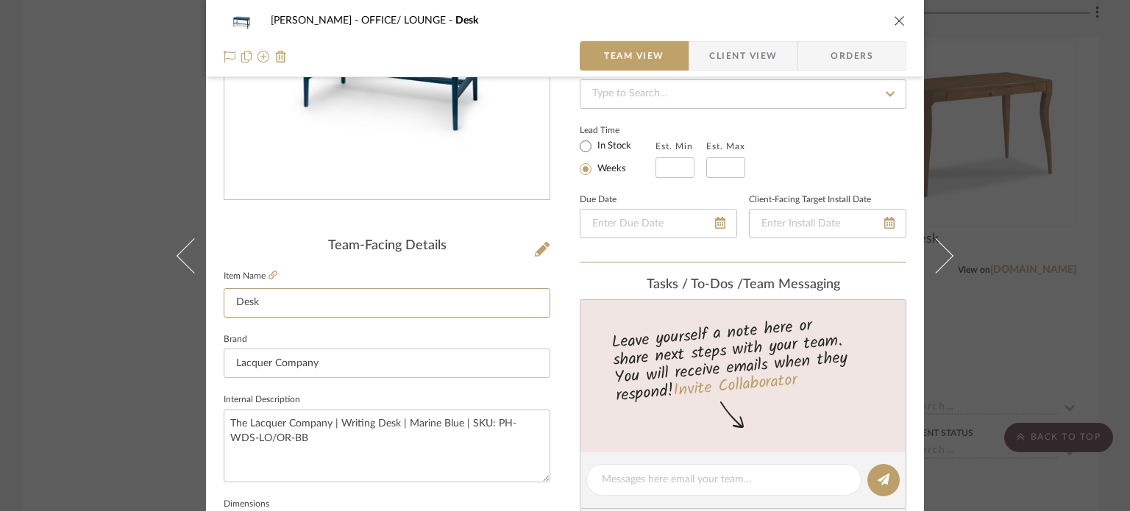
click at [313, 305] on input "Desk" at bounding box center [387, 302] width 327 height 29
paste input "Accent"
type input "Accent Desk"
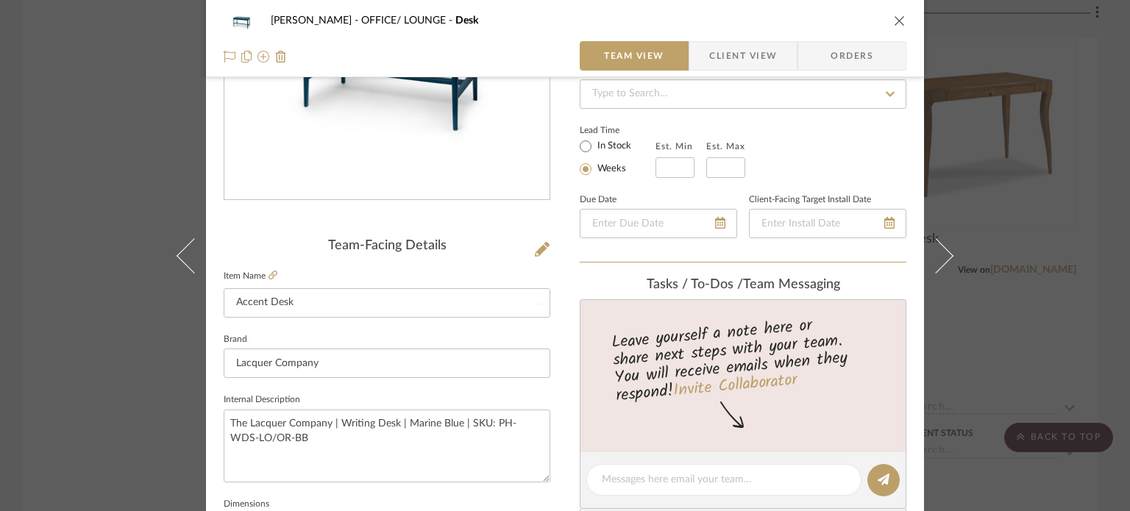
click at [393, 253] on div "Team-Facing Details" at bounding box center [387, 246] width 327 height 16
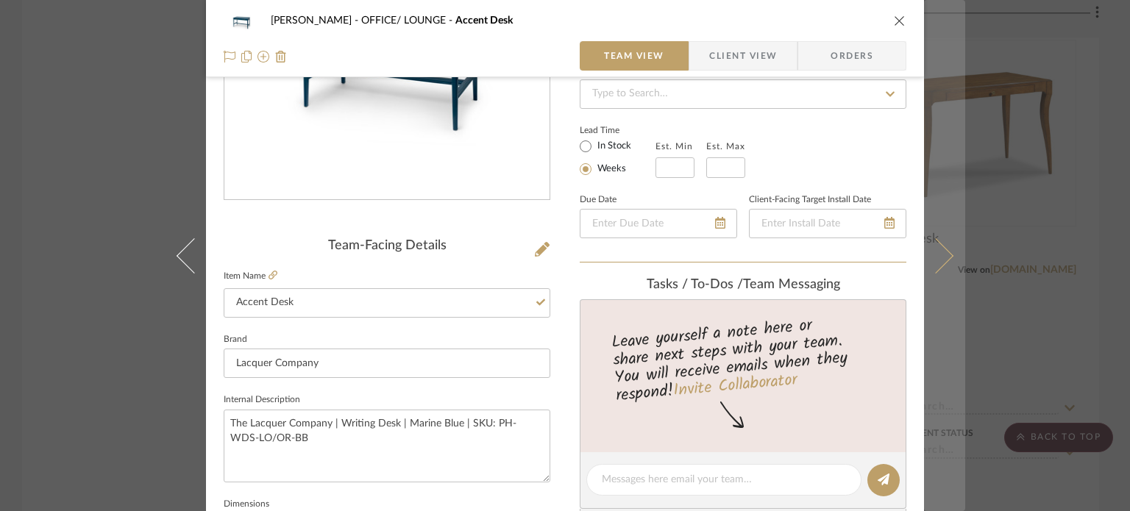
click at [941, 266] on button at bounding box center [944, 255] width 41 height 511
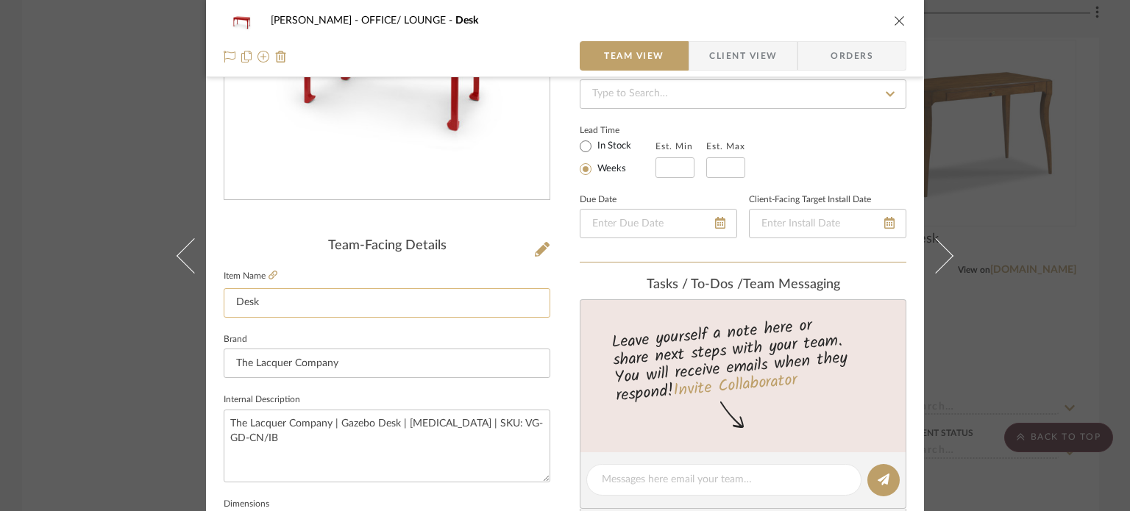
click at [327, 304] on input "Desk" at bounding box center [387, 302] width 327 height 29
paste input "Accent"
drag, startPoint x: 327, startPoint y: 304, endPoint x: 232, endPoint y: 227, distance: 122.3
click at [232, 227] on div "Team-Facing Details Item Name Accent Desk Brand The Lacquer Company Internal De…" at bounding box center [387, 484] width 327 height 1211
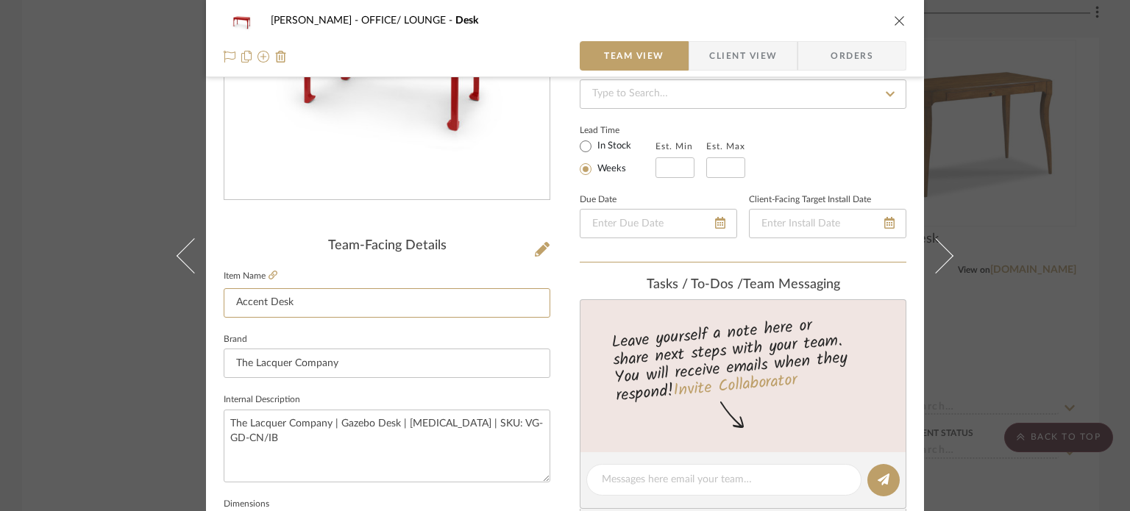
type input "Accent Desk"
click at [232, 227] on div "Team-Facing Details Item Name Accent Desk Brand The Lacquer Company Internal De…" at bounding box center [387, 484] width 327 height 1211
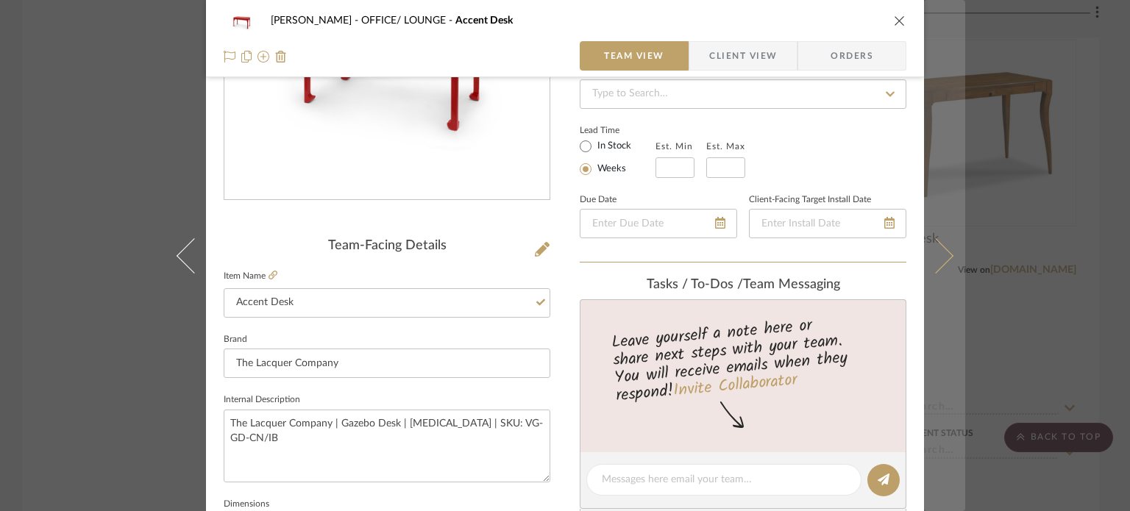
click at [927, 253] on icon at bounding box center [935, 255] width 35 height 35
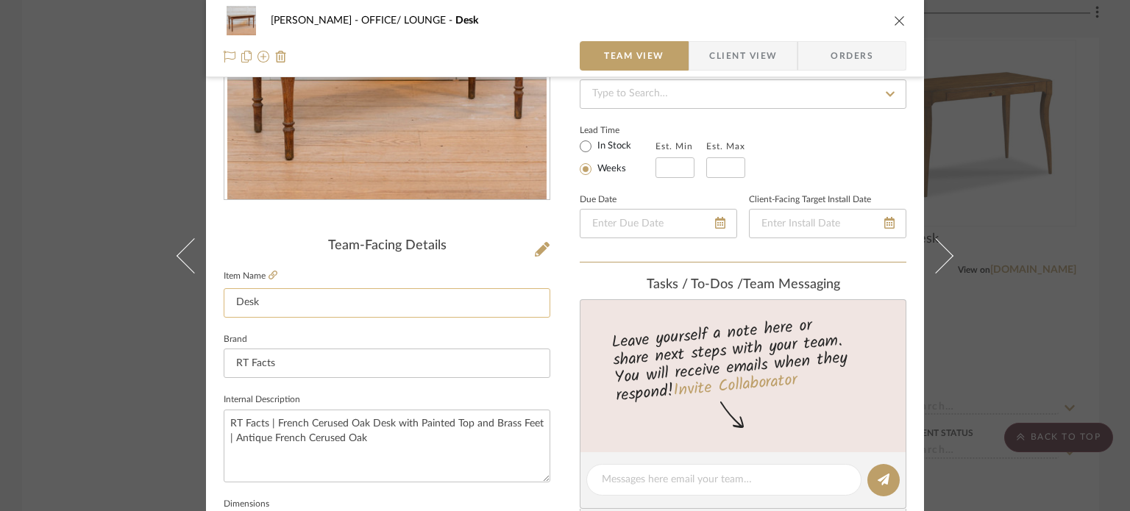
click at [327, 293] on input "Desk" at bounding box center [387, 302] width 327 height 29
paste input "Accent"
type input "Accent Desk"
click at [261, 237] on div "Team-Facing Details Item Name Accent Desk Brand RT Facts Internal Description R…" at bounding box center [387, 484] width 327 height 1211
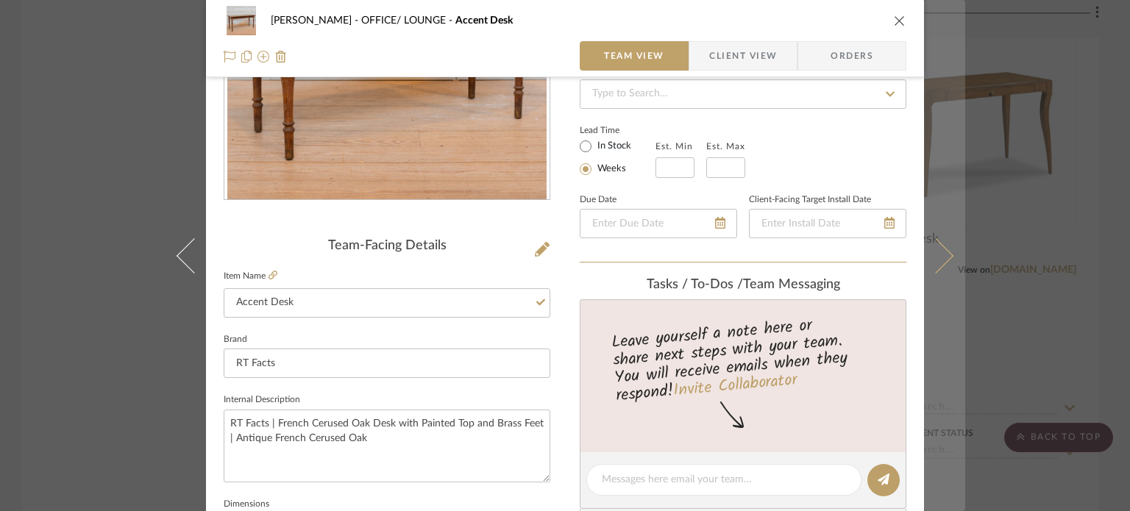
click at [939, 261] on icon at bounding box center [935, 255] width 35 height 35
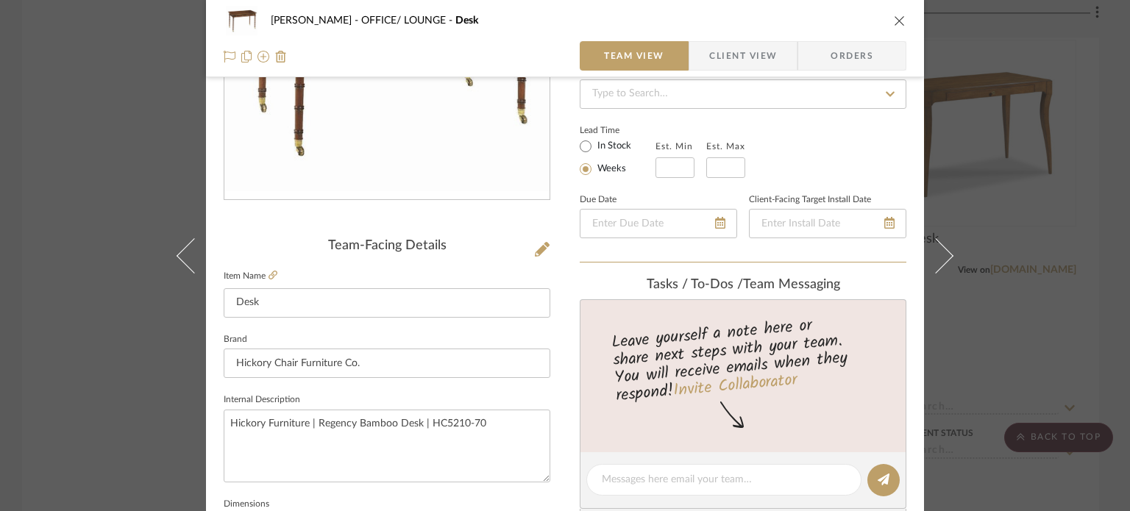
scroll to position [147, 0]
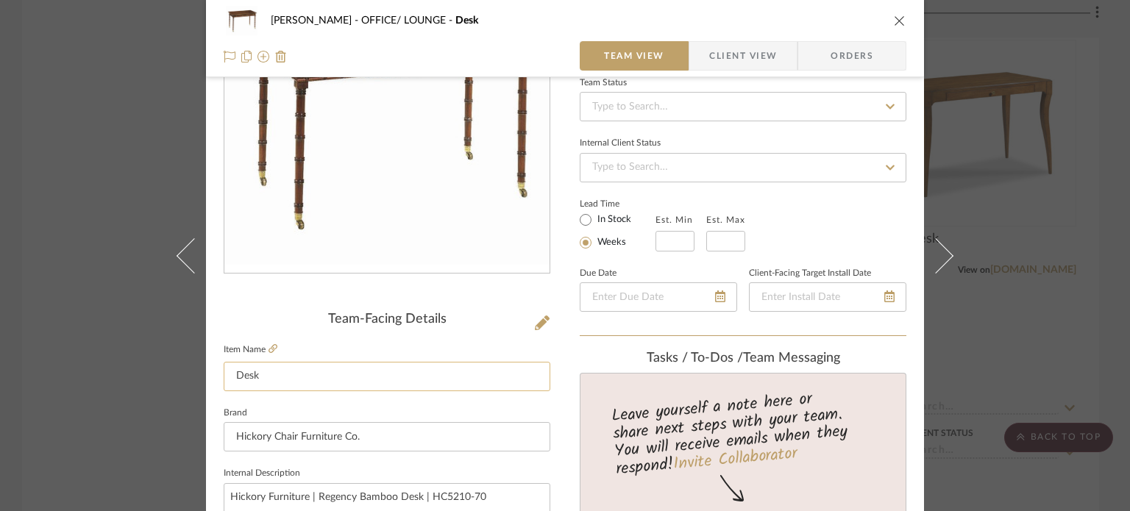
click at [250, 374] on input "Desk" at bounding box center [387, 376] width 327 height 29
paste input "Accent"
type input "Accent Desk"
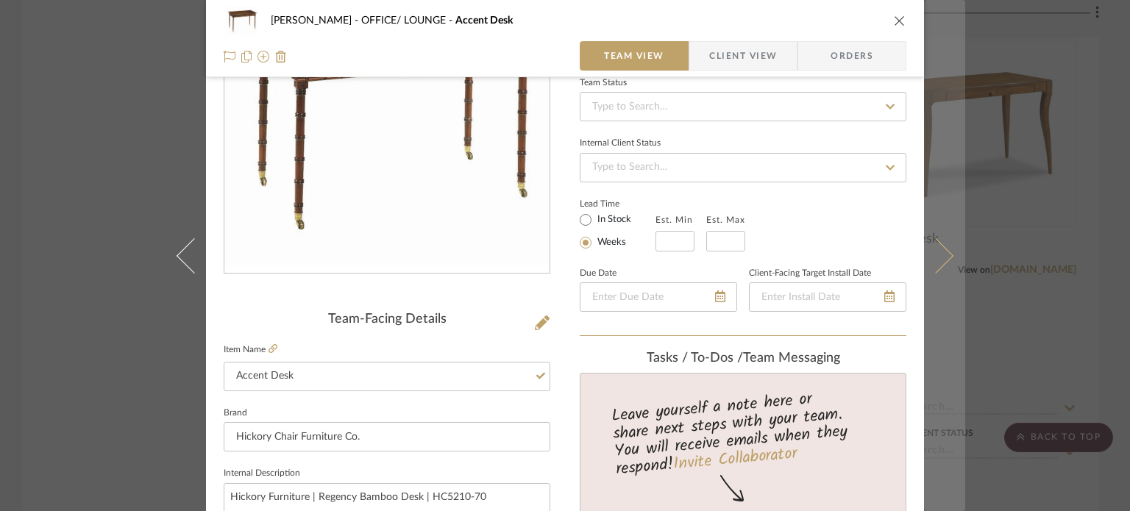
click at [950, 265] on button at bounding box center [944, 255] width 41 height 511
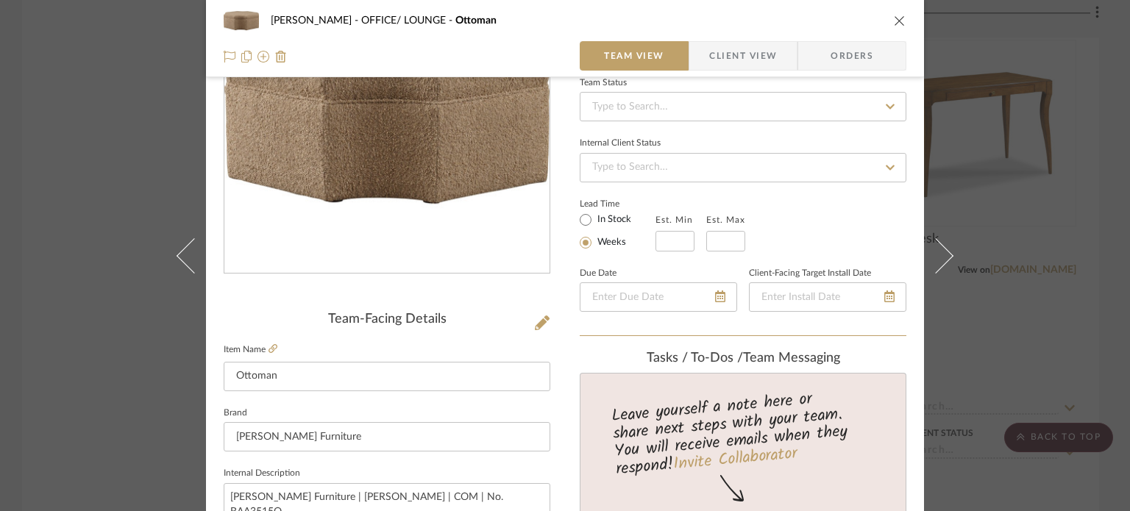
click at [91, 324] on div "[PERSON_NAME] OFFICE/ LOUNGE Ottoman Team View Client View Orders Team-Facing D…" at bounding box center [565, 255] width 1130 height 511
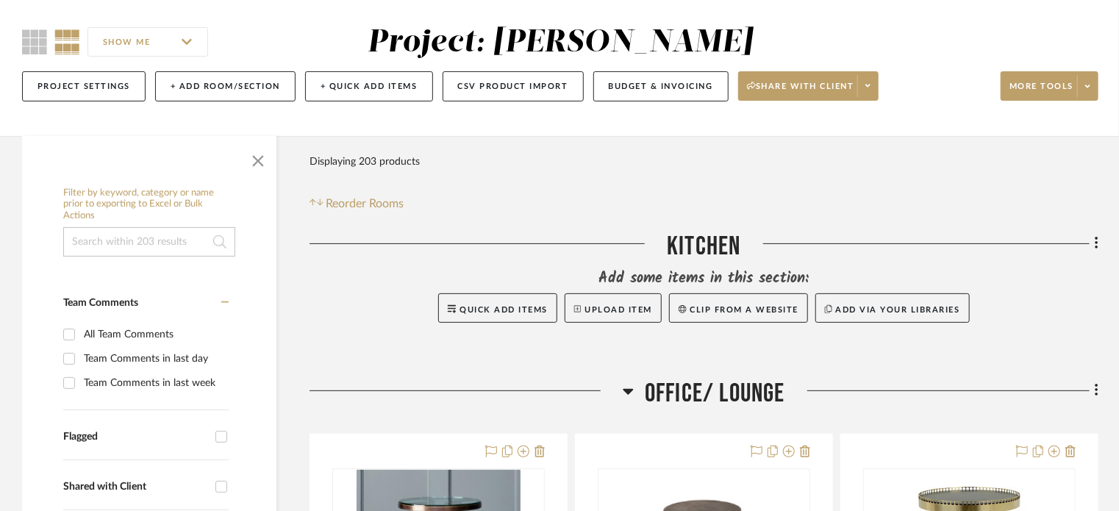
scroll to position [221, 0]
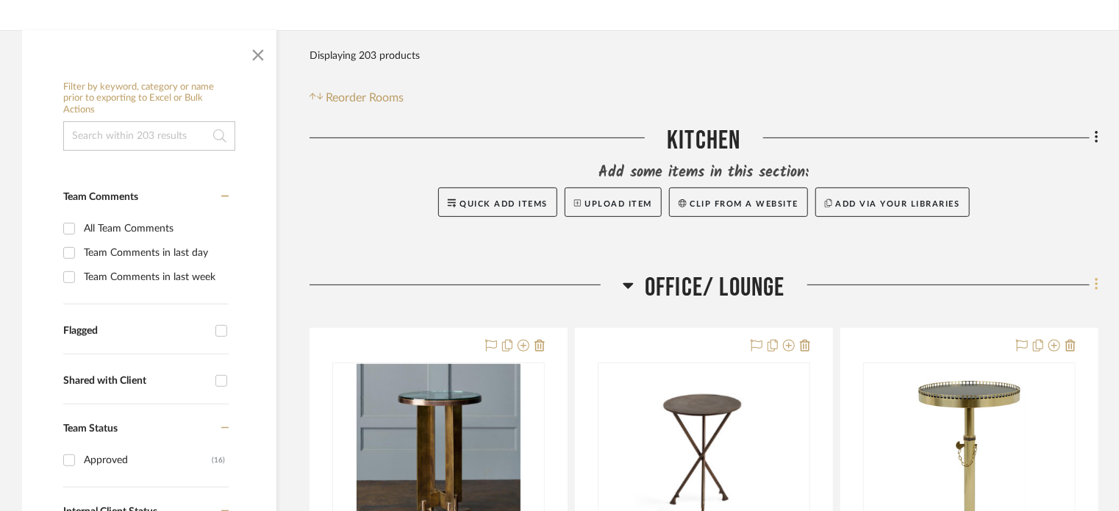
click at [1096, 280] on icon at bounding box center [1096, 285] width 3 height 13
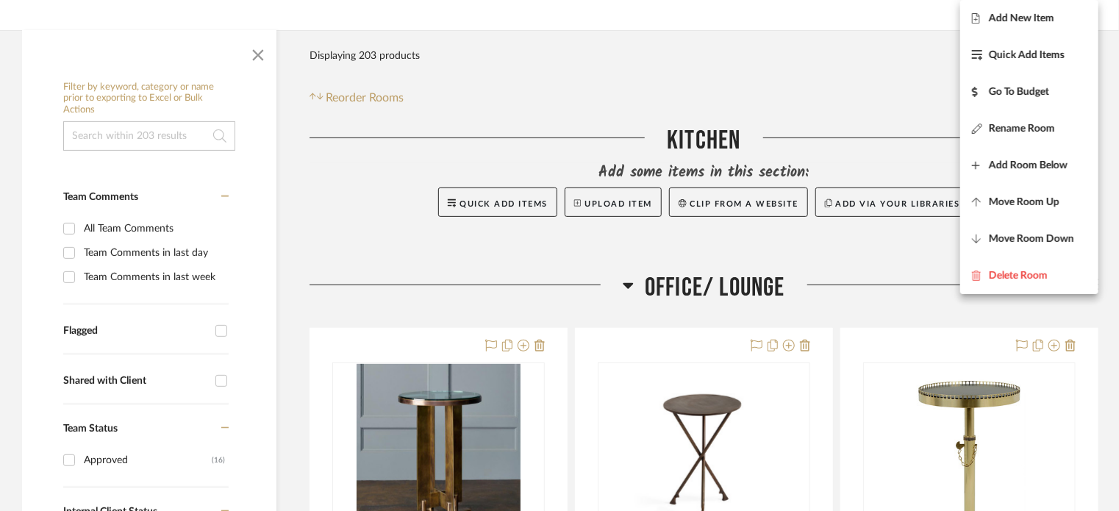
click at [885, 252] on div at bounding box center [559, 255] width 1119 height 511
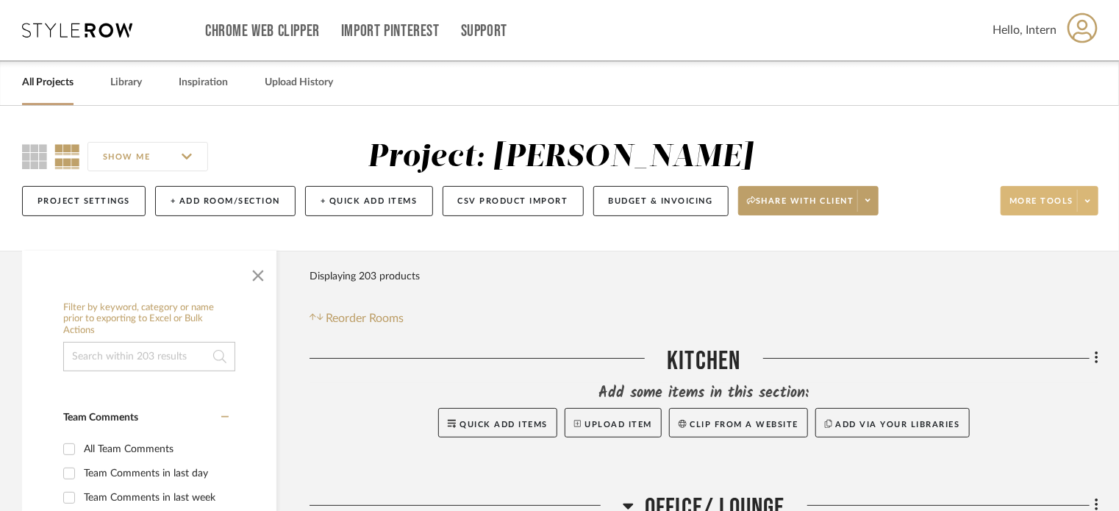
click at [1089, 194] on span at bounding box center [1087, 201] width 21 height 22
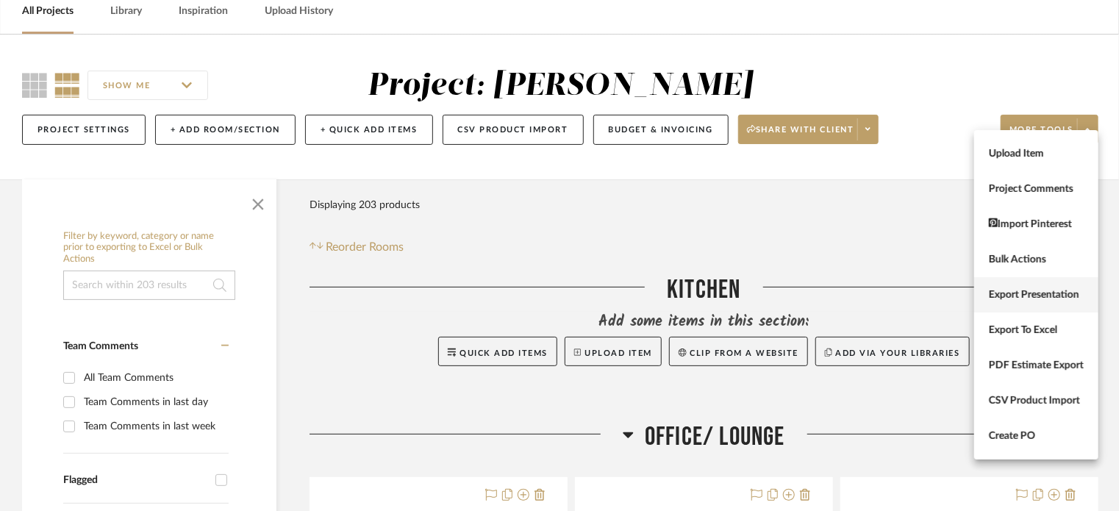
scroll to position [74, 0]
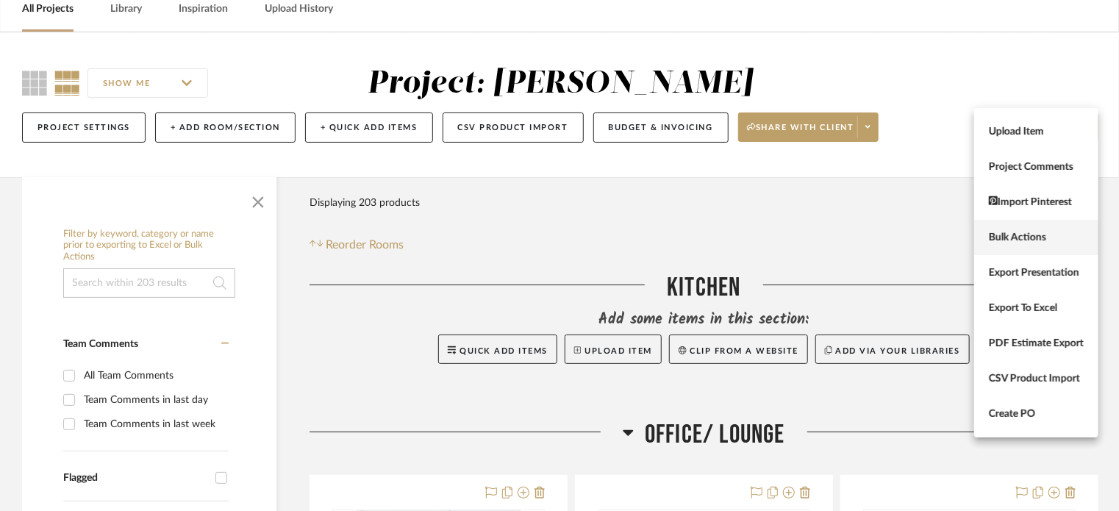
click at [1015, 243] on button "Bulk Actions" at bounding box center [1037, 237] width 124 height 35
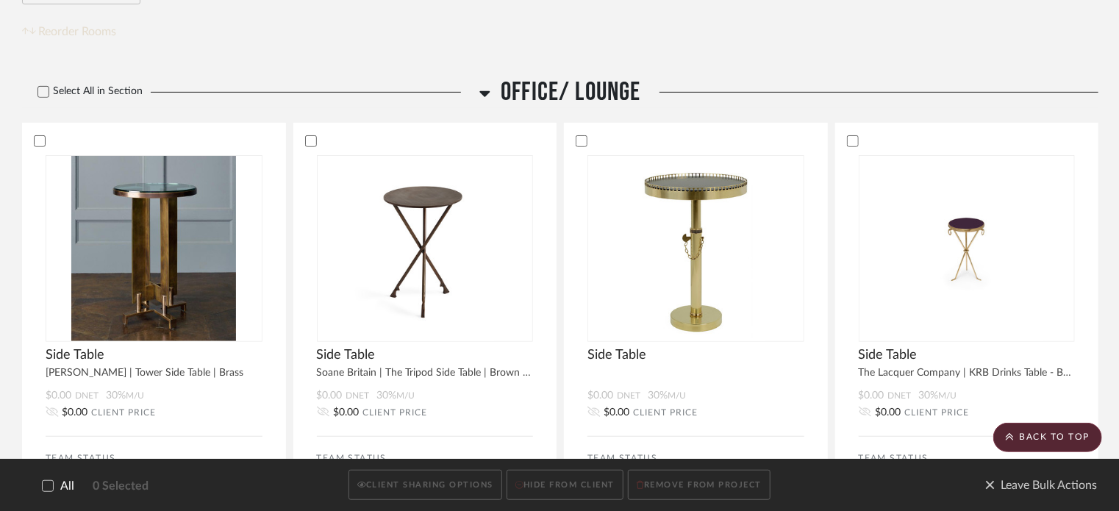
scroll to position [221, 0]
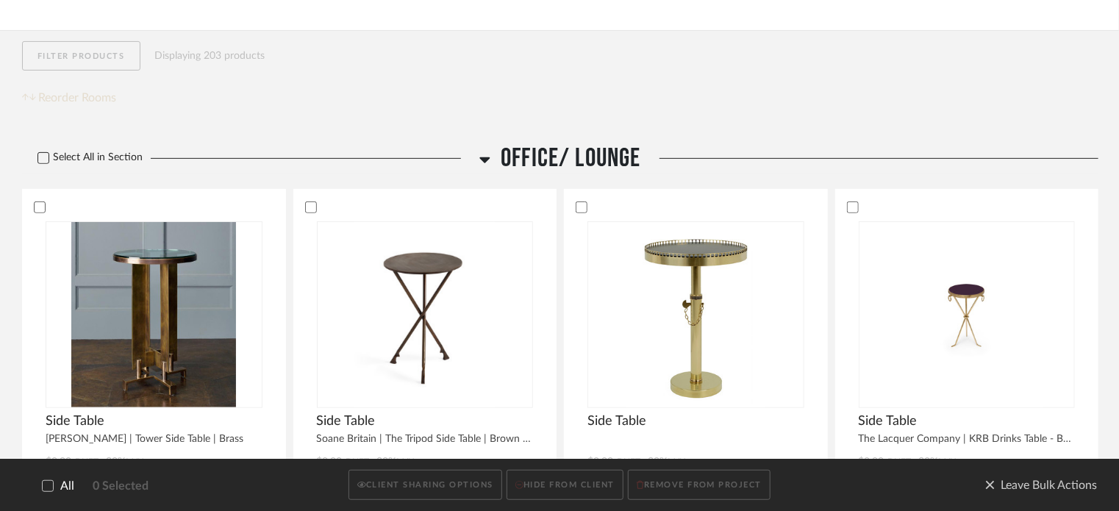
click at [46, 161] on icon at bounding box center [43, 158] width 10 height 10
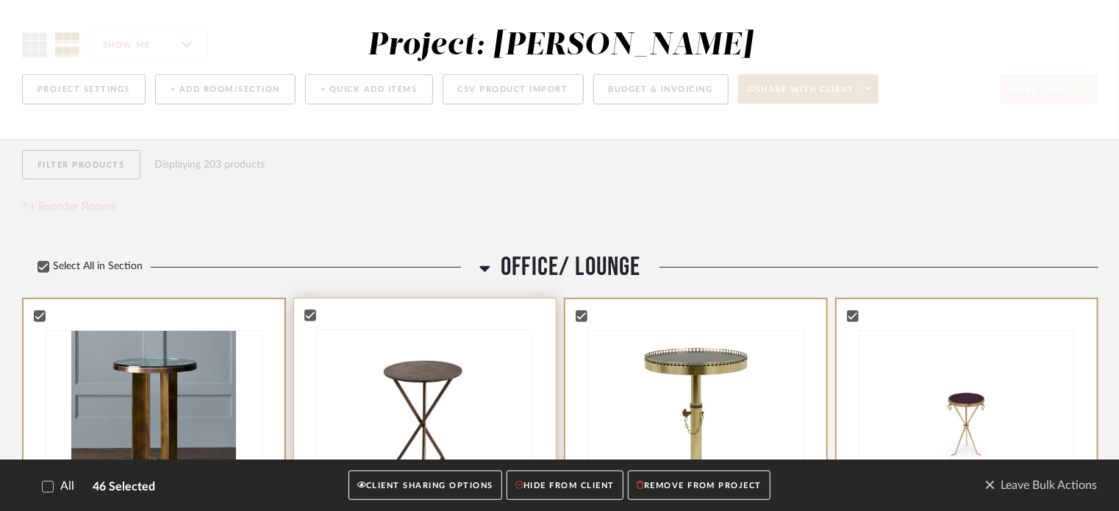
scroll to position [0, 0]
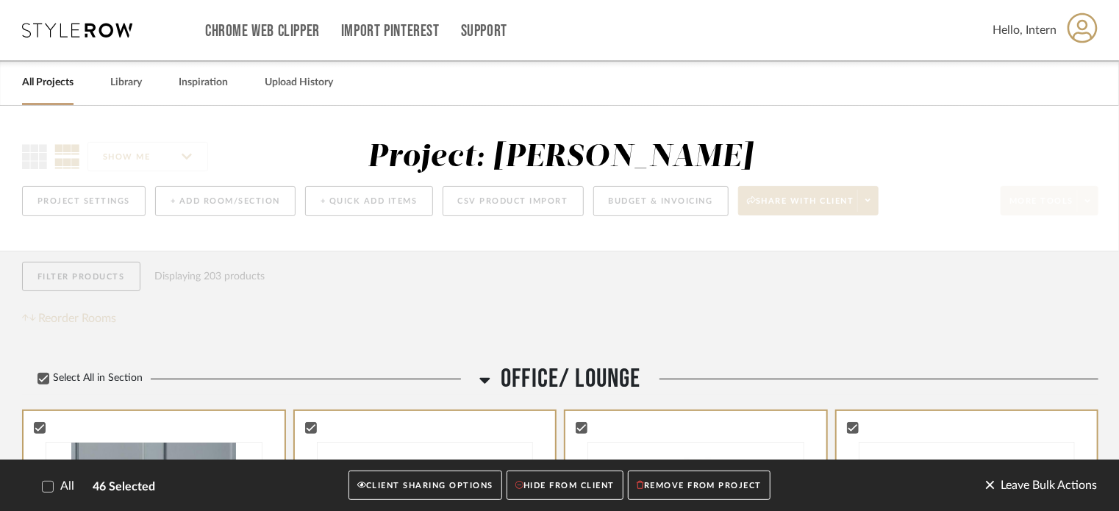
click at [990, 488] on span "Leave Bulk Actions" at bounding box center [1041, 485] width 113 height 22
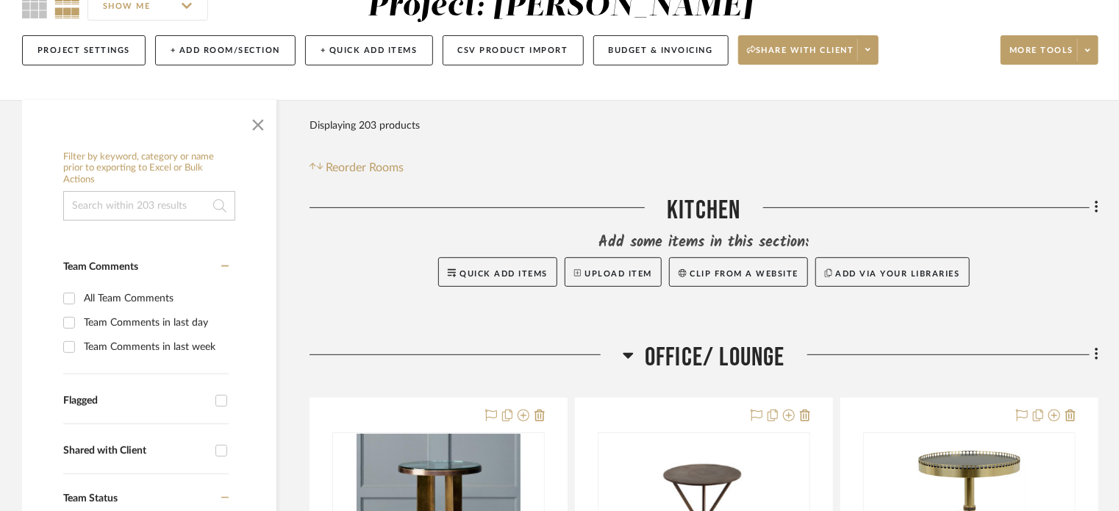
scroll to position [294, 0]
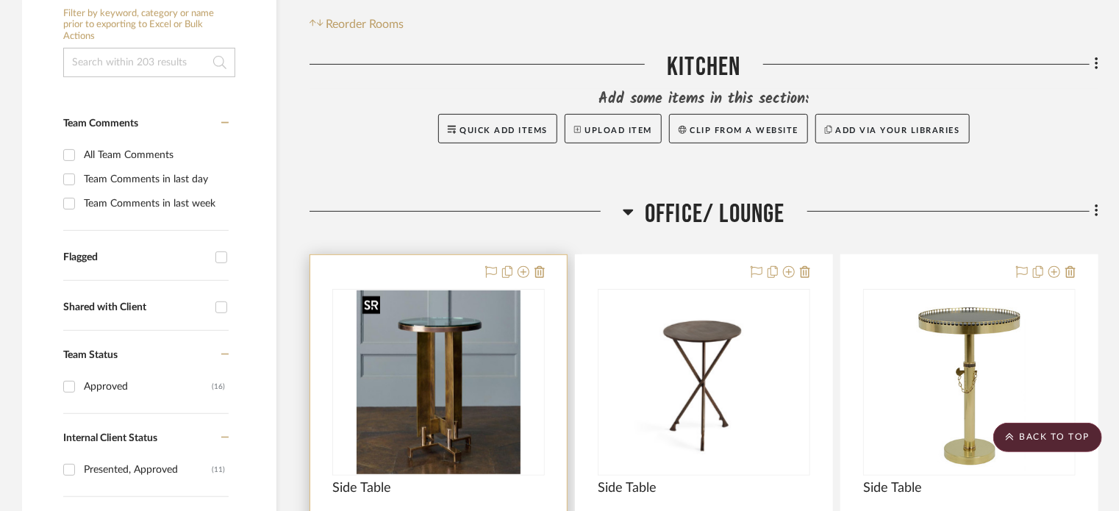
click at [441, 313] on img "0" at bounding box center [438, 383] width 163 height 184
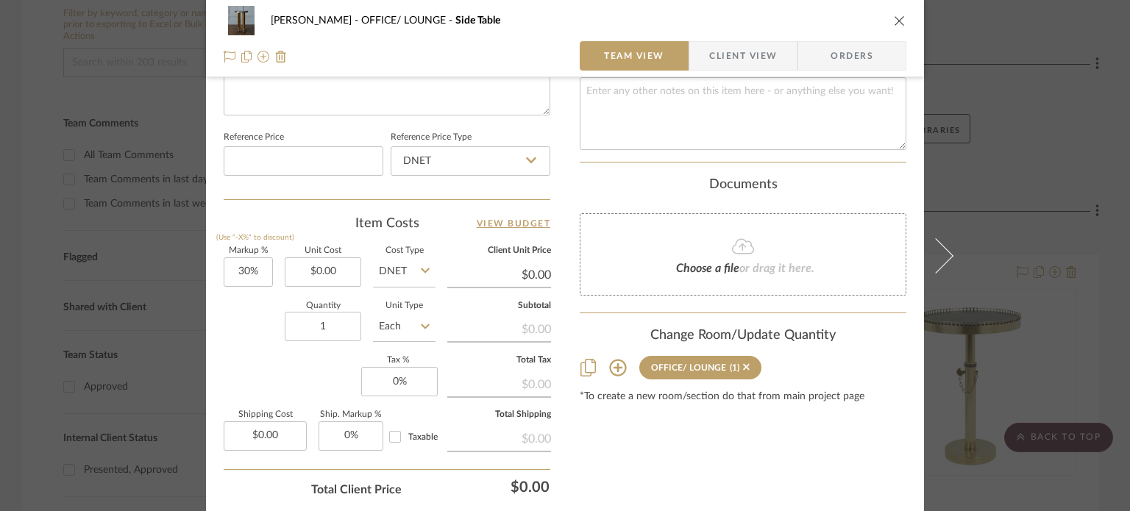
scroll to position [856, 0]
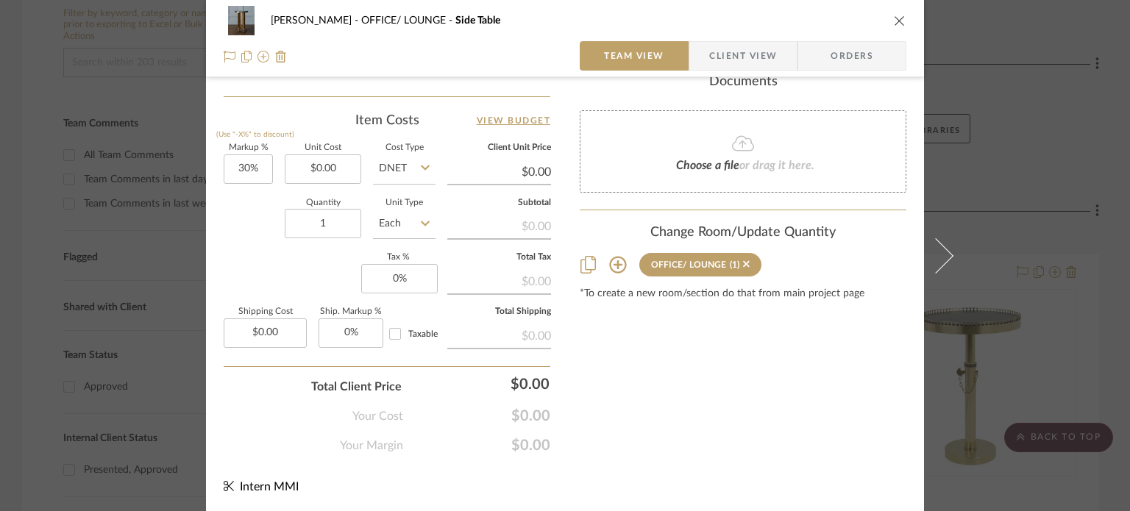
click at [4, 379] on div "[PERSON_NAME] OFFICE/ LOUNGE Side Table Team View Client View Orders Team-Facin…" at bounding box center [565, 255] width 1130 height 511
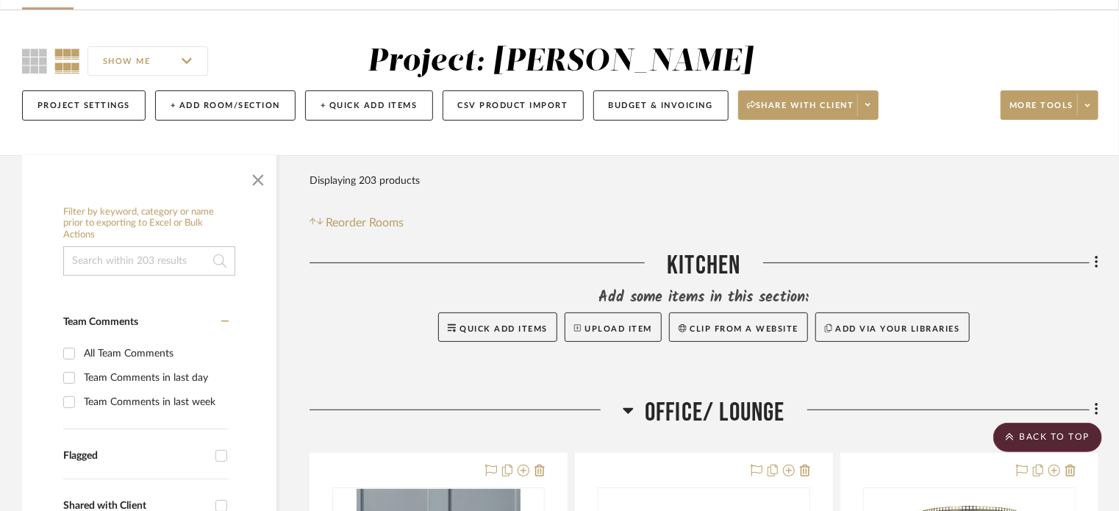
scroll to position [74, 0]
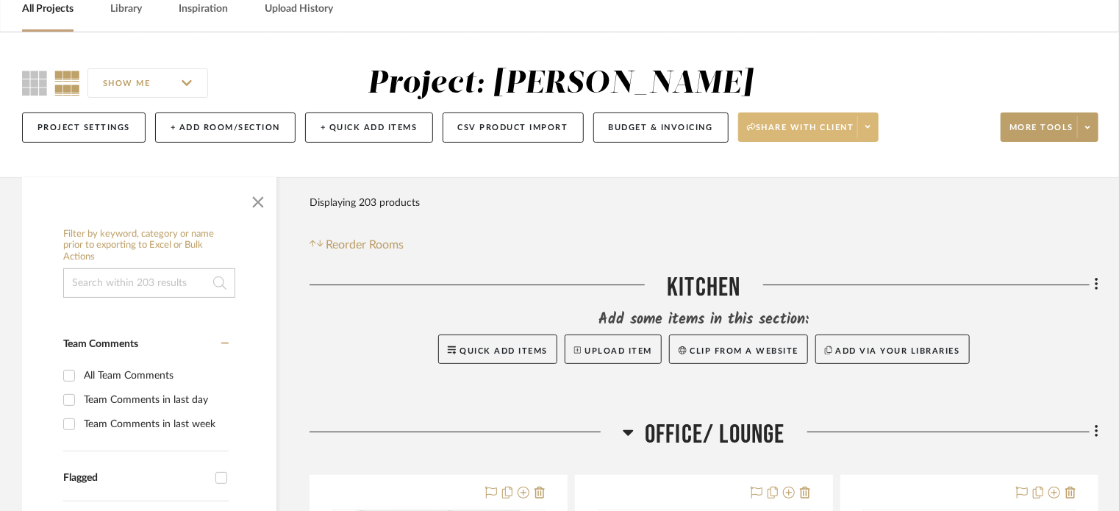
click at [865, 122] on span at bounding box center [868, 127] width 21 height 22
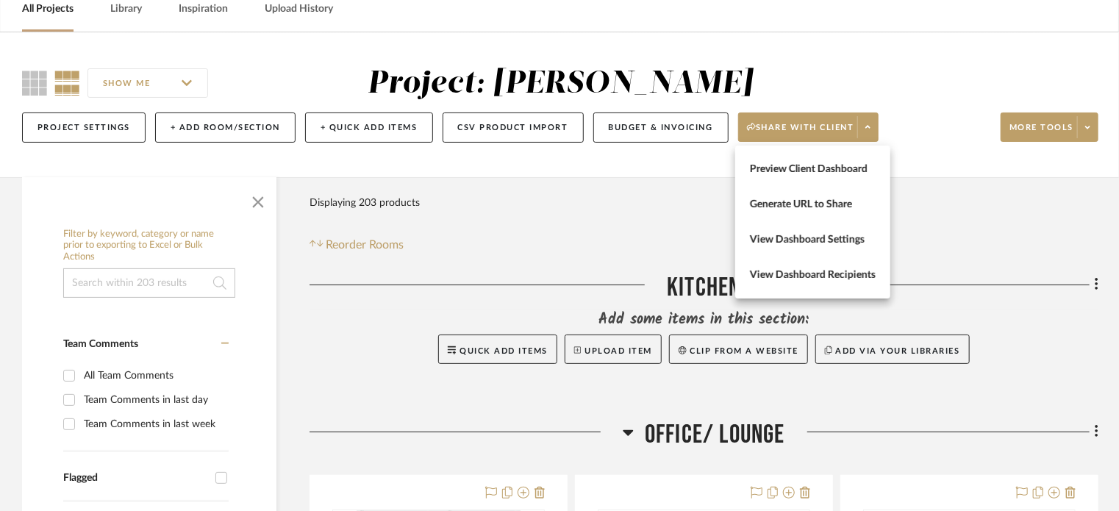
click at [683, 190] on div at bounding box center [559, 255] width 1119 height 511
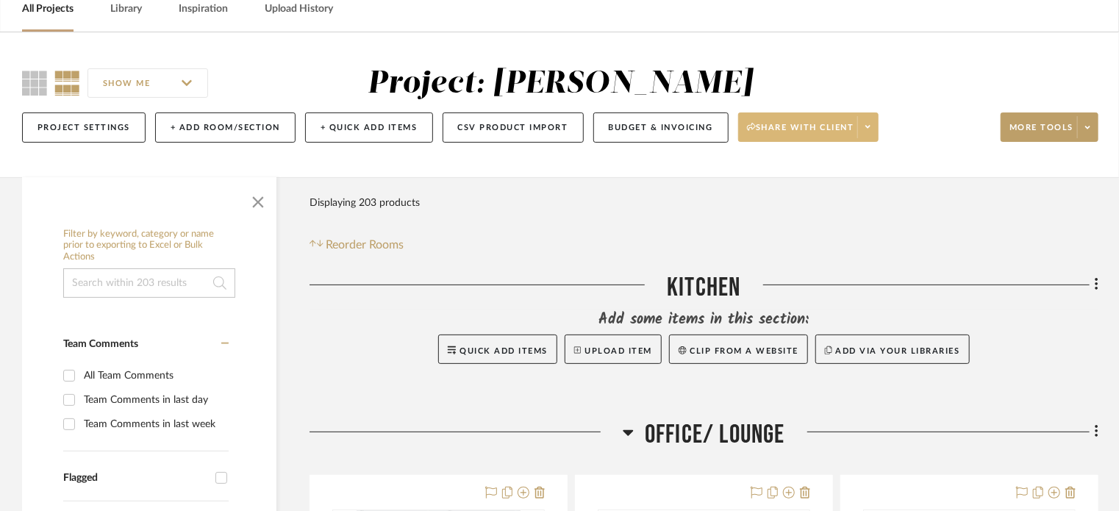
click at [756, 132] on span "Share with client" at bounding box center [800, 133] width 107 height 22
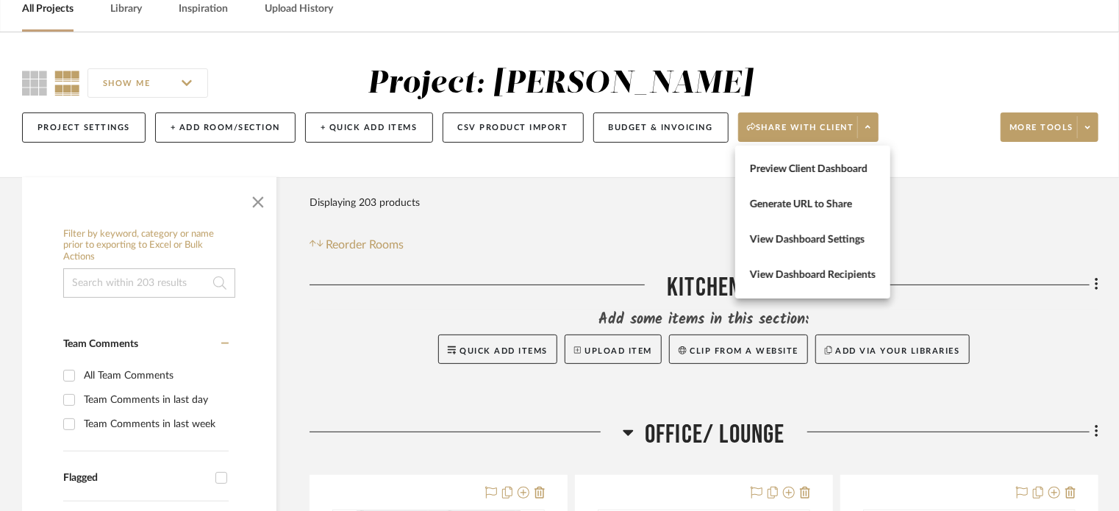
click at [656, 213] on div at bounding box center [559, 255] width 1119 height 511
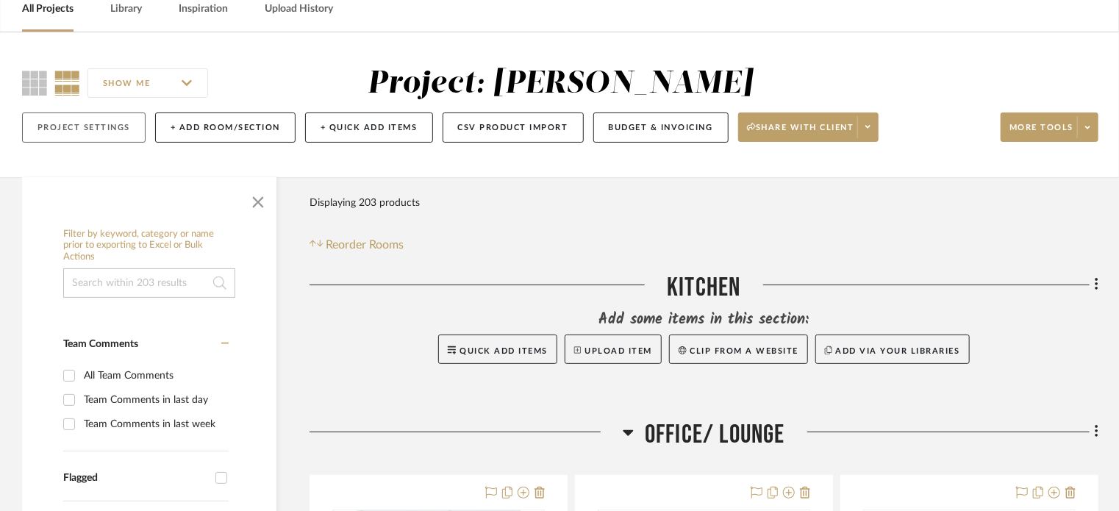
click at [74, 125] on button "Project Settings" at bounding box center [84, 128] width 124 height 30
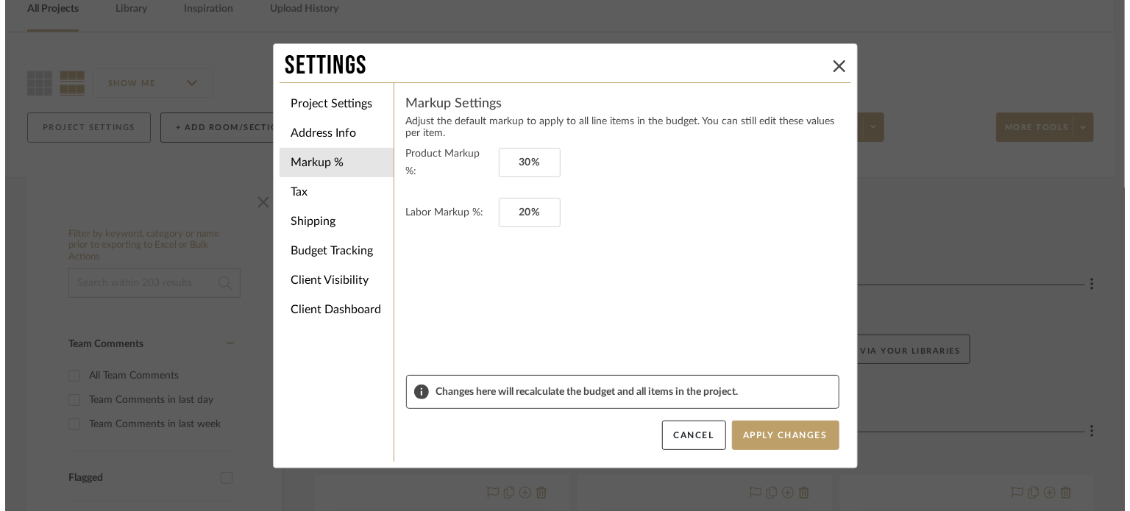
scroll to position [0, 0]
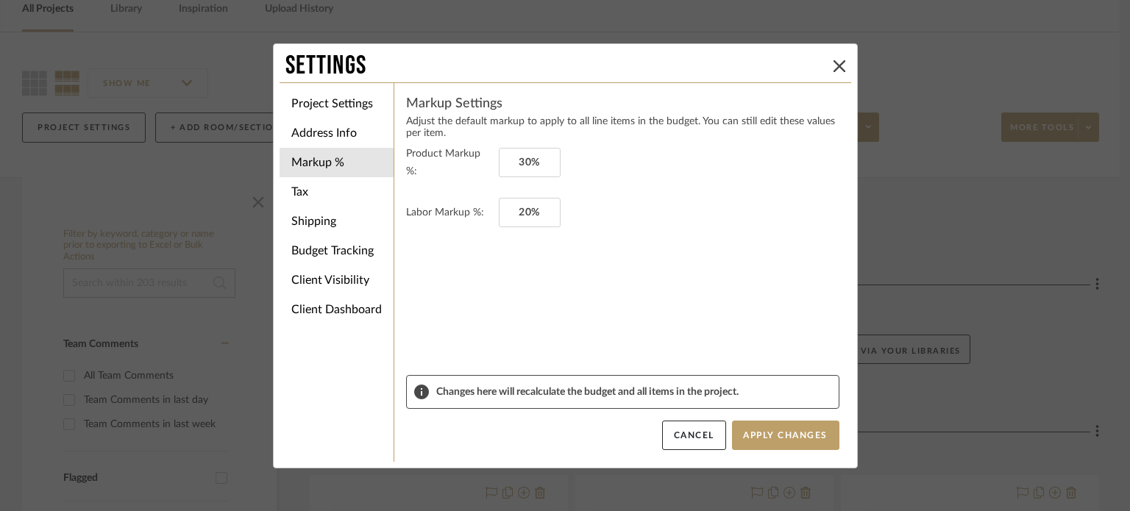
click at [128, 196] on div "Settings Project Settings Address Info Markup % Tax Shipping Budget Tracking Cl…" at bounding box center [565, 255] width 1130 height 511
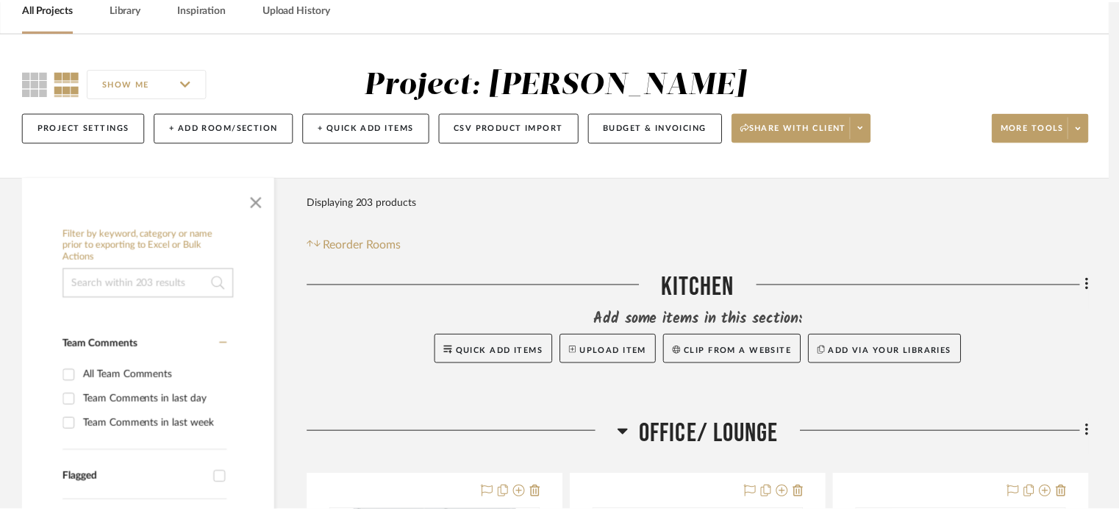
scroll to position [74, 0]
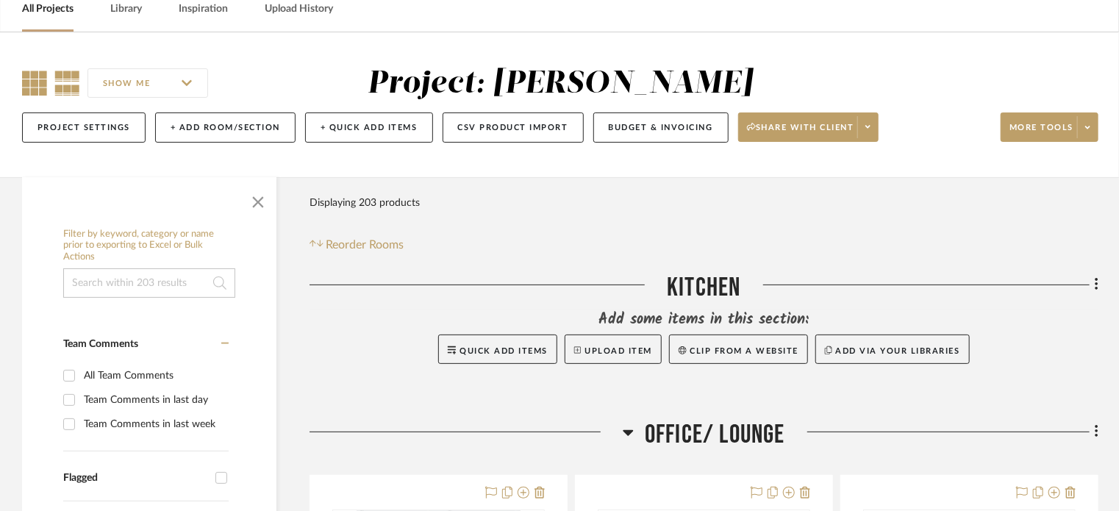
click at [41, 93] on icon at bounding box center [34, 83] width 25 height 25
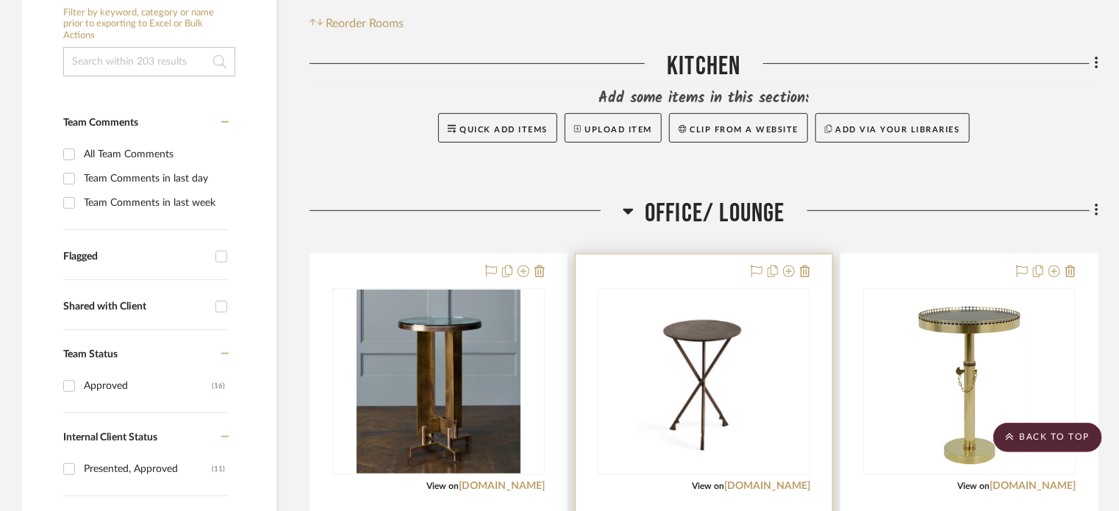
scroll to position [294, 0]
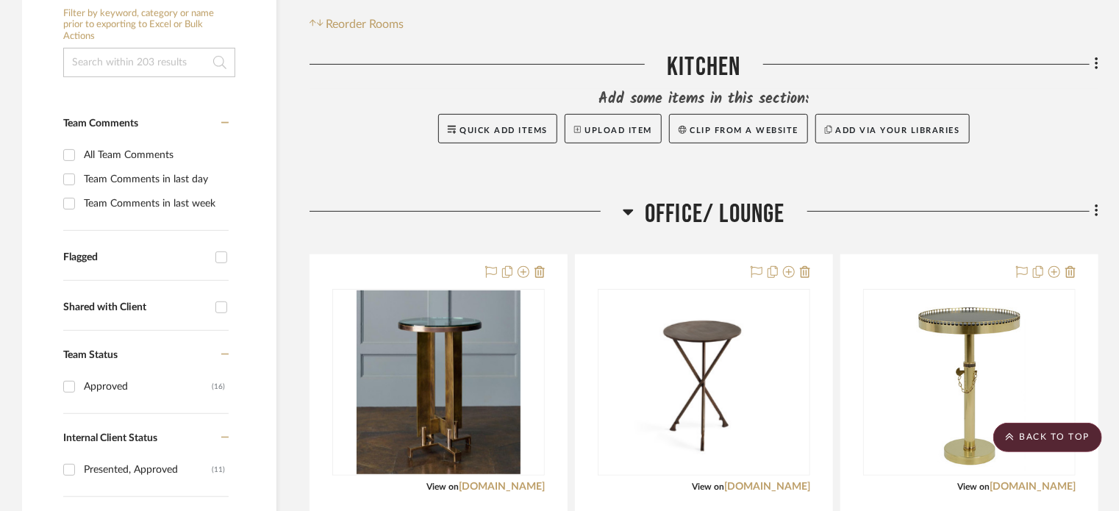
click at [1097, 210] on icon at bounding box center [1097, 211] width 4 height 16
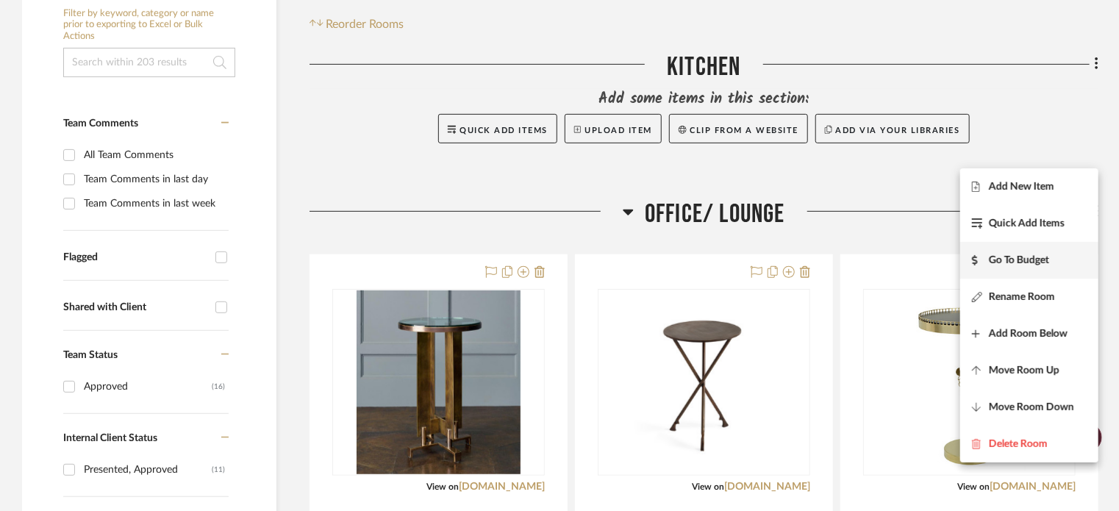
scroll to position [441, 0]
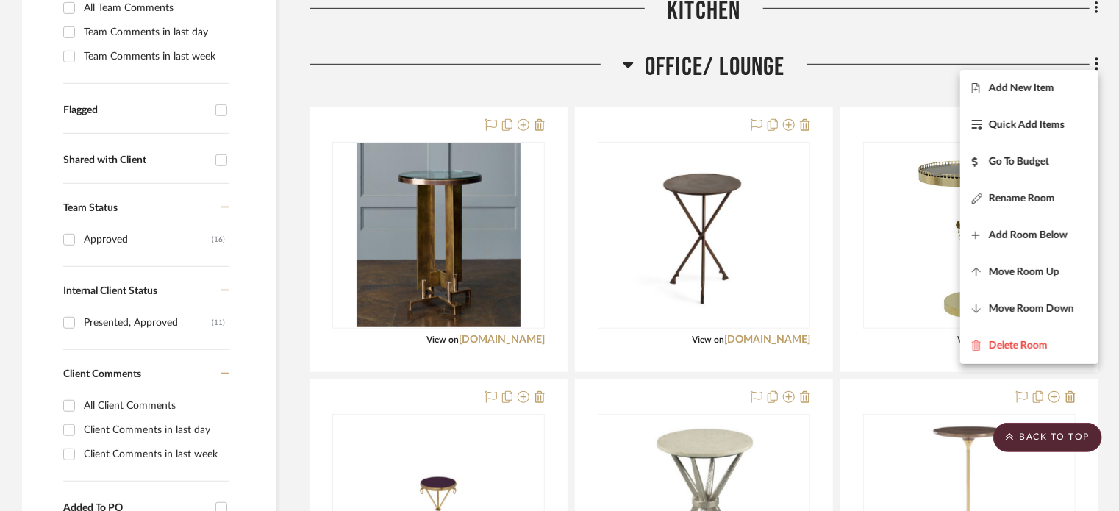
click at [846, 82] on div at bounding box center [559, 255] width 1119 height 511
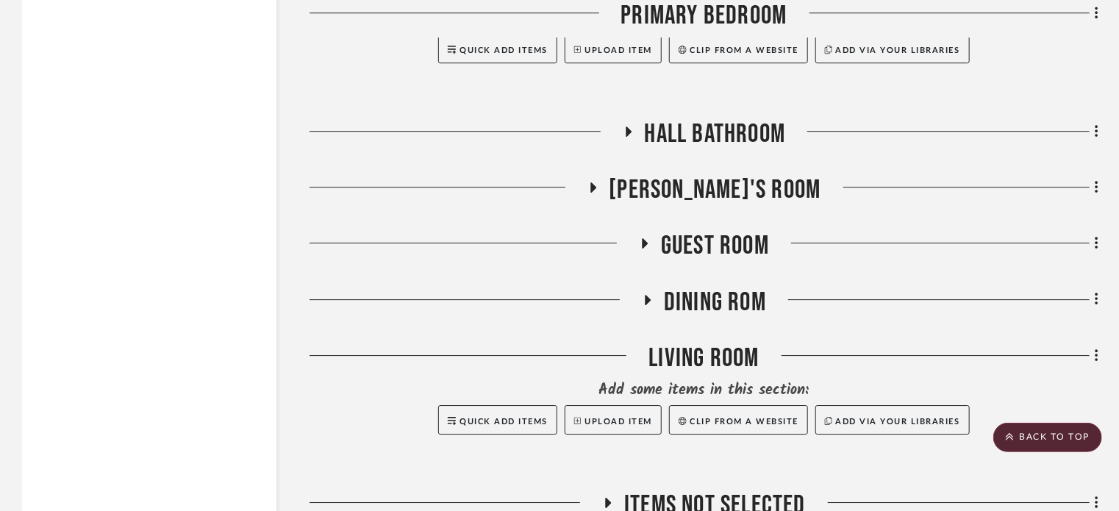
scroll to position [5075, 0]
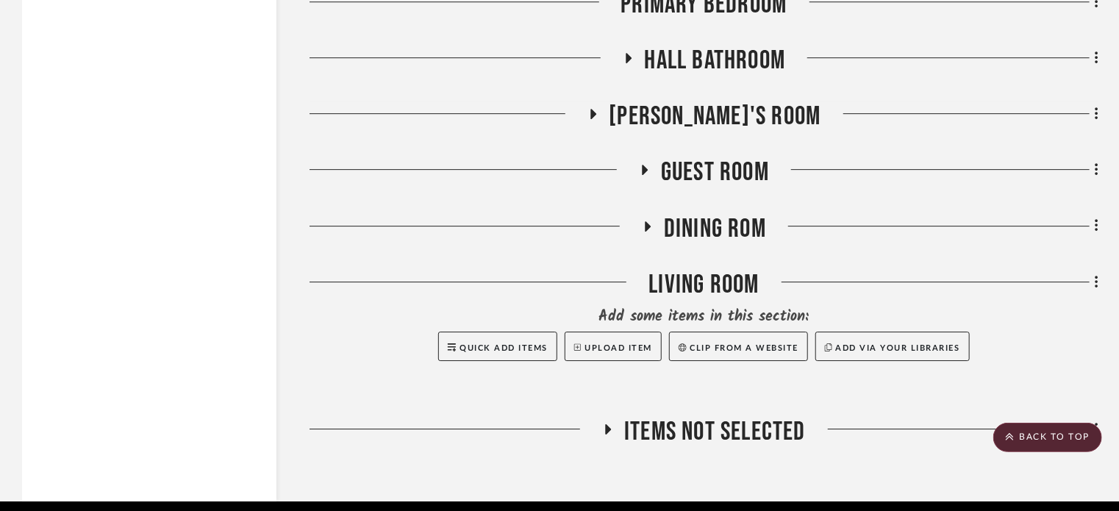
click at [623, 58] on icon at bounding box center [628, 58] width 18 height 11
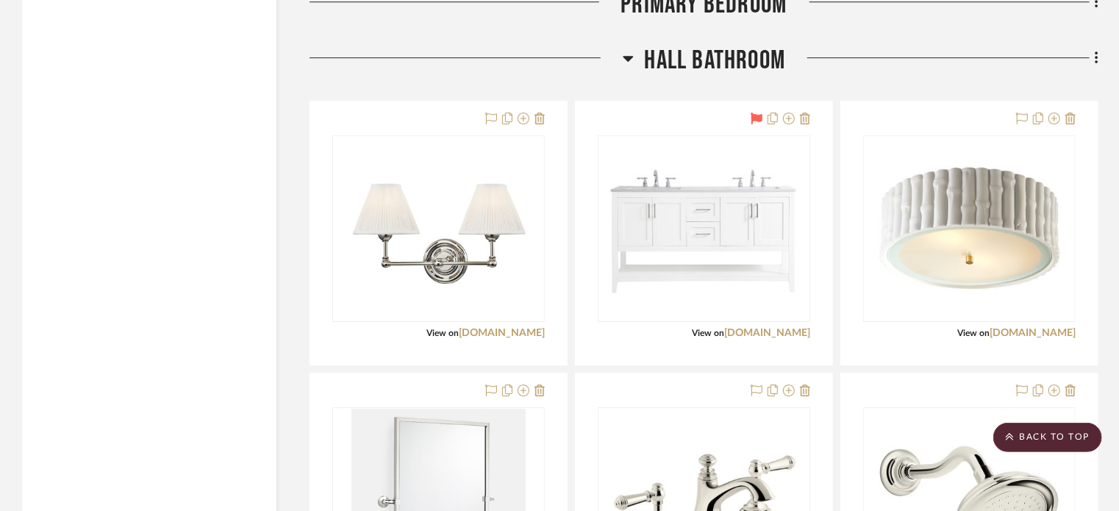
click at [624, 58] on icon at bounding box center [628, 58] width 11 height 18
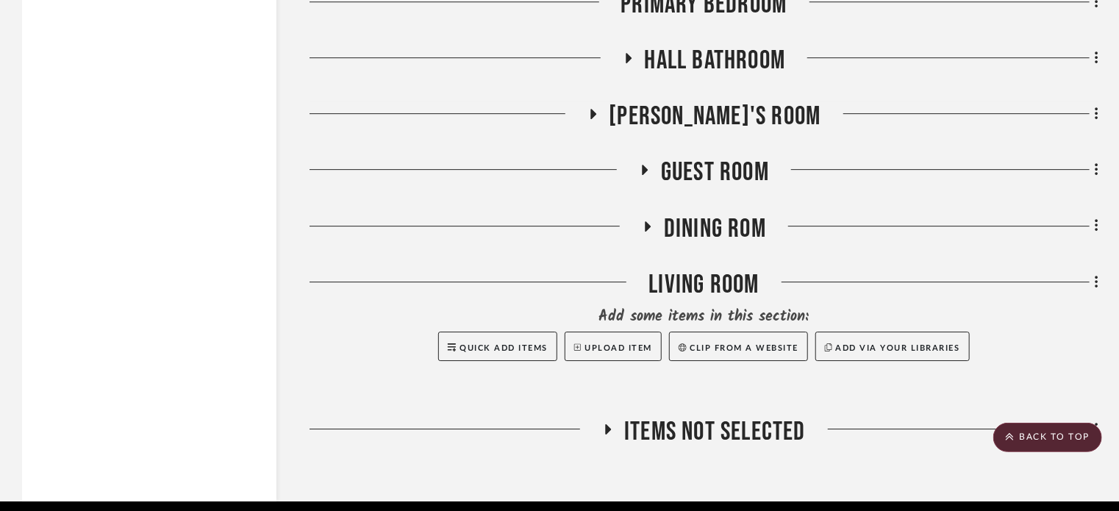
click at [636, 102] on h3 "[PERSON_NAME]'S ROOM" at bounding box center [705, 117] width 234 height 32
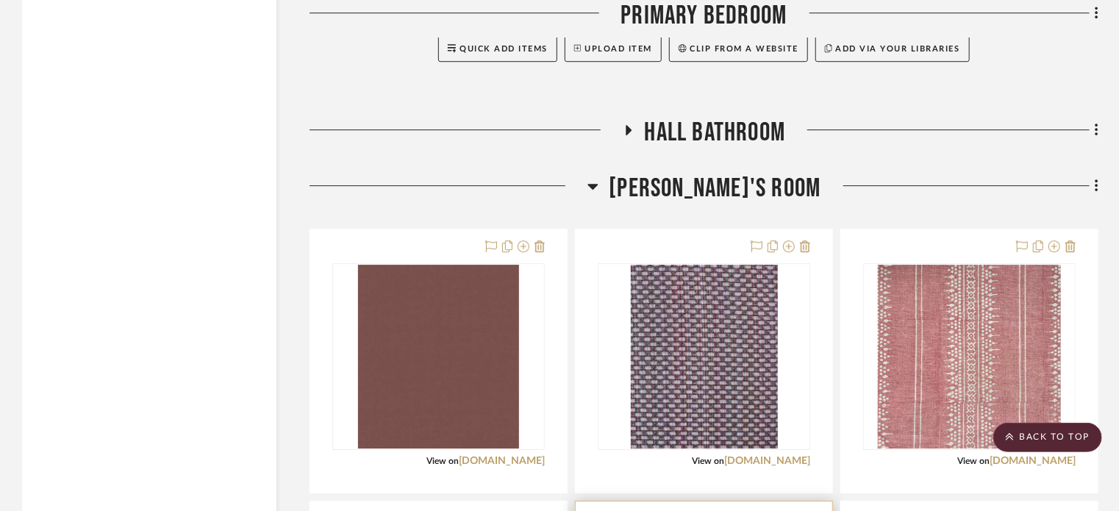
scroll to position [5001, 0]
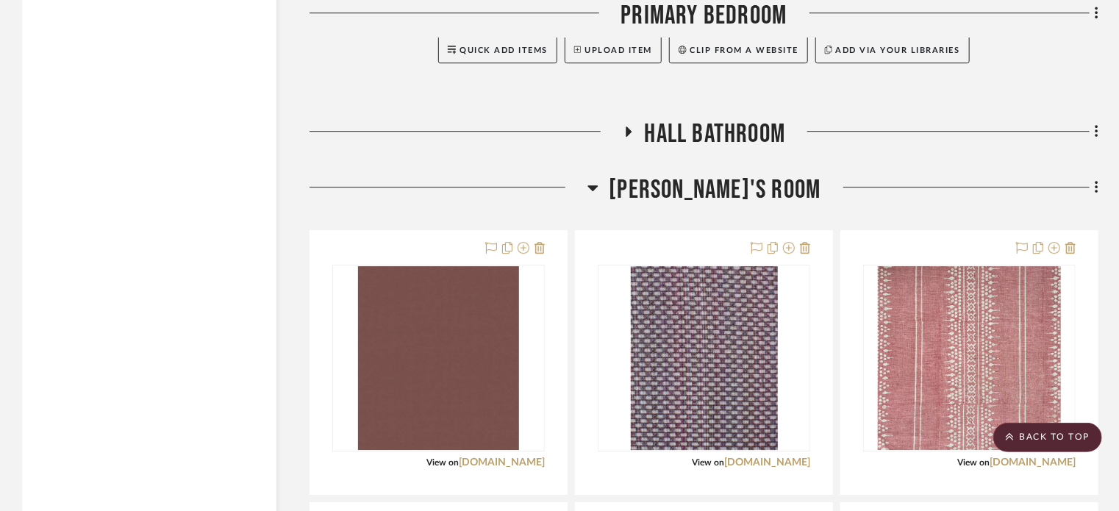
click at [645, 179] on h3 "[PERSON_NAME]'S ROOM" at bounding box center [705, 190] width 234 height 32
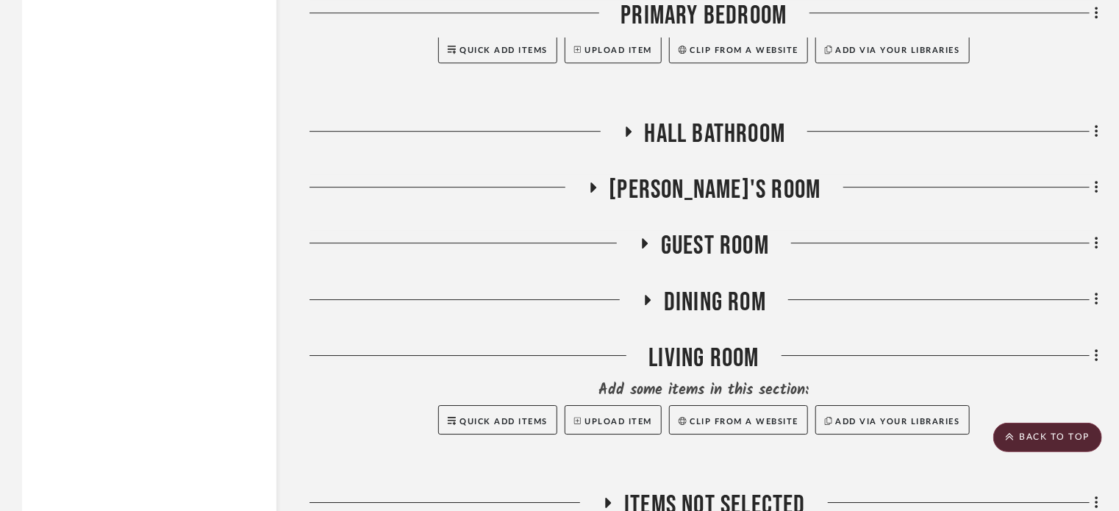
click at [643, 243] on icon at bounding box center [646, 243] width 6 height 10
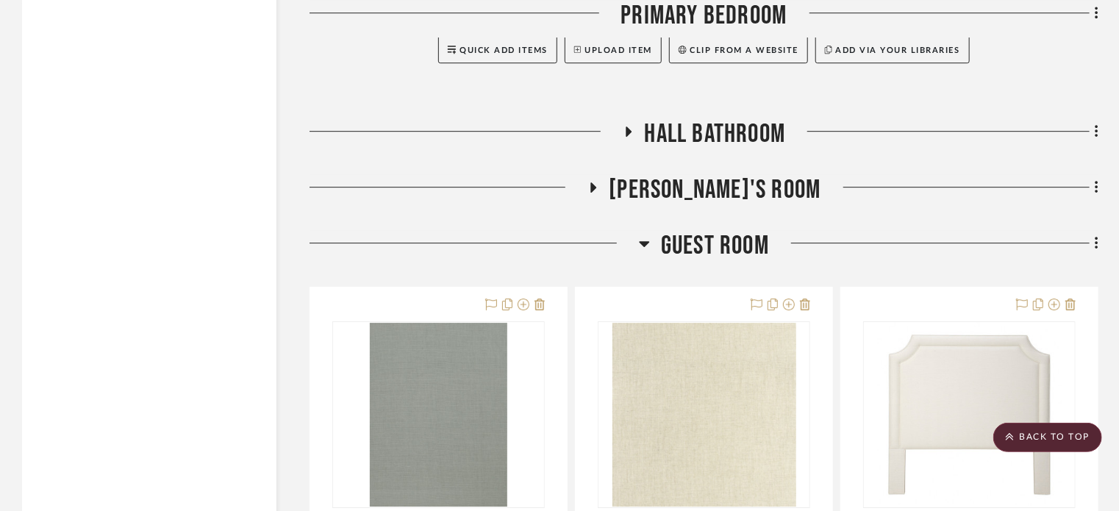
click at [633, 243] on div at bounding box center [474, 249] width 329 height 38
click at [646, 241] on icon at bounding box center [645, 244] width 10 height 6
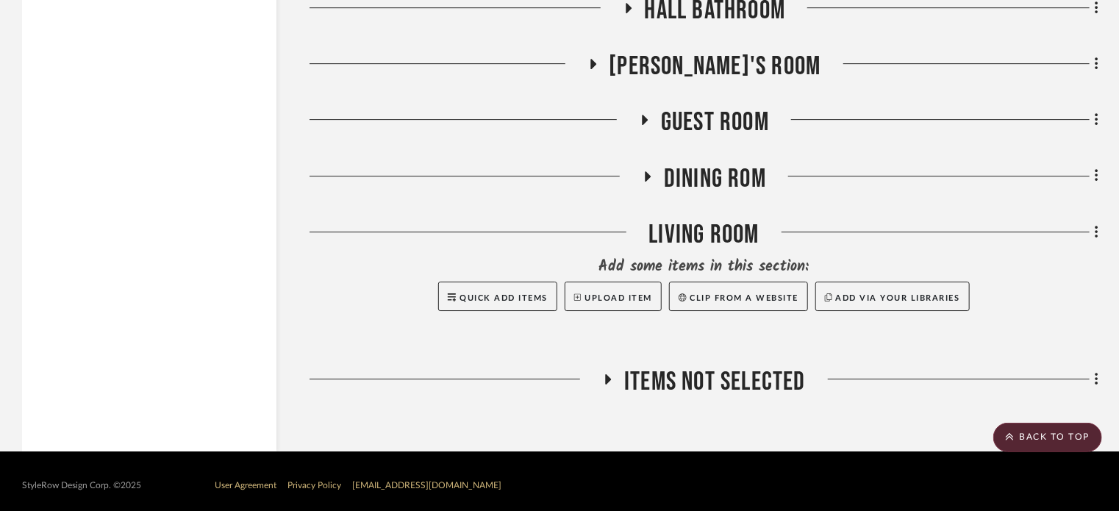
scroll to position [5128, 0]
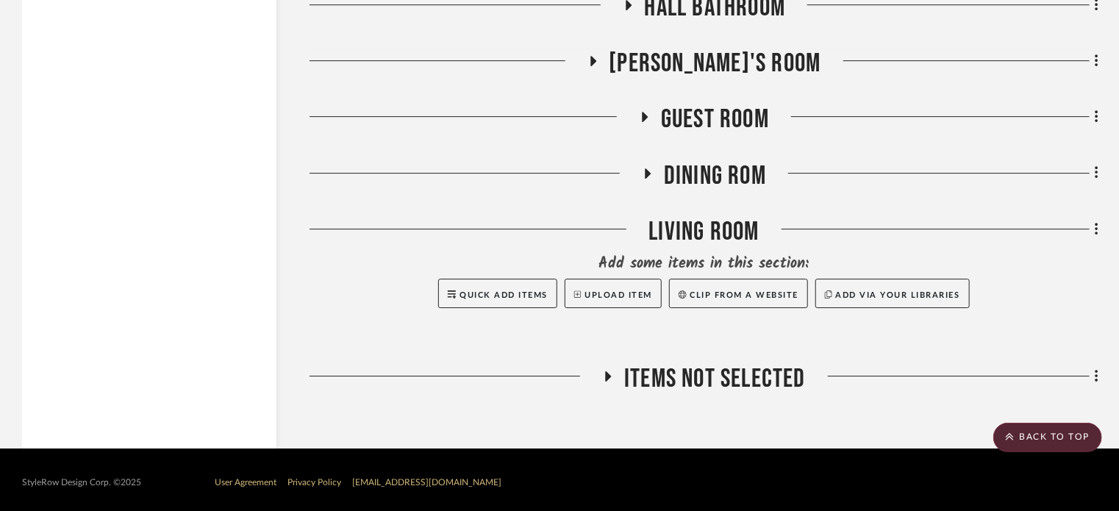
click at [655, 171] on icon at bounding box center [648, 173] width 18 height 11
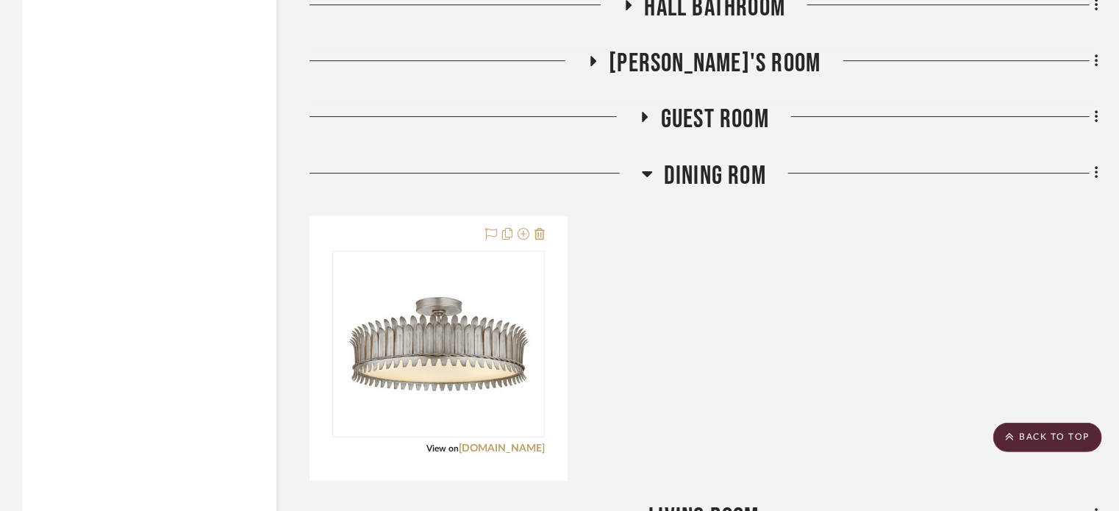
click at [668, 185] on span "DINING ROM" at bounding box center [715, 176] width 102 height 32
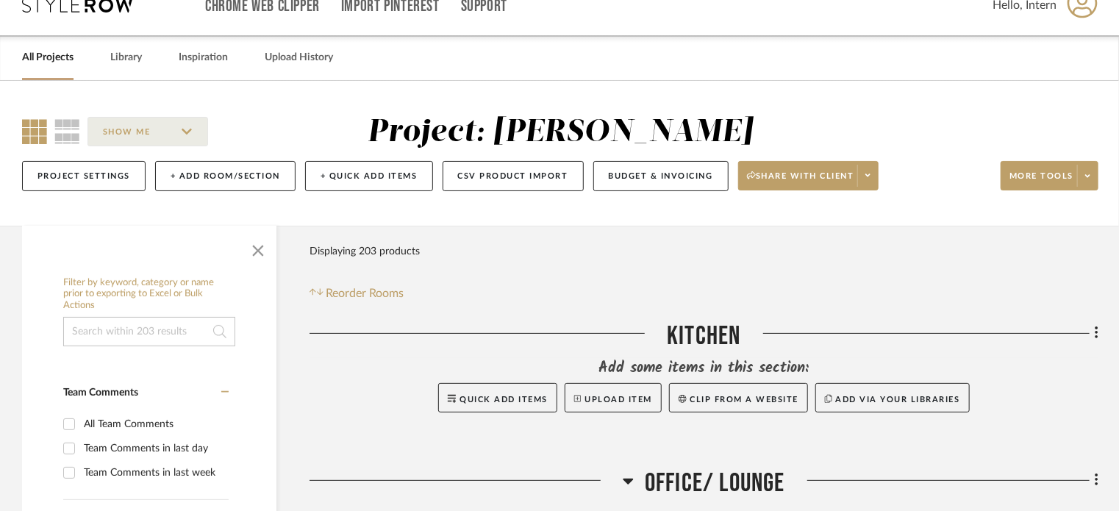
scroll to position [0, 0]
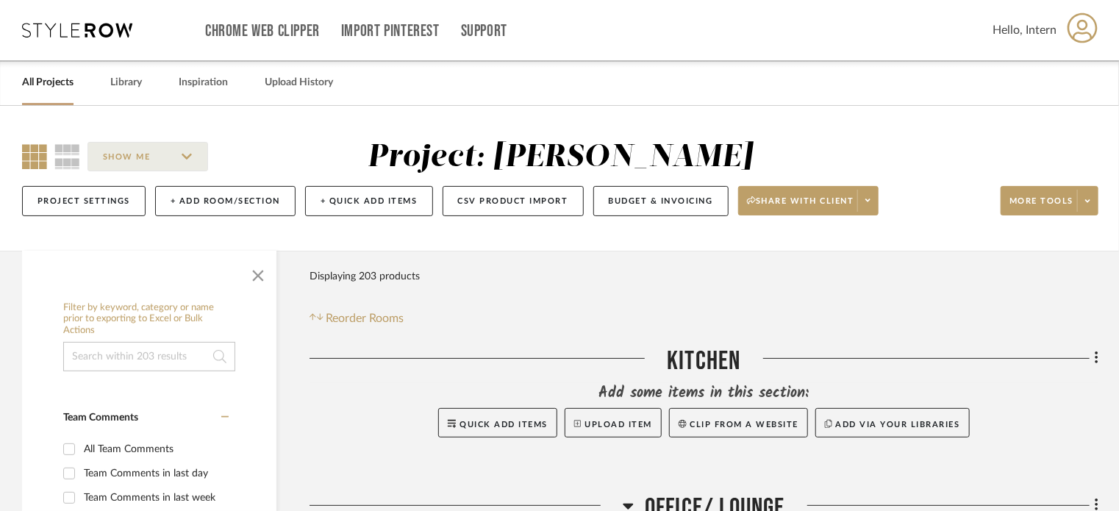
click at [105, 30] on icon at bounding box center [77, 30] width 110 height 15
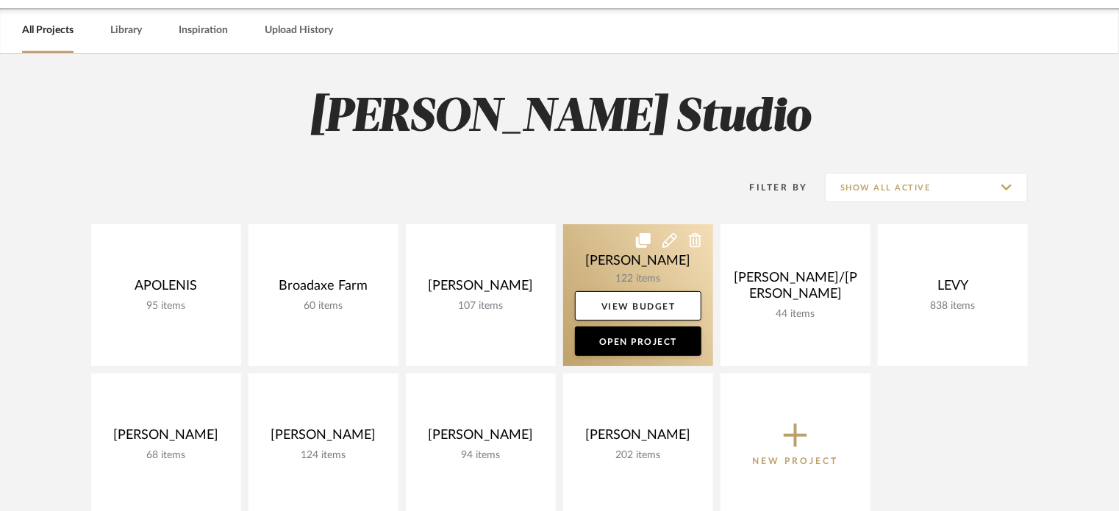
scroll to position [147, 0]
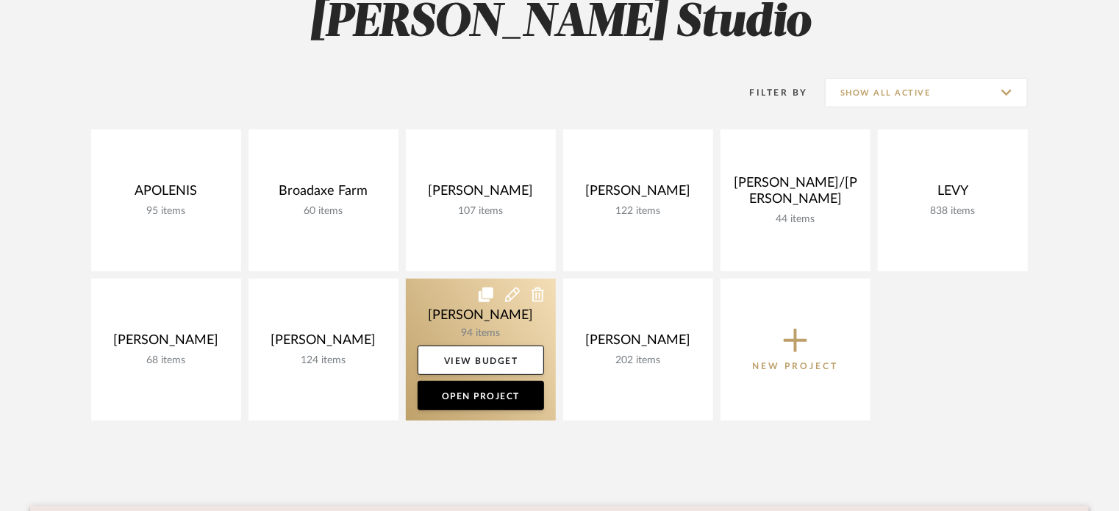
click at [462, 305] on link at bounding box center [481, 350] width 150 height 142
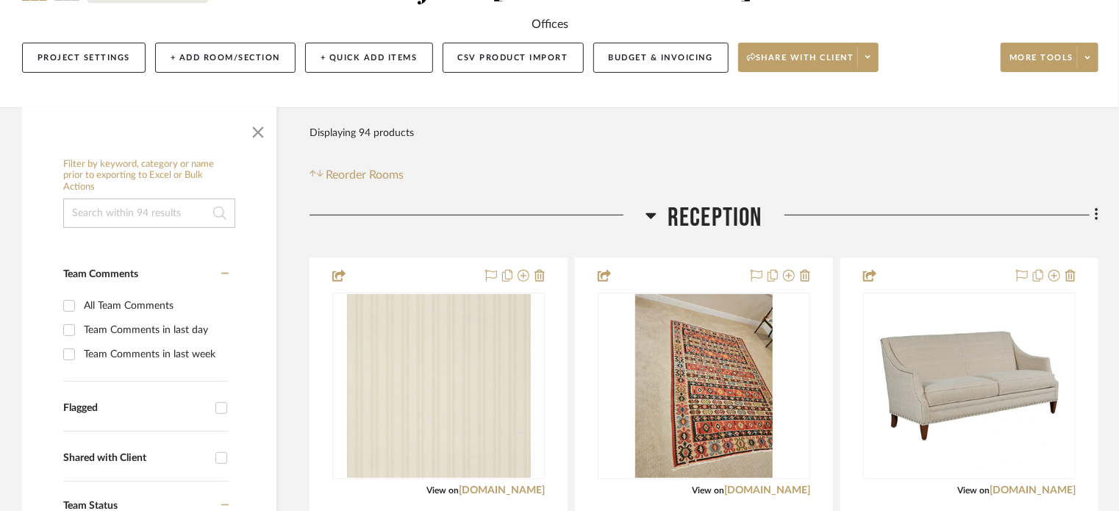
scroll to position [221, 0]
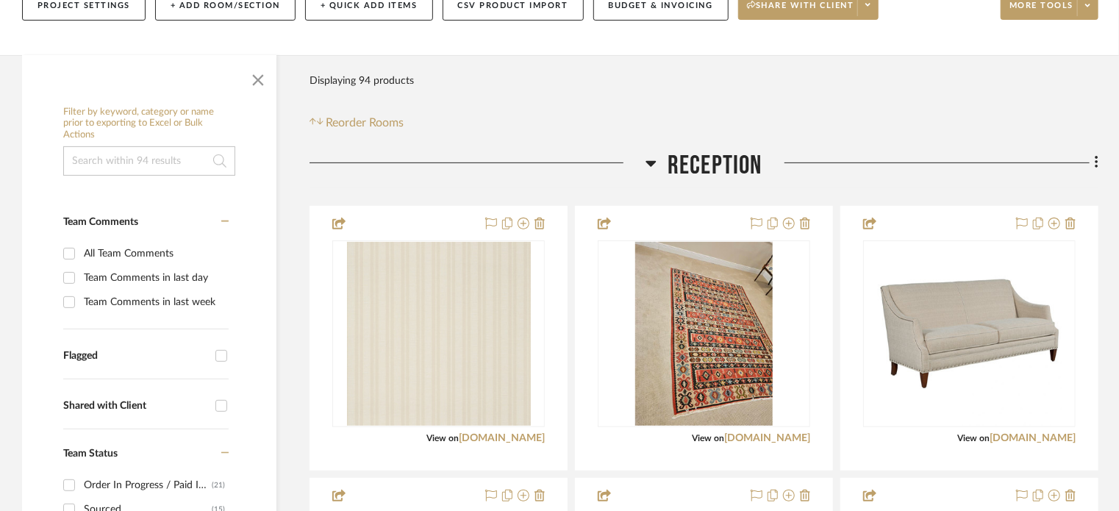
click at [653, 160] on icon at bounding box center [651, 163] width 11 height 18
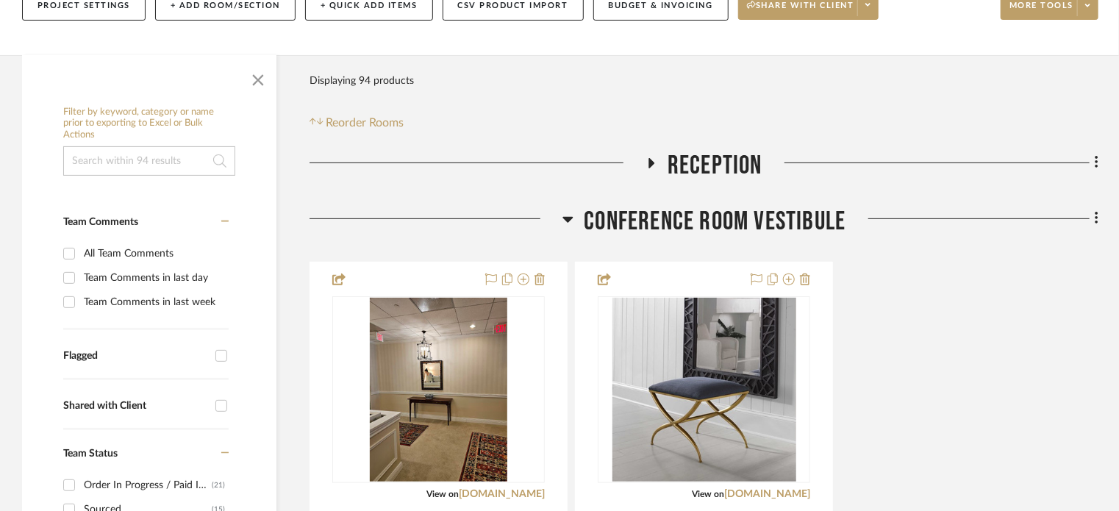
click at [568, 220] on icon at bounding box center [568, 220] width 10 height 6
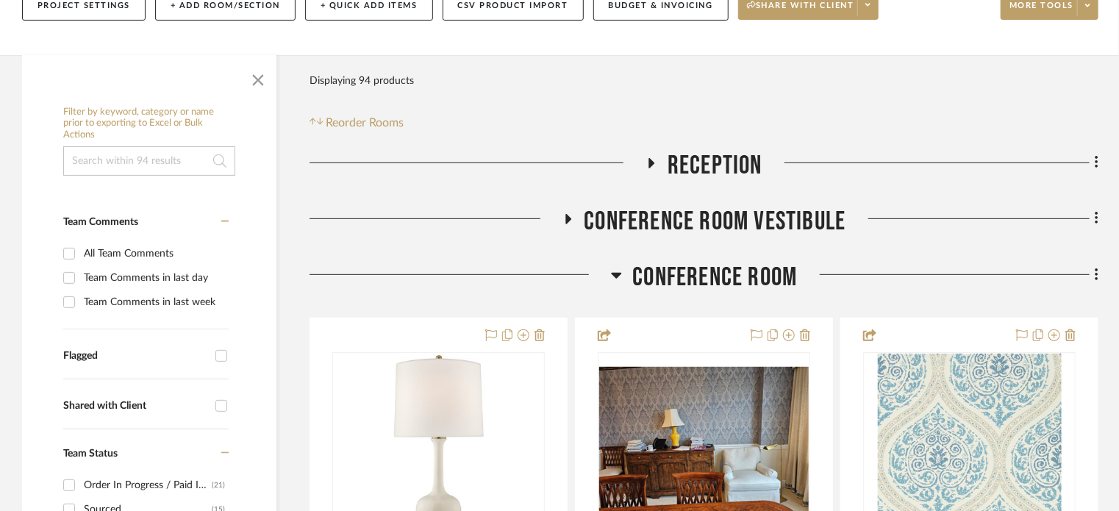
click at [617, 270] on icon at bounding box center [616, 275] width 11 height 18
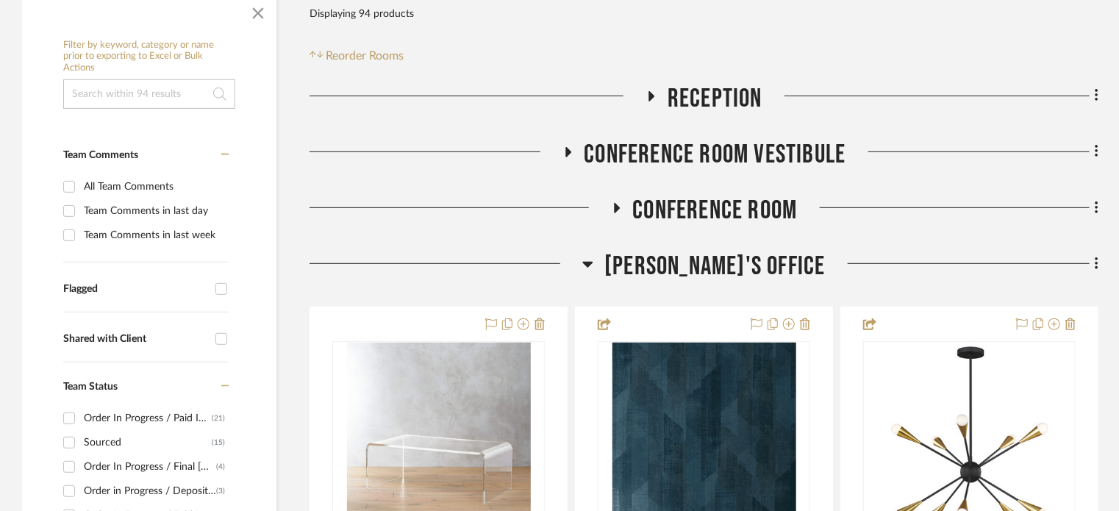
scroll to position [294, 0]
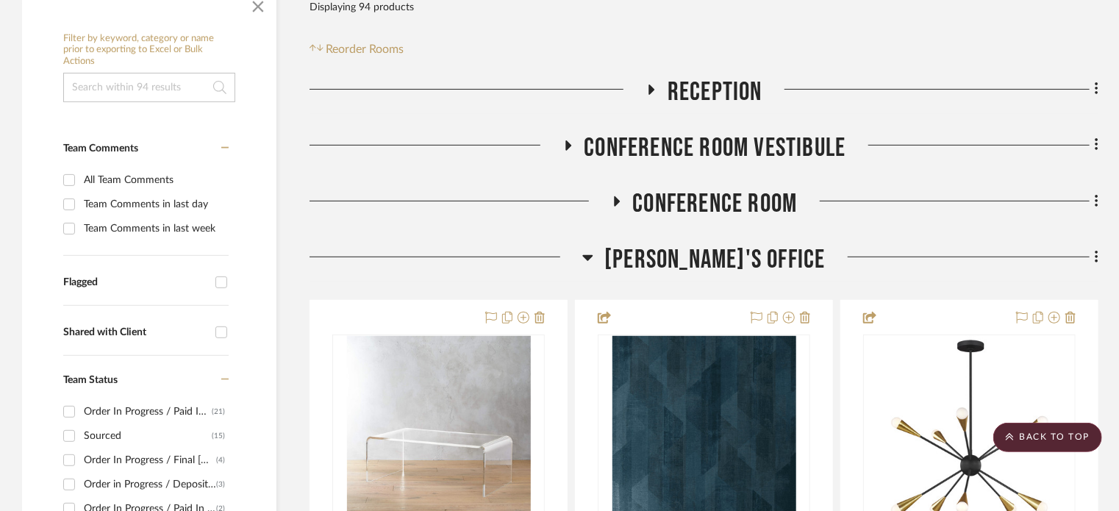
click at [594, 258] on icon at bounding box center [588, 258] width 11 height 18
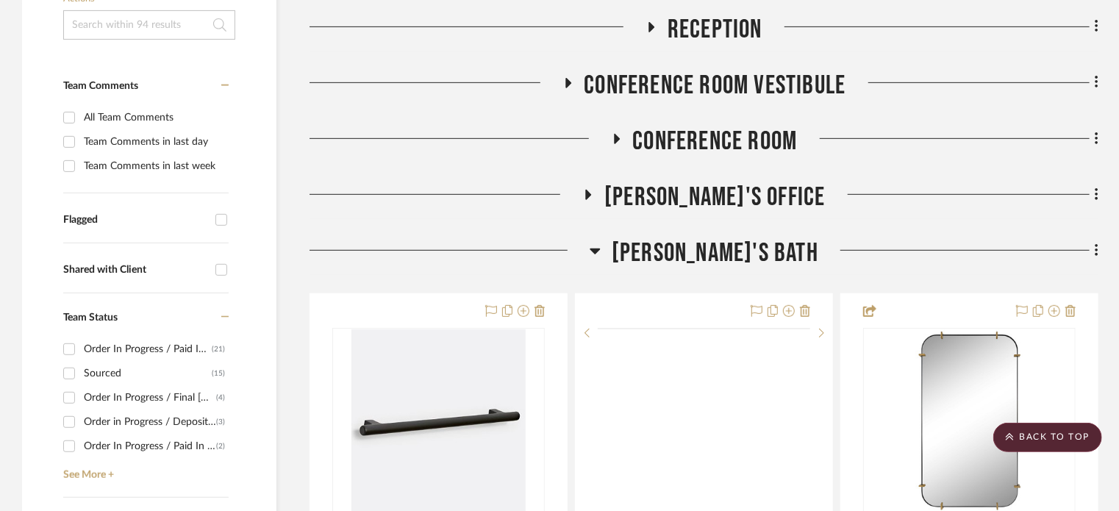
scroll to position [515, 0]
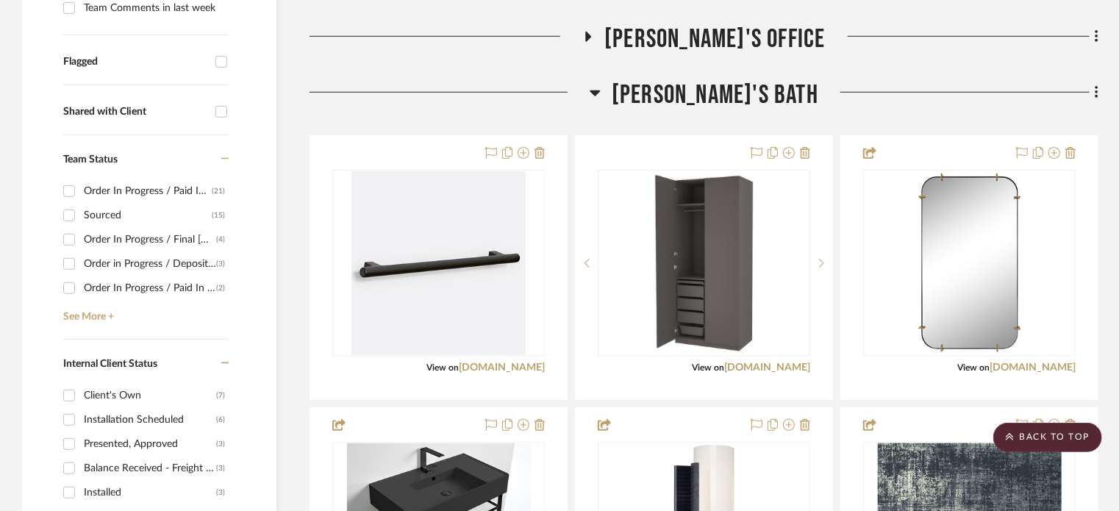
click at [601, 93] on icon at bounding box center [596, 93] width 10 height 6
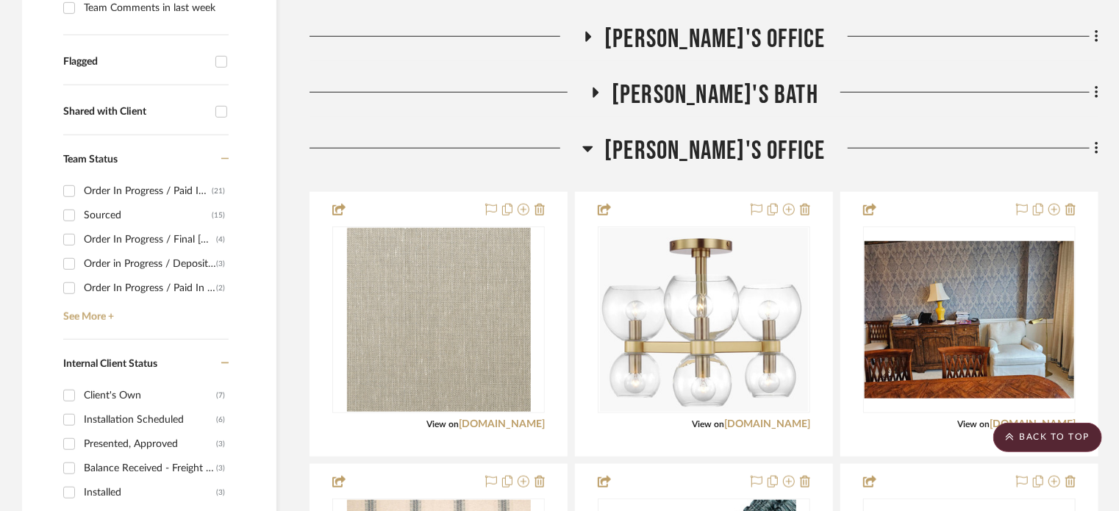
click at [594, 143] on icon at bounding box center [588, 149] width 11 height 18
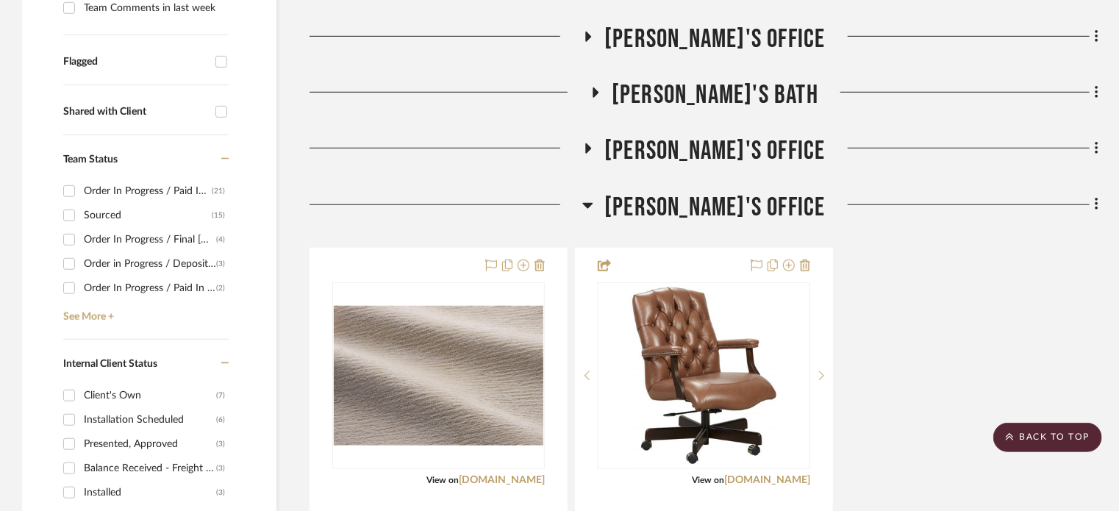
click at [594, 204] on icon at bounding box center [588, 206] width 10 height 6
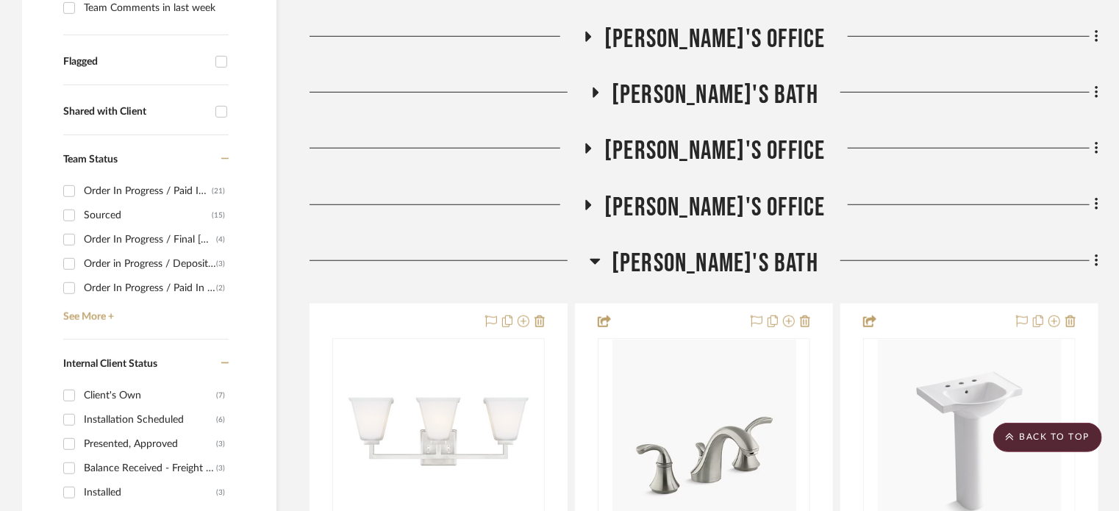
click at [601, 265] on icon at bounding box center [595, 261] width 11 height 18
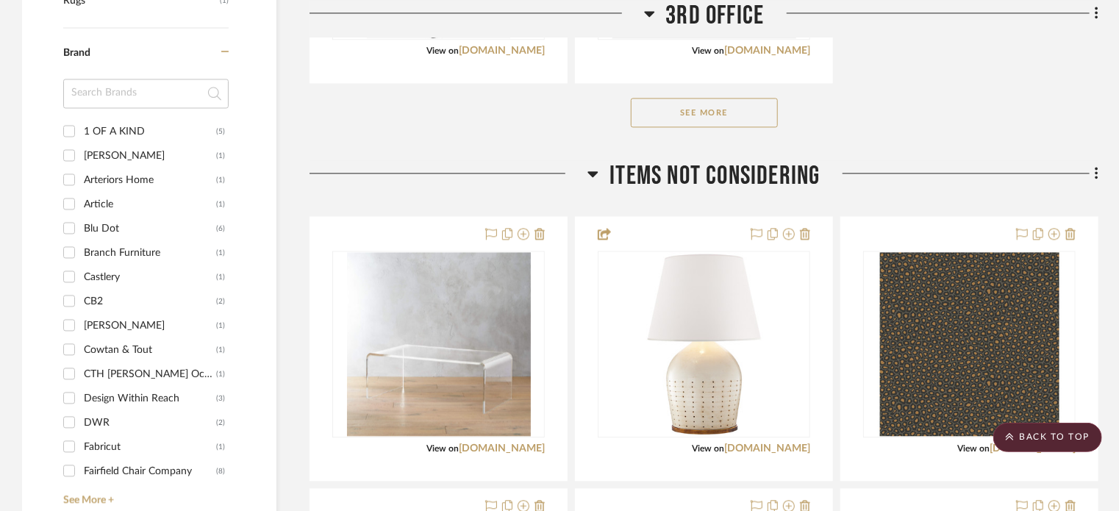
scroll to position [1692, 0]
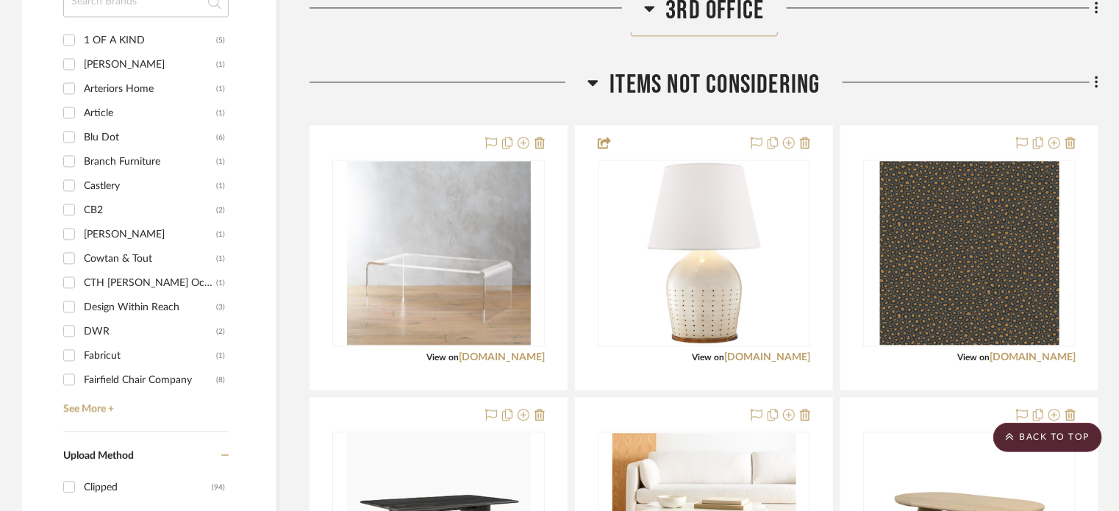
click at [590, 87] on icon at bounding box center [593, 83] width 11 height 18
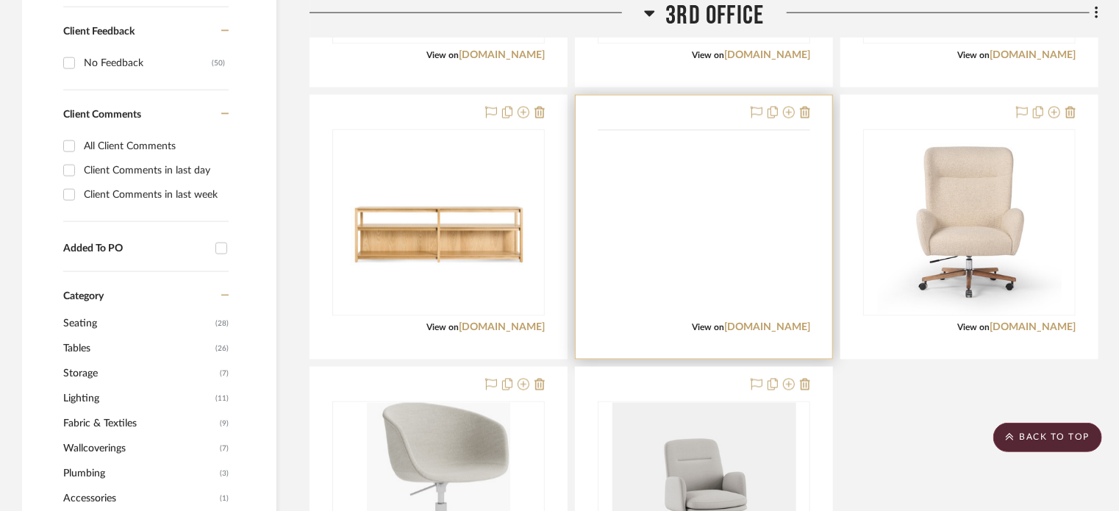
scroll to position [1324, 0]
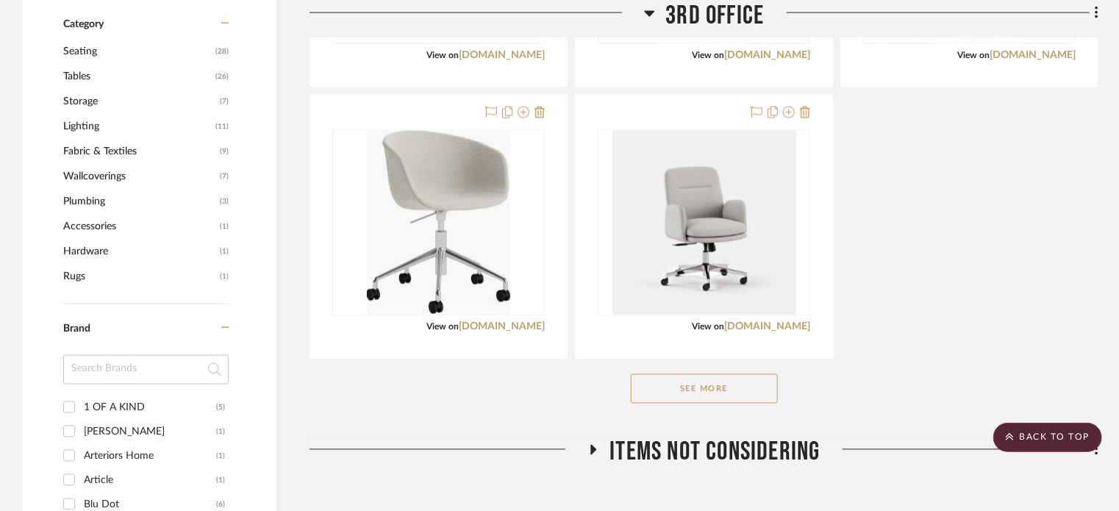
click at [692, 385] on button "See More" at bounding box center [704, 388] width 147 height 29
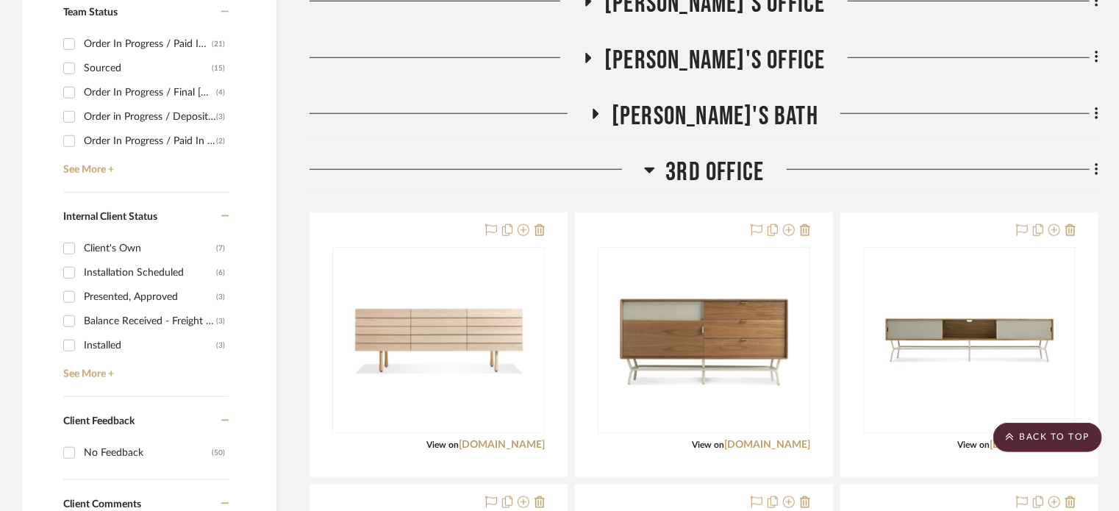
scroll to position [735, 0]
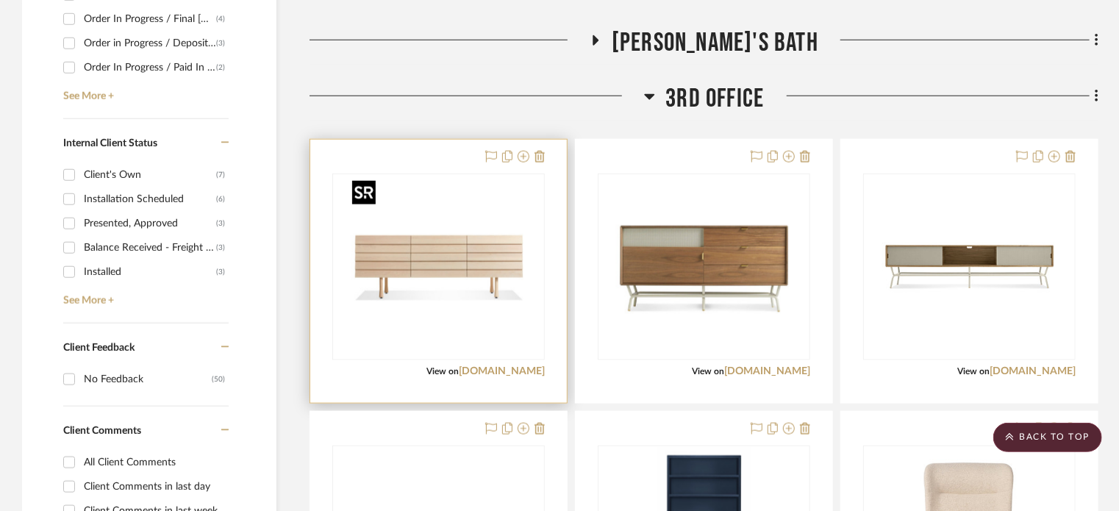
click at [473, 270] on img "0" at bounding box center [439, 267] width 184 height 184
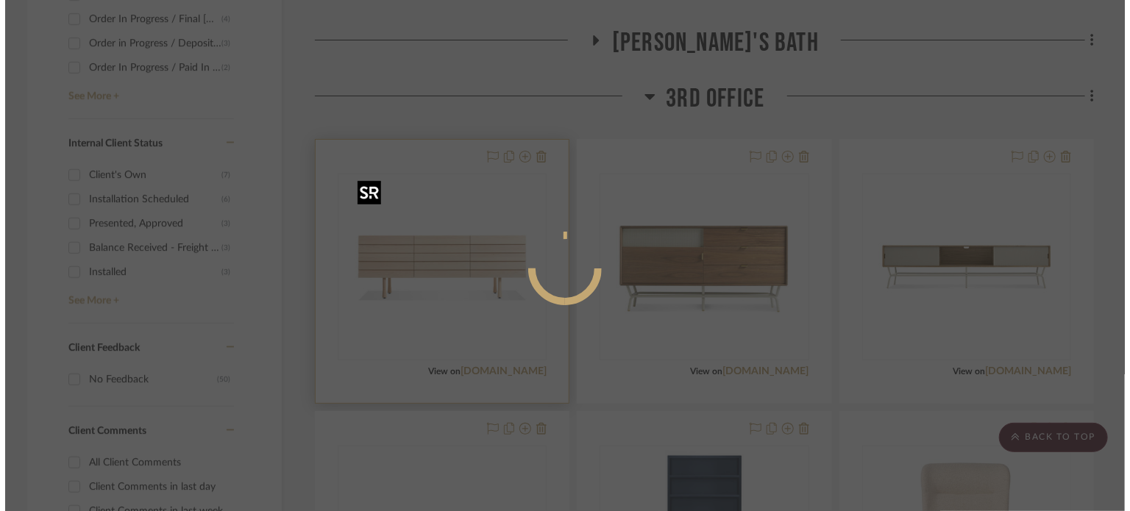
scroll to position [0, 0]
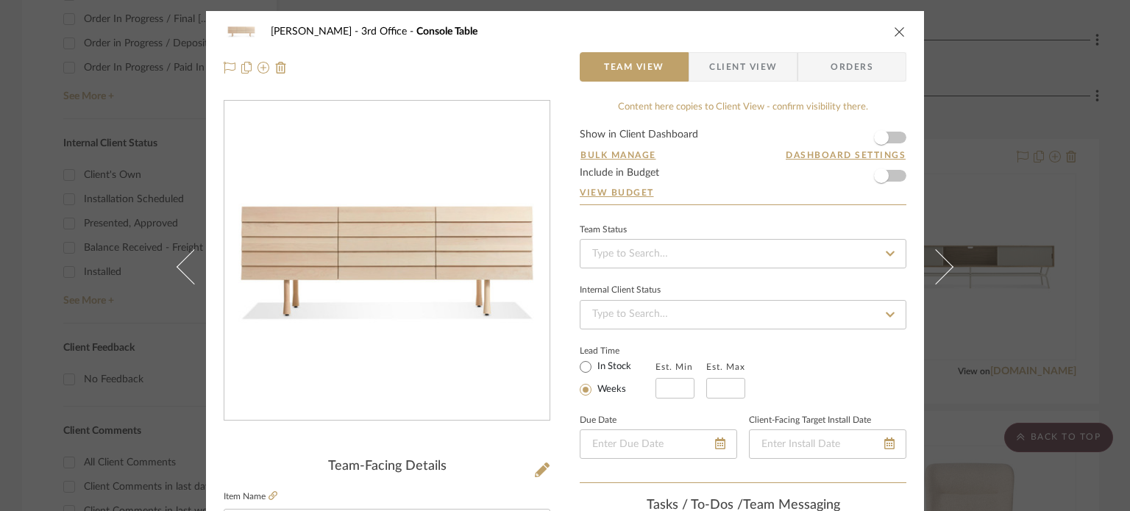
click at [68, 378] on div "Sherman Fairchild 3rd Office Console Table Team View Client View Orders Team-Fa…" at bounding box center [565, 255] width 1130 height 511
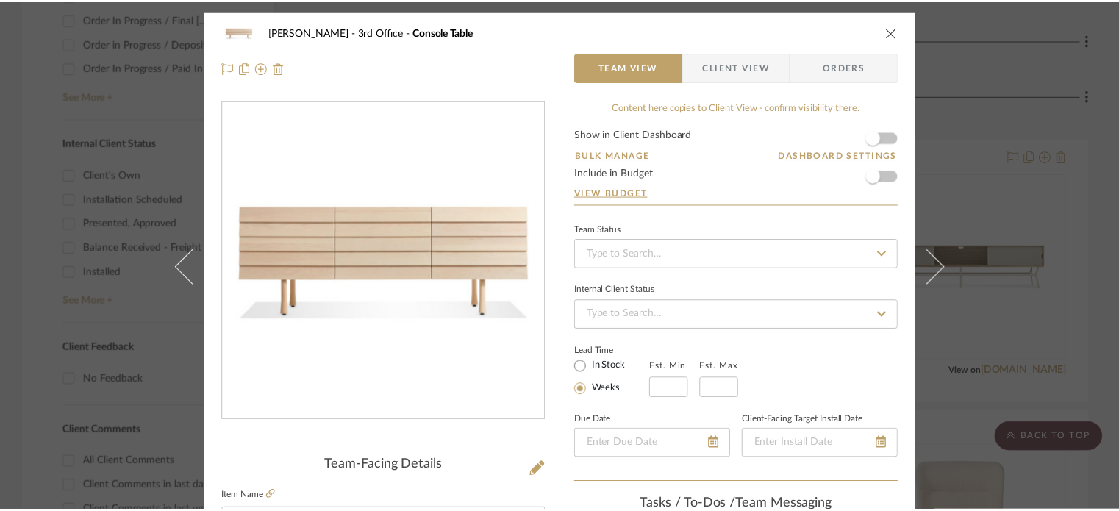
scroll to position [735, 0]
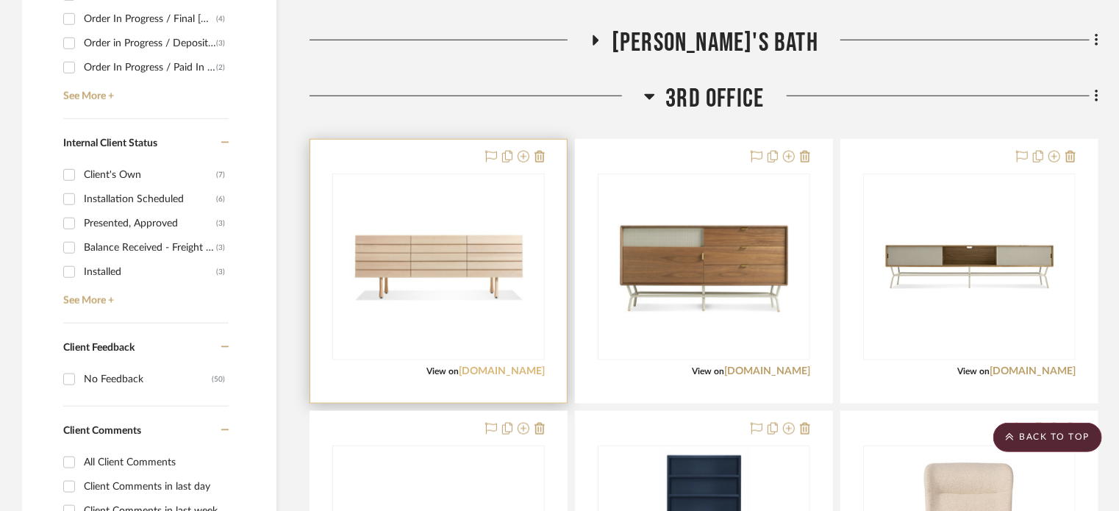
click at [533, 368] on link "bludot.com" at bounding box center [502, 371] width 86 height 10
click at [514, 372] on link "bludot.com" at bounding box center [502, 371] width 86 height 10
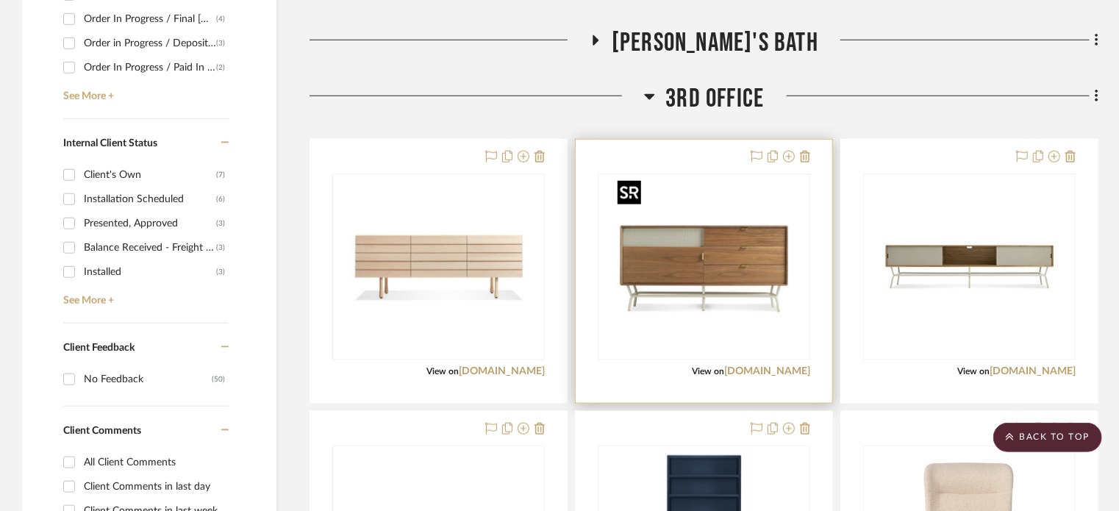
click at [715, 206] on img "0" at bounding box center [705, 267] width 184 height 184
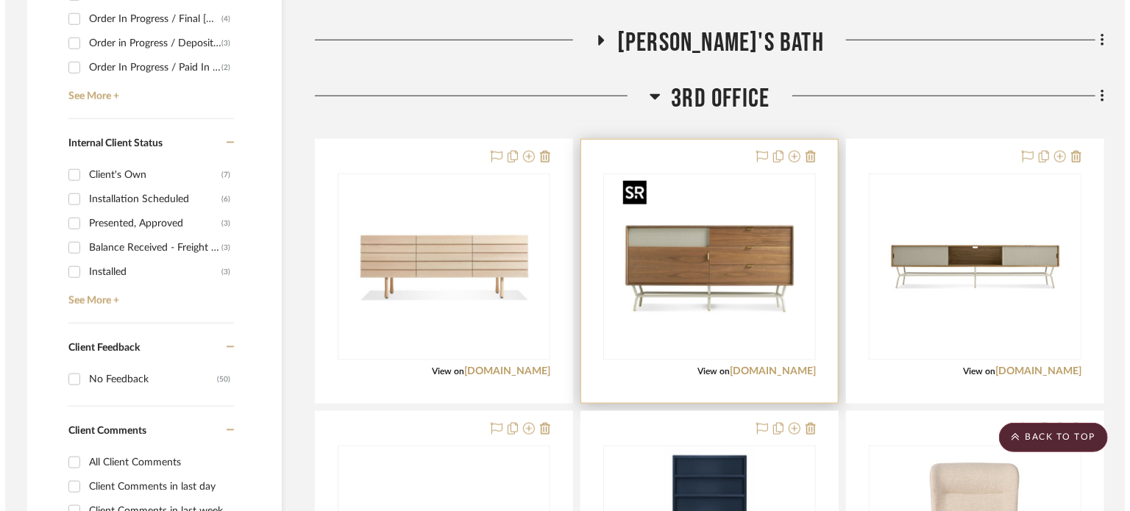
scroll to position [0, 0]
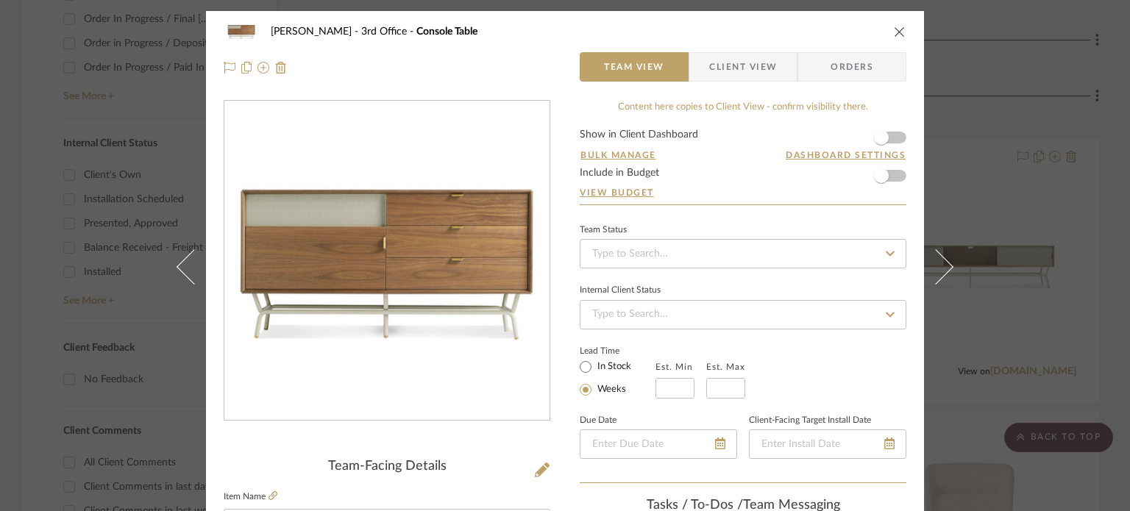
click at [104, 199] on div "Sherman Fairchild 3rd Office Console Table Team View Client View Orders Team-Fa…" at bounding box center [565, 255] width 1130 height 511
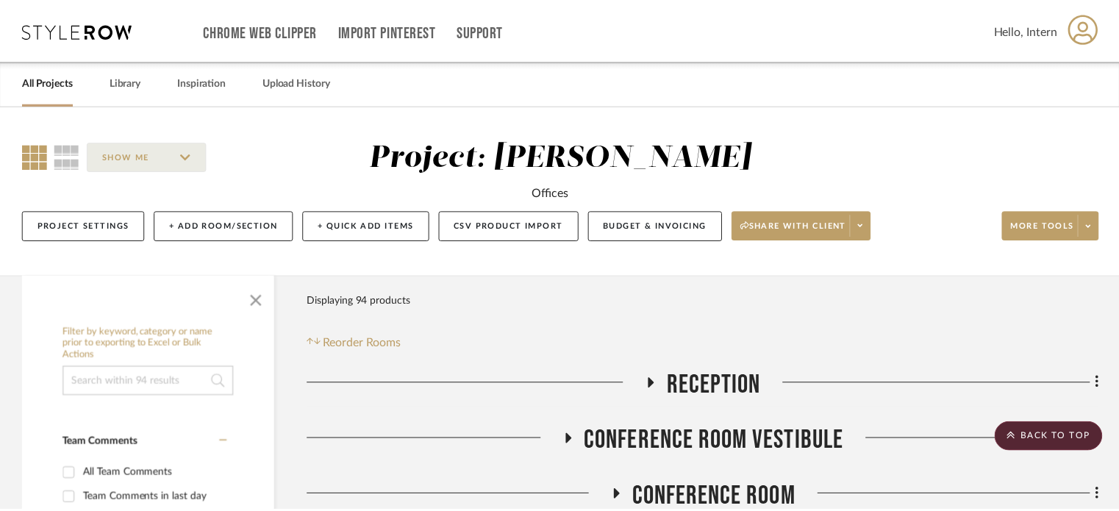
scroll to position [735, 0]
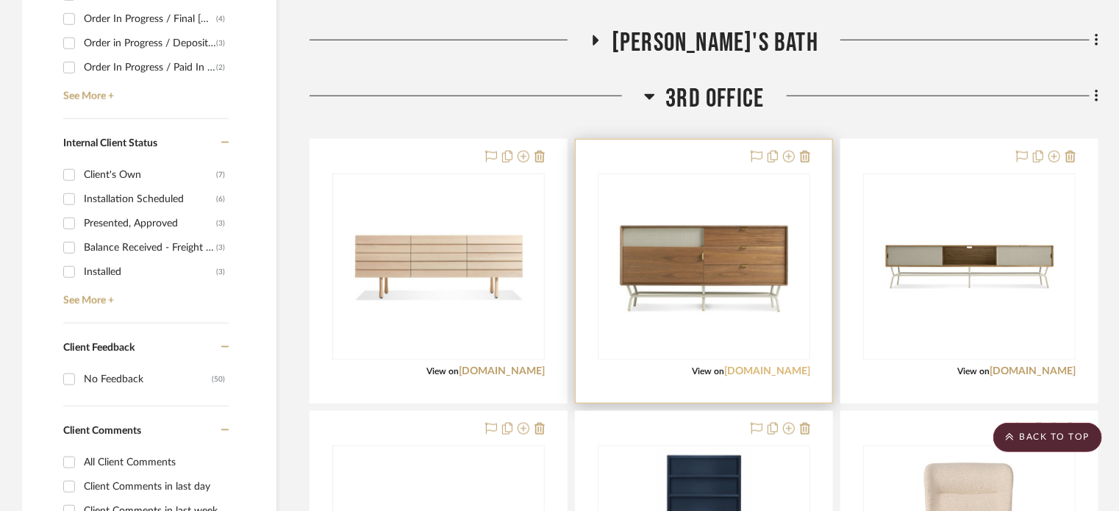
click at [780, 374] on link "bludot.com" at bounding box center [767, 371] width 86 height 10
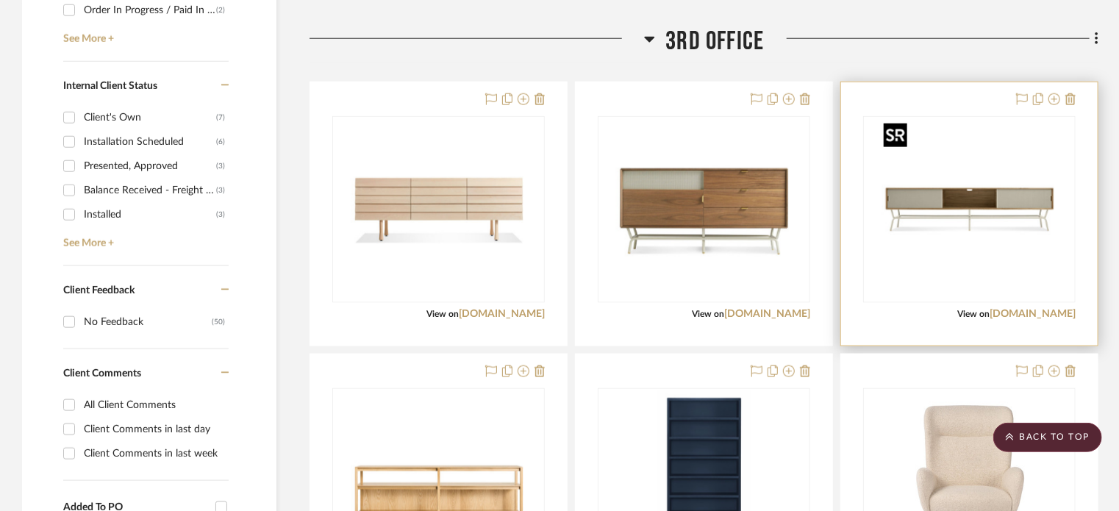
scroll to position [809, 0]
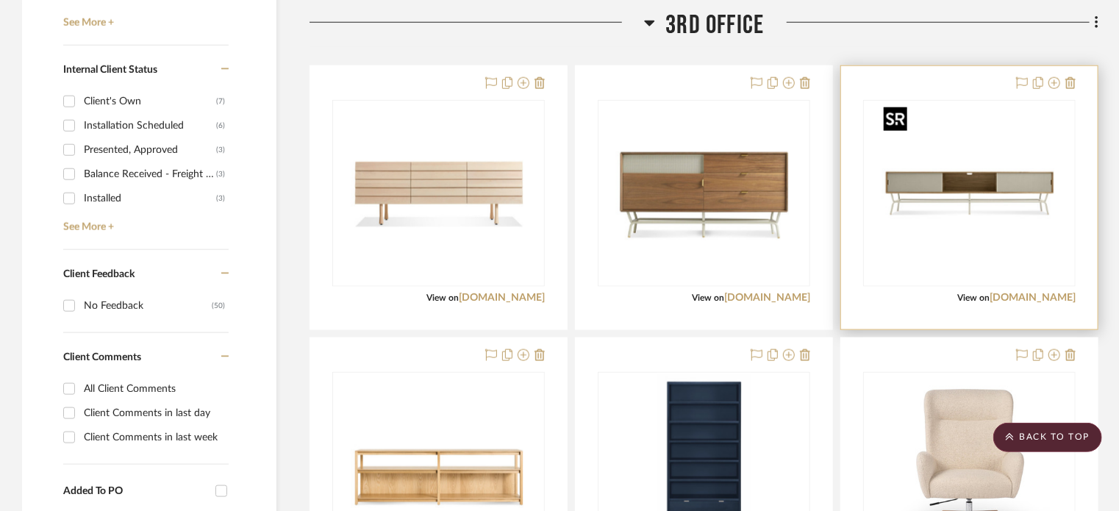
click at [927, 240] on img "0" at bounding box center [970, 193] width 184 height 184
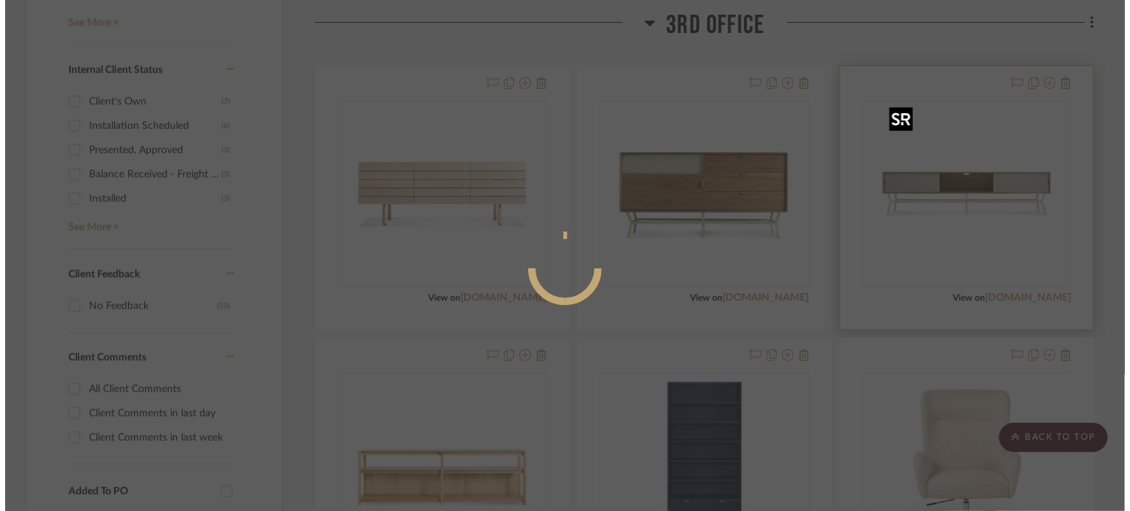
scroll to position [0, 0]
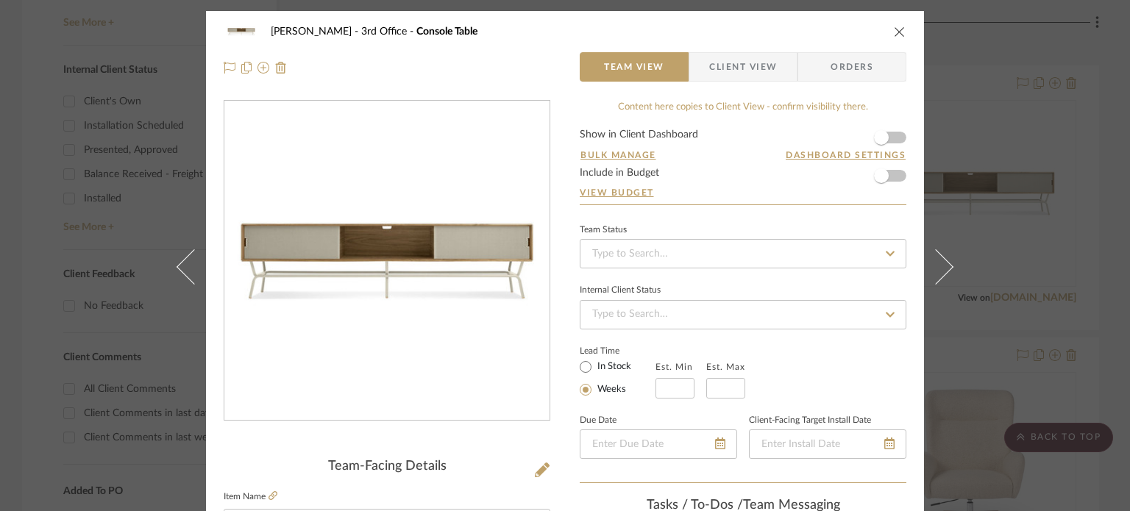
click at [10, 303] on div "Sherman Fairchild 3rd Office Console Table Team View Client View Orders Team-Fa…" at bounding box center [565, 255] width 1130 height 511
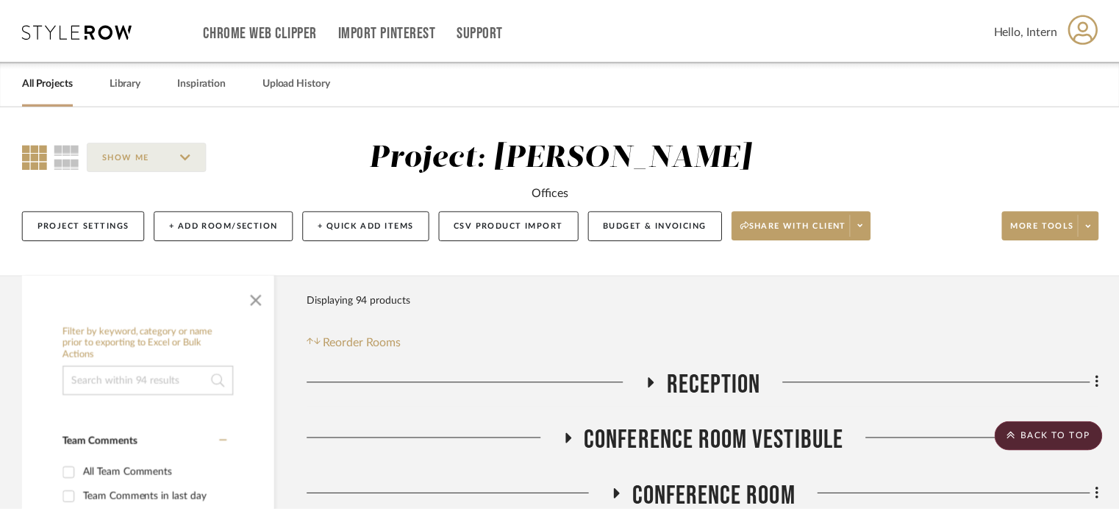
scroll to position [809, 0]
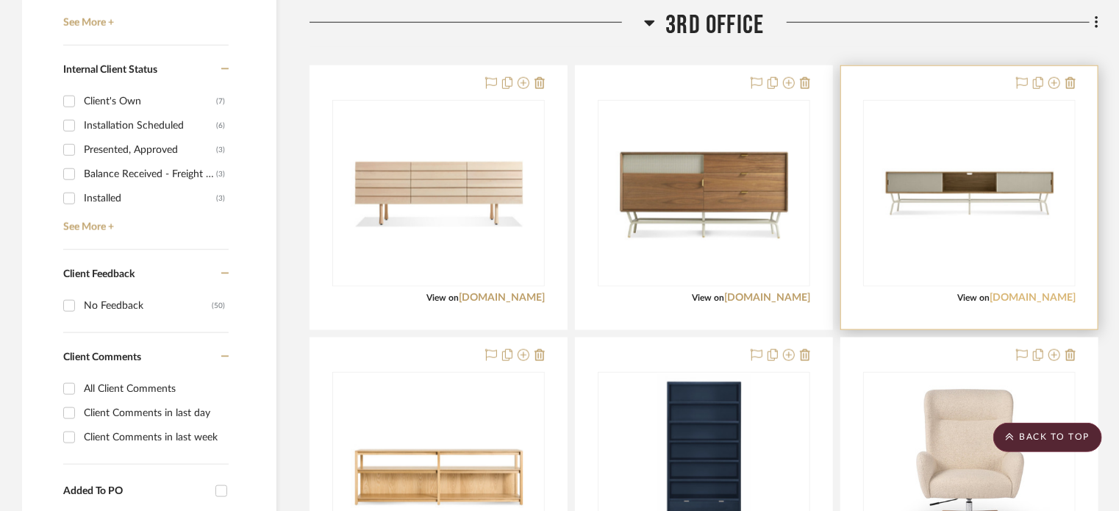
click at [1069, 296] on link "bludot.com" at bounding box center [1033, 298] width 86 height 10
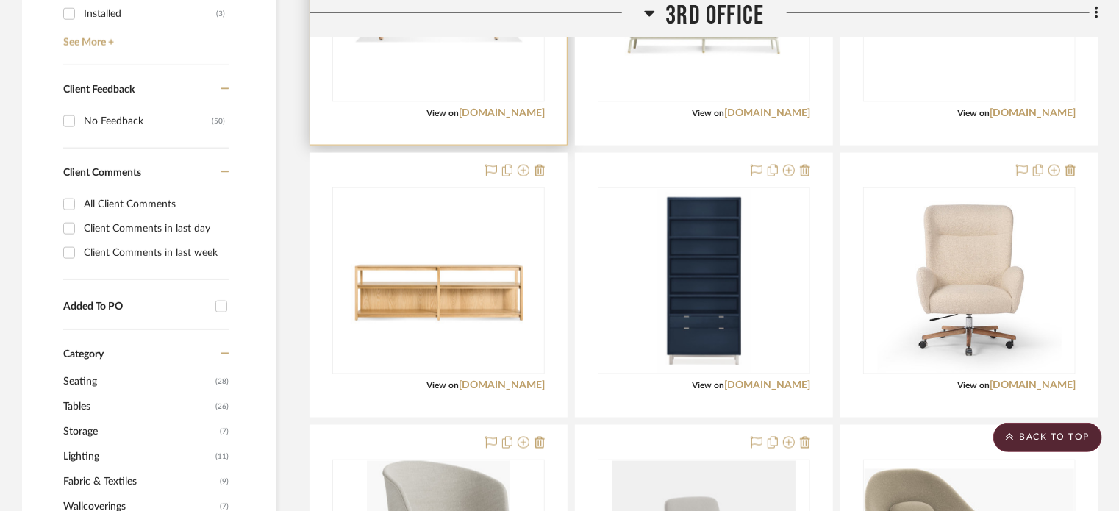
scroll to position [1030, 0]
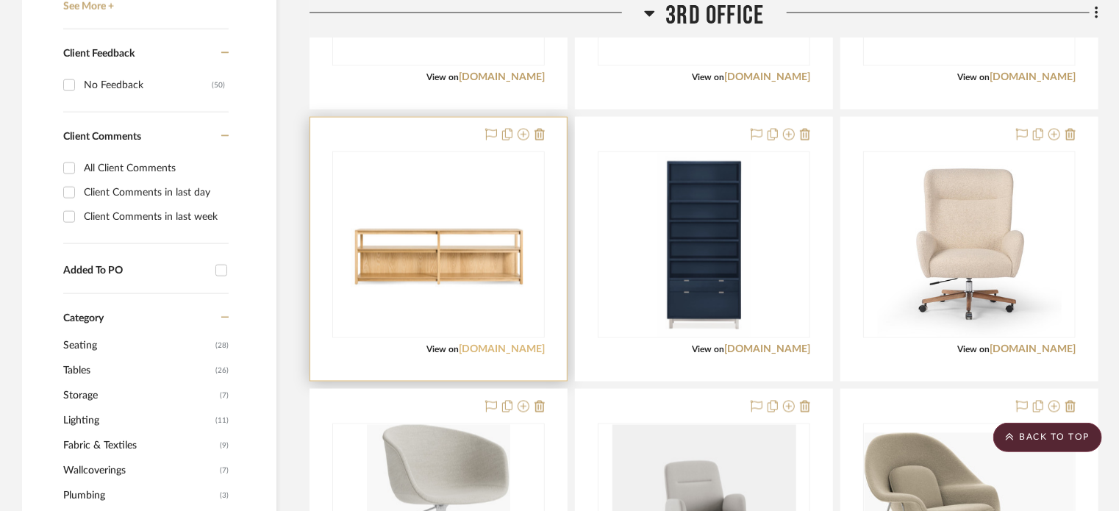
click at [518, 344] on link "bludot.com" at bounding box center [502, 349] width 86 height 10
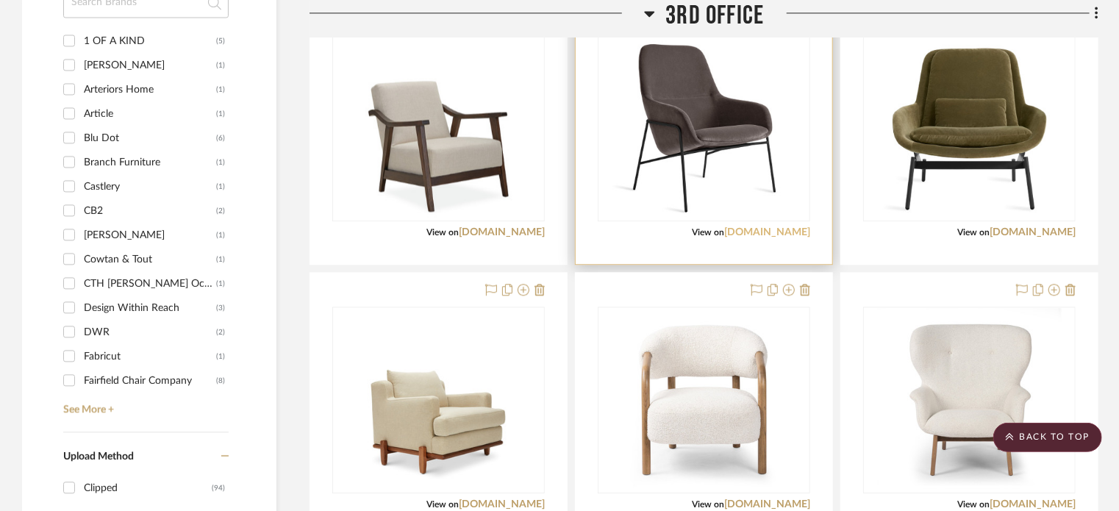
scroll to position [1692, 0]
click at [794, 229] on link "bludot.com" at bounding box center [767, 232] width 86 height 10
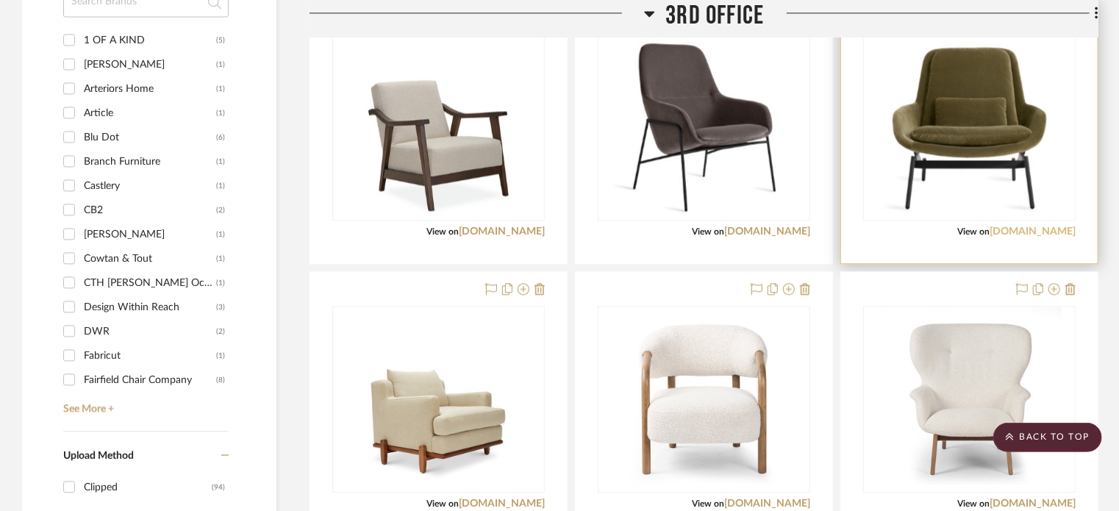
click at [1052, 228] on link "bludot.com" at bounding box center [1033, 232] width 86 height 10
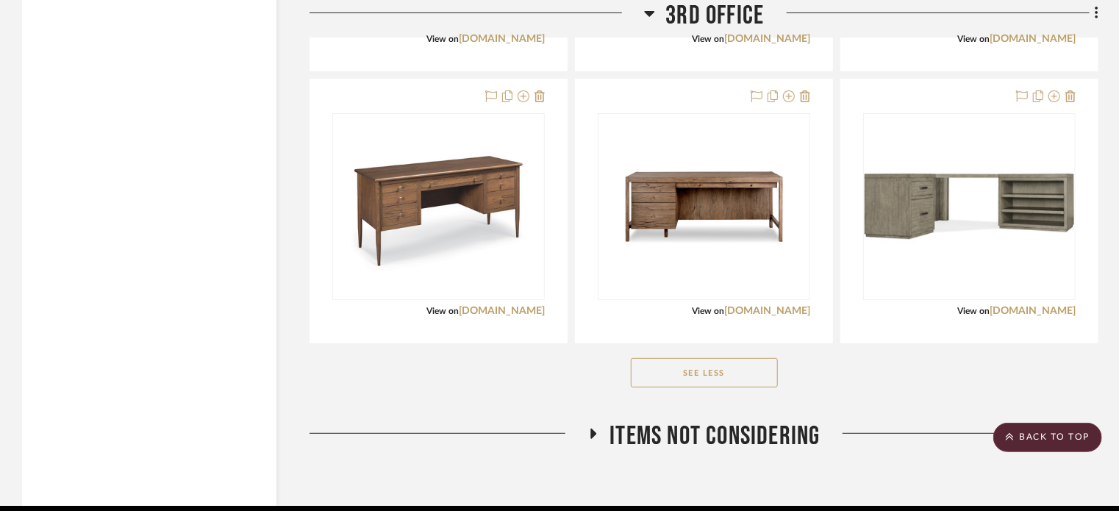
scroll to position [3016, 0]
